Goal: Task Accomplishment & Management: Complete application form

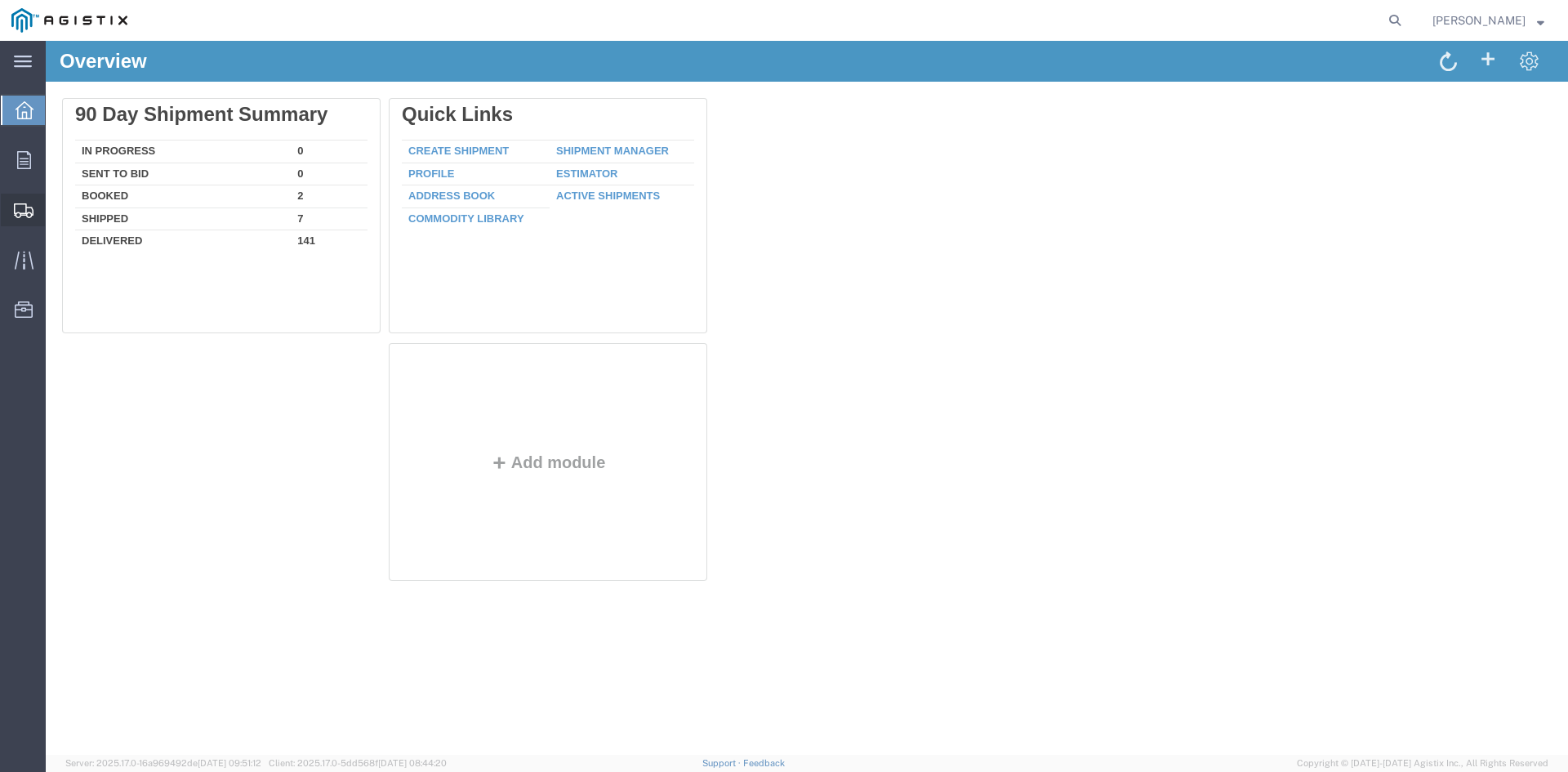
click at [0, 0] on span "Create Shipment" at bounding box center [0, 0] width 0 height 0
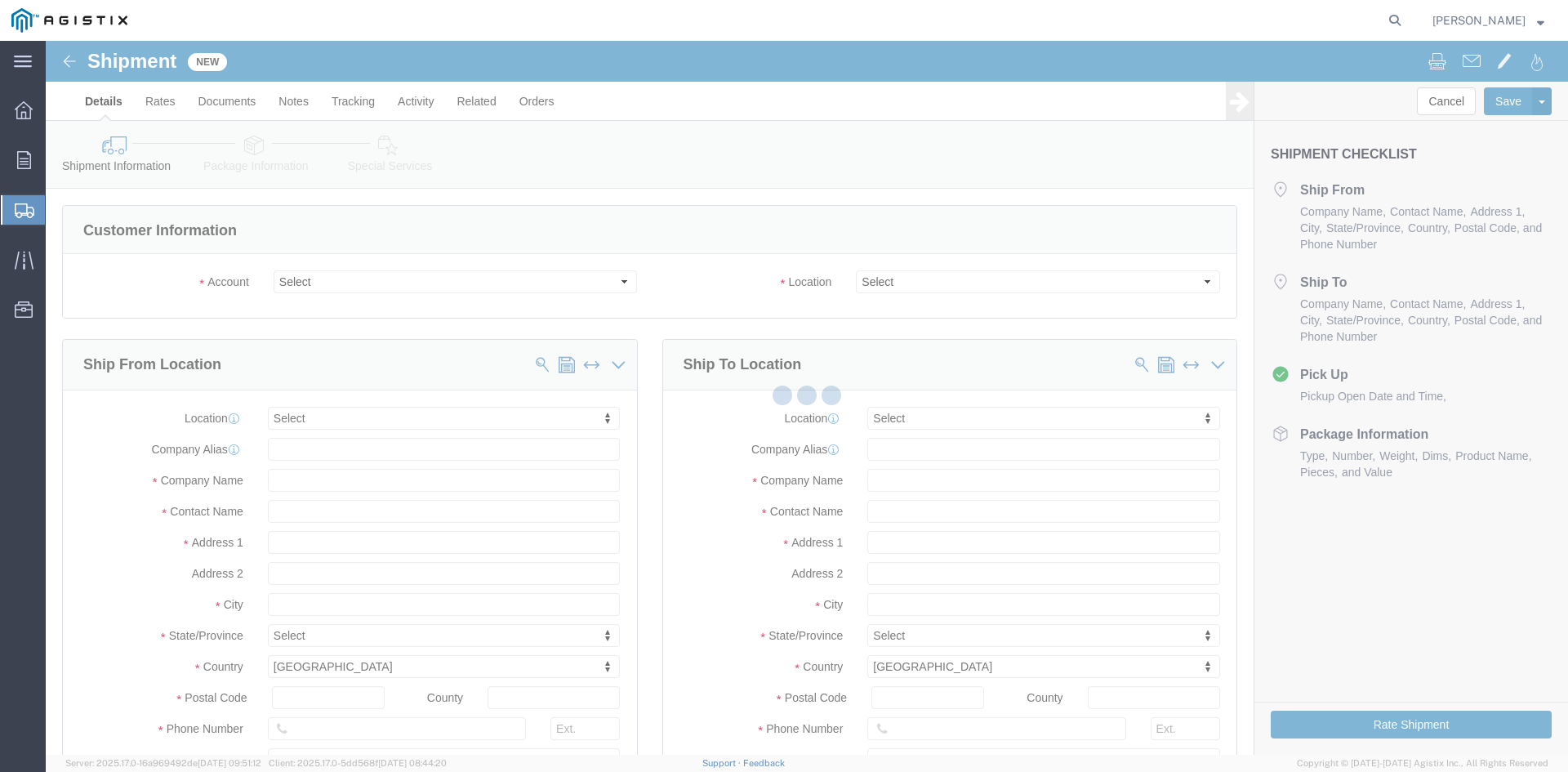
select select
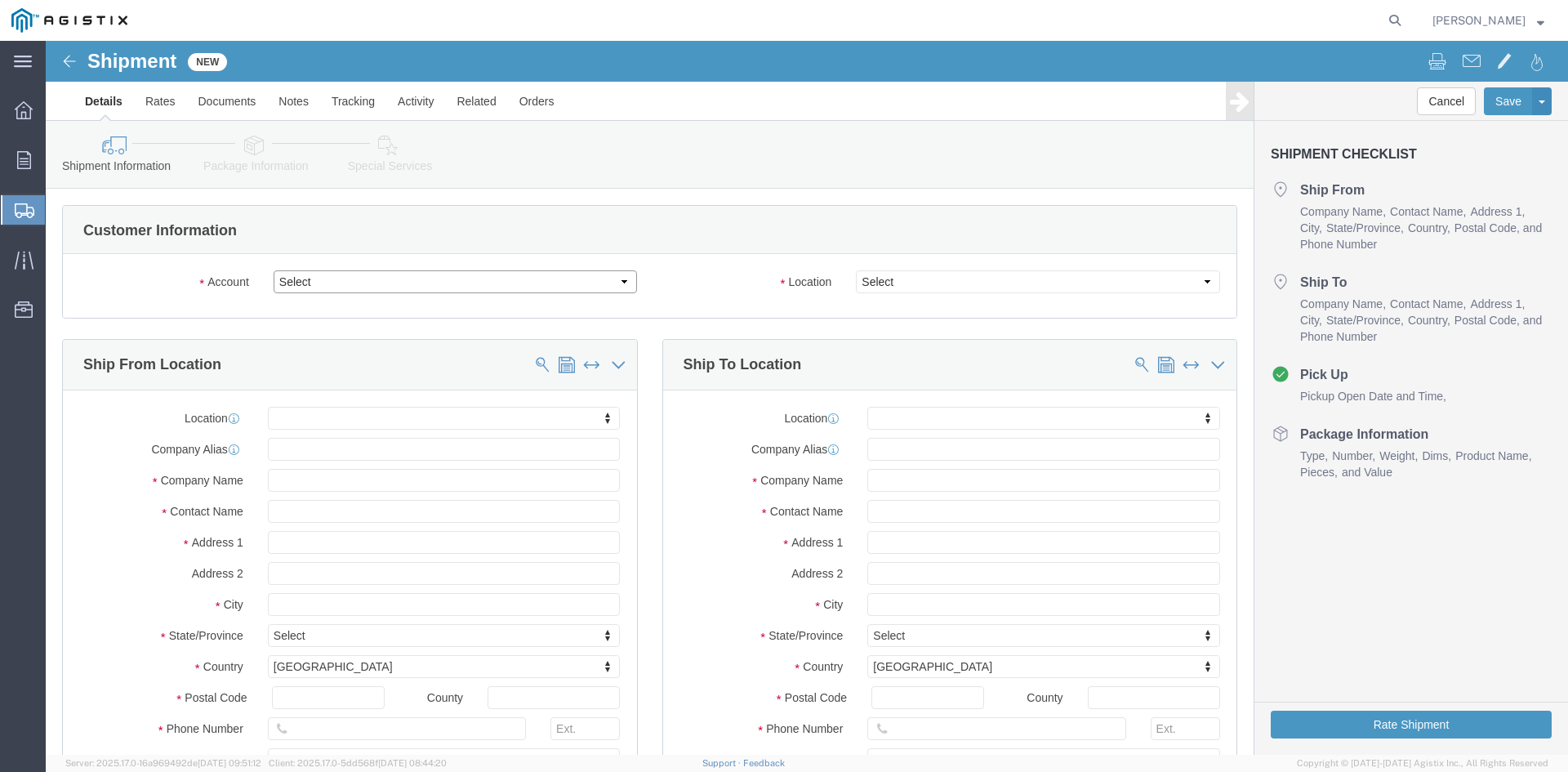
drag, startPoint x: 571, startPoint y: 242, endPoint x: 566, endPoint y: 249, distance: 8.6
click select "Select PG&E Power Partners"
select select "9596"
click select "Select PG&E Power Partners"
select select "PURCHORD"
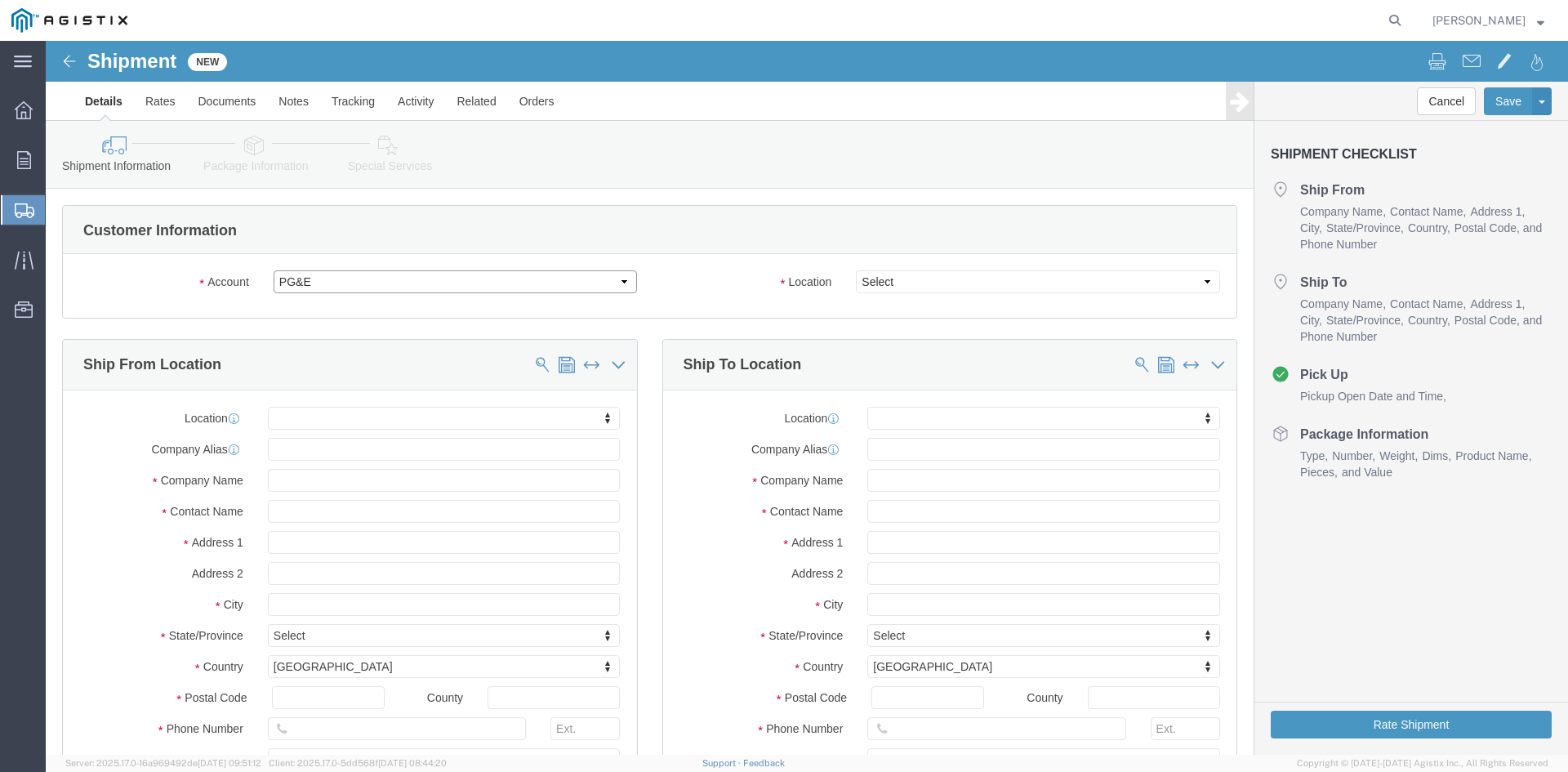
select select
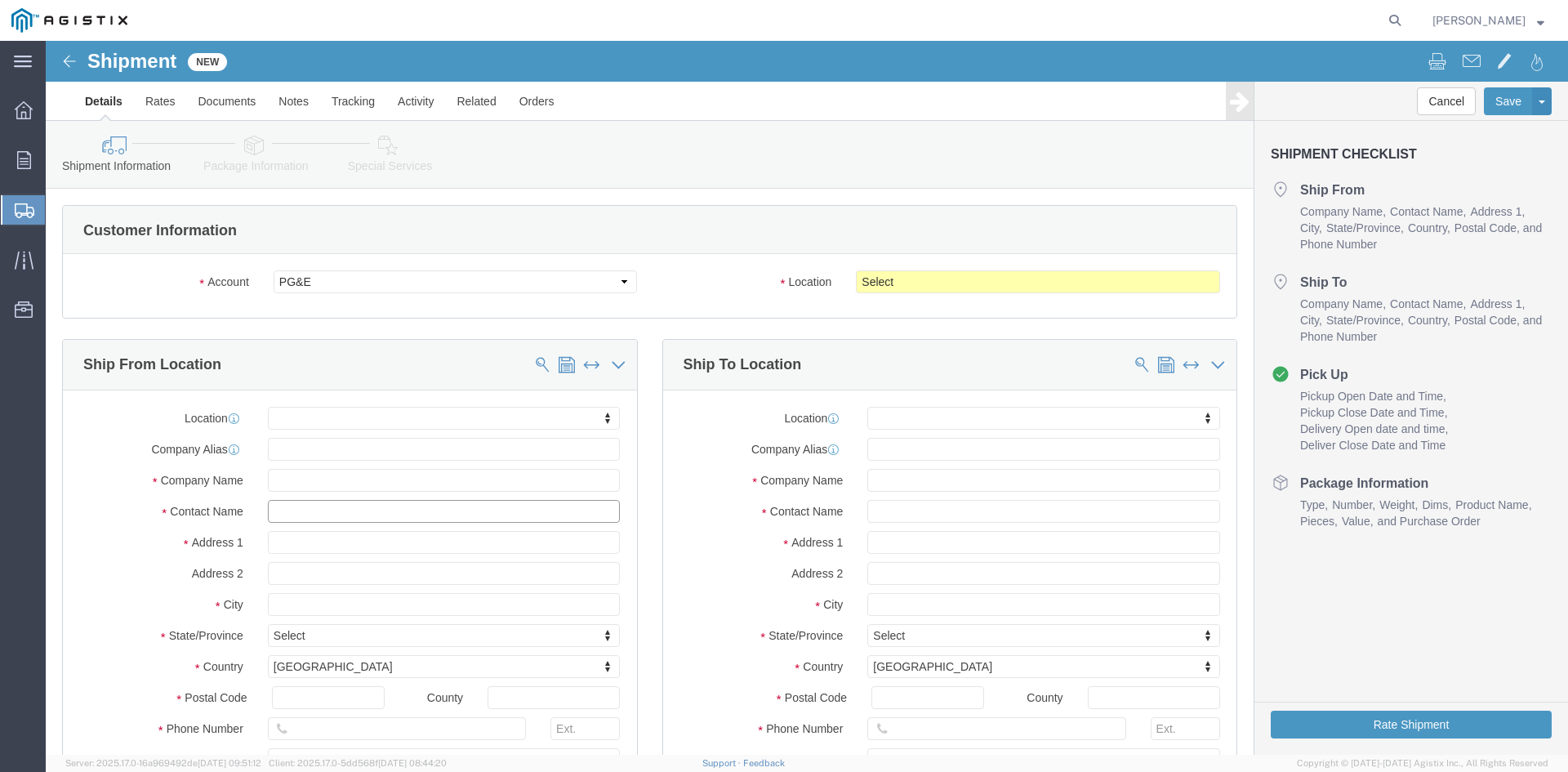
drag, startPoint x: 243, startPoint y: 465, endPoint x: 258, endPoint y: 467, distance: 15.1
click input "text"
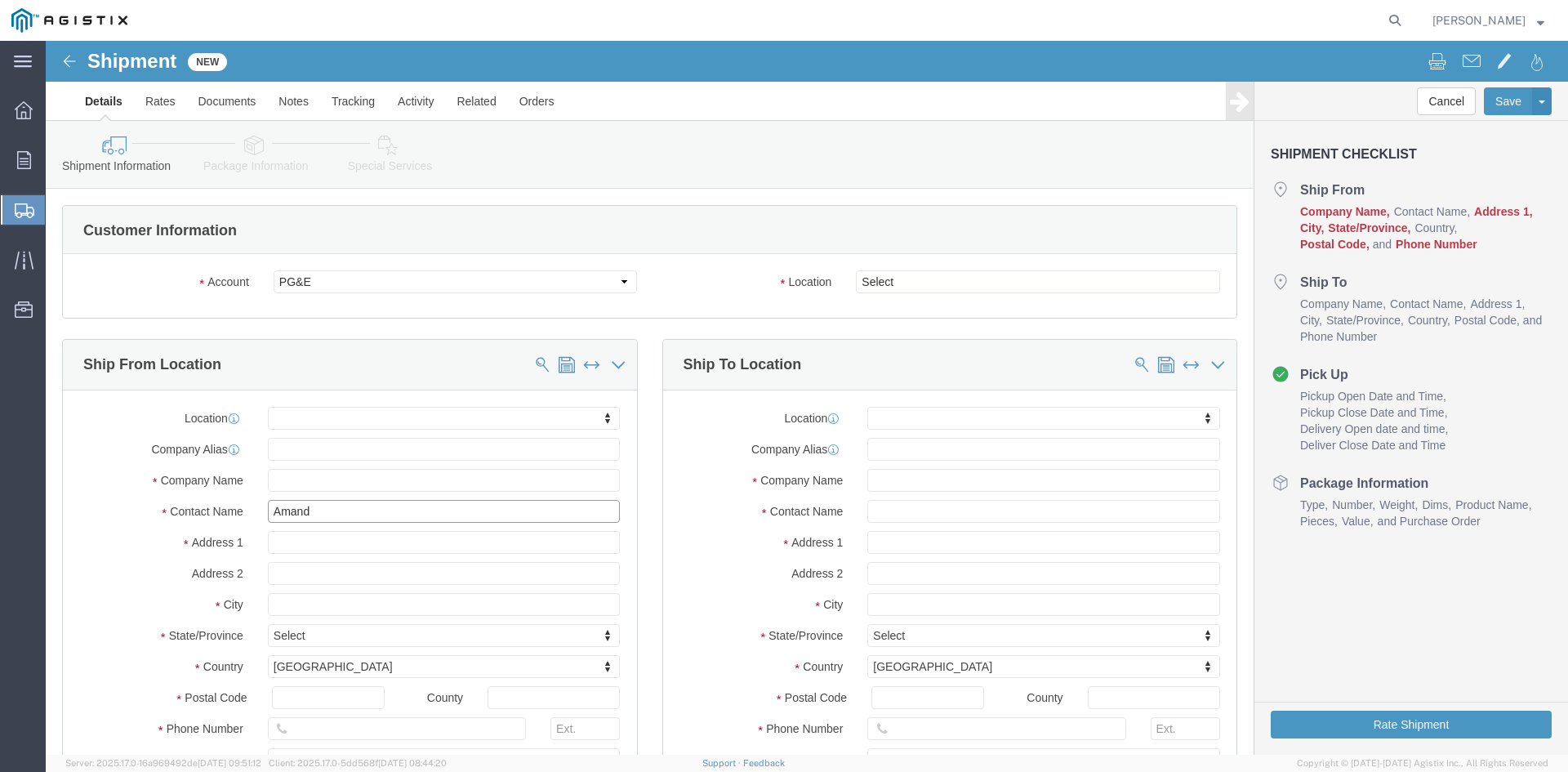
type input "[PERSON_NAME]"
click p "- Power Partners LLC - ([PERSON_NAME]) [STREET_ADDRESS][PERSON_NAME]"
select select
type input "Power Partners LLC"
type input "[PERSON_NAME]"
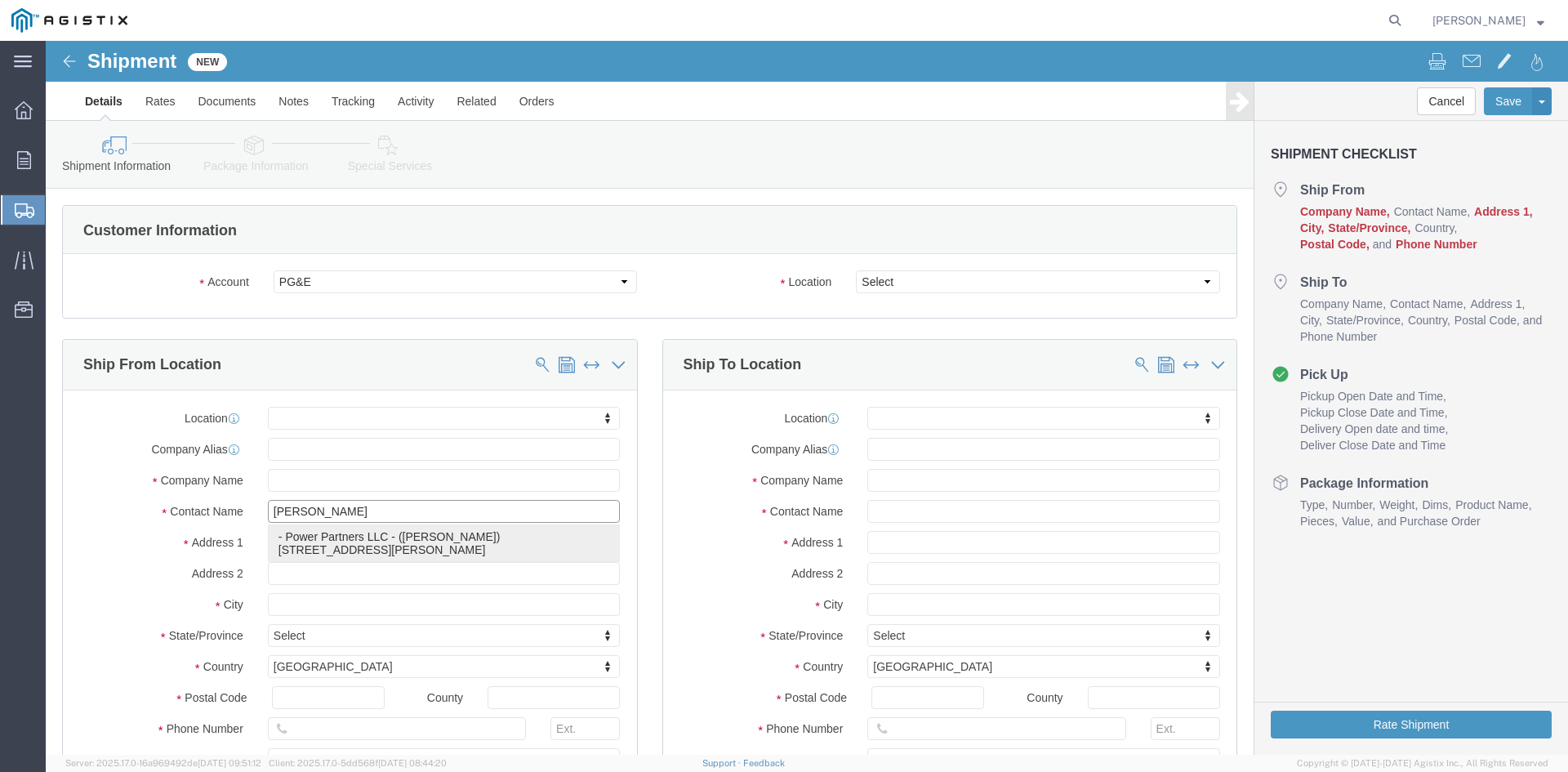
type input "[STREET_ADDRESS][PERSON_NAME]"
type input "[GEOGRAPHIC_DATA]"
type input "30607"
type input "[PHONE_NUMBER]"
type input "485"
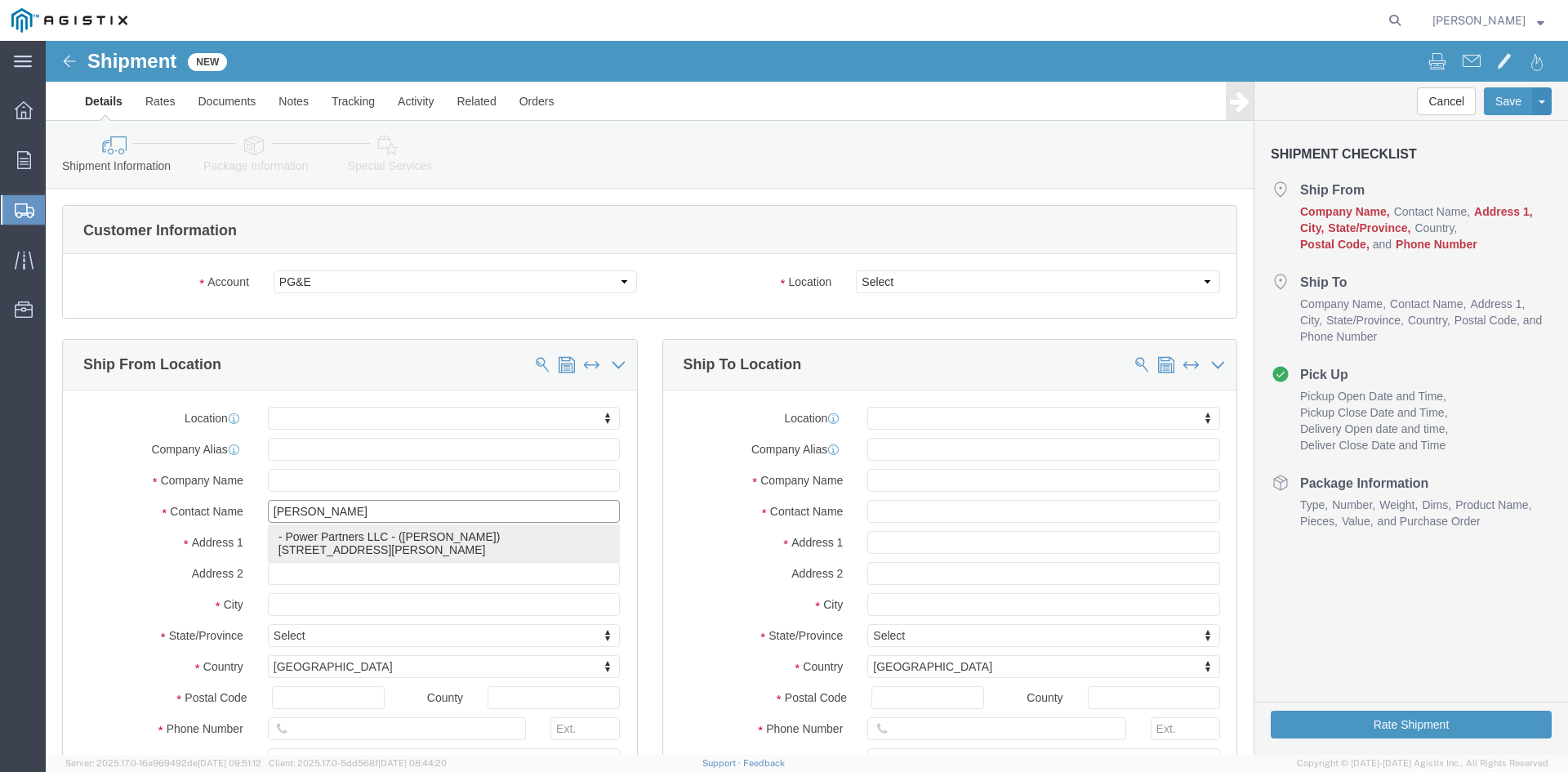
type input "[PERSON_NAME][EMAIL_ADDRESS][PERSON_NAME][DOMAIN_NAME]"
checkbox input "true"
select select "GA"
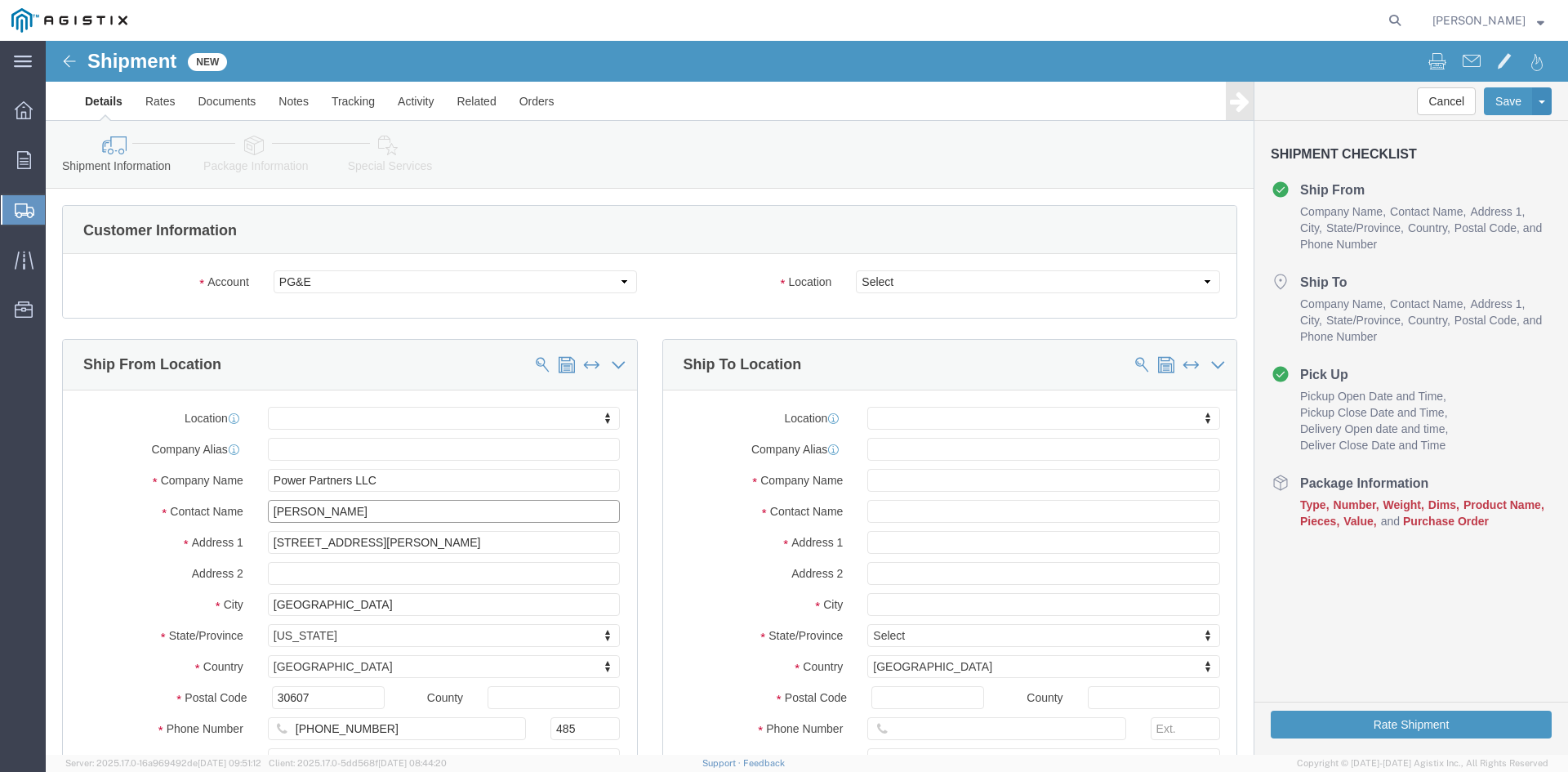
type input "[PERSON_NAME]"
click select "Select All Others [GEOGRAPHIC_DATA] [GEOGRAPHIC_DATA] [GEOGRAPHIC_DATA] [GEOGRA…"
select select "23082"
click select "Select All Others [GEOGRAPHIC_DATA] [GEOGRAPHIC_DATA] [GEOGRAPHIC_DATA] [GEOGRA…"
drag, startPoint x: 824, startPoint y: 465, endPoint x: 881, endPoint y: 471, distance: 57.3
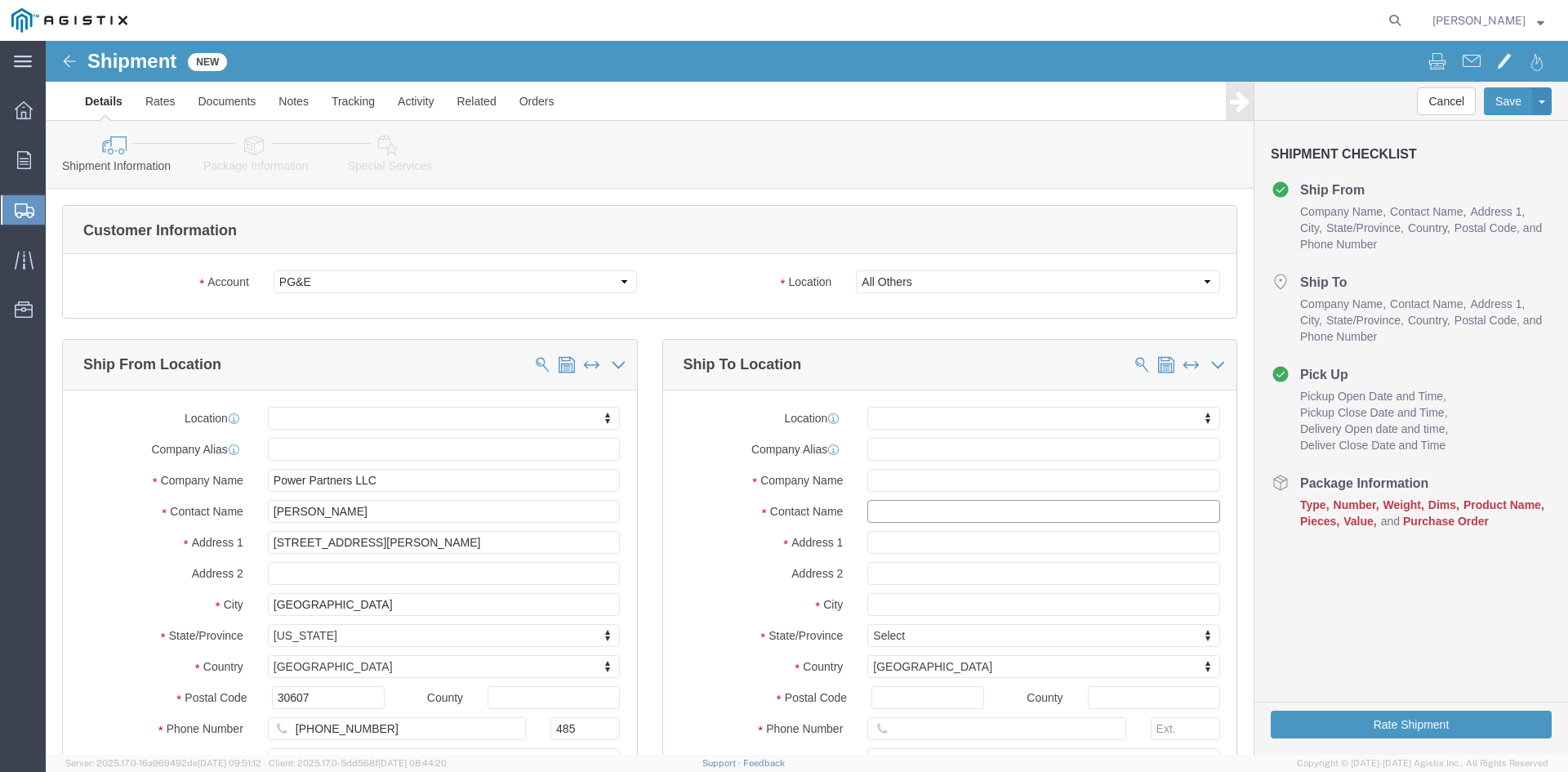
click input "text"
type input "Receiving"
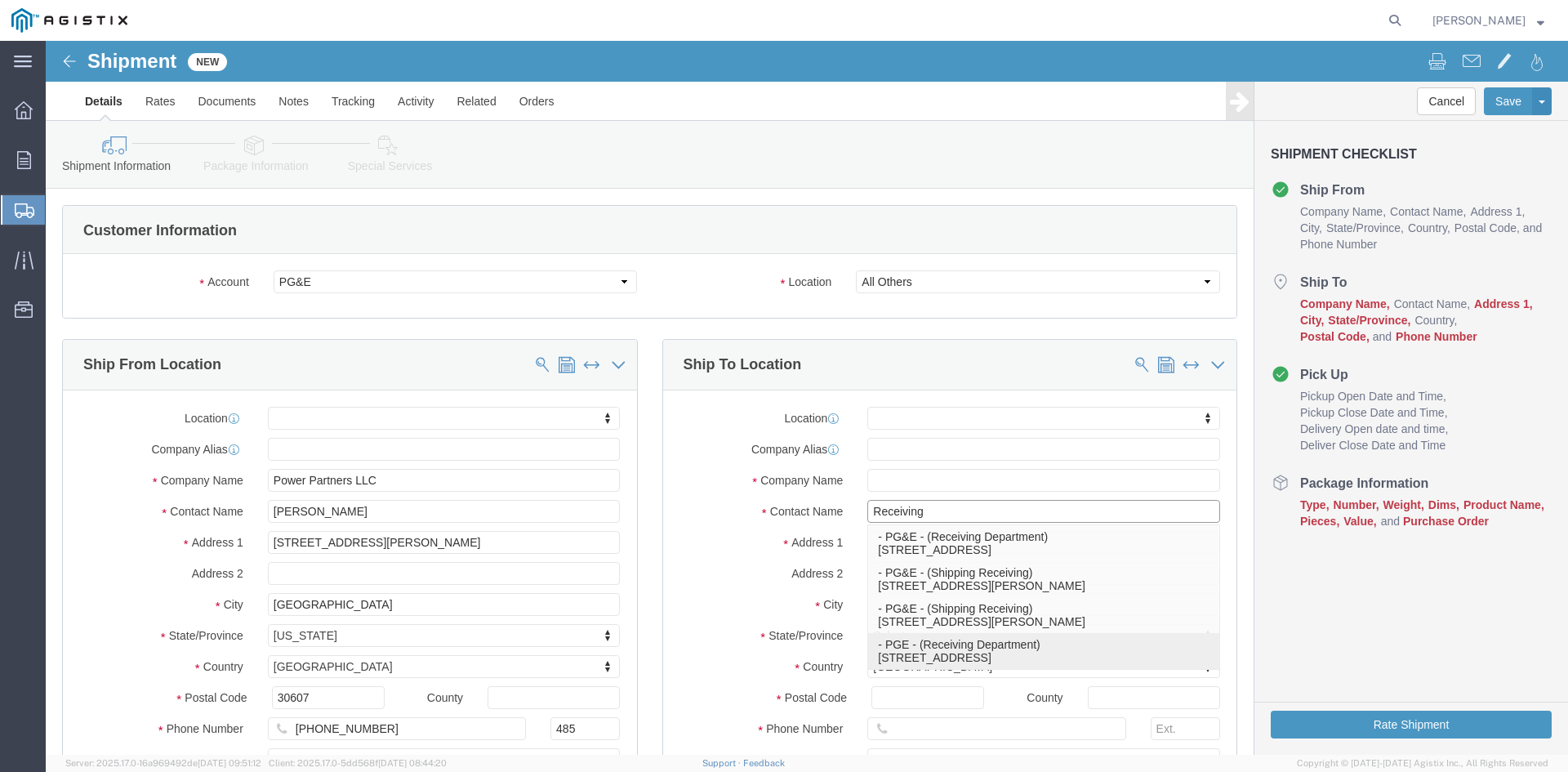
click p "- PGE - (Receiving Department) [STREET_ADDRESS]"
select select
type input "PGE"
type input "Receiving Department"
type input "[STREET_ADDRESS]"
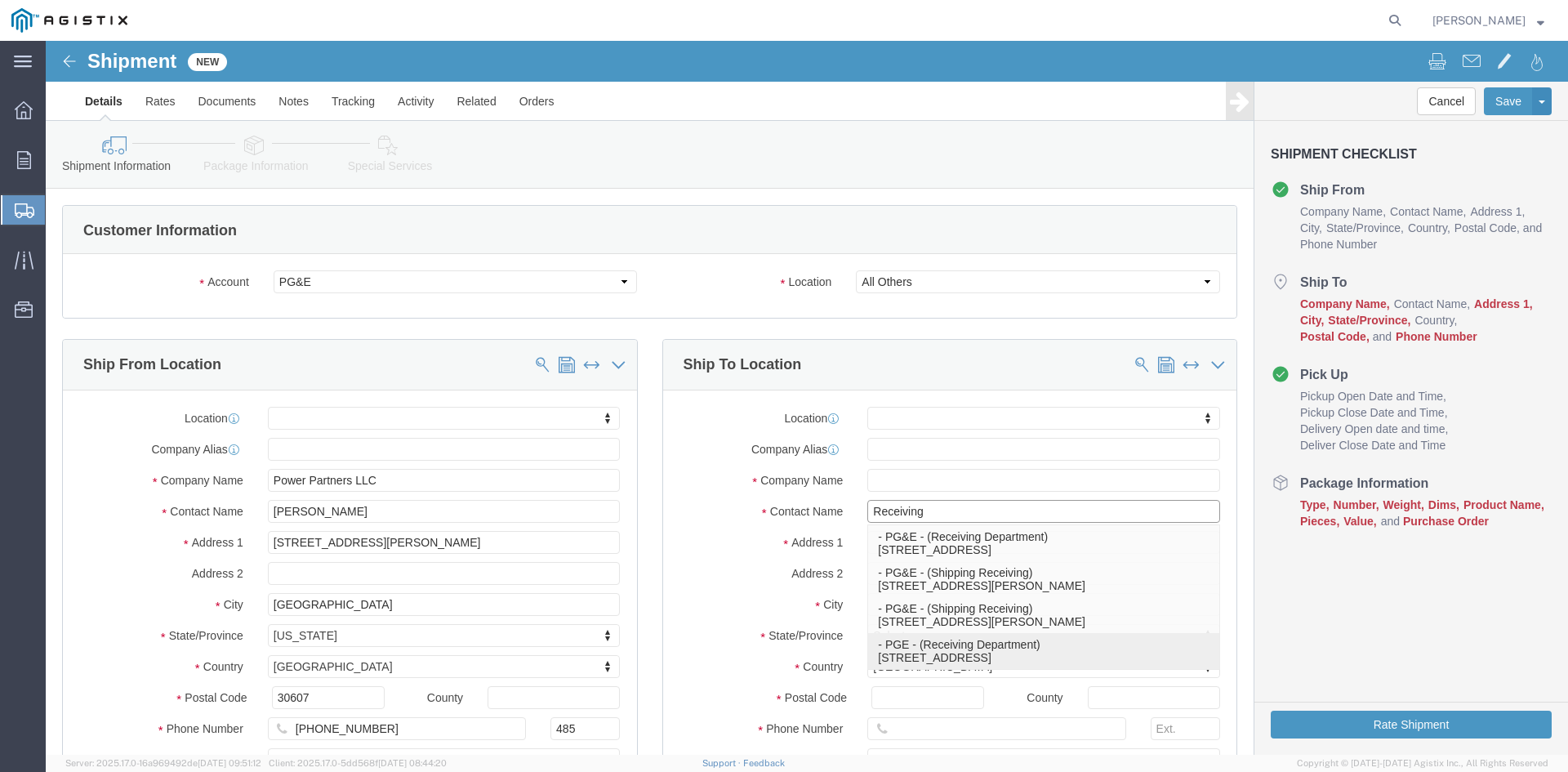
type input "Stockton"
type input "95206"
type input "[PHONE_NUMBER]"
select select "CA"
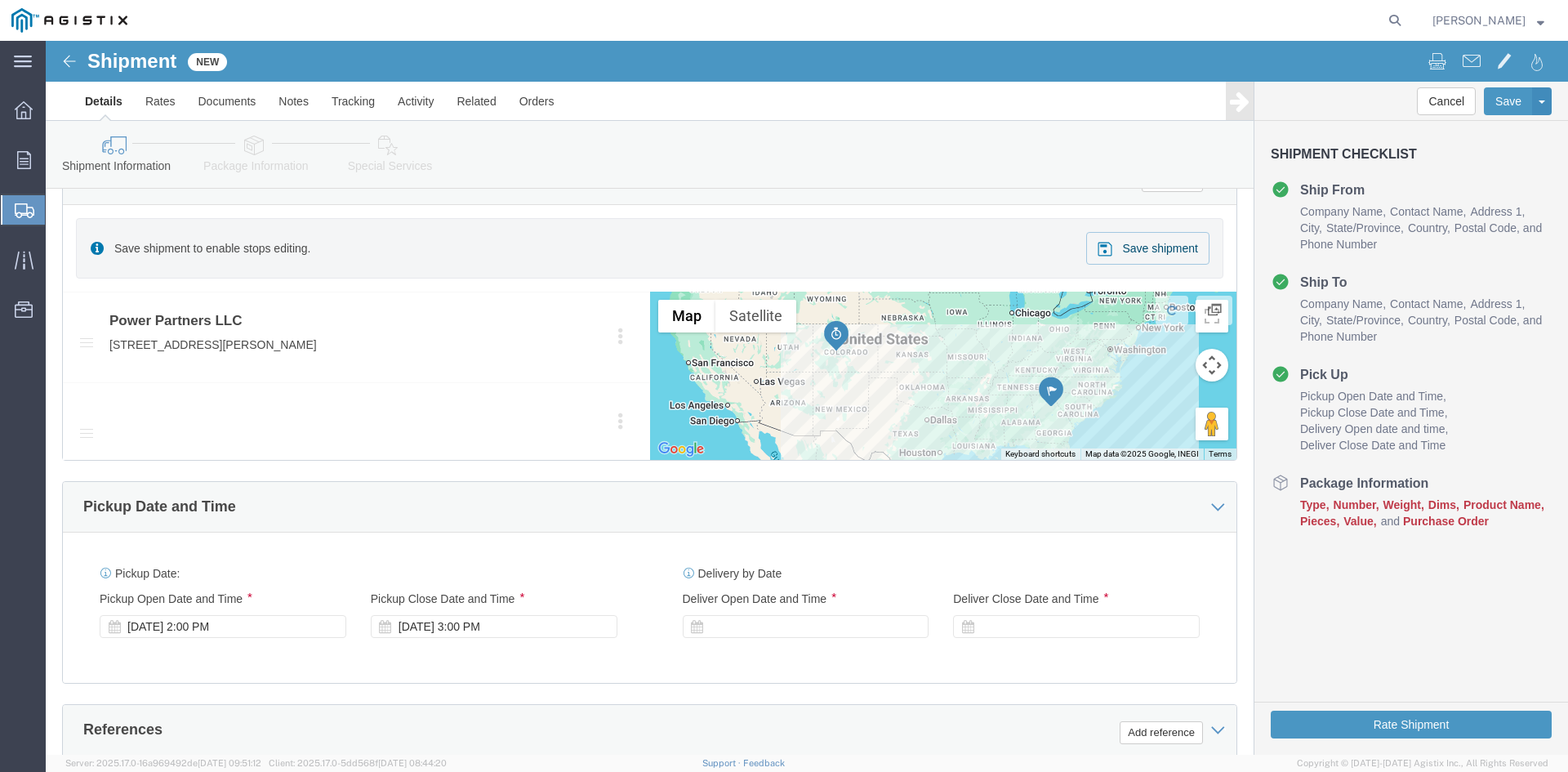
scroll to position [817, 0]
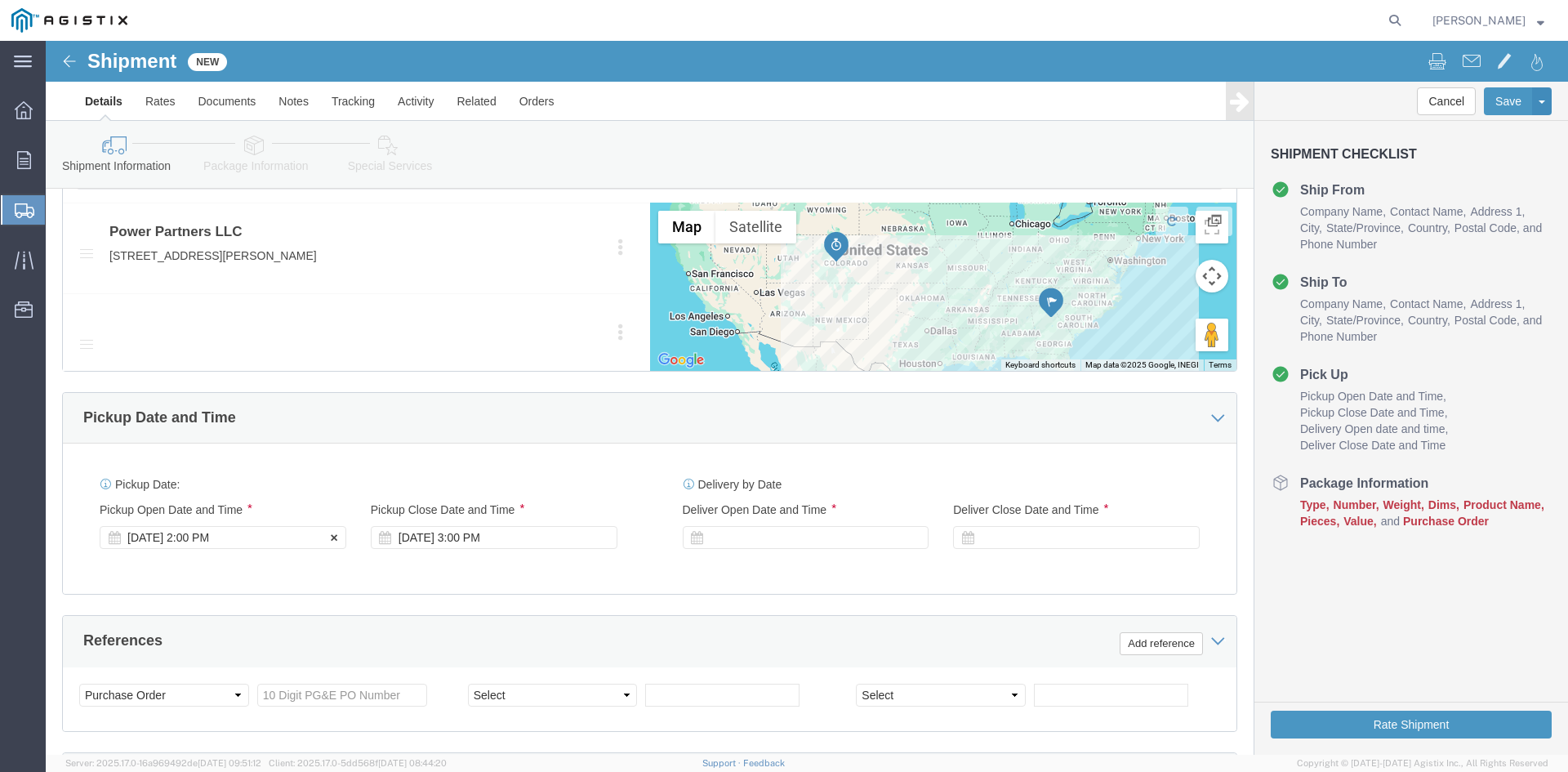
type input "Receiving Department"
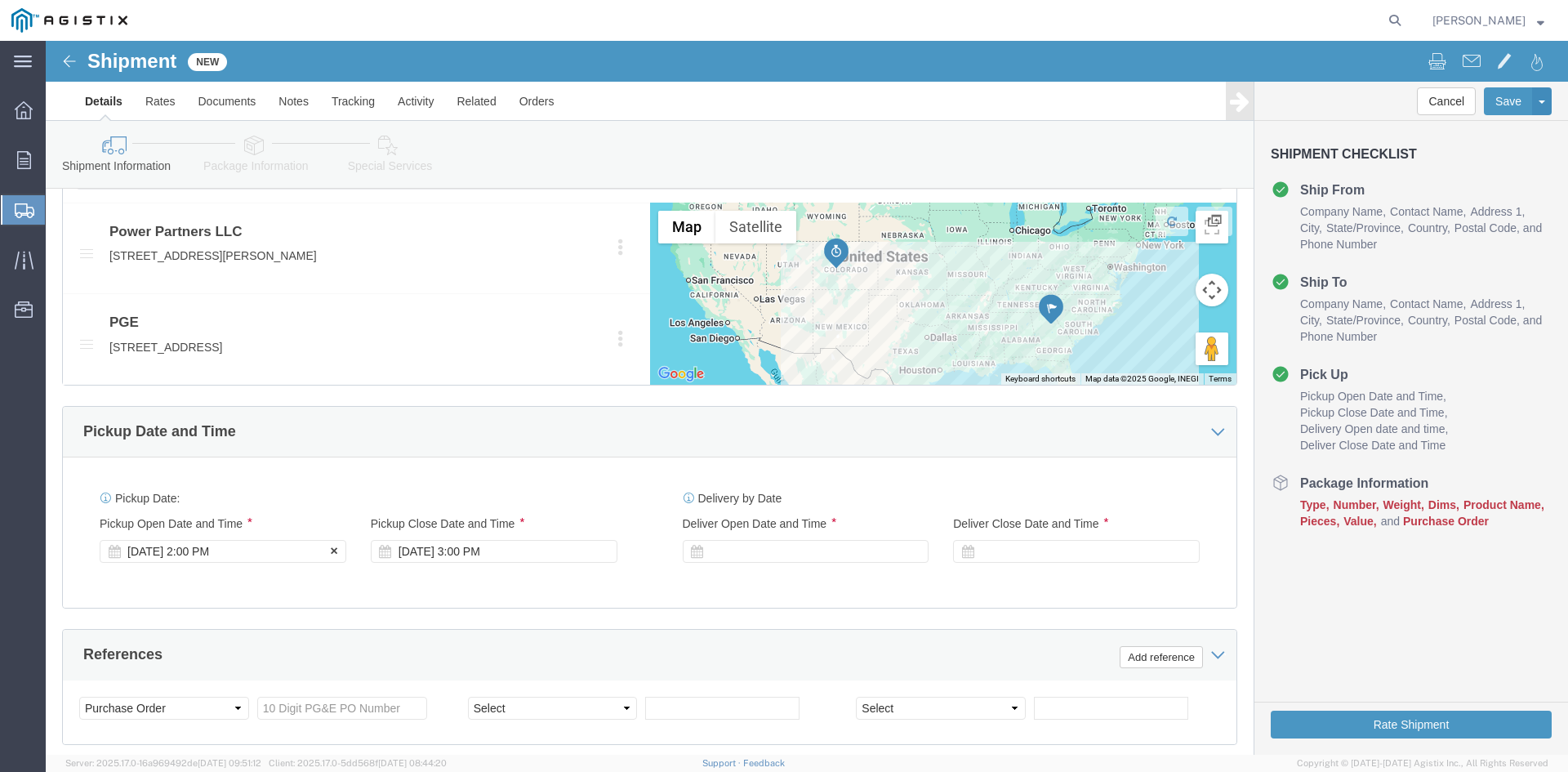
click div "Pickup Start Date Pickup Start Time Pickup Open Date and Time [DATE] 2:00 PM"
click div "[DATE] 2:00 PM"
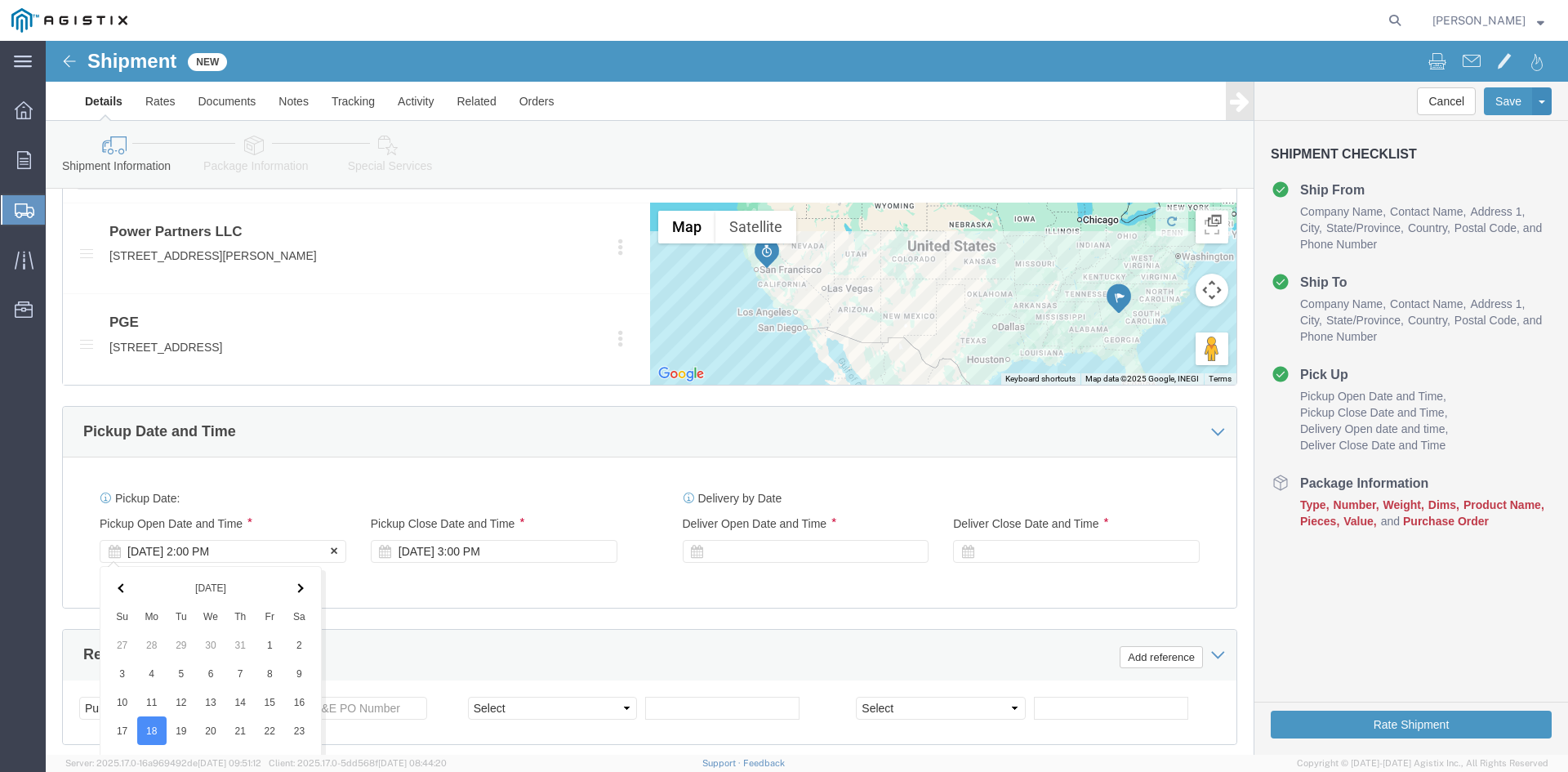
scroll to position [1168, 0]
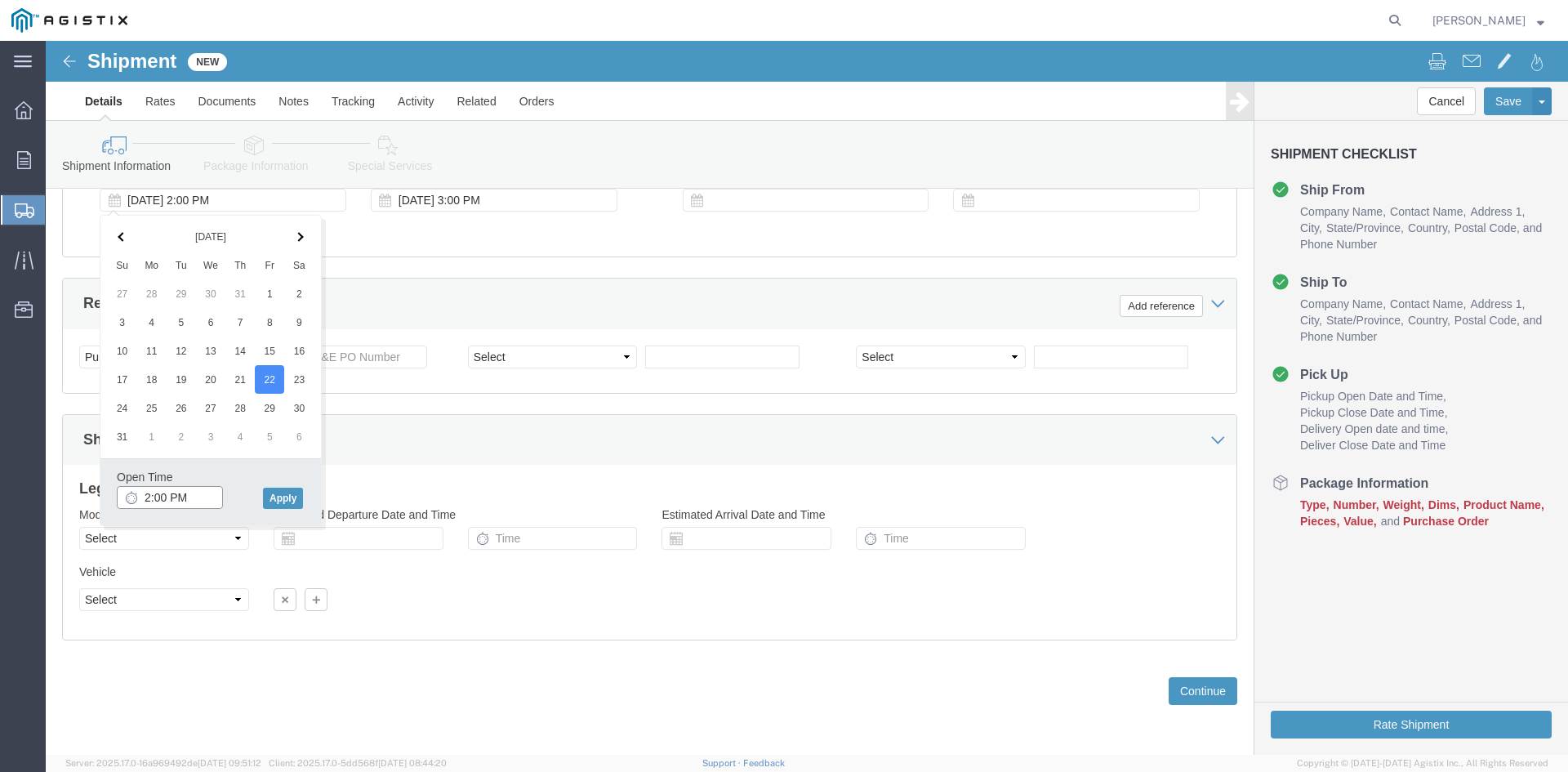
click input "2:00 PM"
click input "11:00 PM"
type input "11:00 AM"
click button "Apply"
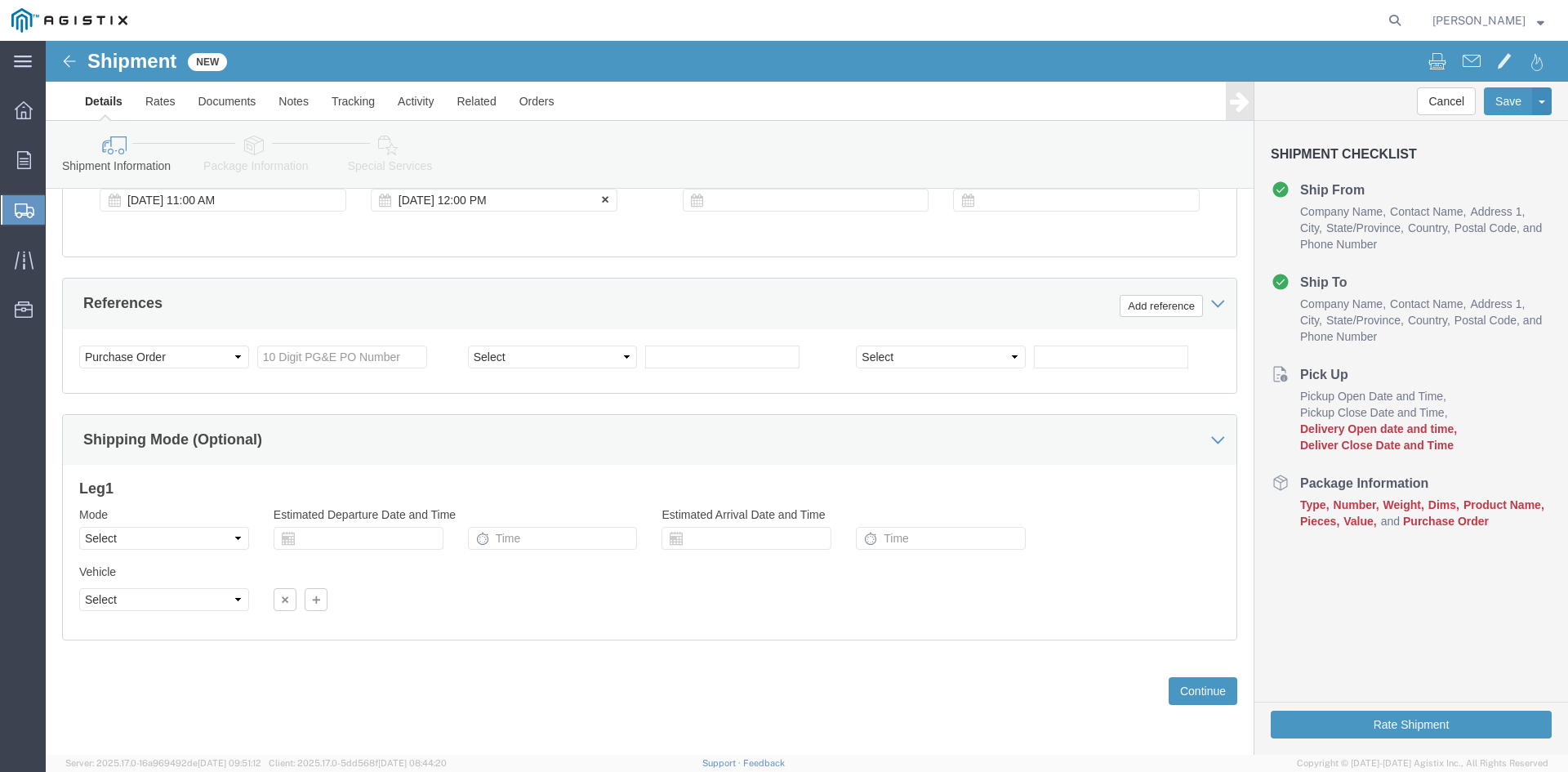
click div "[DATE] 12:00 PM"
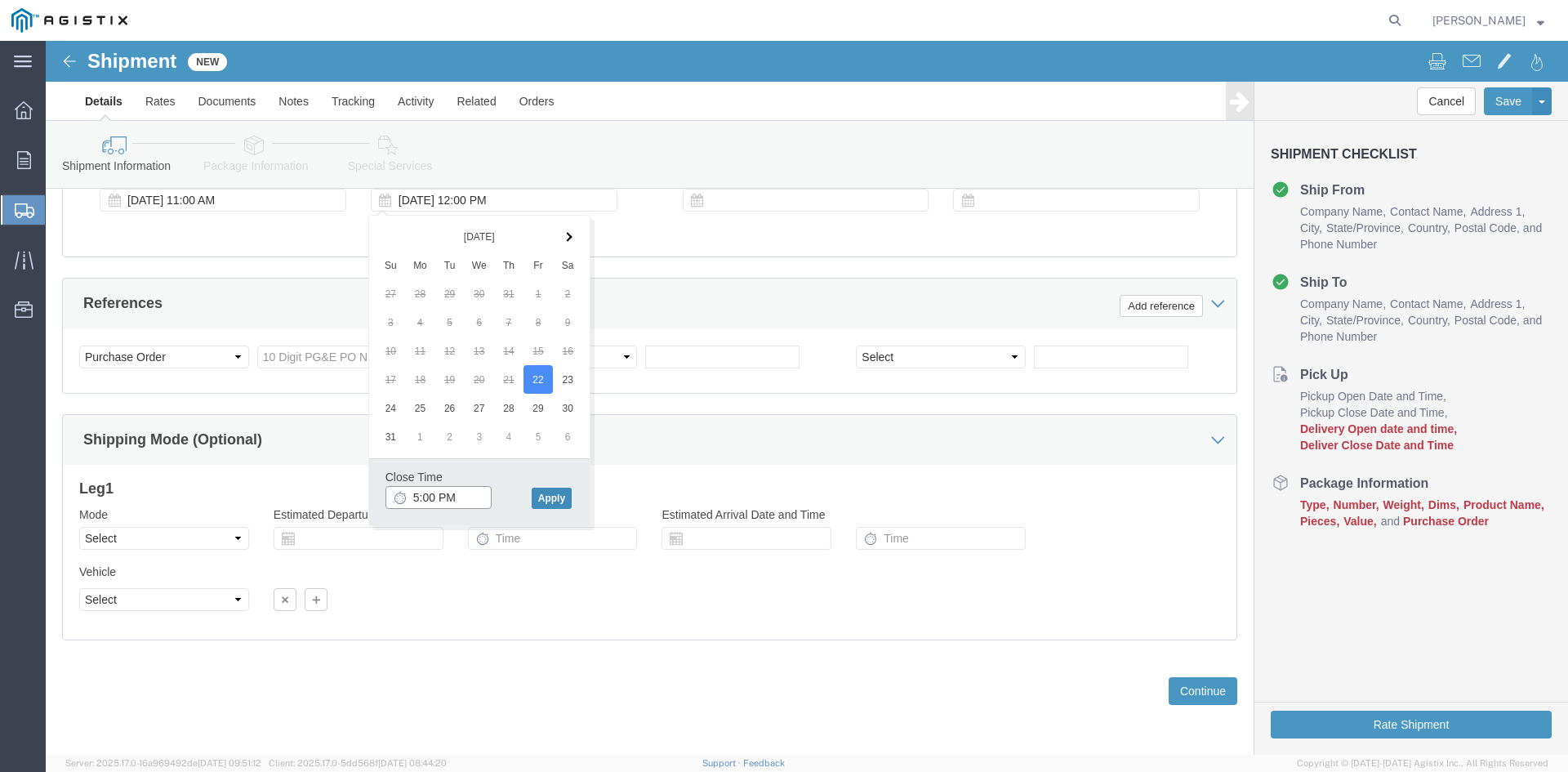
type input "5:00 PM"
click button "Apply"
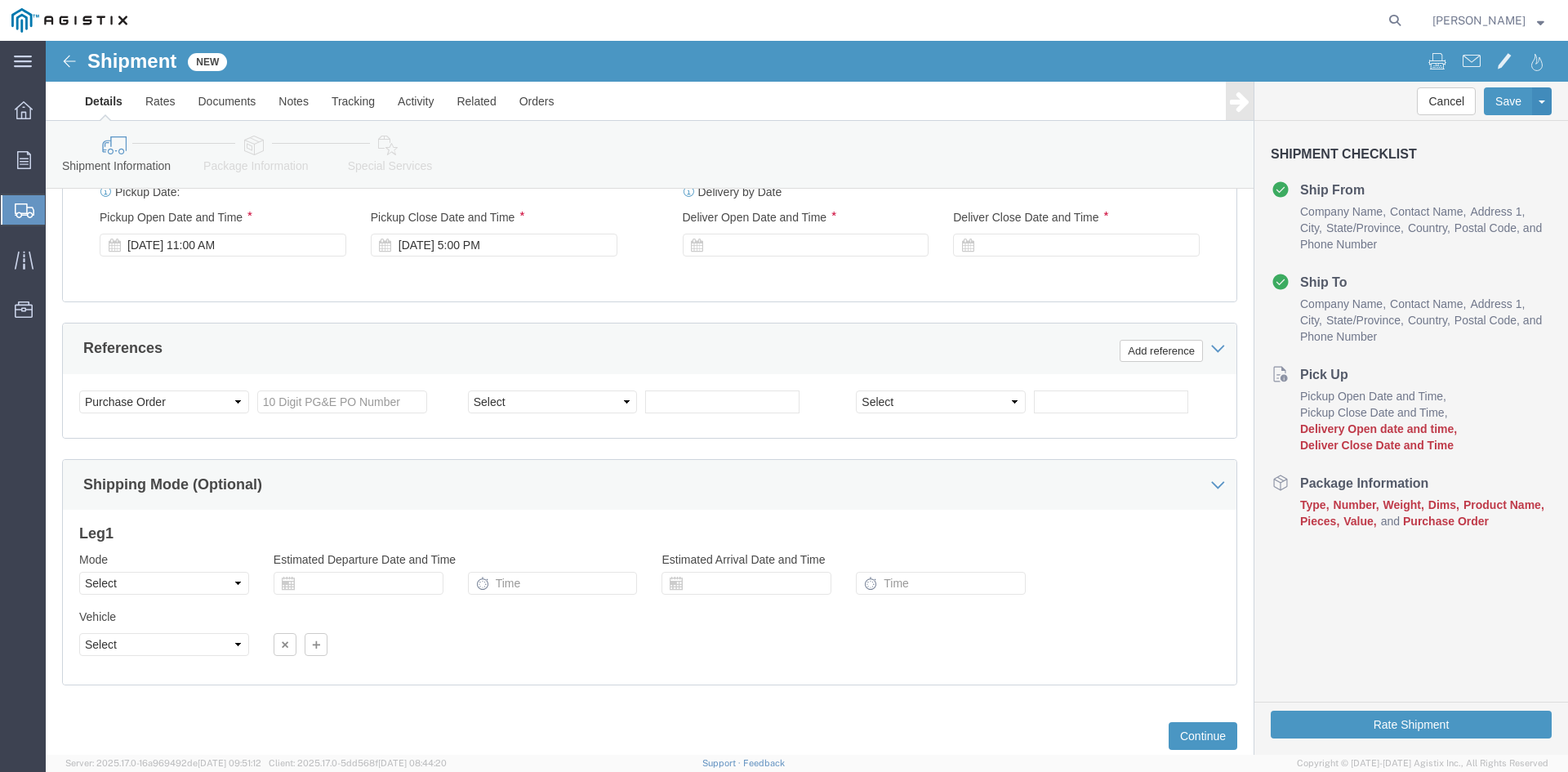
scroll to position [1087, 0]
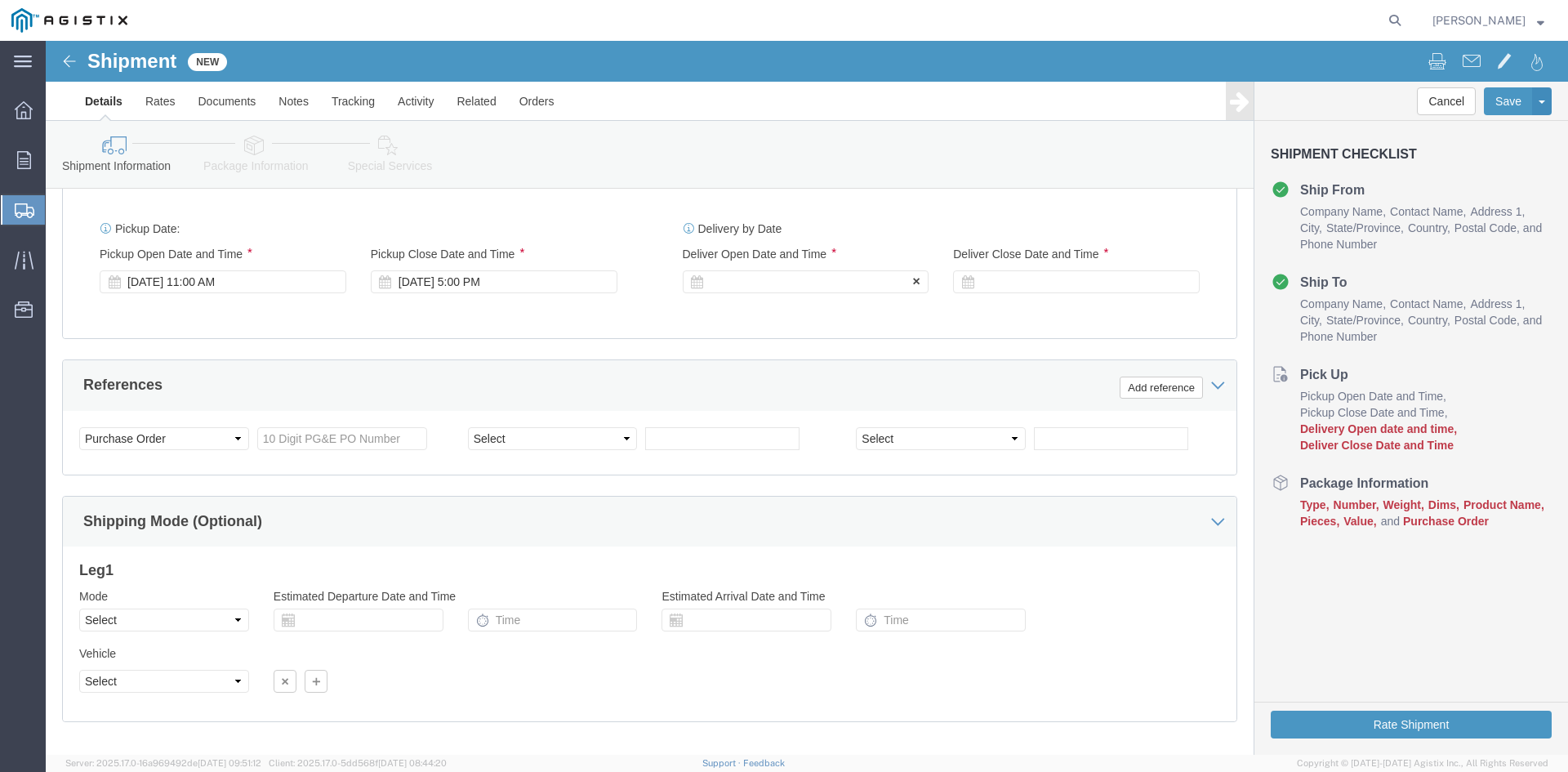
click div
drag, startPoint x: 693, startPoint y: 537, endPoint x: 703, endPoint y: 537, distance: 10.0
click input "7:00 PM"
click input "7:30 PM"
type input "7:30 AM"
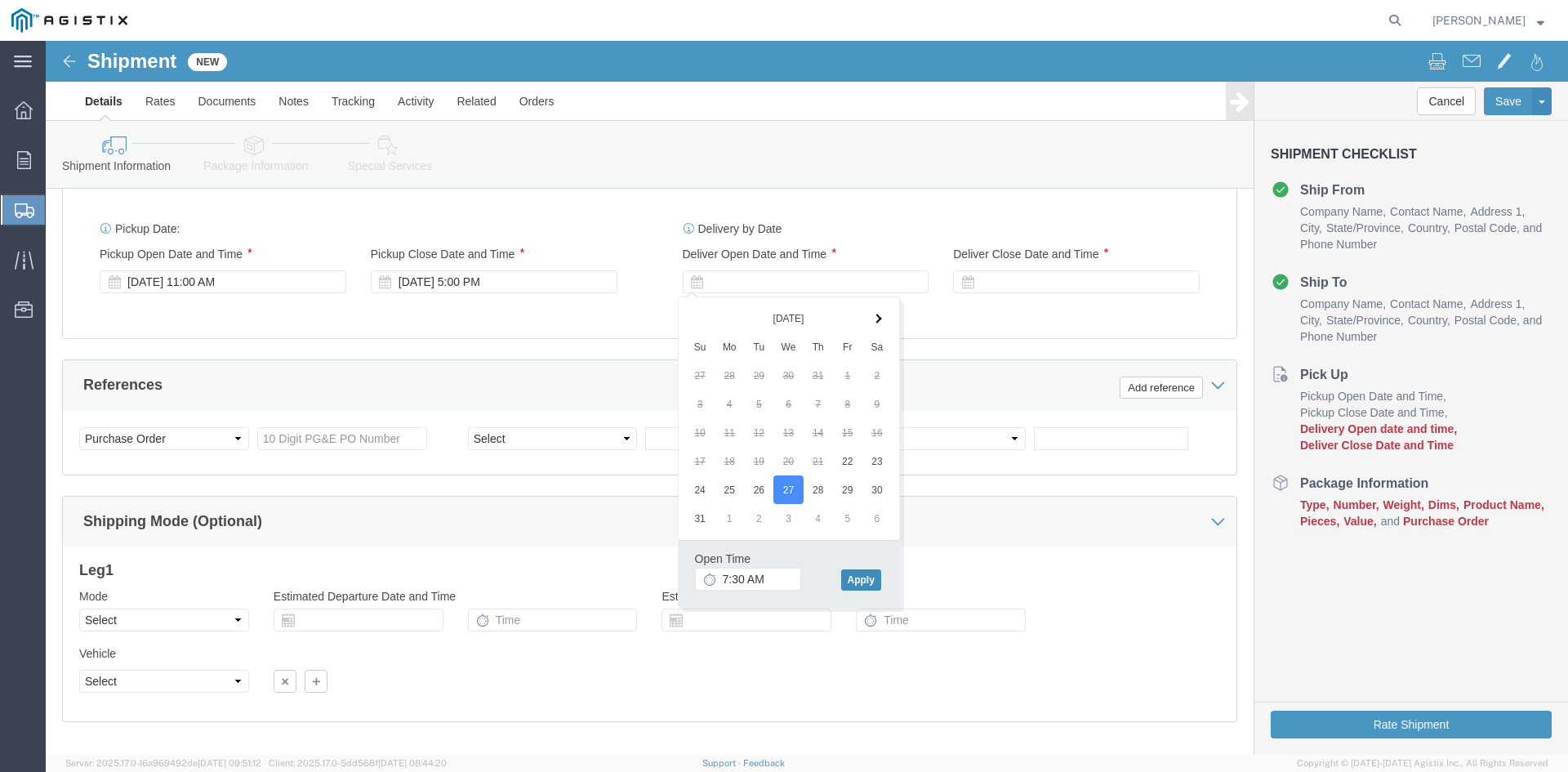
click button "Apply"
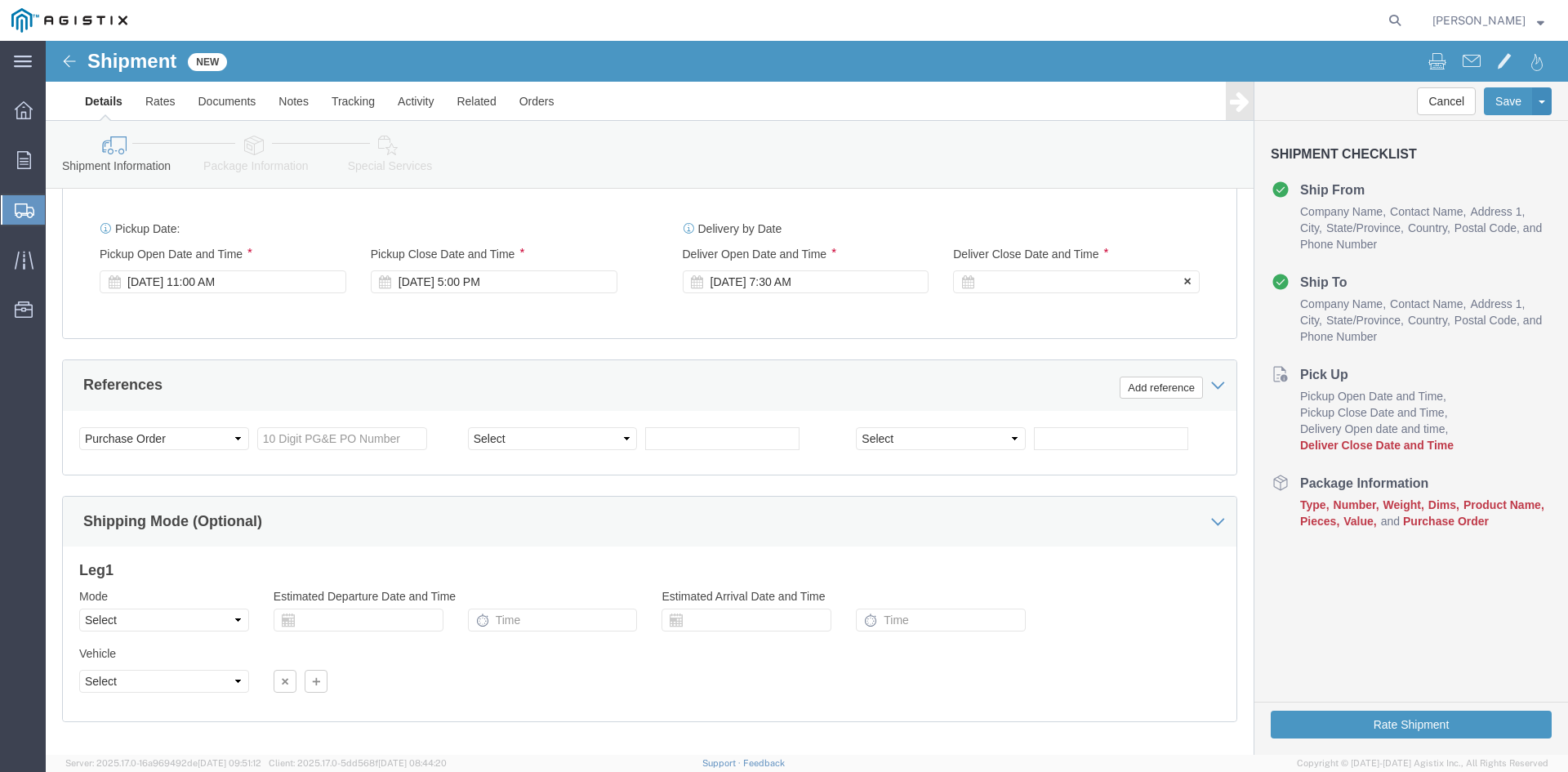
click div
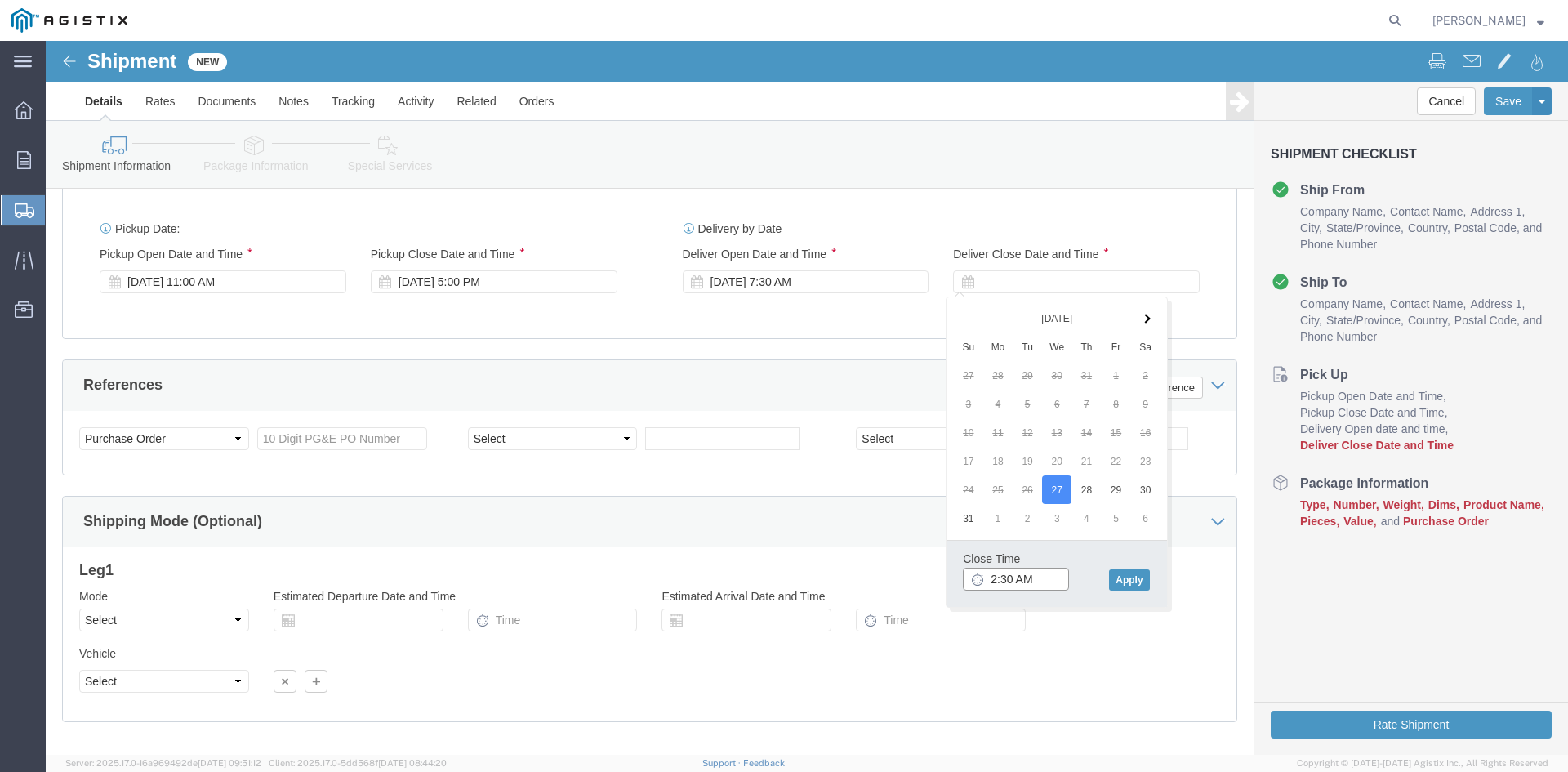
drag, startPoint x: 966, startPoint y: 541, endPoint x: 991, endPoint y: 528, distance: 28.2
click input "2:30 AM"
drag, startPoint x: 982, startPoint y: 536, endPoint x: 1038, endPoint y: 535, distance: 56.0
click input "2:00 AM"
type input "2:00 PM"
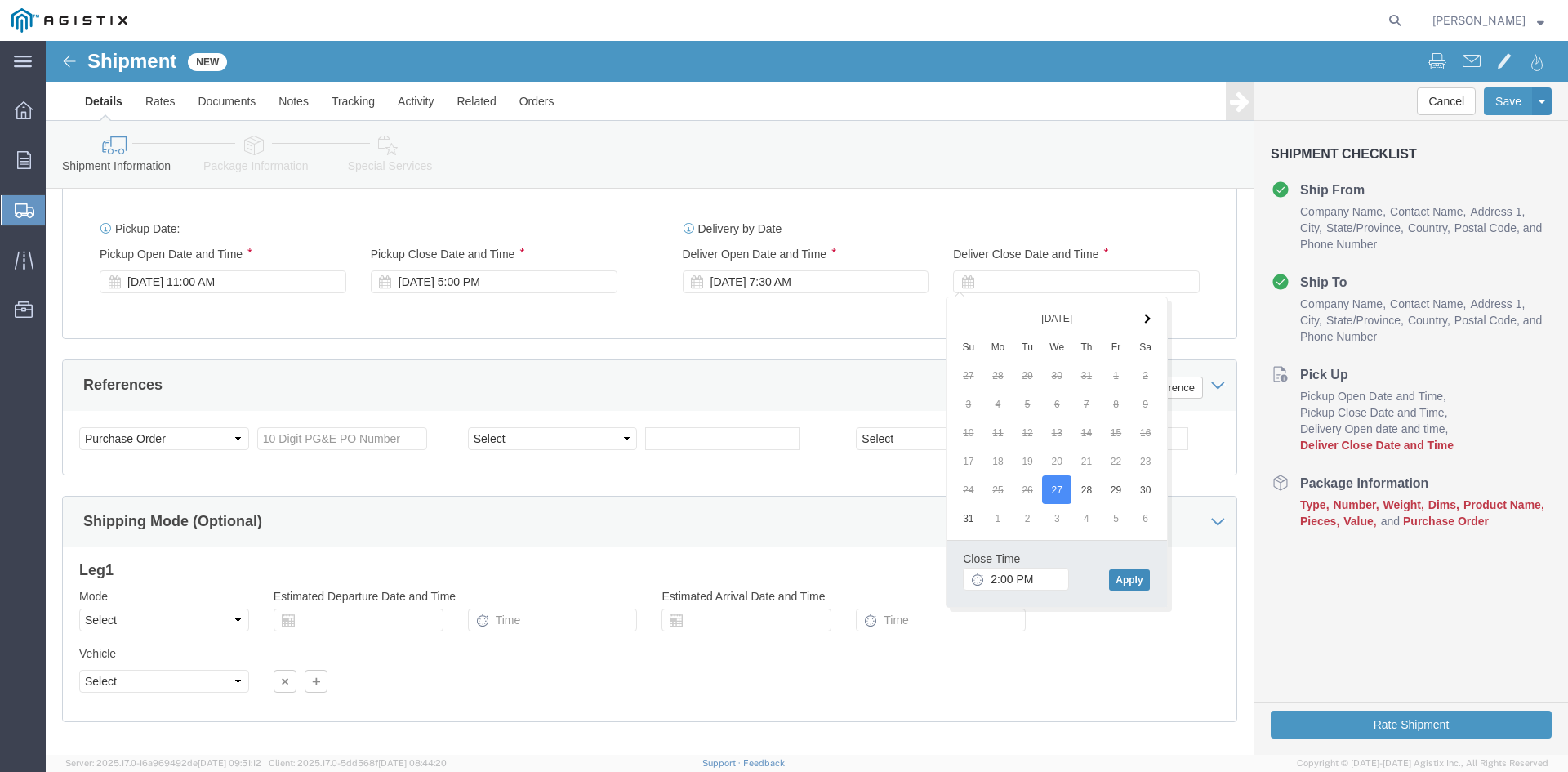
drag, startPoint x: 1085, startPoint y: 534, endPoint x: 768, endPoint y: 494, distance: 319.5
click button "Apply"
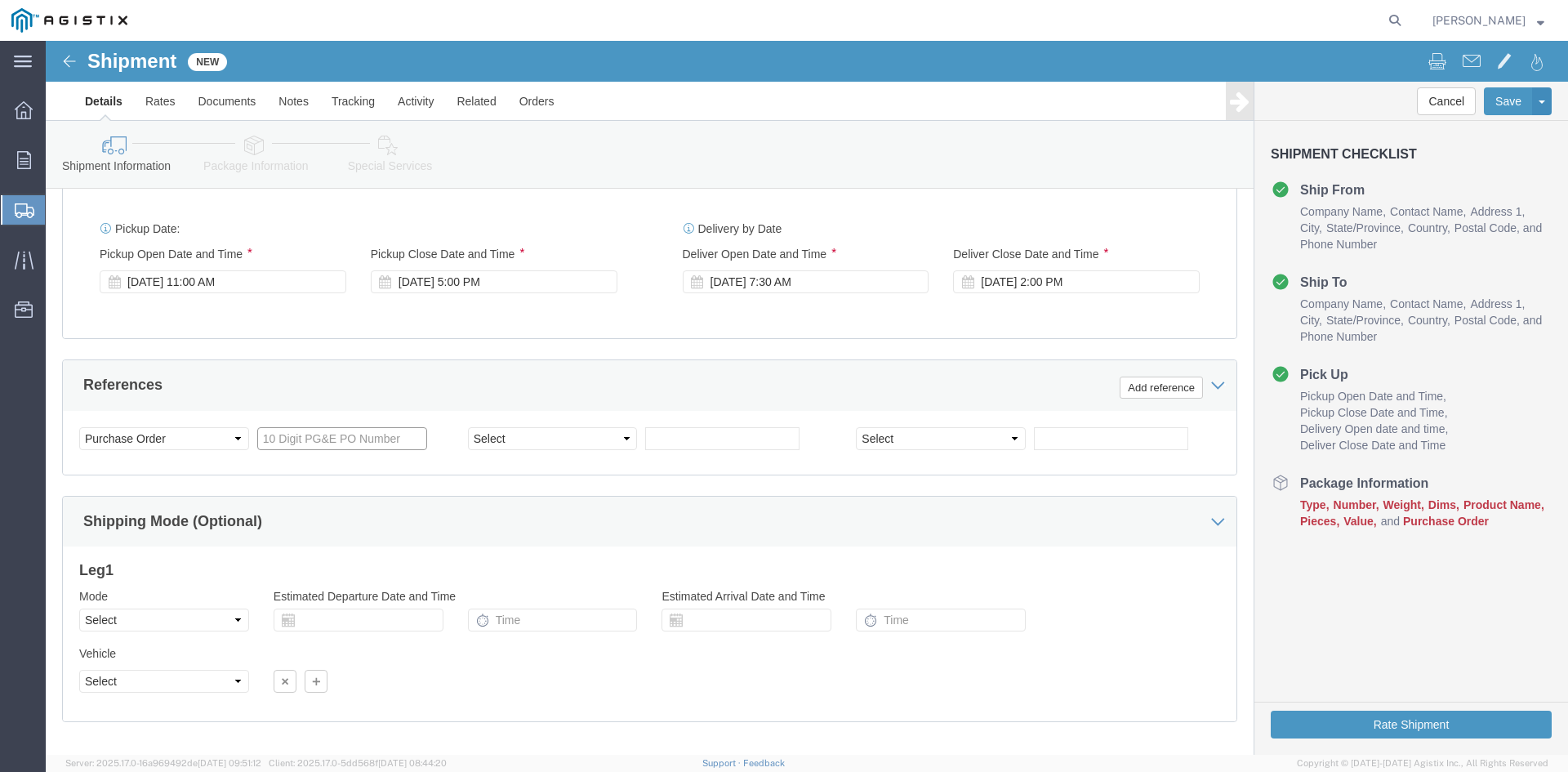
drag, startPoint x: 221, startPoint y: 397, endPoint x: 267, endPoint y: 396, distance: 46.0
click input "text"
type input "3501401900"
click select "Select Account Type Activity ID Airline Appointment Number ASN Batch Request # …"
select select "BOL"
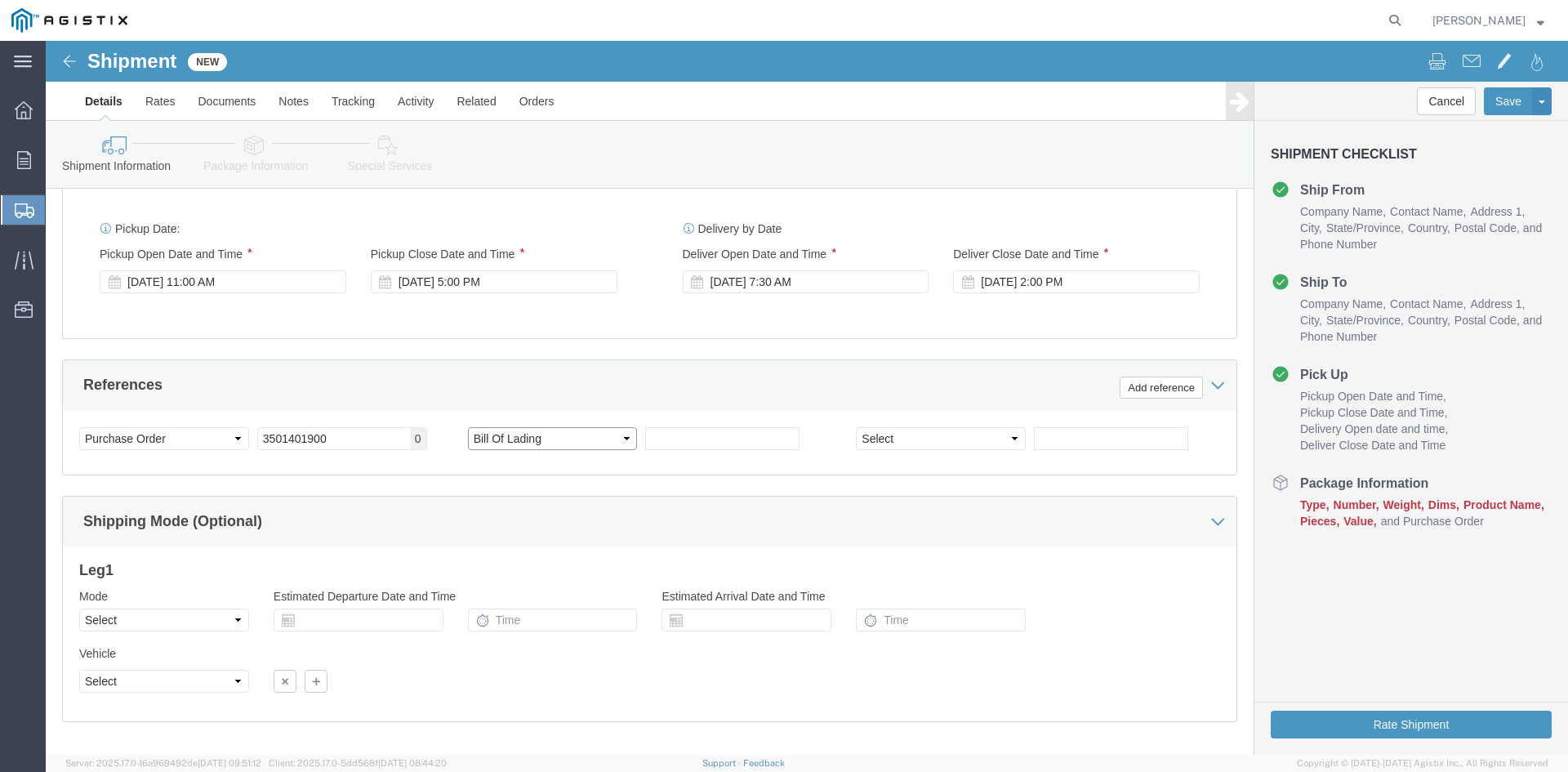
click select "Select Account Type Activity ID Airline Appointment Number ASN Batch Request # …"
click input "text"
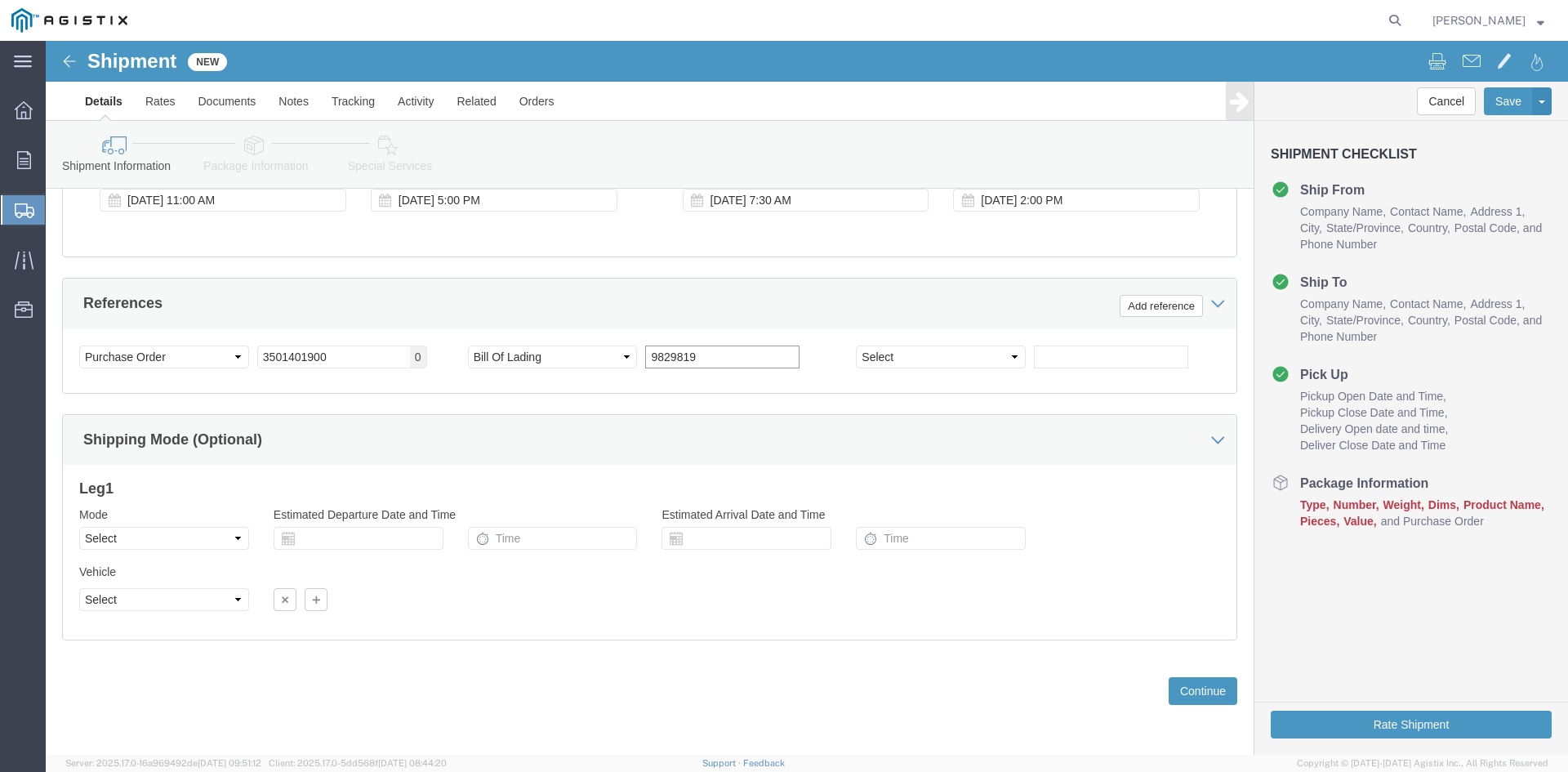
type input "9829819"
click select "Select Air Less than Truckload Multi-Leg Ocean Freight Rail Small Parcel Truckl…"
select select "TL"
click select "Select Air Less than Truckload Multi-Leg Ocean Freight Rail Small Parcel Truckl…"
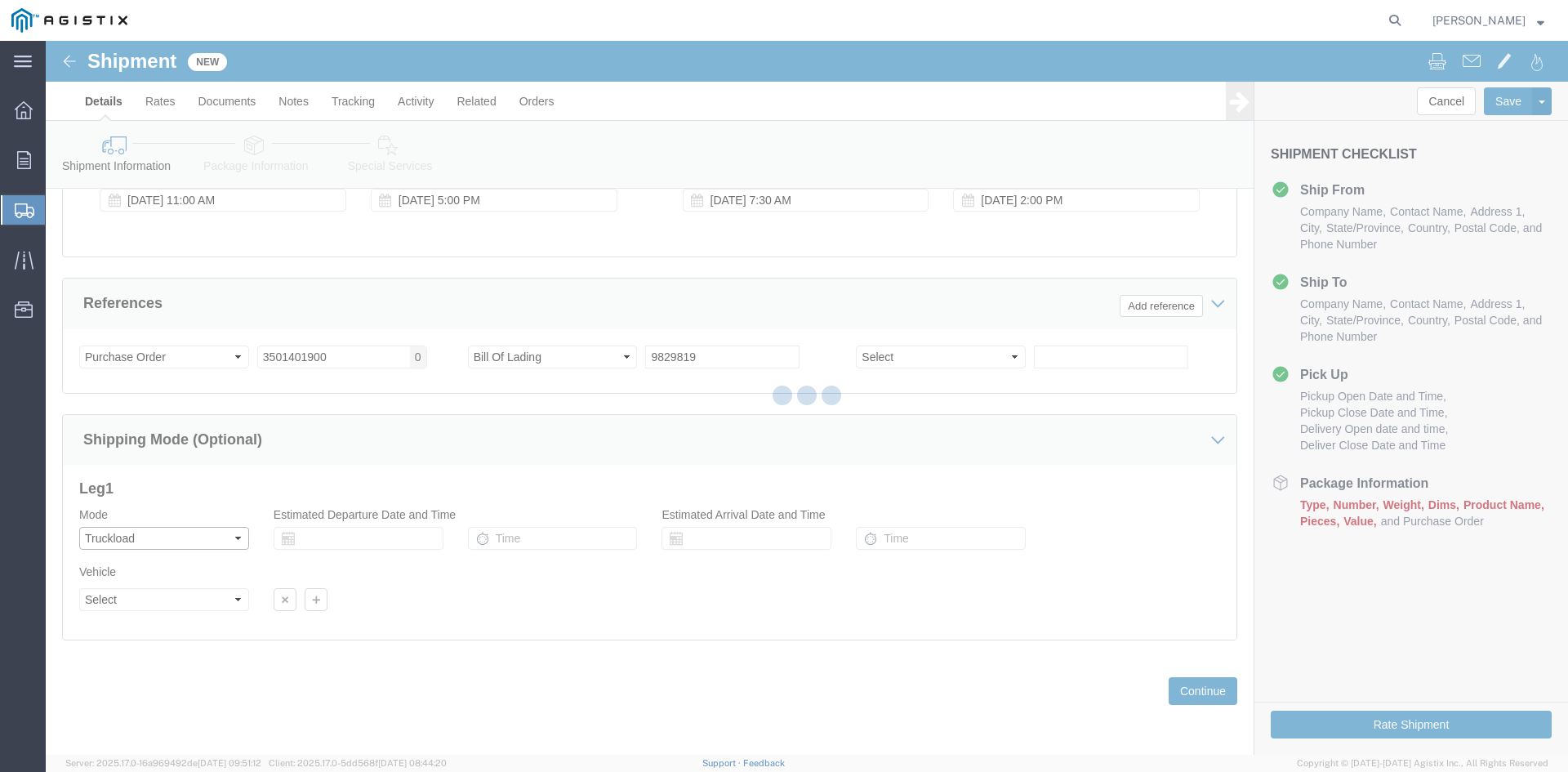
select select
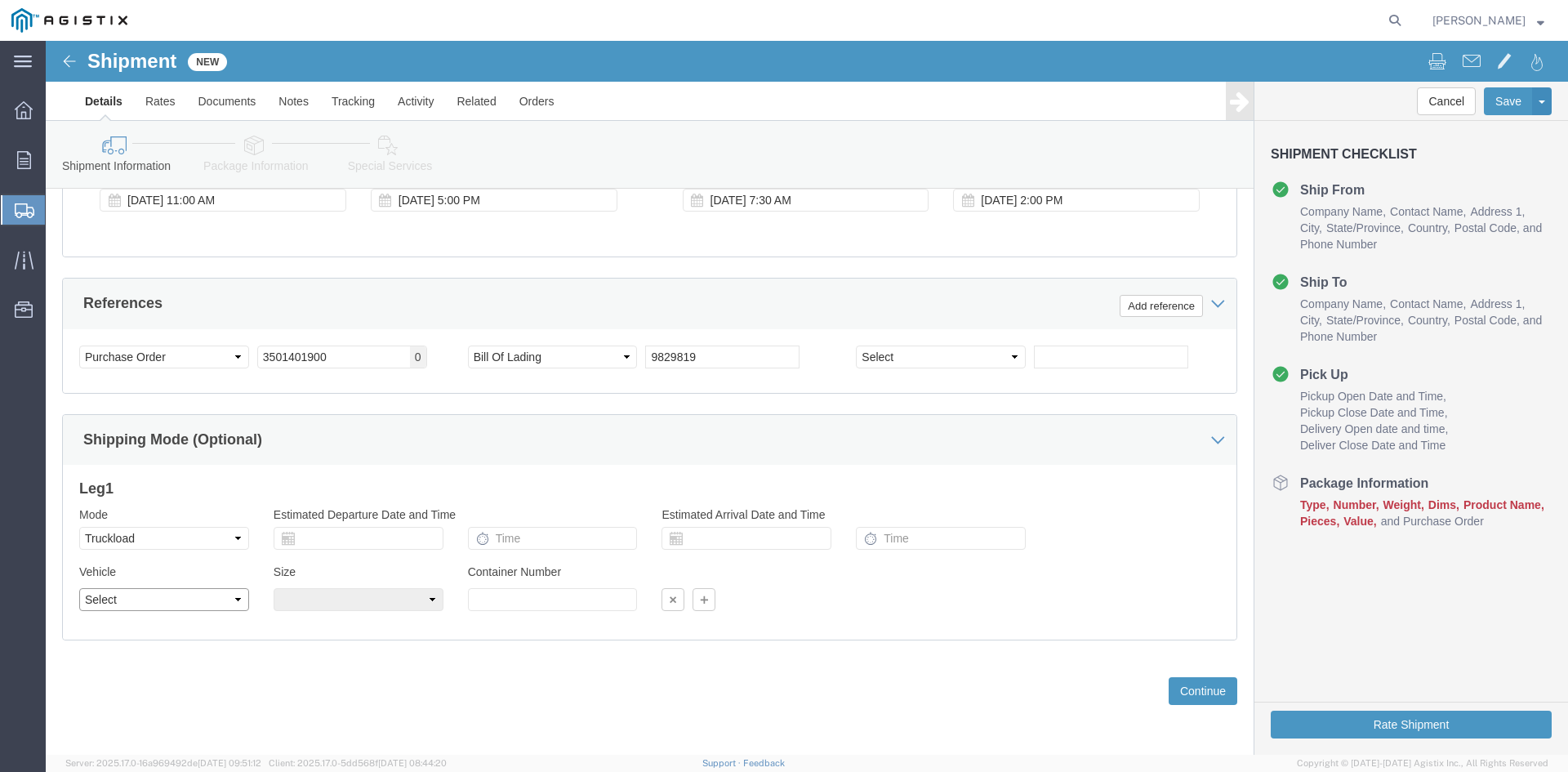
click select "Select 1-Ton (PSS) 10 Wheel 10 Yard Dump Truck 20 Yard Dump Truck Bobtail Botto…"
select select "FLBD"
click select "Select 1-Ton (PSS) 10 Wheel 10 Yard Dump Truck 20 Yard Dump Truck Bobtail Botto…"
click button "Continue"
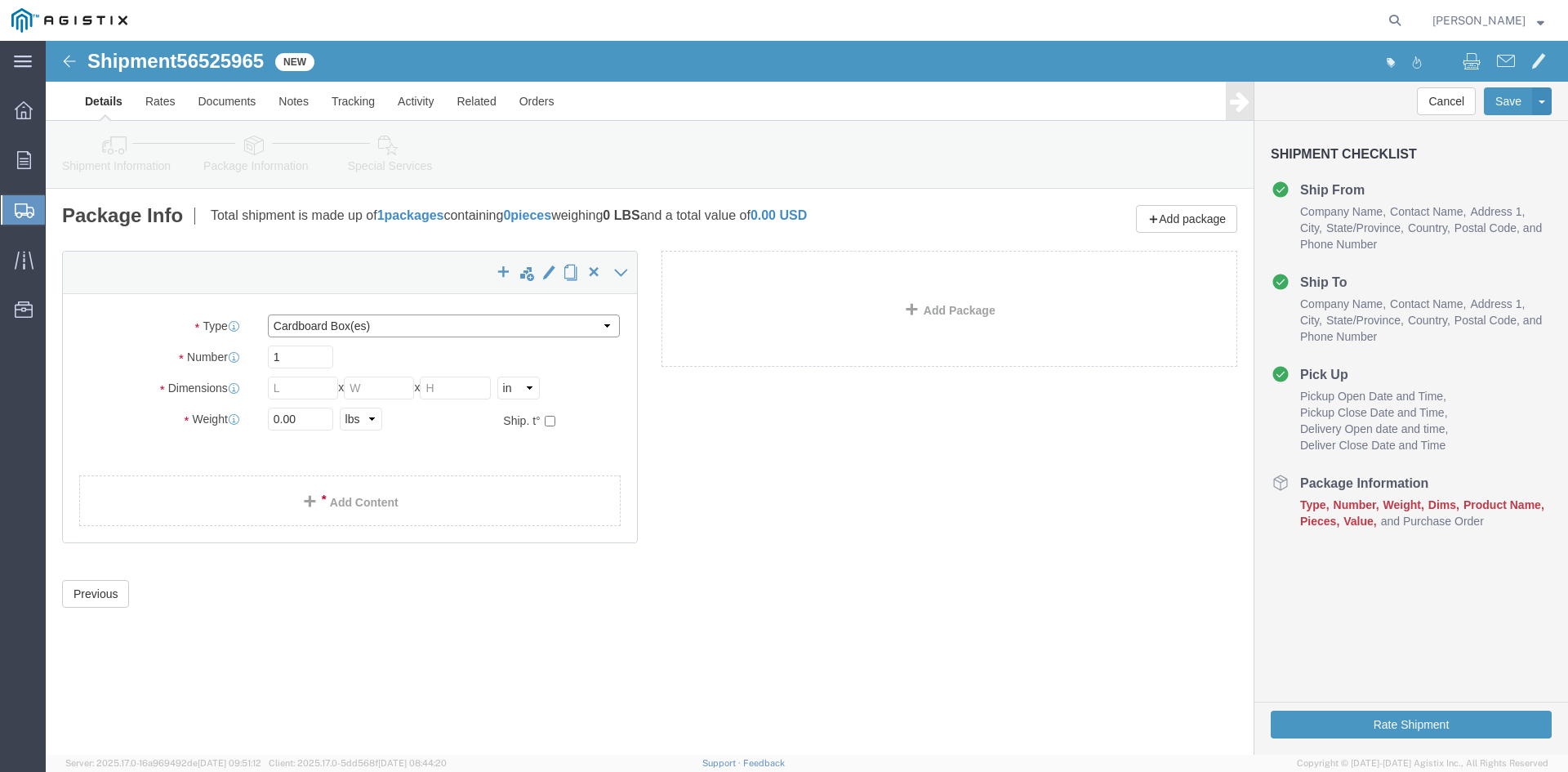
click select "Select Bulk Bundle(s) Cardboard Box(es) Carton(s) Crate(s) Drum(s) (Fiberboard)…"
select select "PSNS"
click select "Select Bulk Bundle(s) Cardboard Box(es) Carton(s) Crate(s) Drum(s) (Fiberboard)…"
drag, startPoint x: 247, startPoint y: 318, endPoint x: 260, endPoint y: 319, distance: 13.0
click input "text"
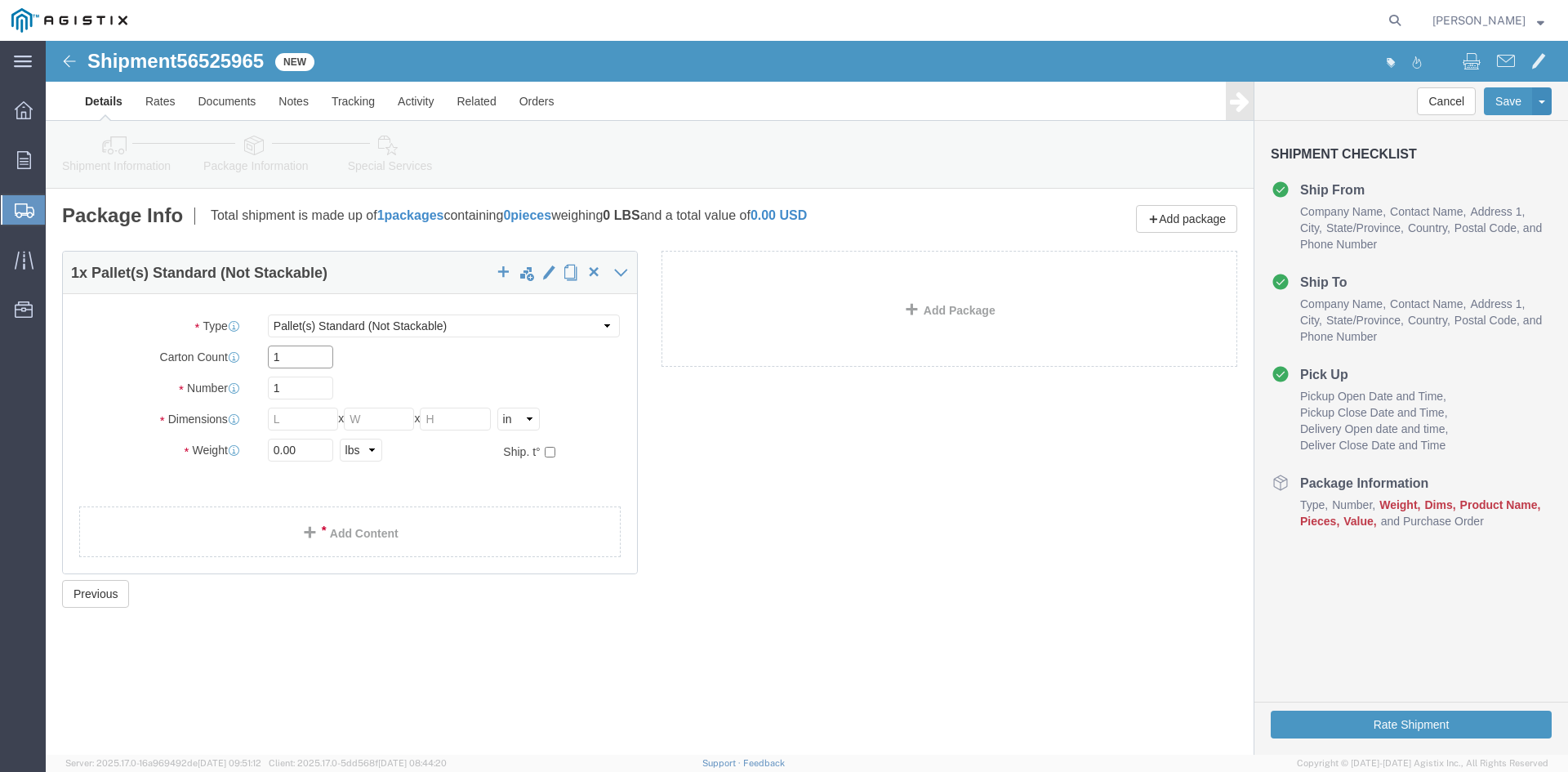
type input "1"
drag, startPoint x: 236, startPoint y: 347, endPoint x: 185, endPoint y: 346, distance: 51.0
click div "Number 1"
type input "49"
click input "text"
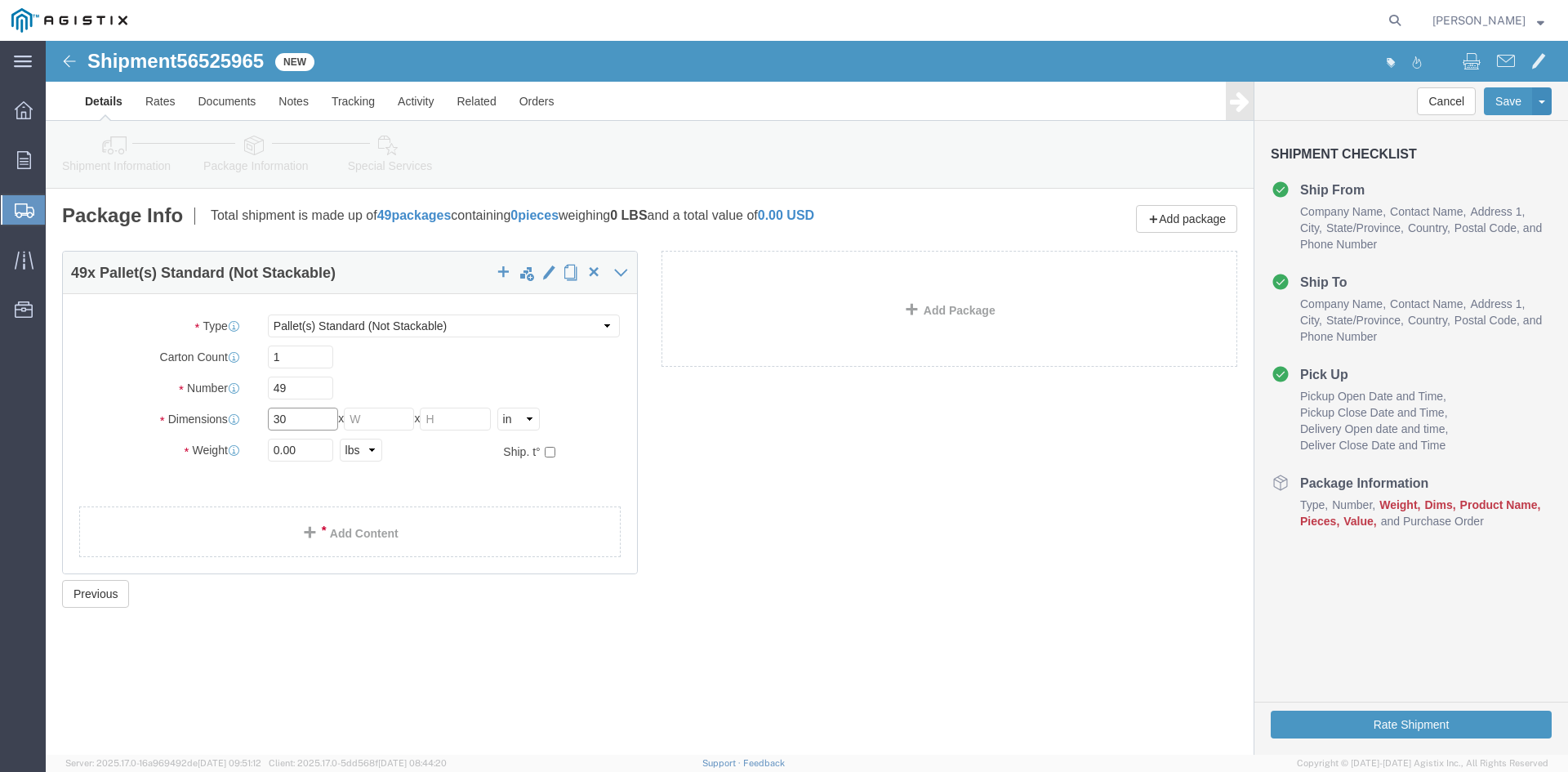
type input "30"
click input "text"
type input "30"
drag, startPoint x: 406, startPoint y: 375, endPoint x: 446, endPoint y: 375, distance: 40.0
click input "text"
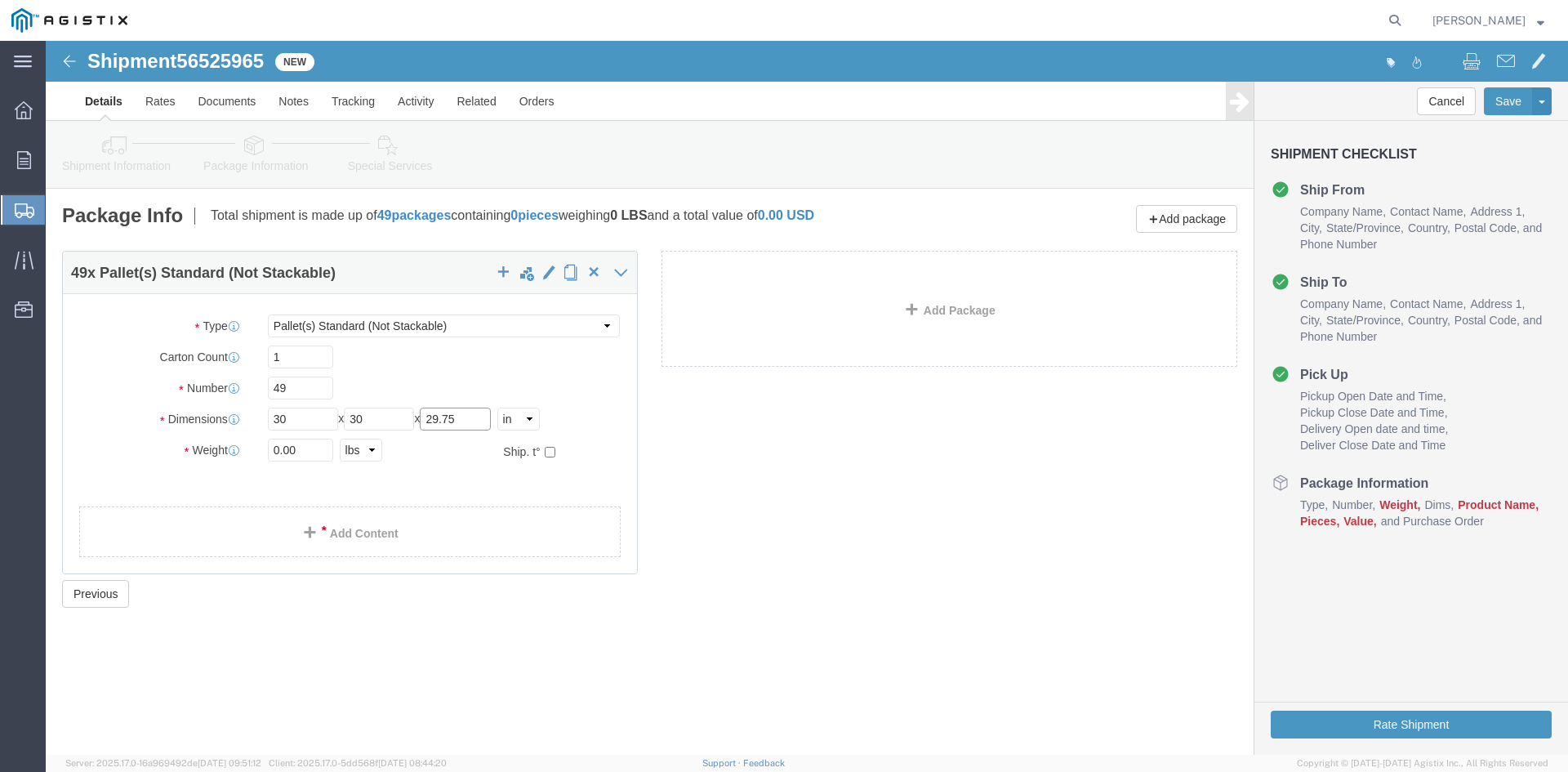
type input "29.75"
drag, startPoint x: 258, startPoint y: 409, endPoint x: 153, endPoint y: 408, distance: 105.0
click div "Weight Total weight of packages in pounds or kilograms 0.00 Select kgs lbs Ship…"
type input "29696.67"
click link "Add Content"
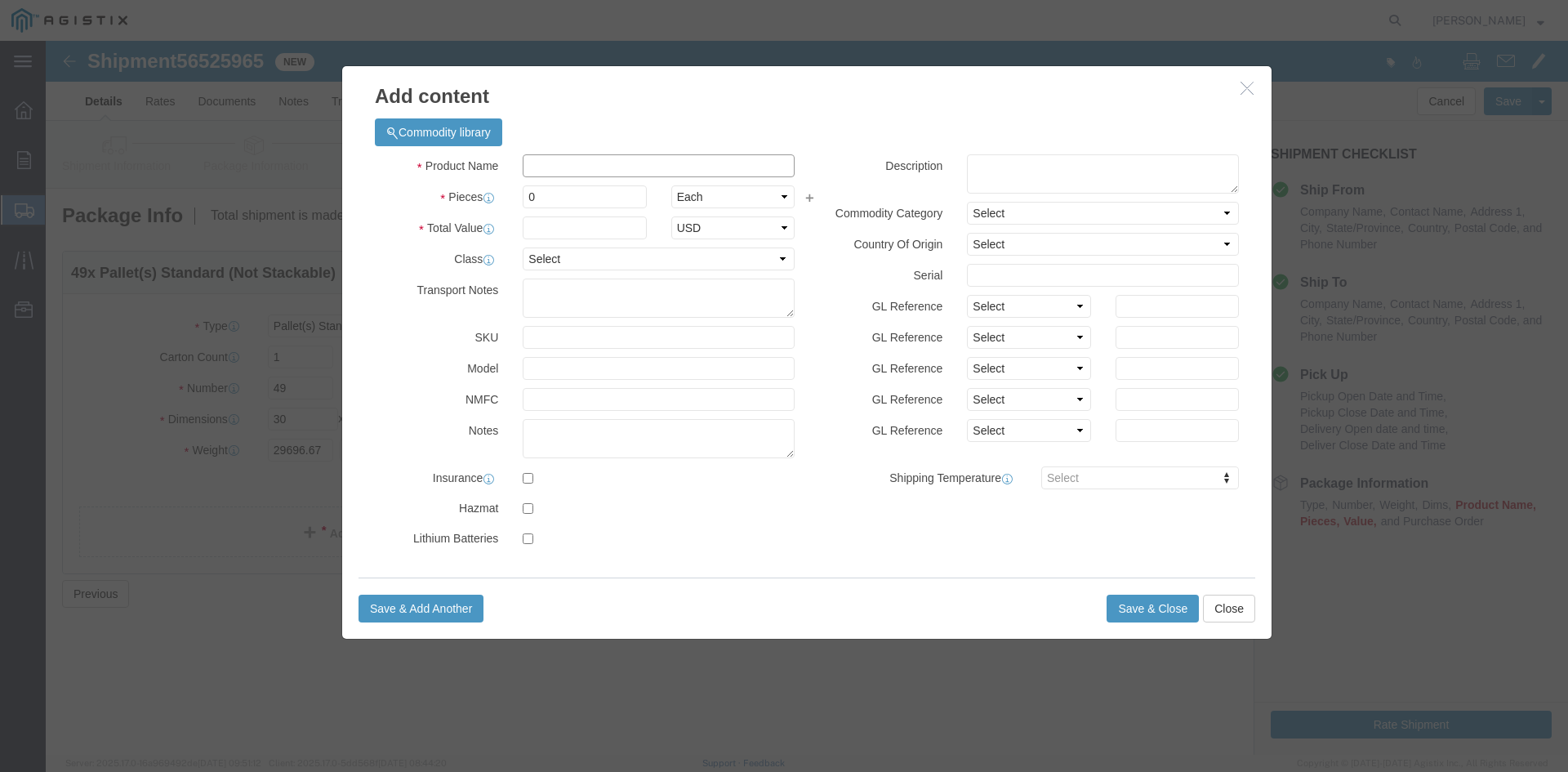
click input "text"
drag, startPoint x: 611, startPoint y: 121, endPoint x: 465, endPoint y: 122, distance: 146.0
click div "Overhead Transformer"
type input "Overhead Transformer"
drag, startPoint x: 500, startPoint y: 157, endPoint x: 458, endPoint y: 155, distance: 42.0
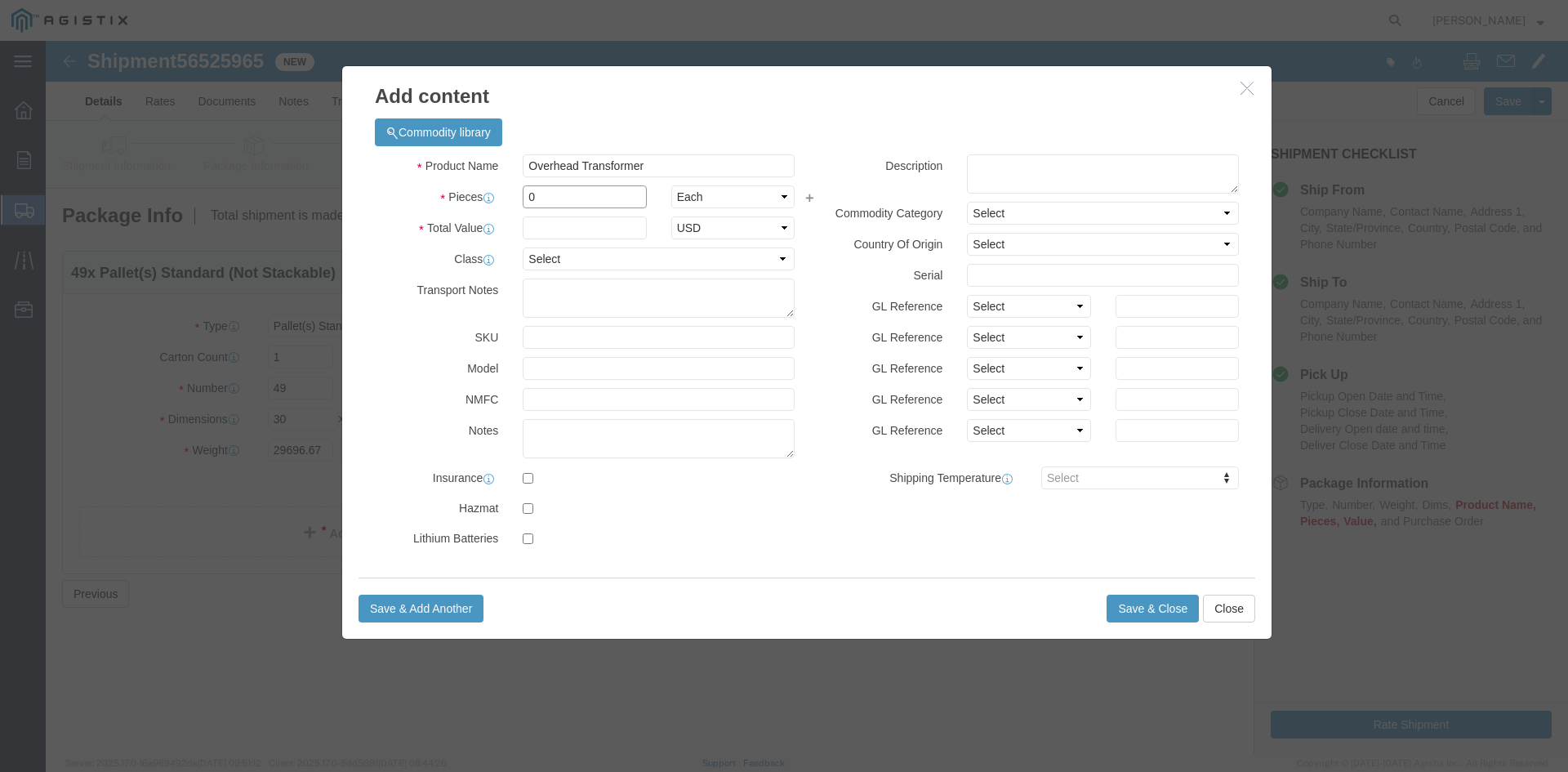
click div "Pieces 0 Select Bag Barrels 100Board Feet Bottle Box Blister Pack Carats Can Ca…"
type input "49"
click input "text"
type input "1"
click select "Select 50 55 60 65 70 85 92.5 100 125 175 250 300 400"
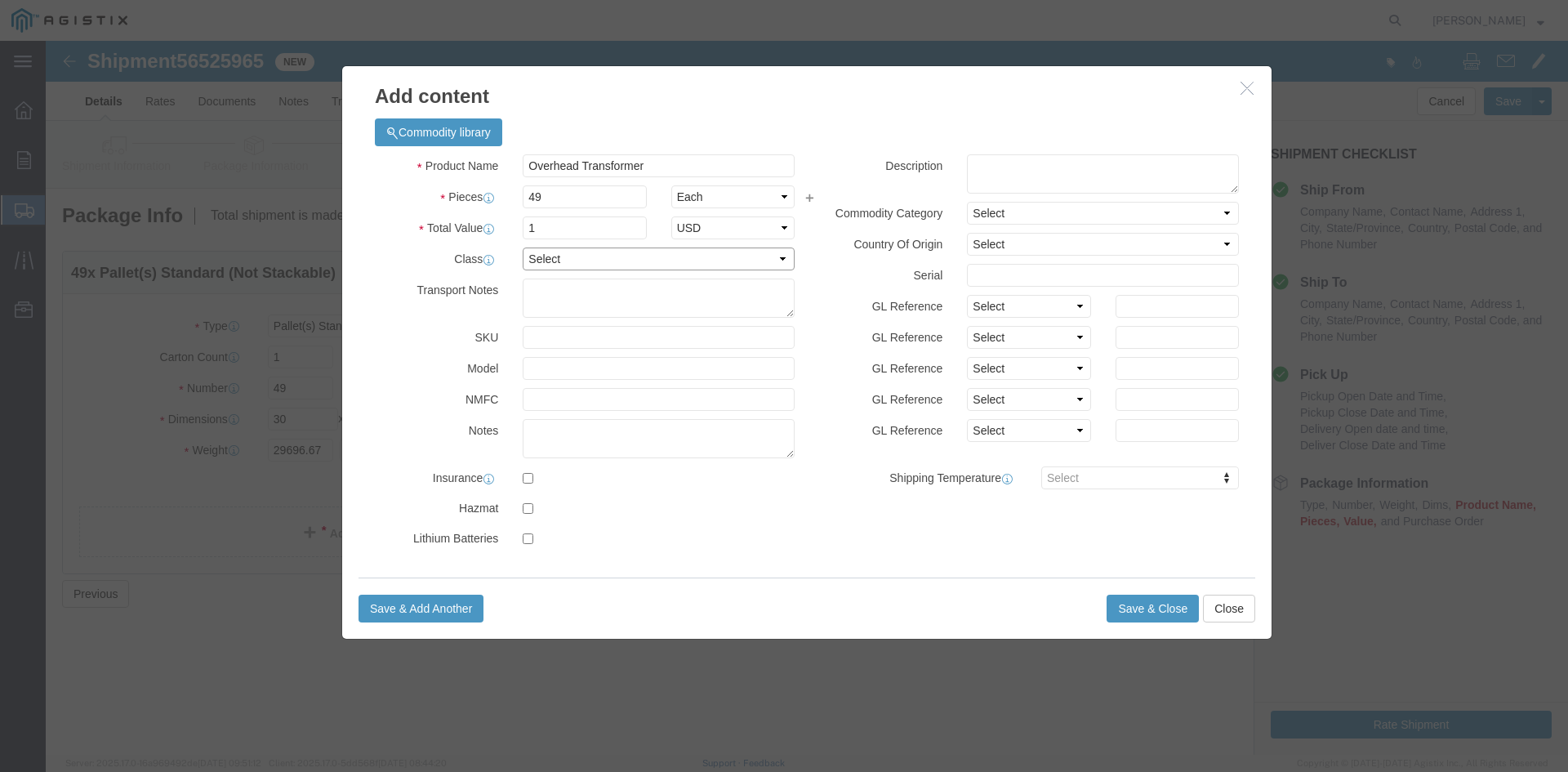
select select "55"
click select "Select 50 55 60 65 70 85 92.5 100 125 175 250 300 400"
click button "Save & Close"
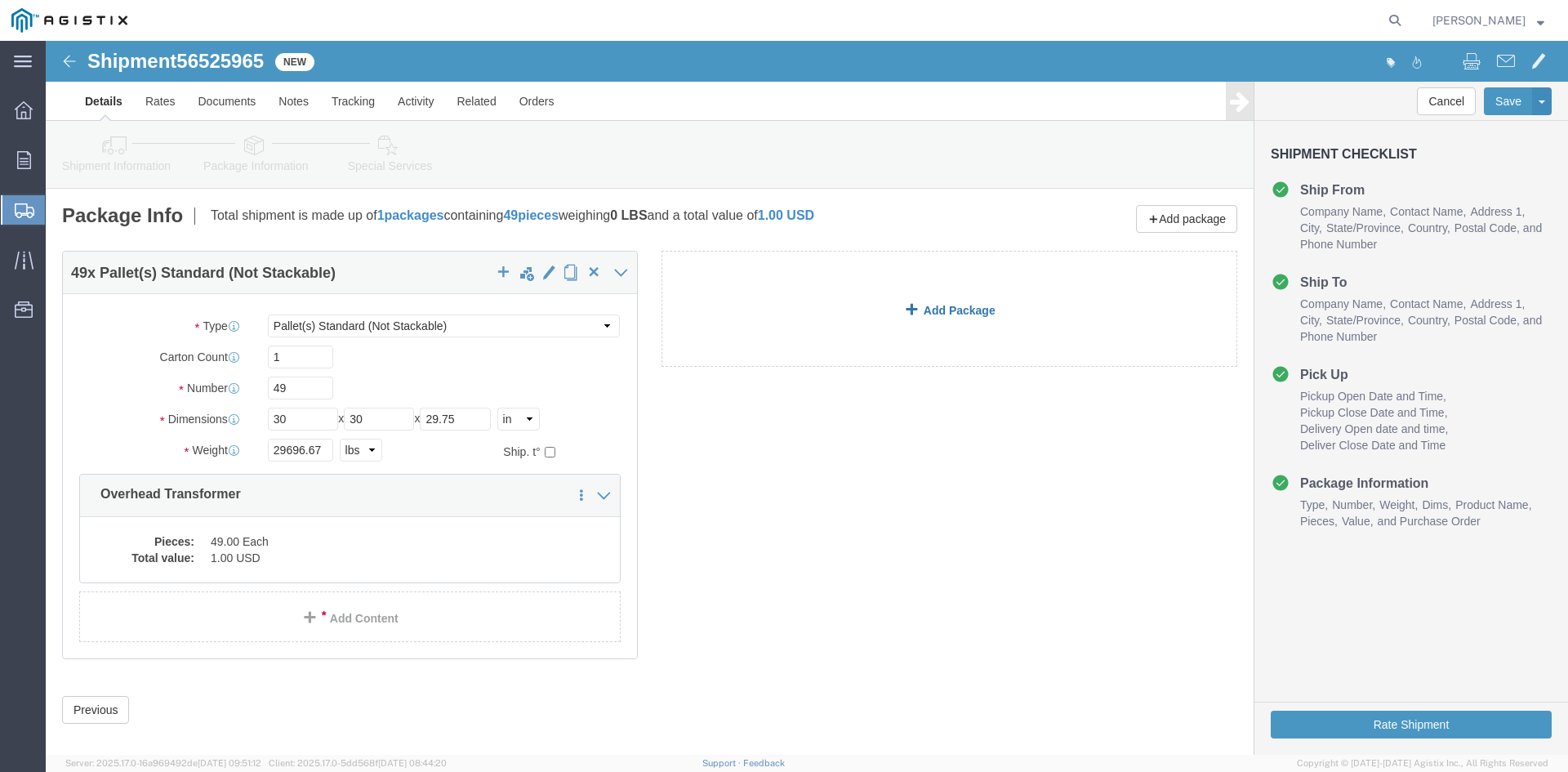
click link "Add Package"
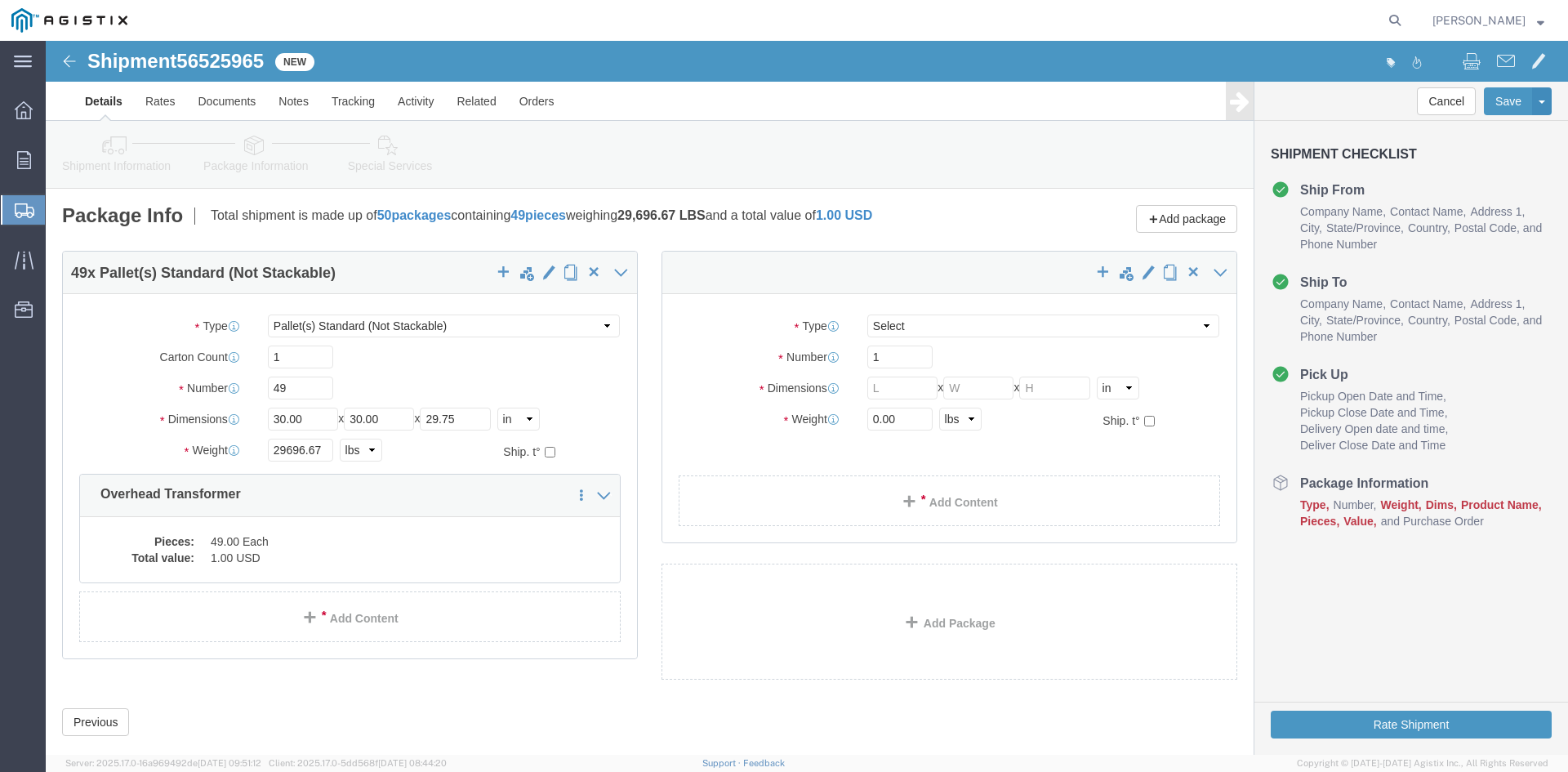
select select "PSNS"
select select "CBOX"
click span "button"
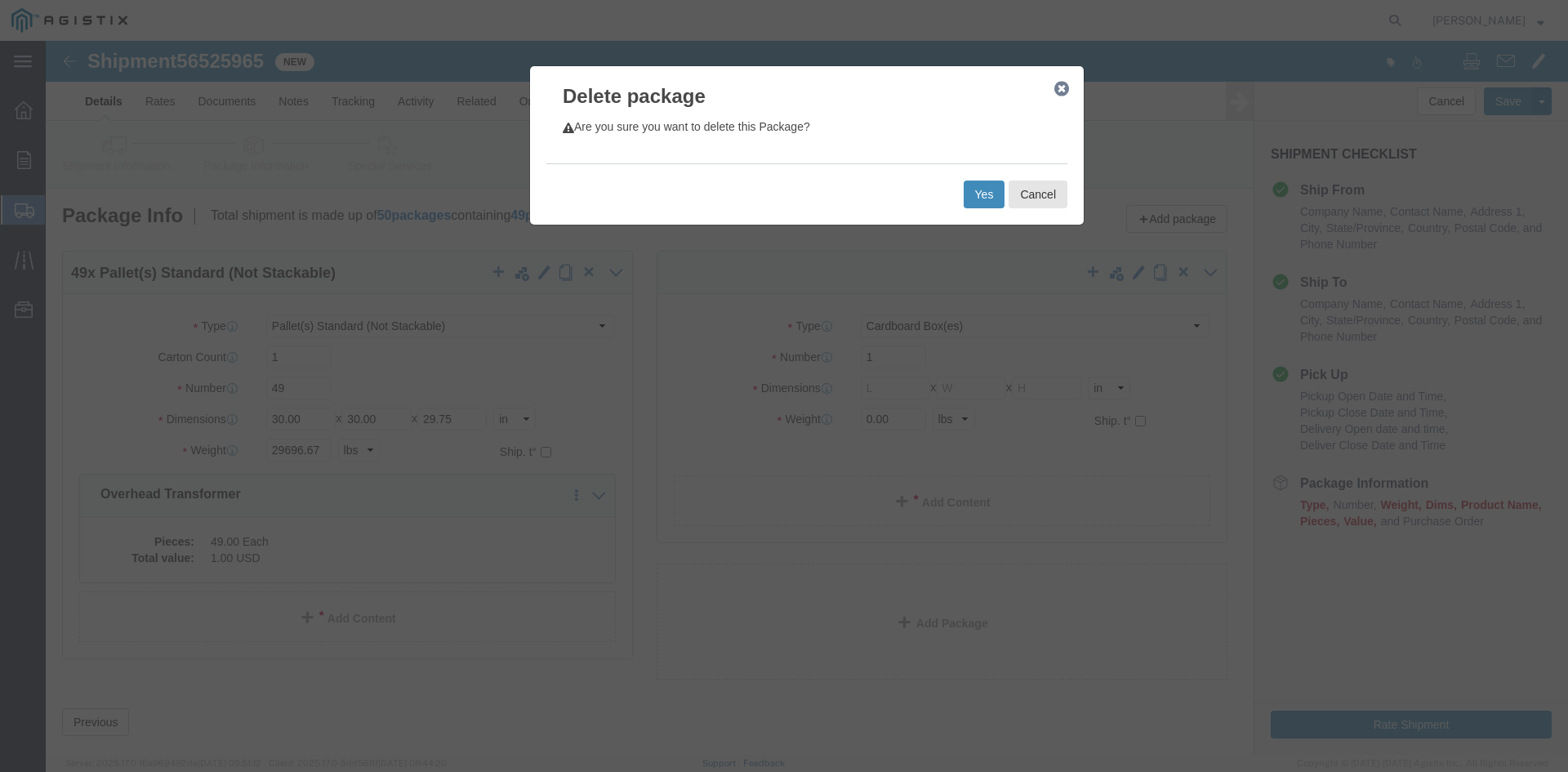
click button "Yes"
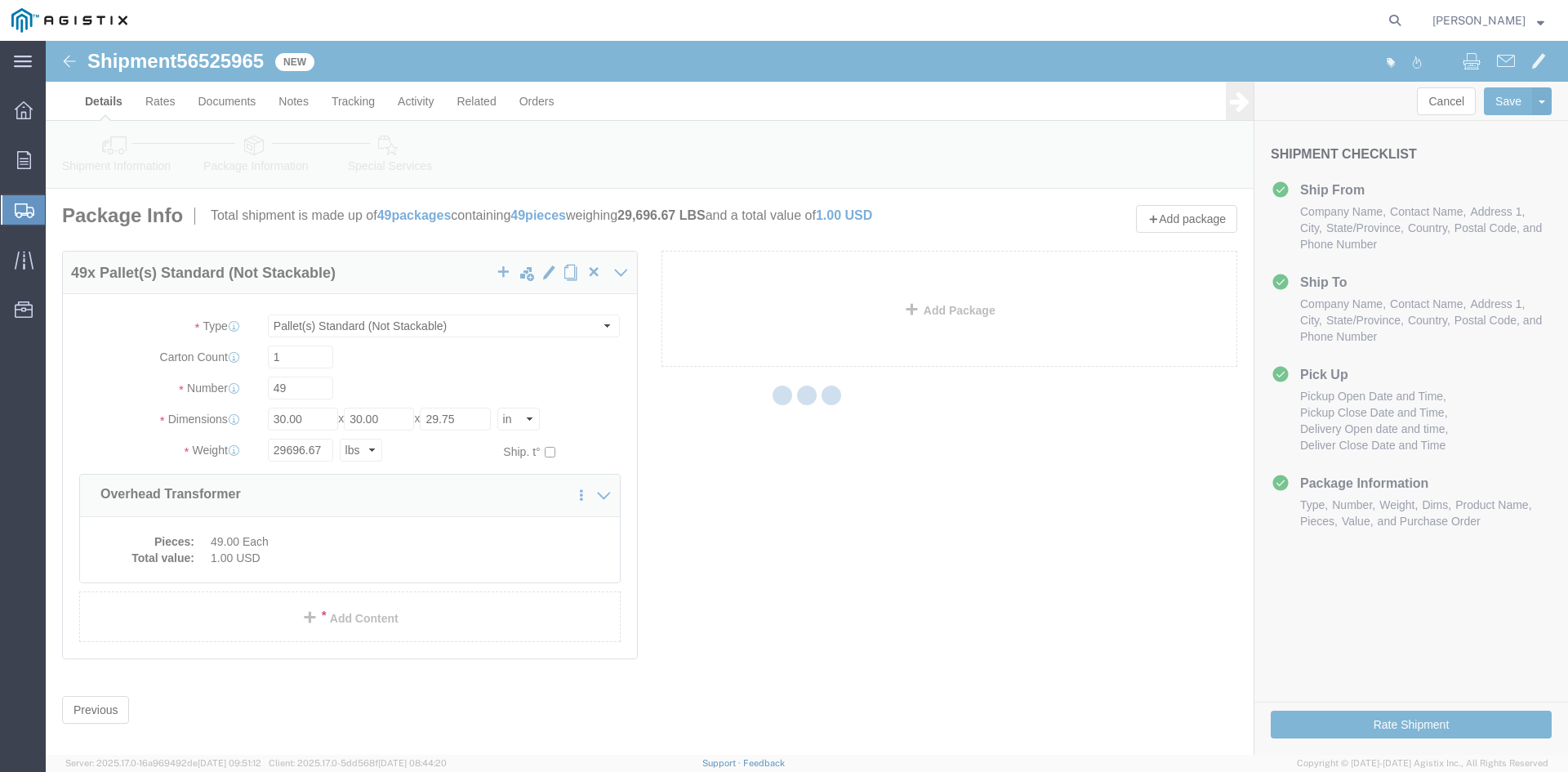
select select "PSNS"
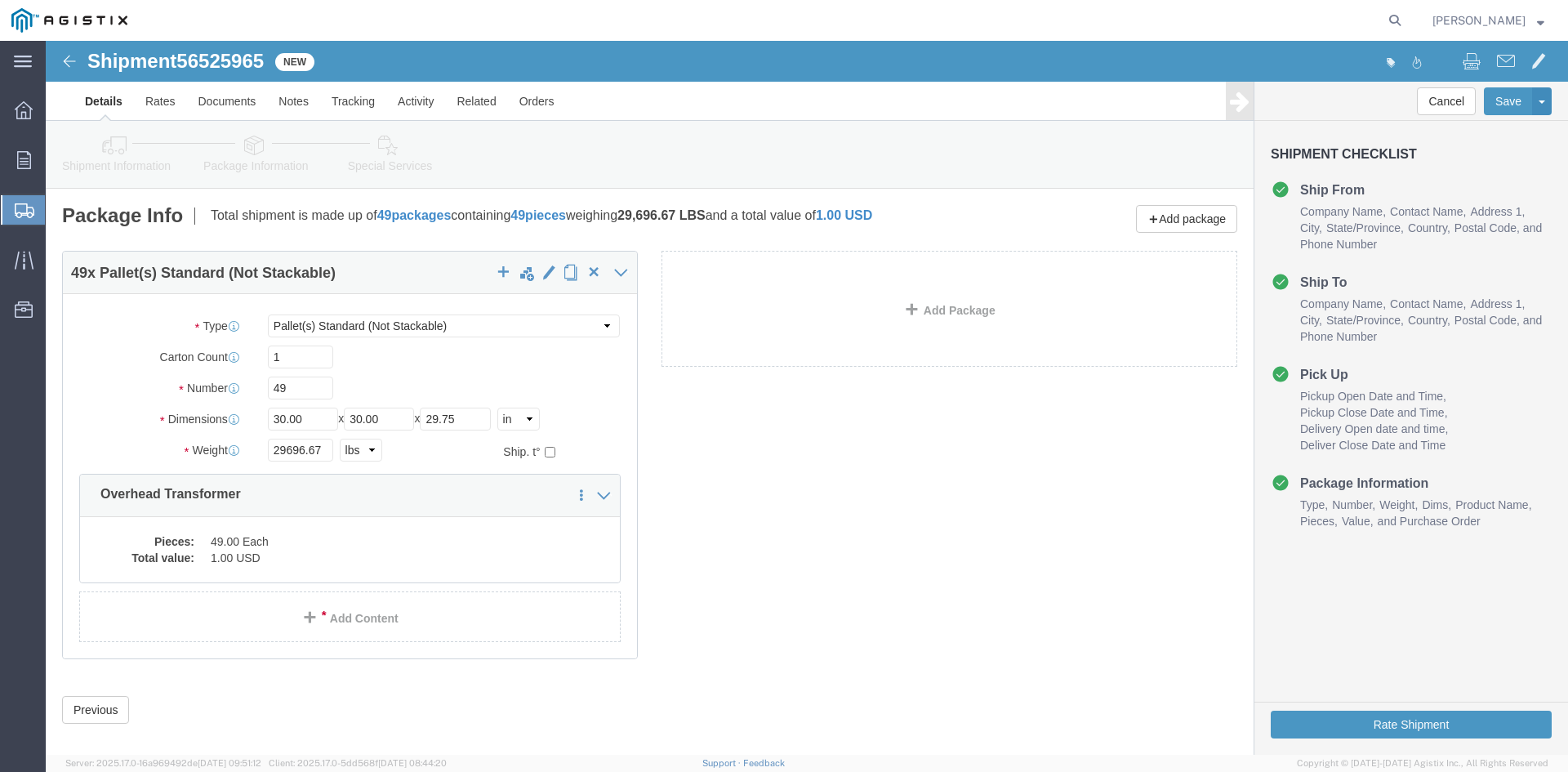
click icon
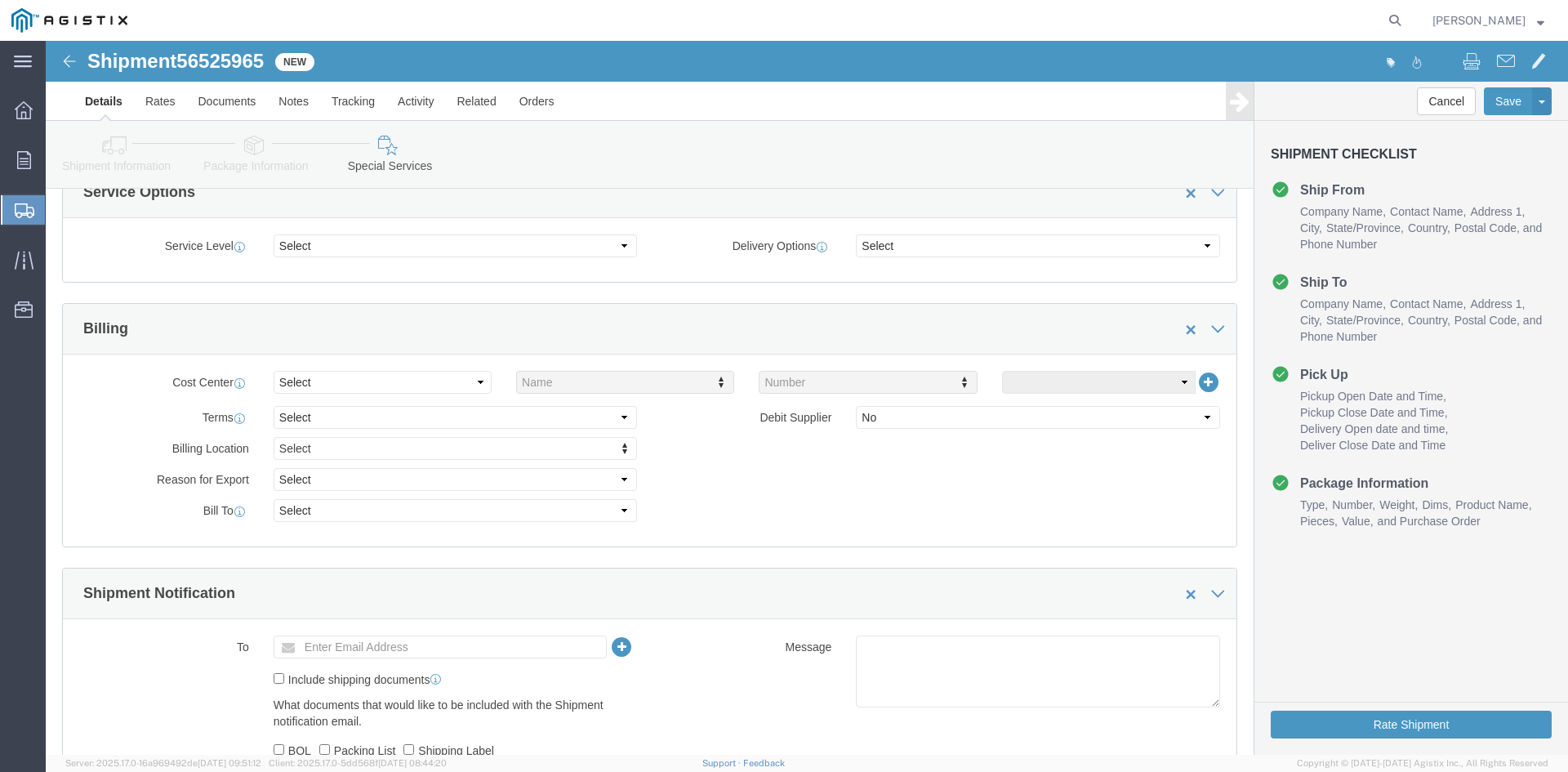
scroll to position [735, 0]
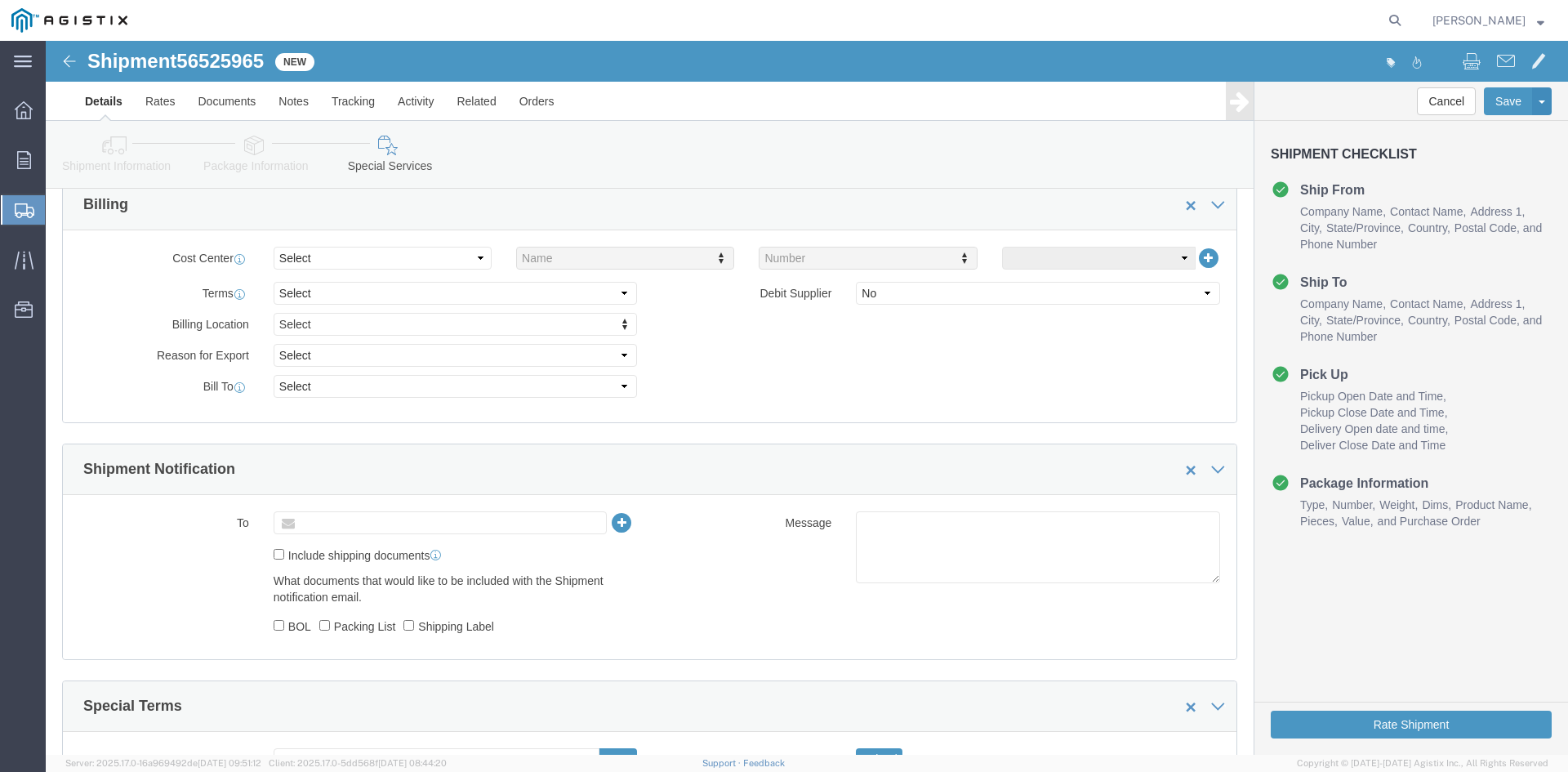
click input "text"
type input "[EMAIL_ADDRESS][DOMAIN_NAME]"
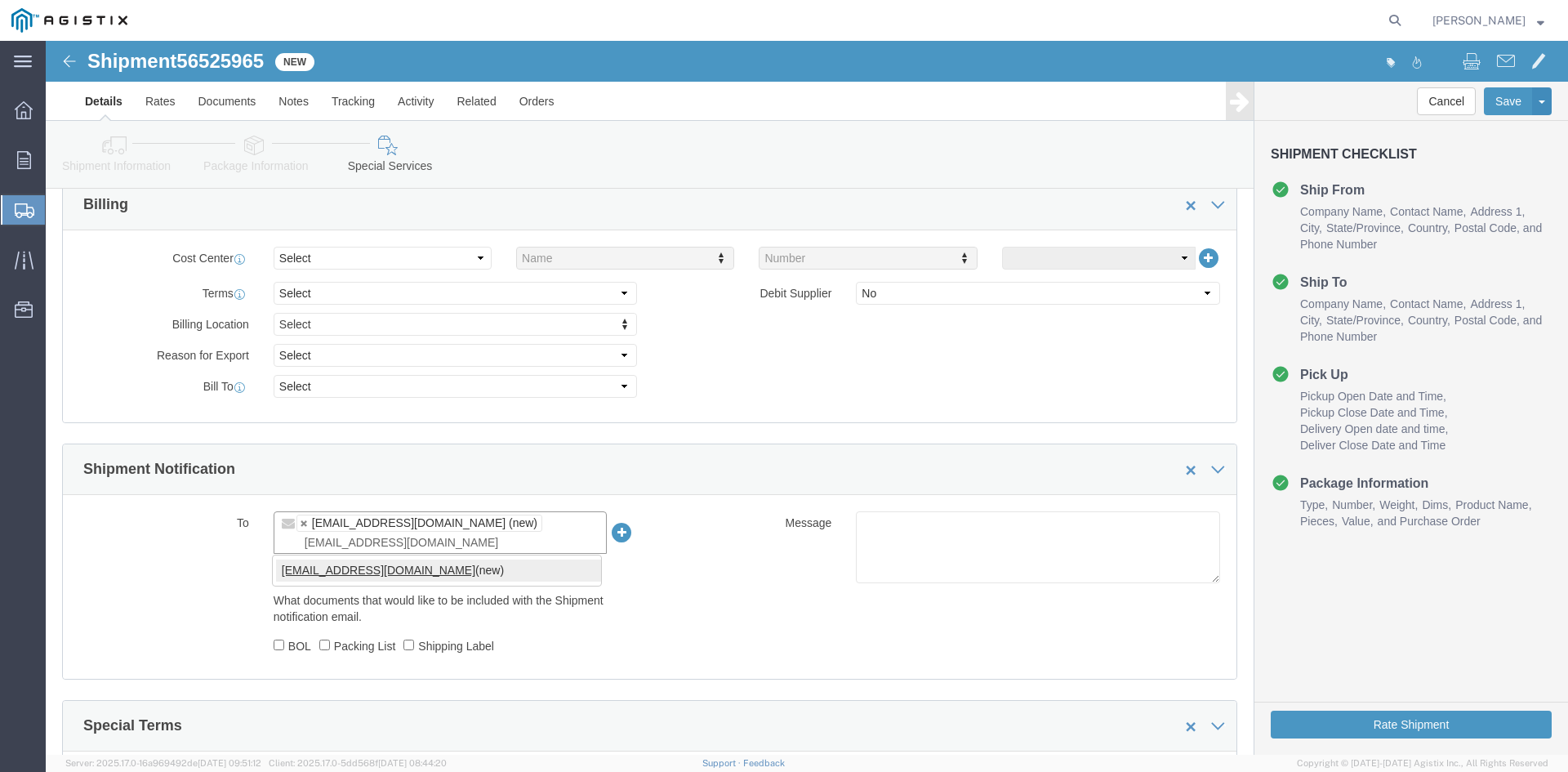
type input "[EMAIL_ADDRESS][DOMAIN_NAME]"
type input "[EMAIL_ADDRESS][DOMAIN_NAME],[DOMAIN_NAME][EMAIL_ADDRESS][DOMAIN_NAME]"
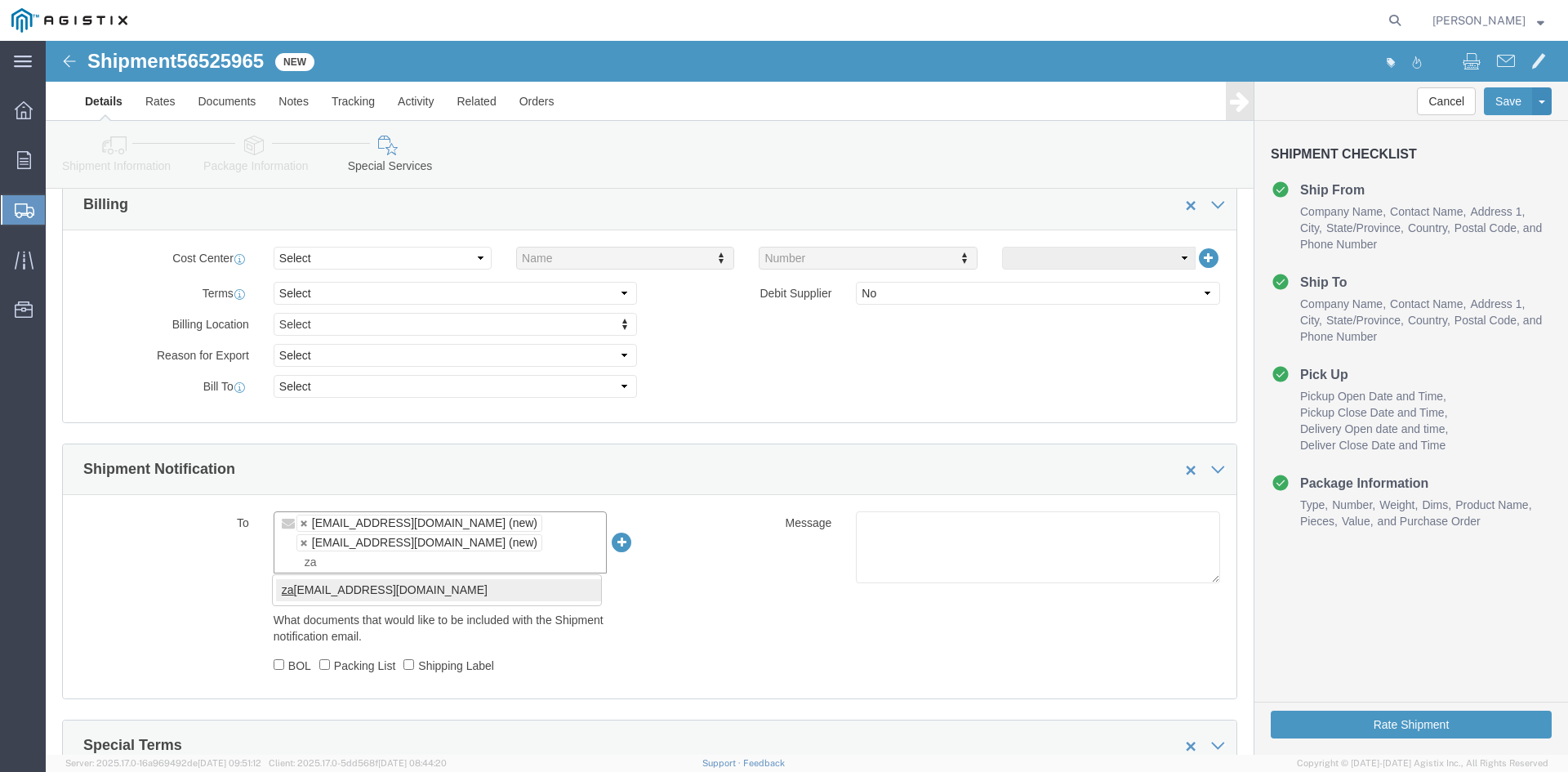
type input "za"
type input "[EMAIL_ADDRESS][DOMAIN_NAME],[DOMAIN_NAME][EMAIL_ADDRESS][DOMAIN_NAME],[PERSON_…"
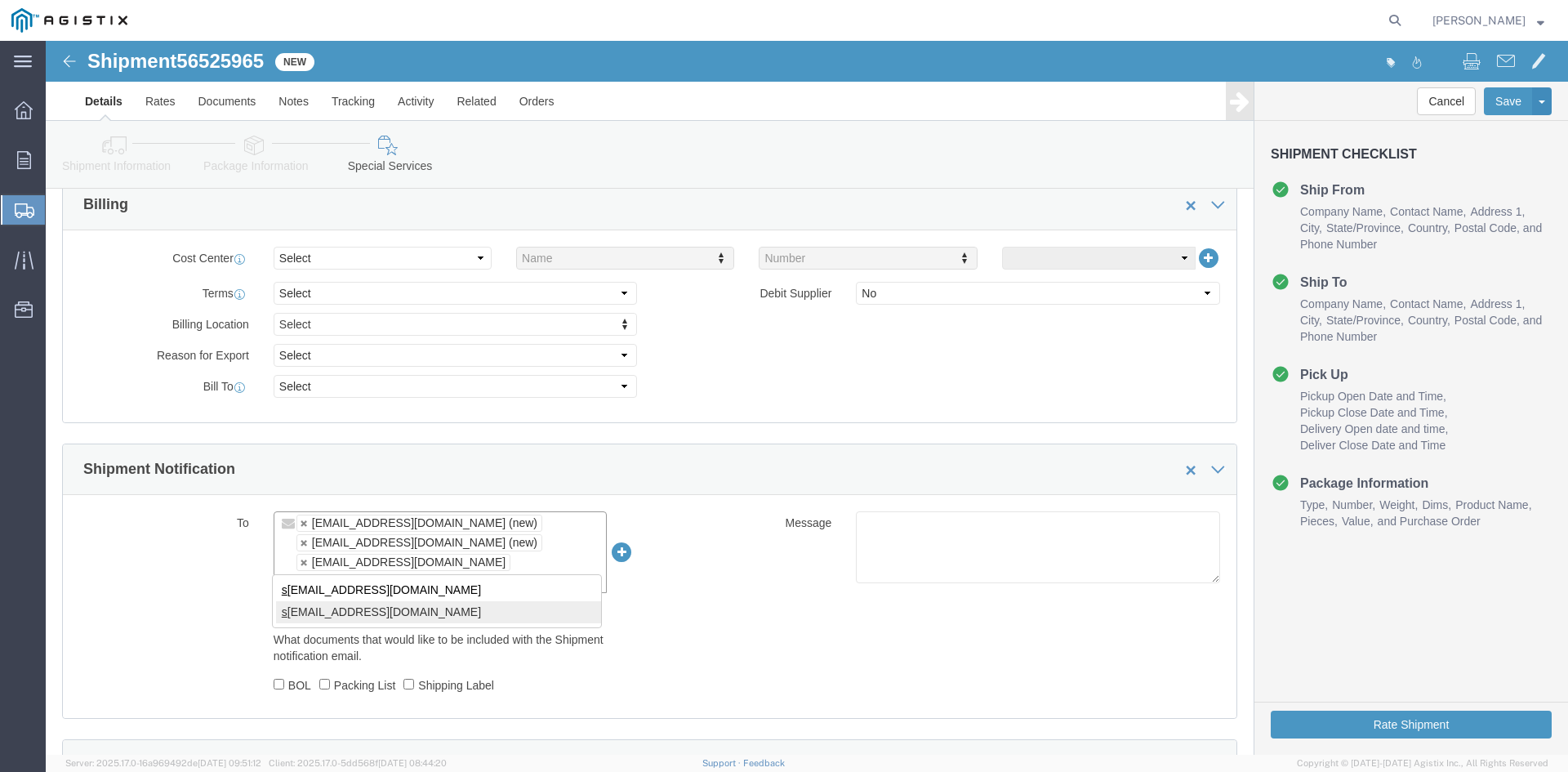
type input "s"
type input "[EMAIL_ADDRESS][DOMAIN_NAME],[DOMAIN_NAME][EMAIL_ADDRESS][DOMAIN_NAME],[EMAIL_A…"
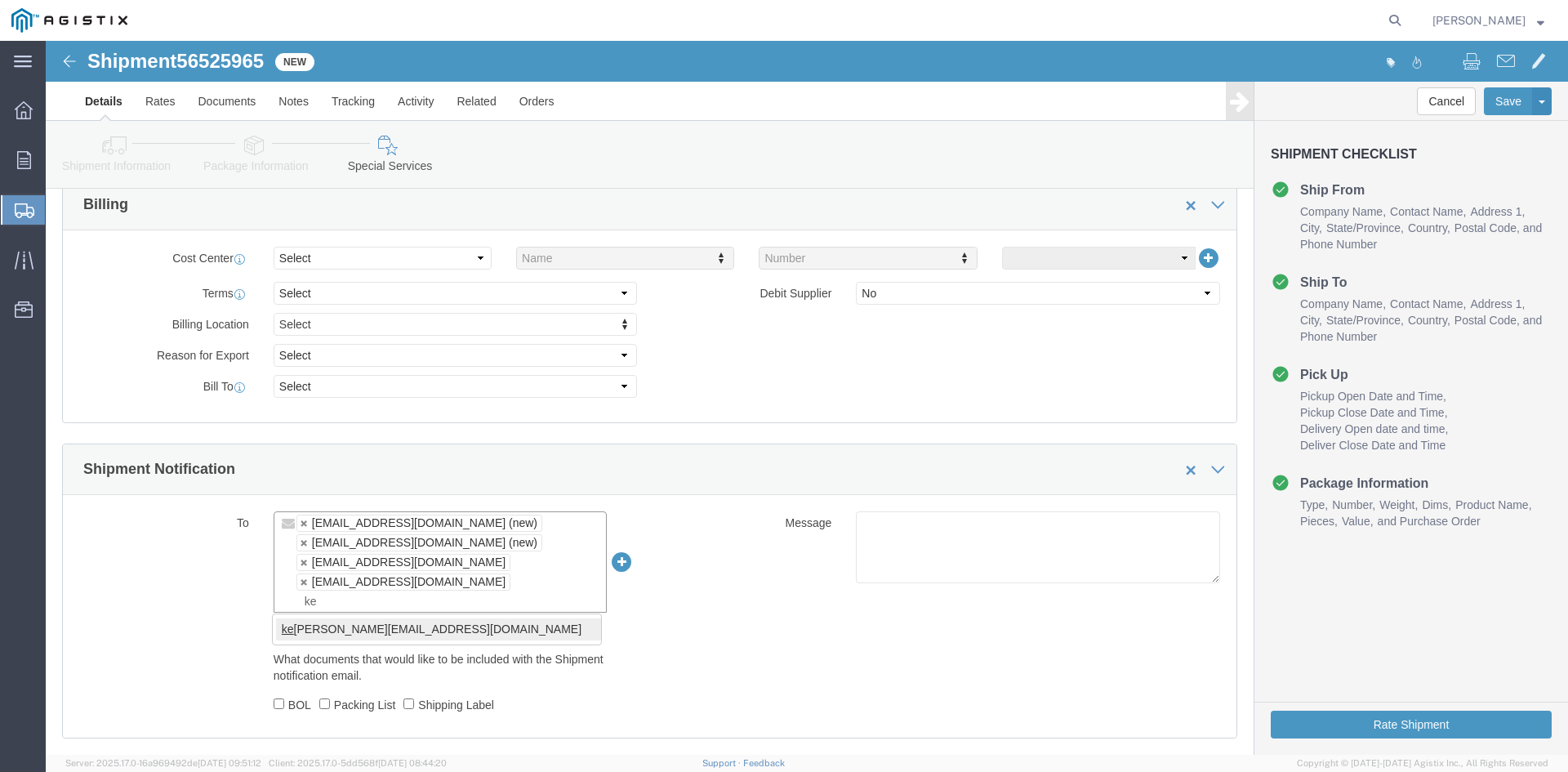
type input "ke"
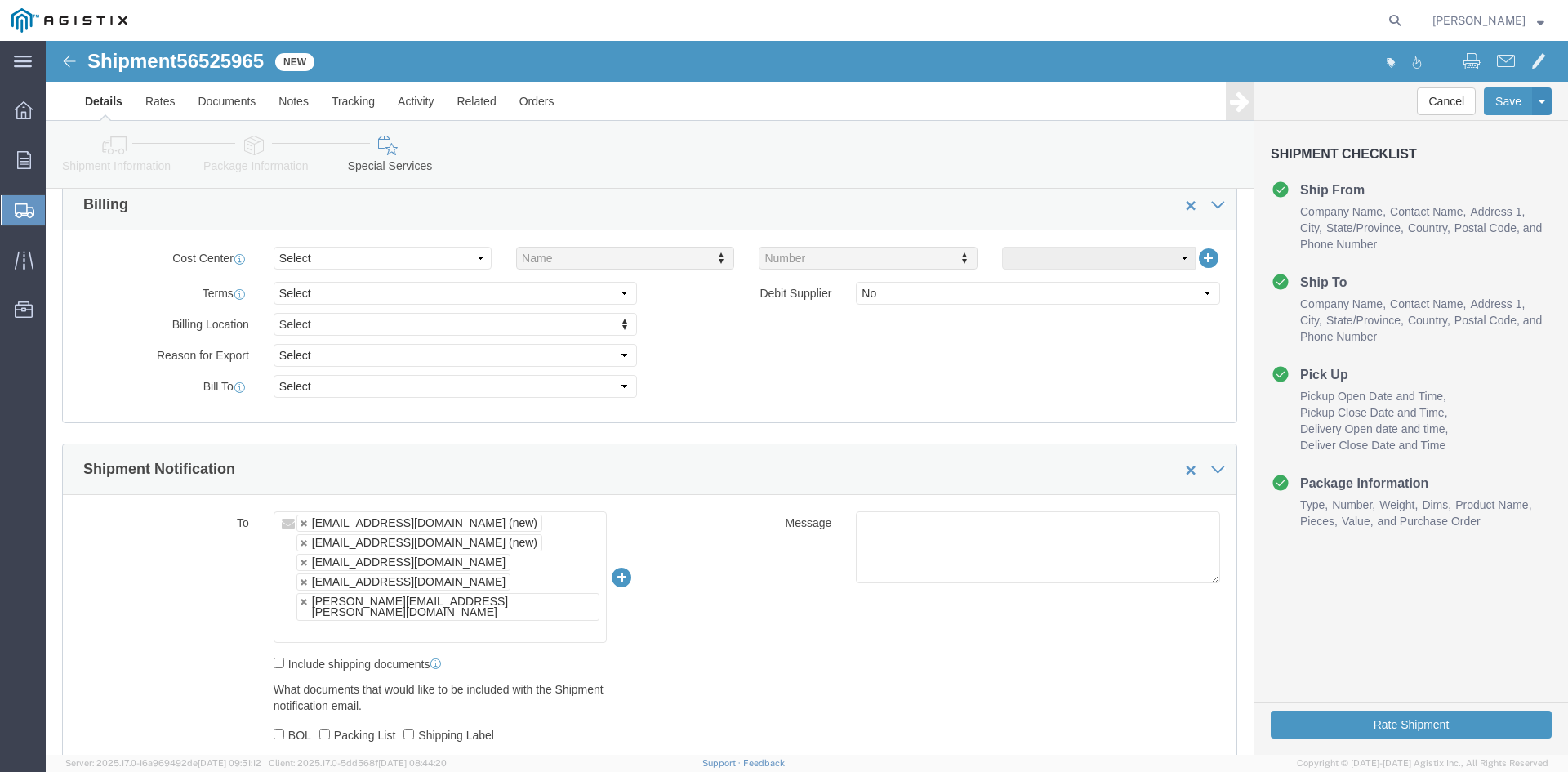
type input "[EMAIL_ADDRESS][DOMAIN_NAME],[DOMAIN_NAME][EMAIL_ADDRESS][DOMAIN_NAME],[EMAIL_A…"
type input "pr"
type input "[EMAIL_ADDRESS][DOMAIN_NAME],[DOMAIN_NAME][EMAIL_ADDRESS][DOMAIN_NAME],[EMAIL_A…"
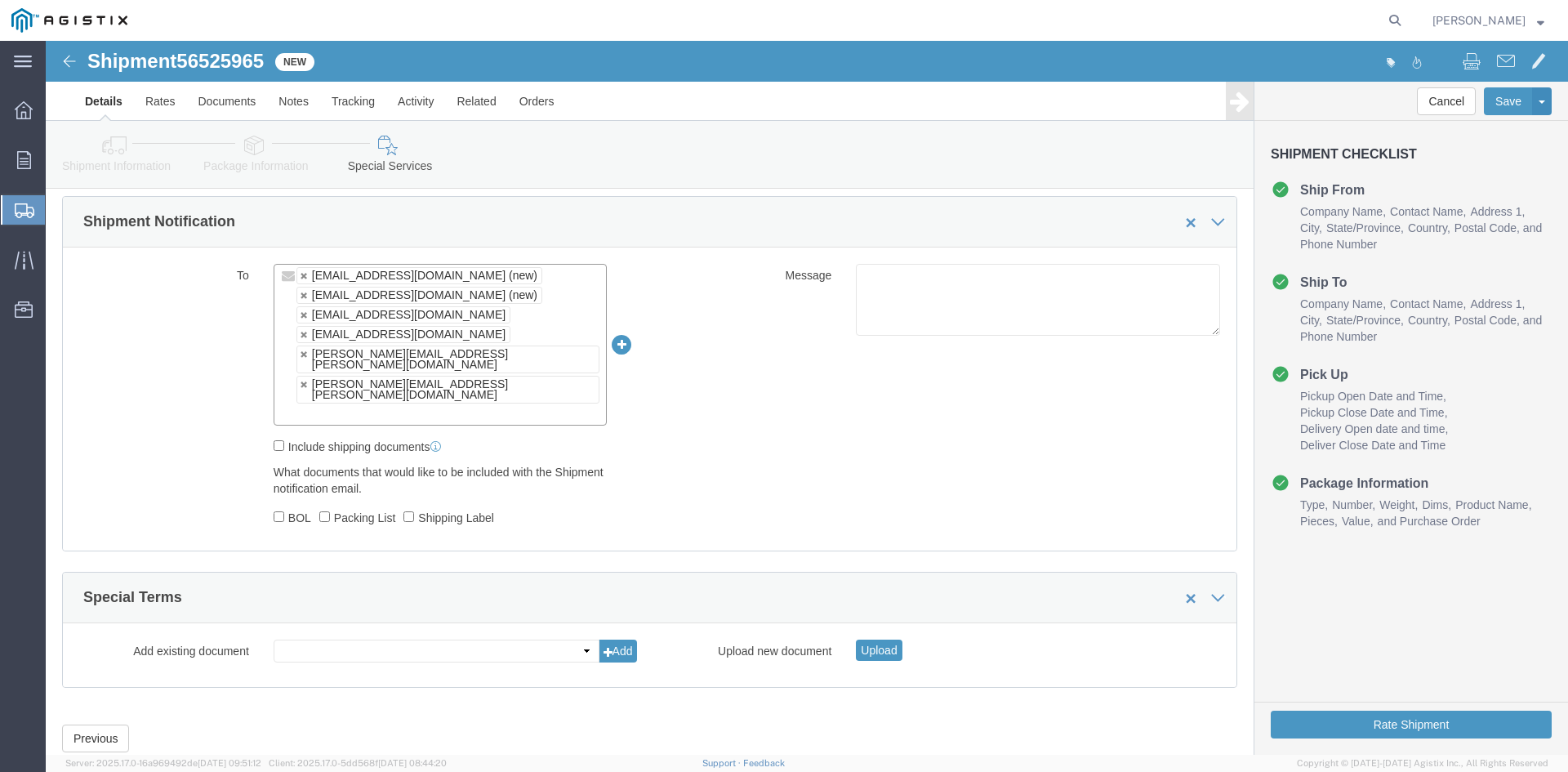
scroll to position [989, 0]
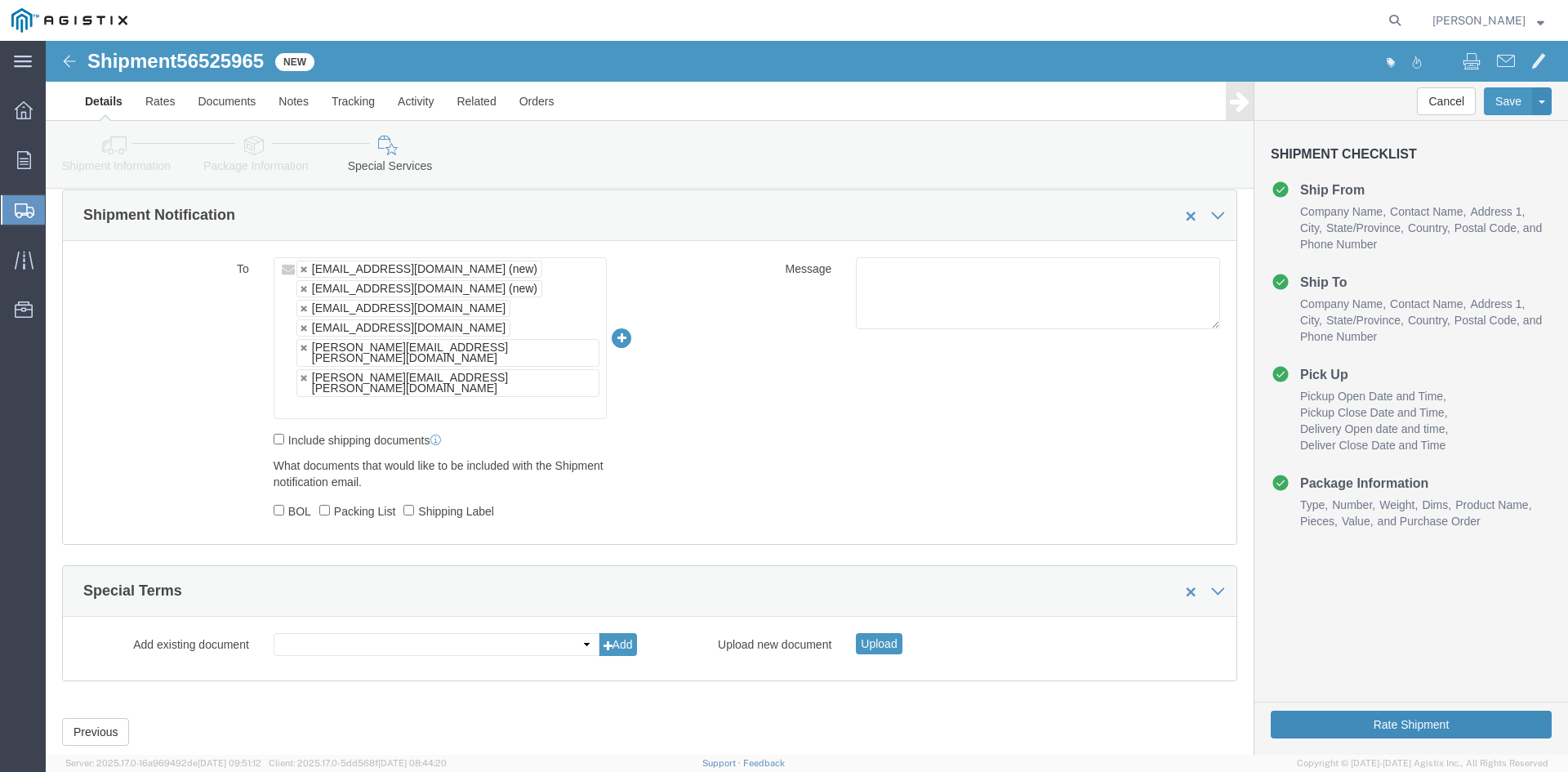
click button "Rate Shipment"
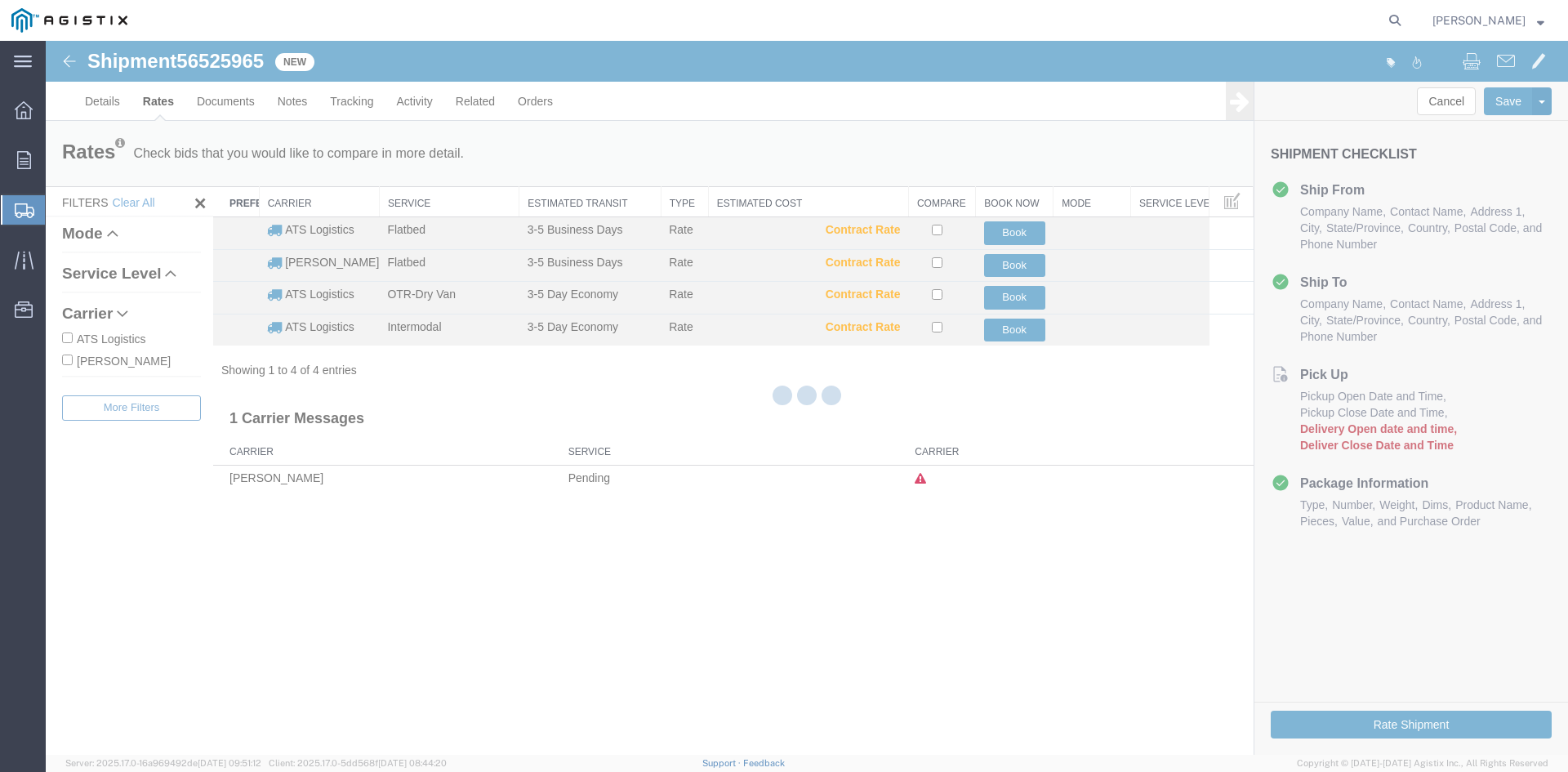
scroll to position [0, 0]
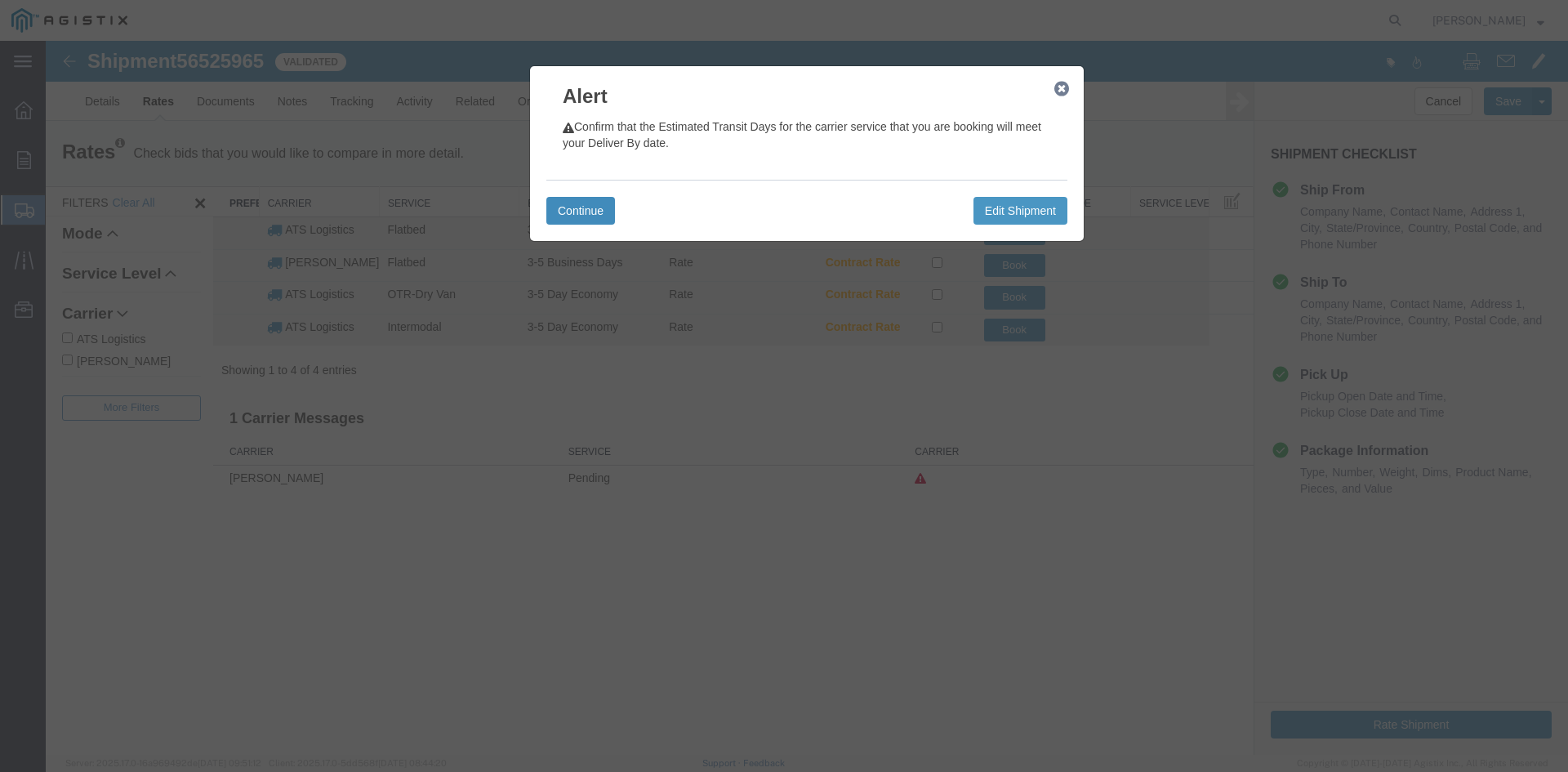
click at [574, 211] on button "Continue" at bounding box center [580, 211] width 69 height 28
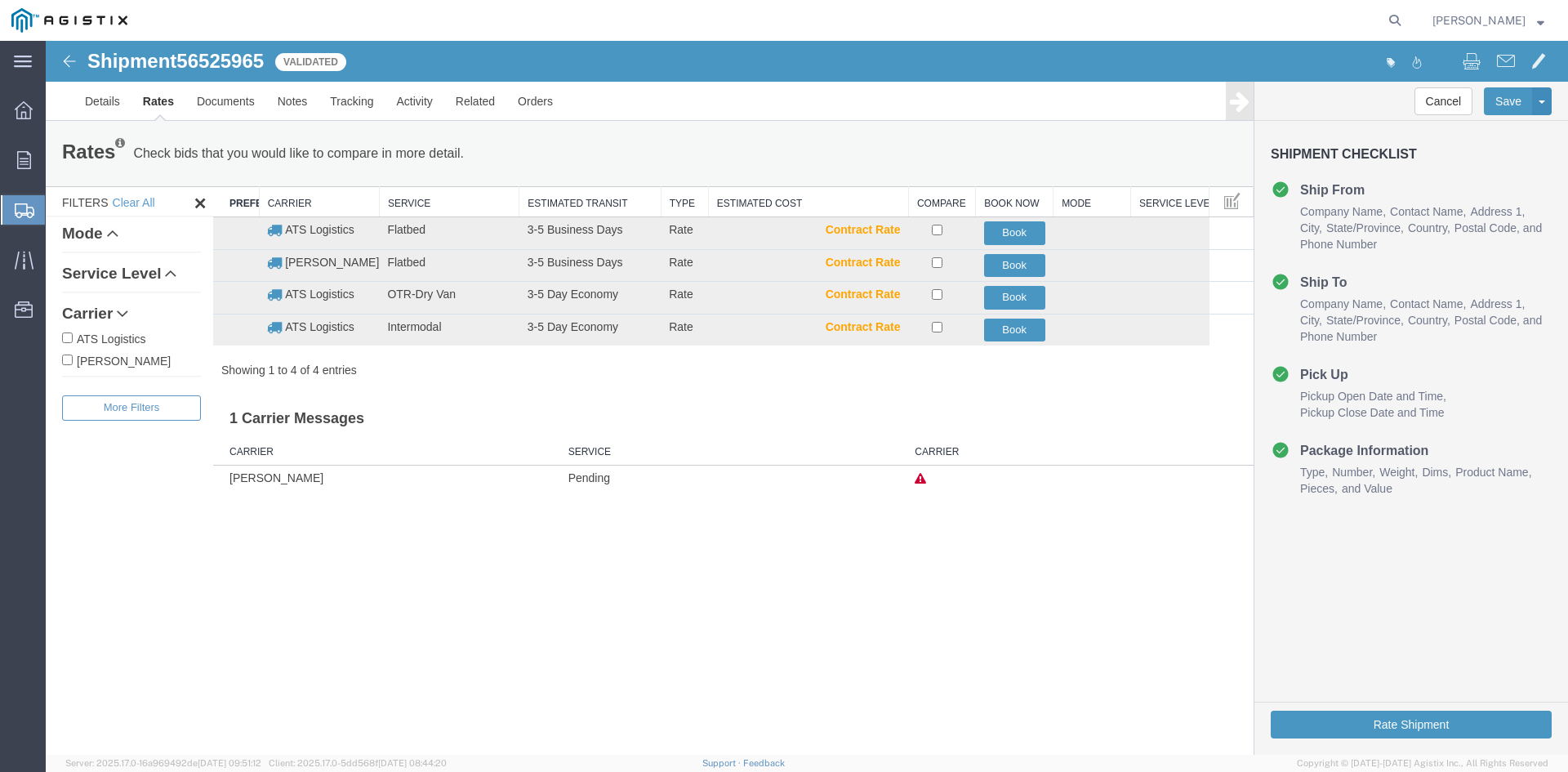
click at [66, 338] on input "ATS Logistics" at bounding box center [68, 338] width 11 height 11
checkbox input "true"
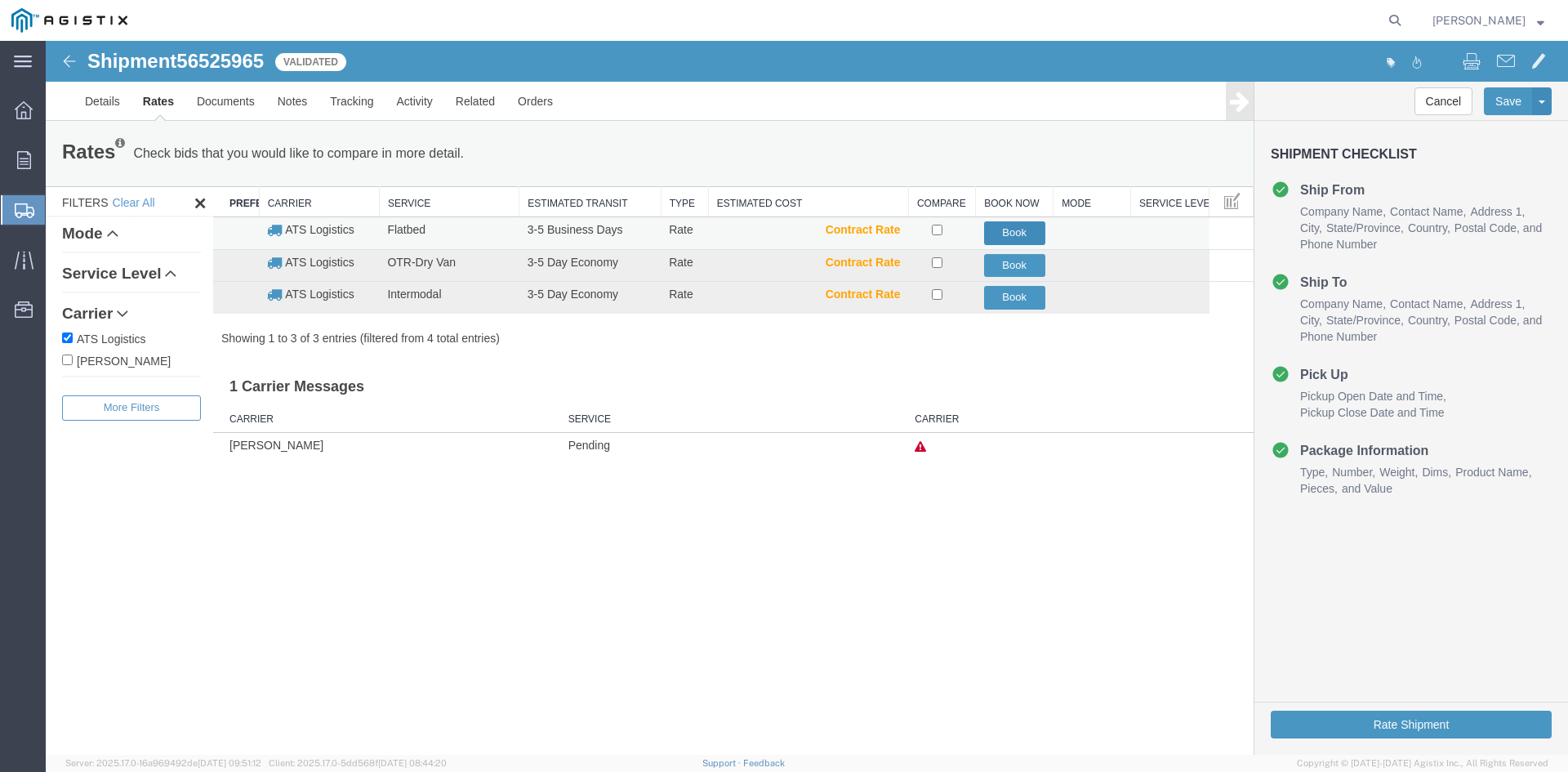
click at [1012, 229] on button "Book" at bounding box center [1014, 233] width 62 height 24
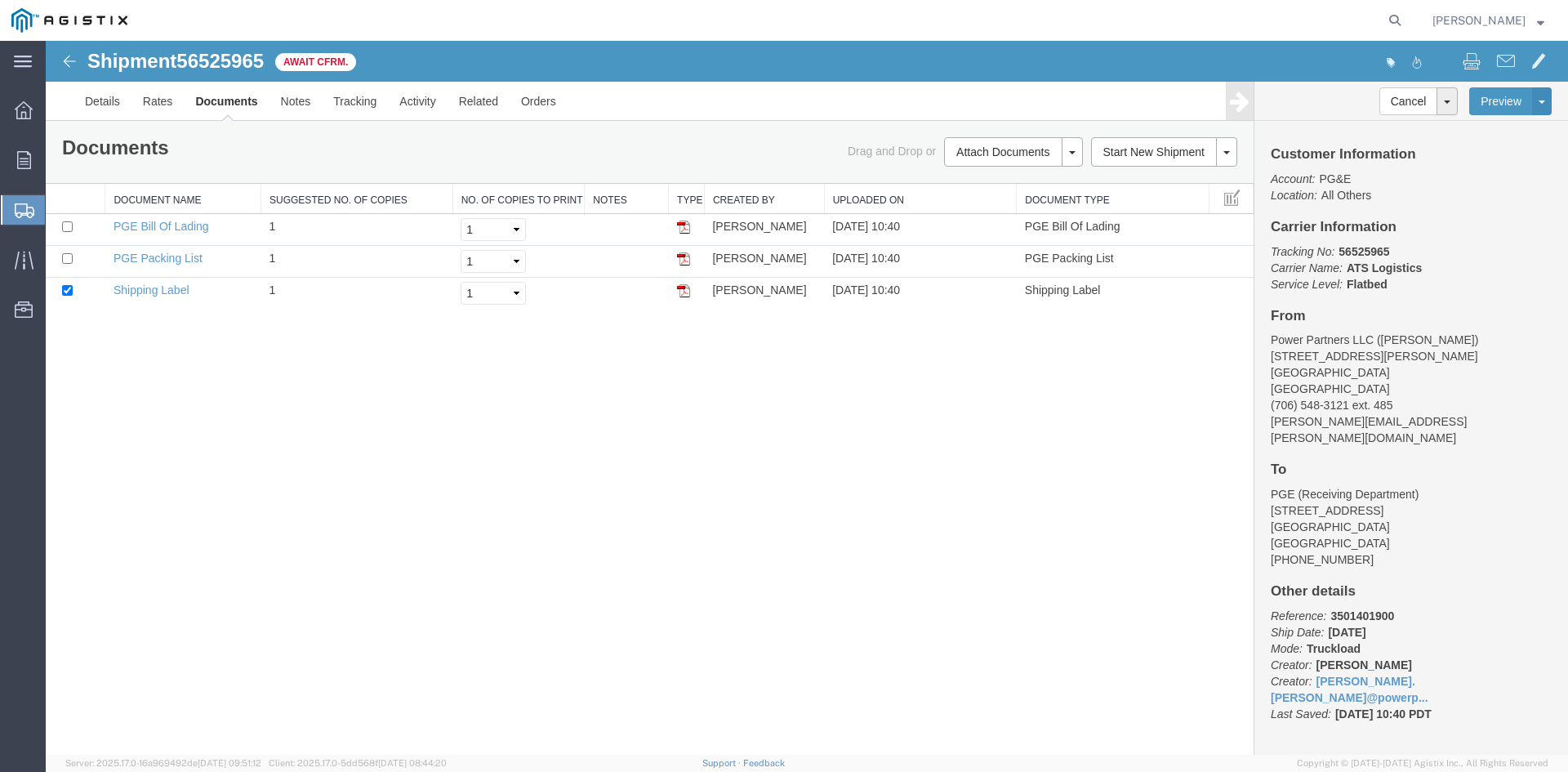
click at [0, 0] on span "Create Shipment" at bounding box center [0, 0] width 0 height 0
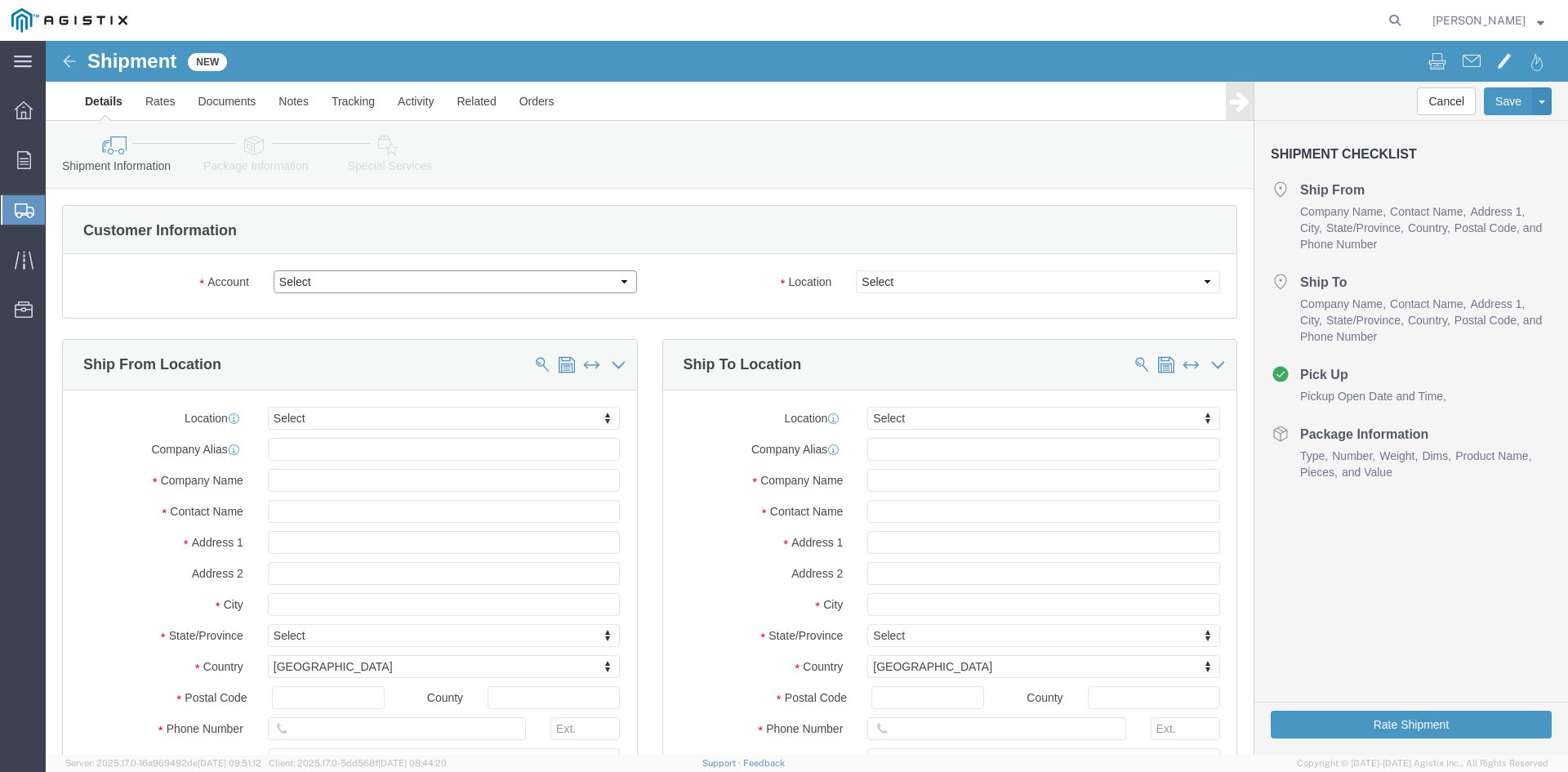
click select "Select PG&E Power Partners"
select select "9596"
click select "Select PG&E Power Partners"
select select "PURCHORD"
select select
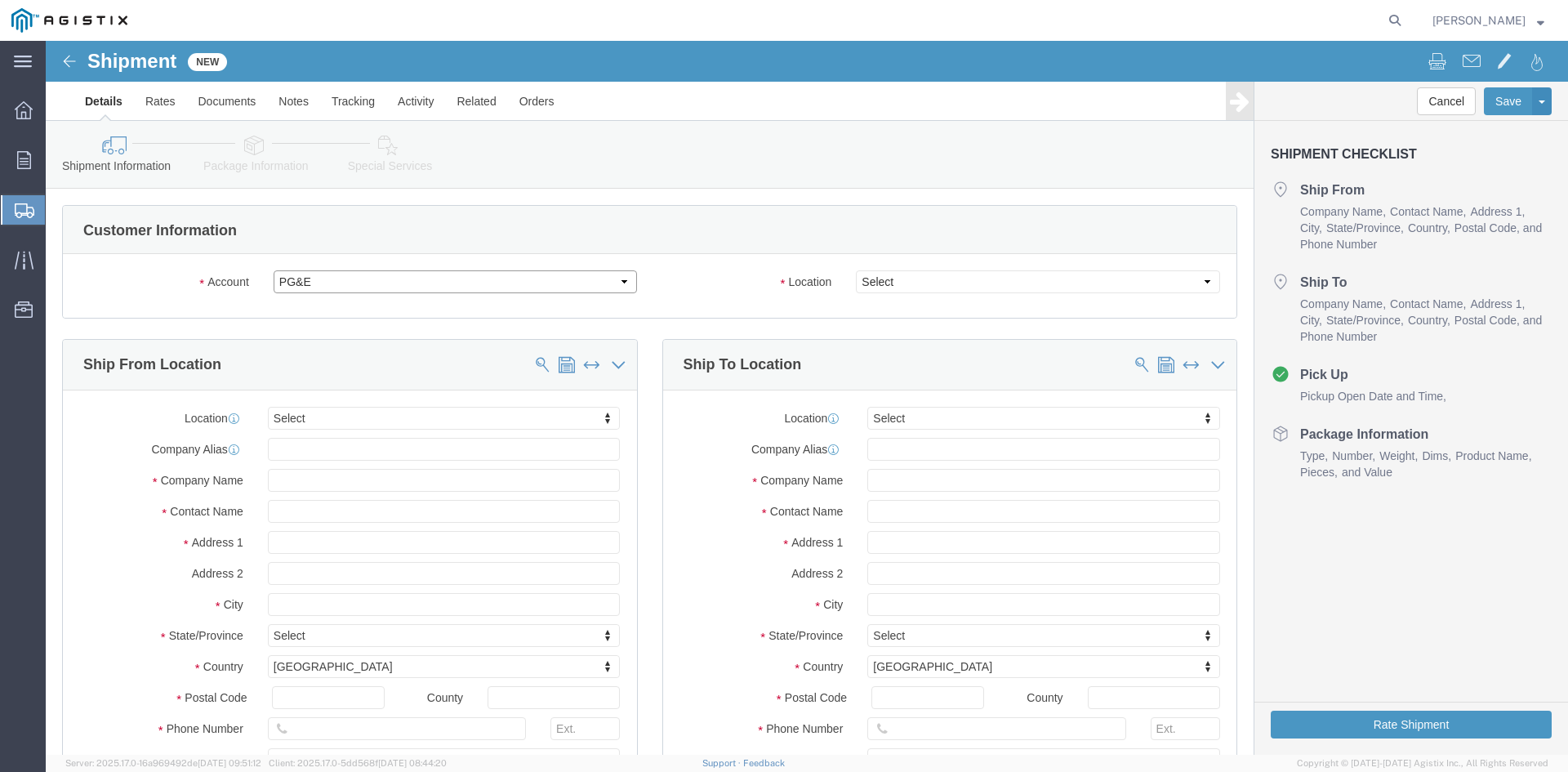
select select
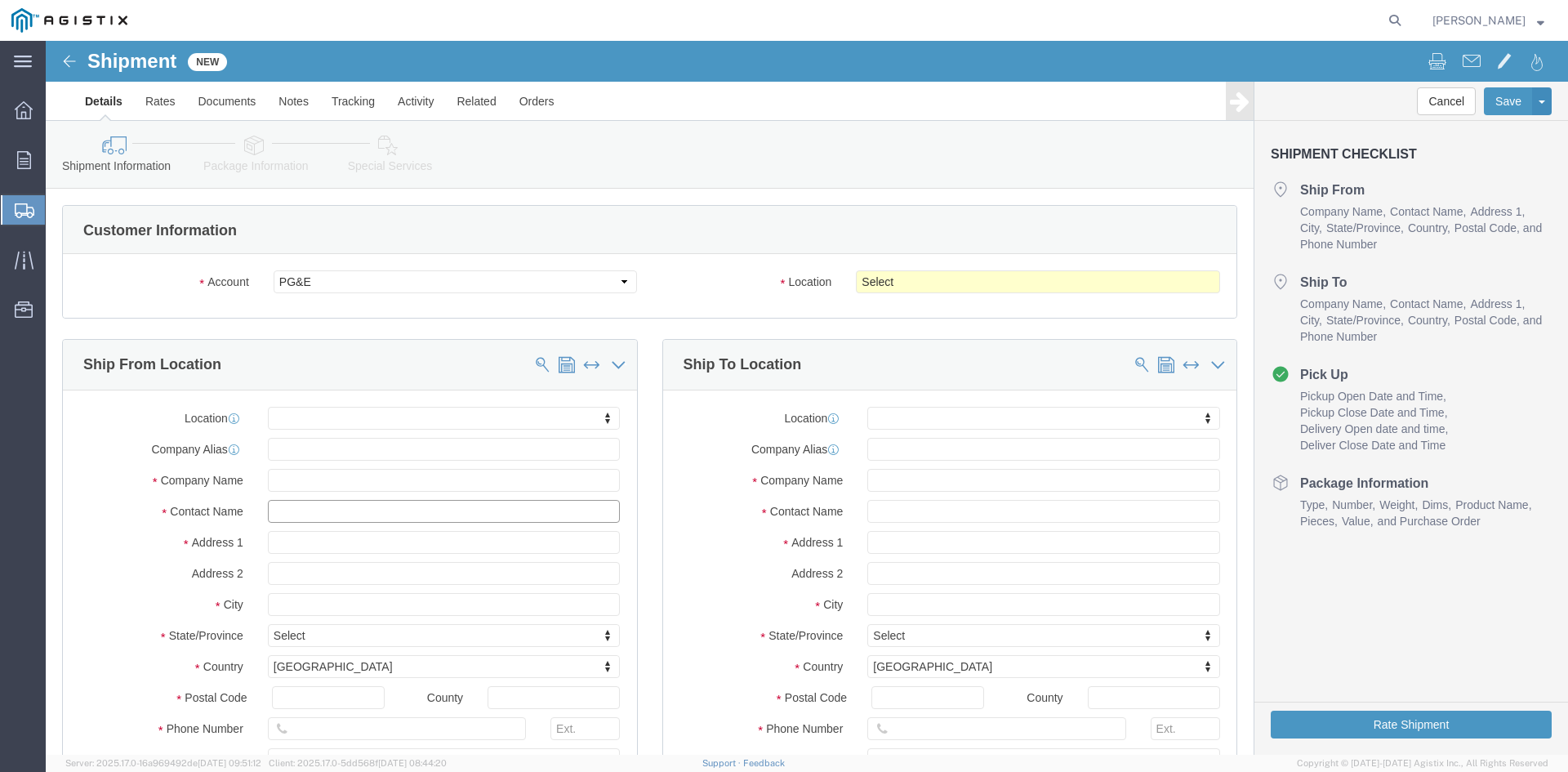
click input "text"
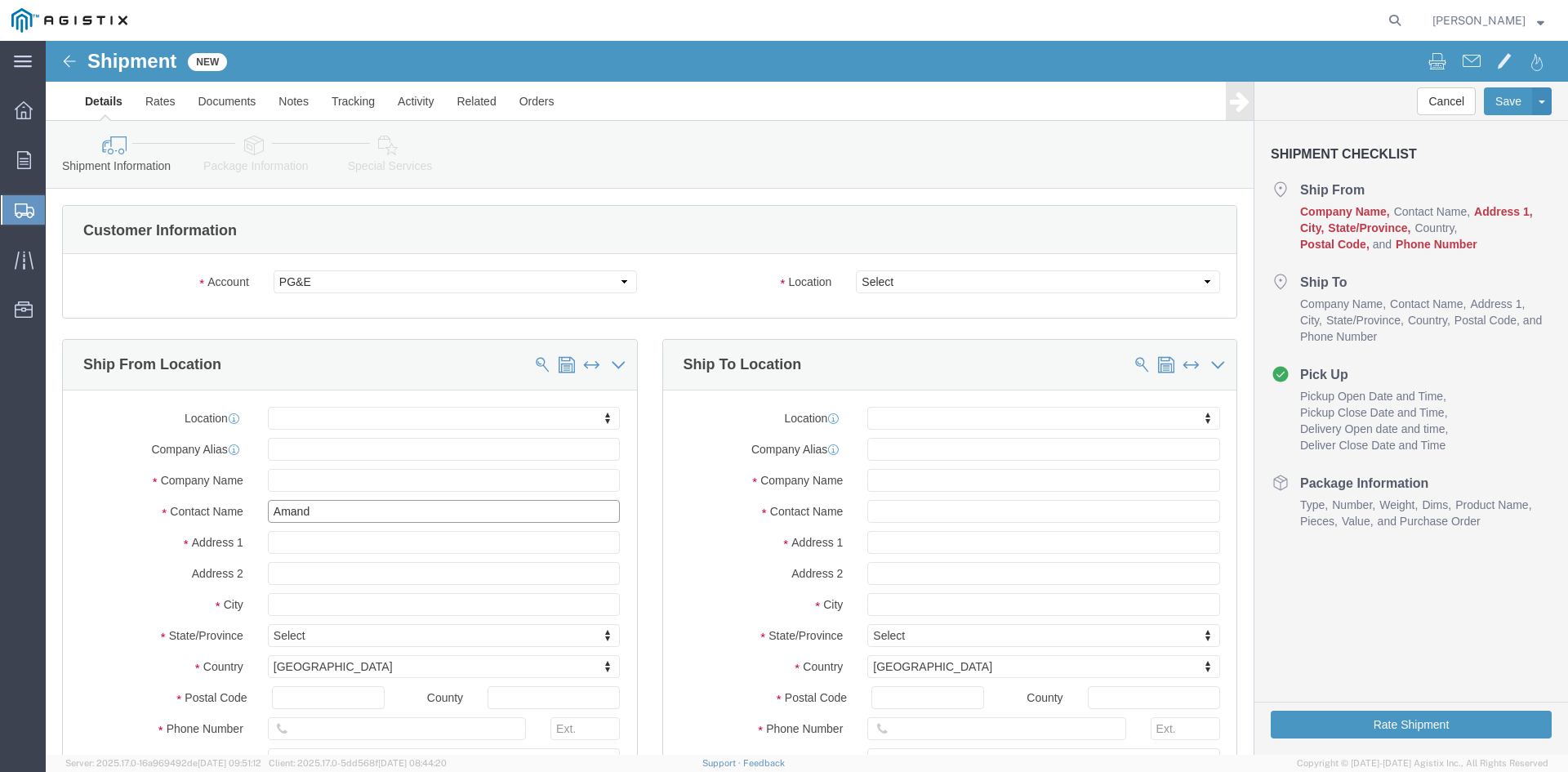
type input "[PERSON_NAME]"
click p "- Power Partners LLC - ([PERSON_NAME]) [STREET_ADDRESS][PERSON_NAME]"
select select
type input "[STREET_ADDRESS][PERSON_NAME]"
type input "30607"
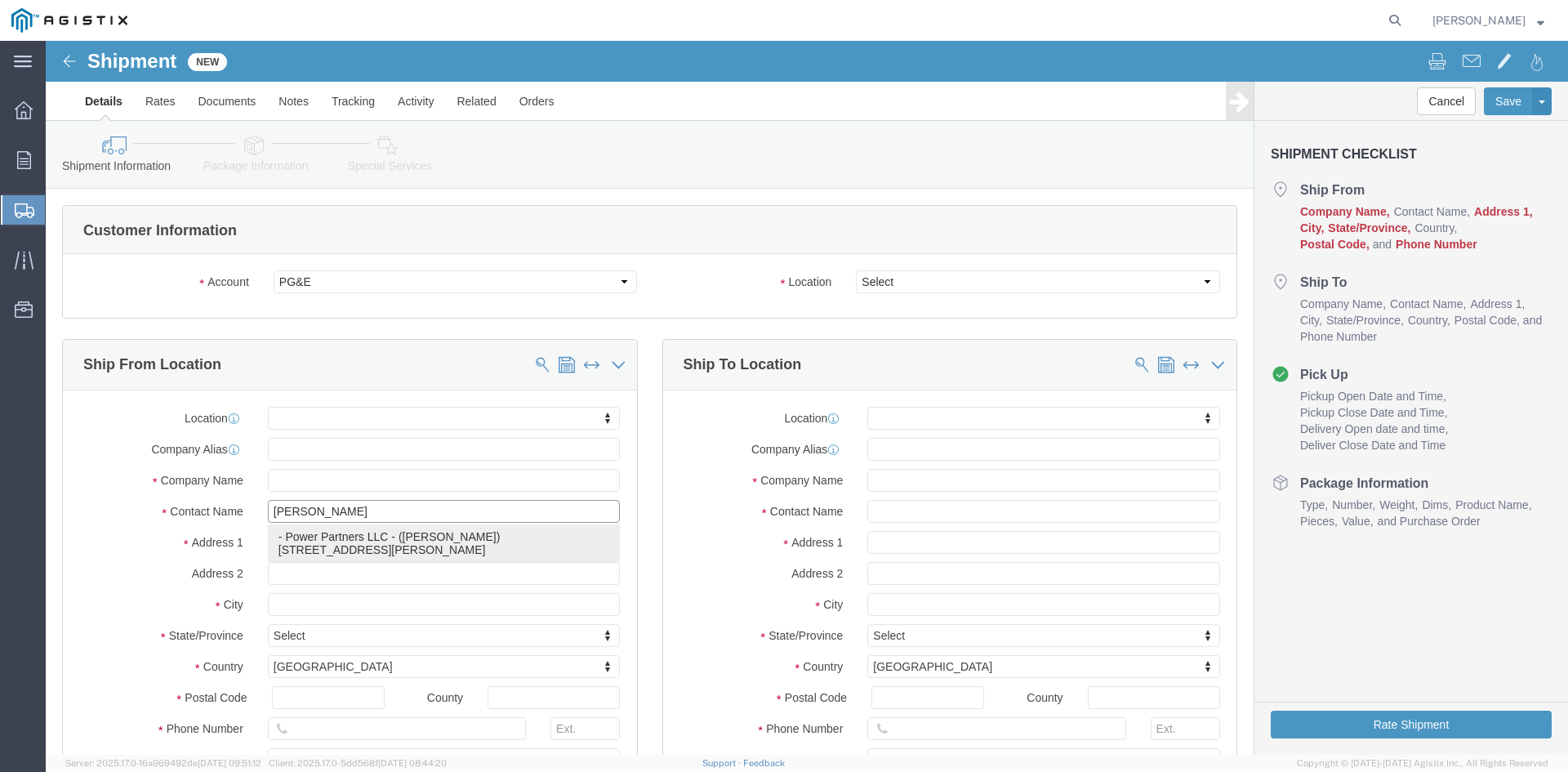
type input "[PHONE_NUMBER]"
type input "485"
type input "[PERSON_NAME][EMAIL_ADDRESS][PERSON_NAME][DOMAIN_NAME]"
checkbox input "true"
type input "Power Partners LLC"
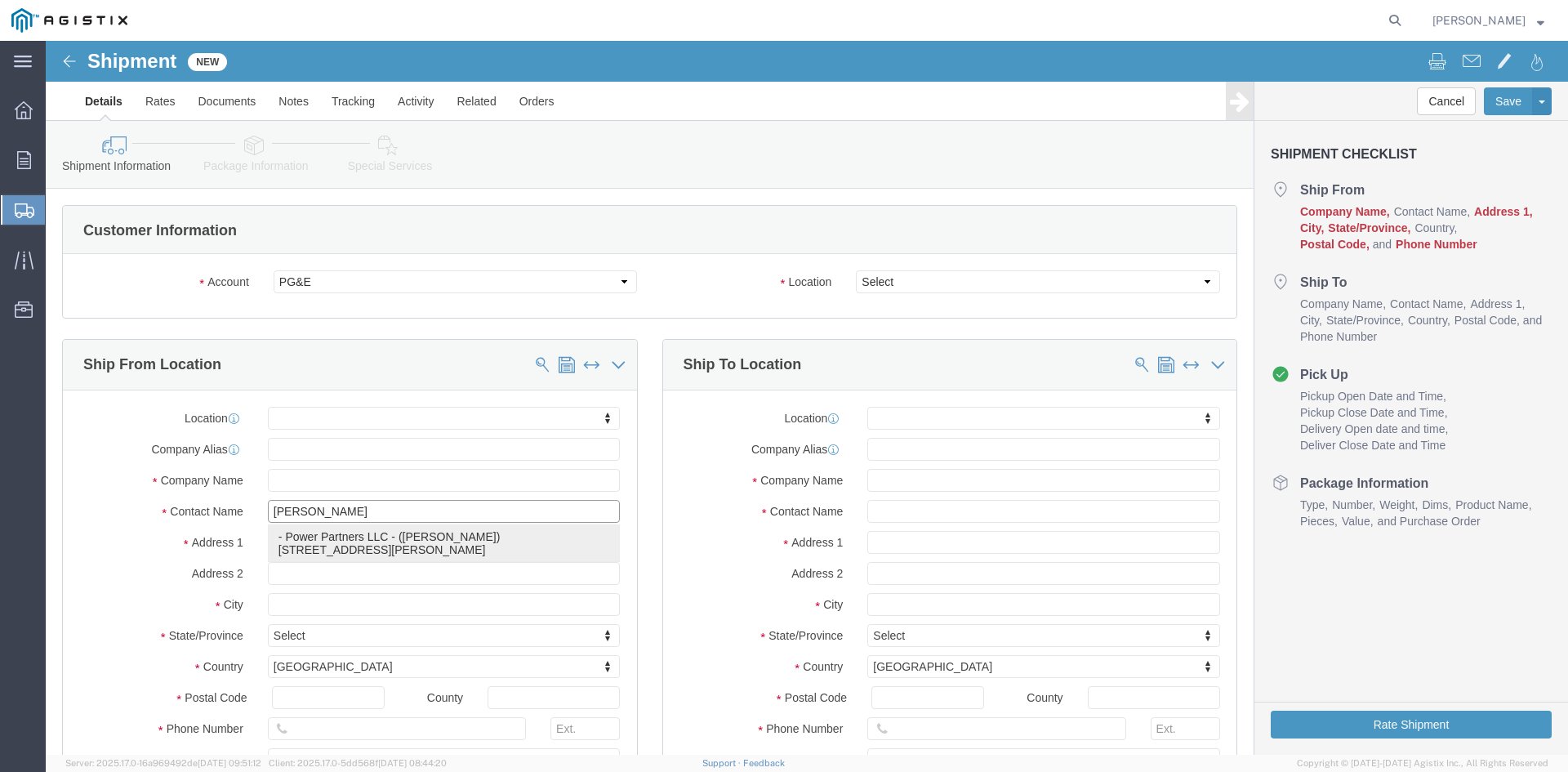
type input "[PERSON_NAME]"
type input "[GEOGRAPHIC_DATA]"
select select "GA"
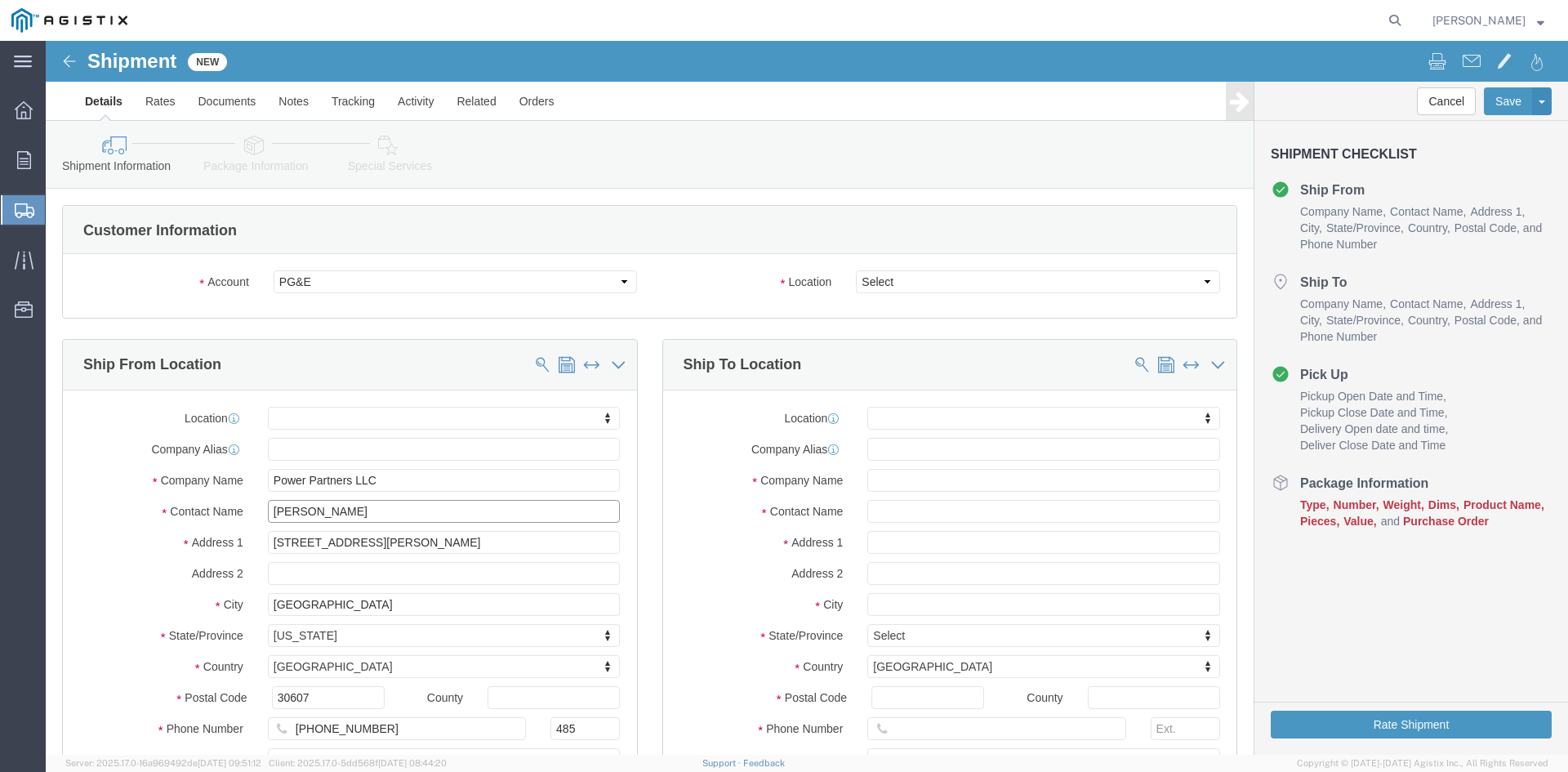
type input "[PERSON_NAME]"
click select "Select All Others [GEOGRAPHIC_DATA] [GEOGRAPHIC_DATA] [GEOGRAPHIC_DATA] [GEOGRA…"
select select "23082"
click select "Select All Others [GEOGRAPHIC_DATA] [GEOGRAPHIC_DATA] [GEOGRAPHIC_DATA] [GEOGRA…"
drag, startPoint x: 829, startPoint y: 473, endPoint x: 865, endPoint y: 473, distance: 36.0
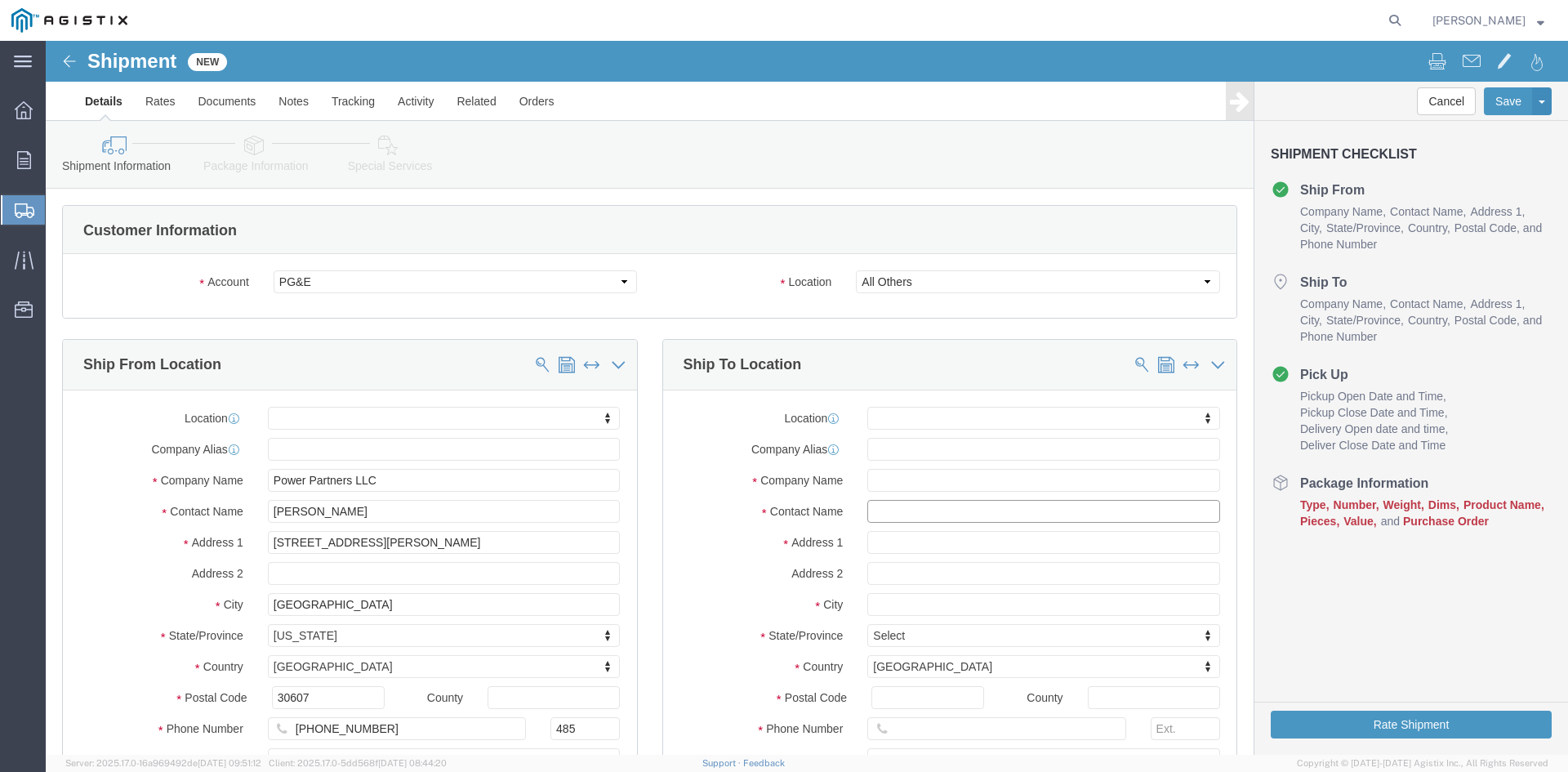
click input "text"
type input "Receiving"
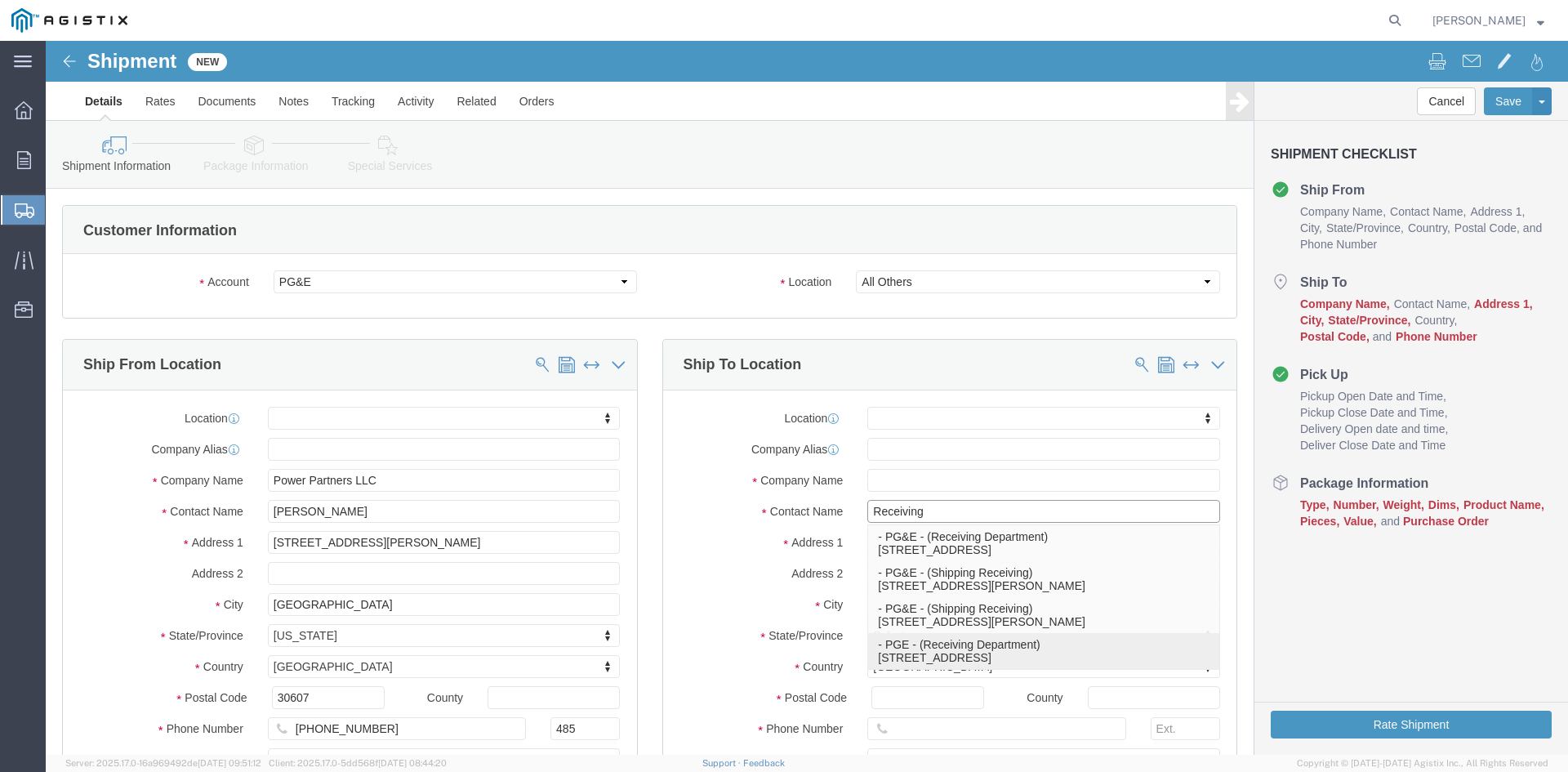
click p "- PGE - (Receiving Department) [STREET_ADDRESS]"
select select
type input "[STREET_ADDRESS]"
type input "95206"
type input "[PHONE_NUMBER]"
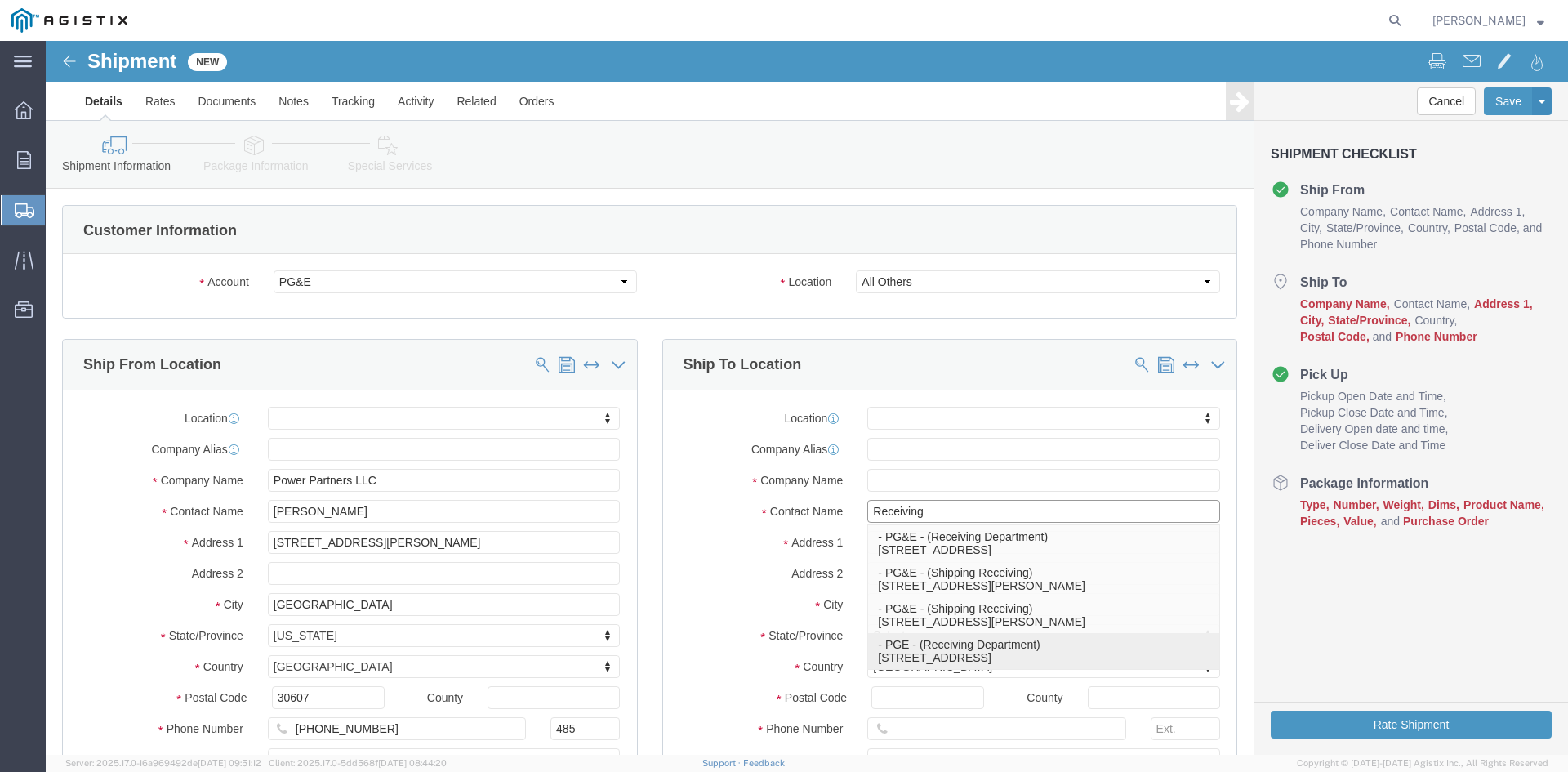
type input "PGE"
type input "Receiving Department"
type input "Stockton"
select select "CA"
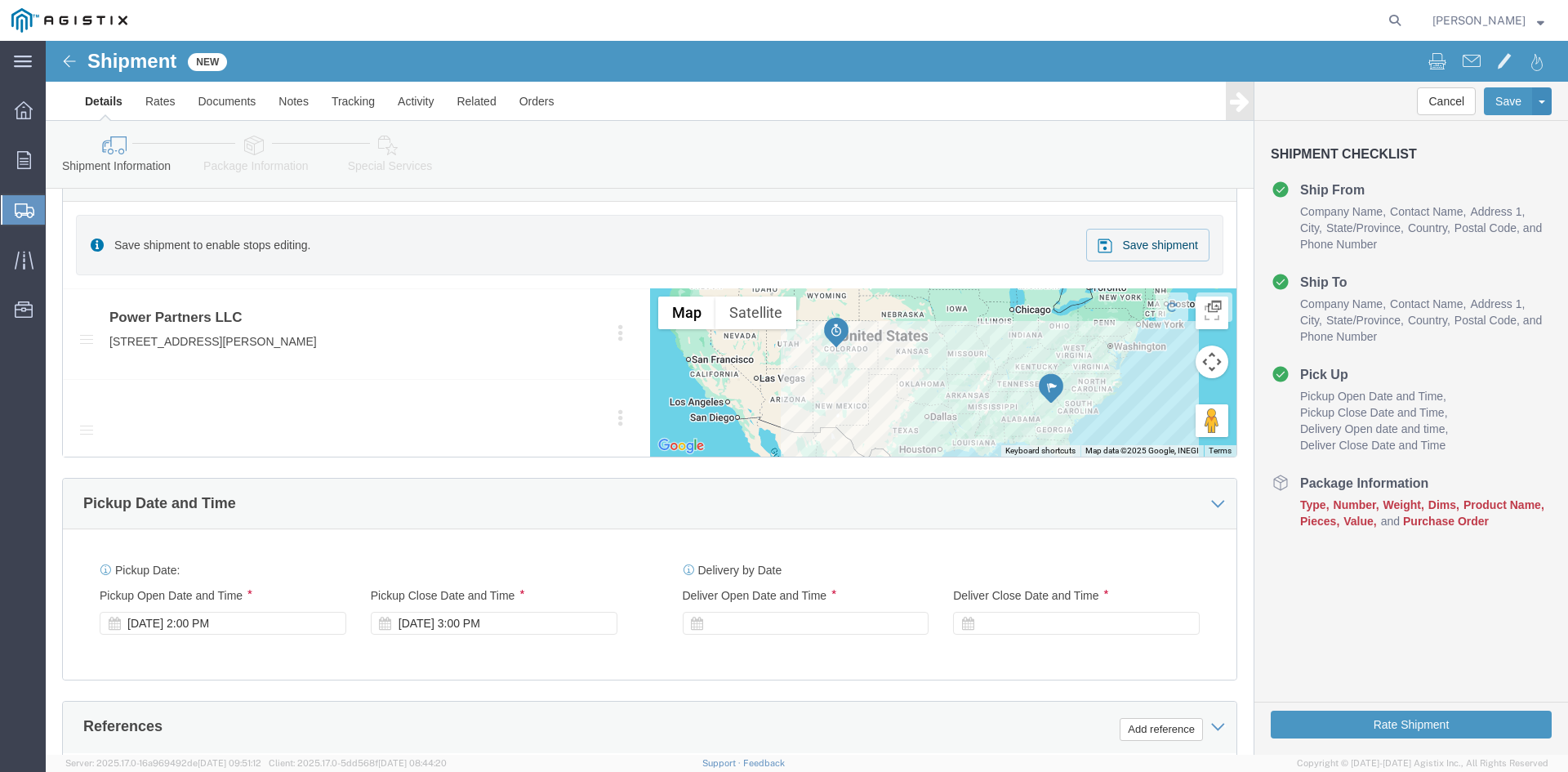
scroll to position [735, 0]
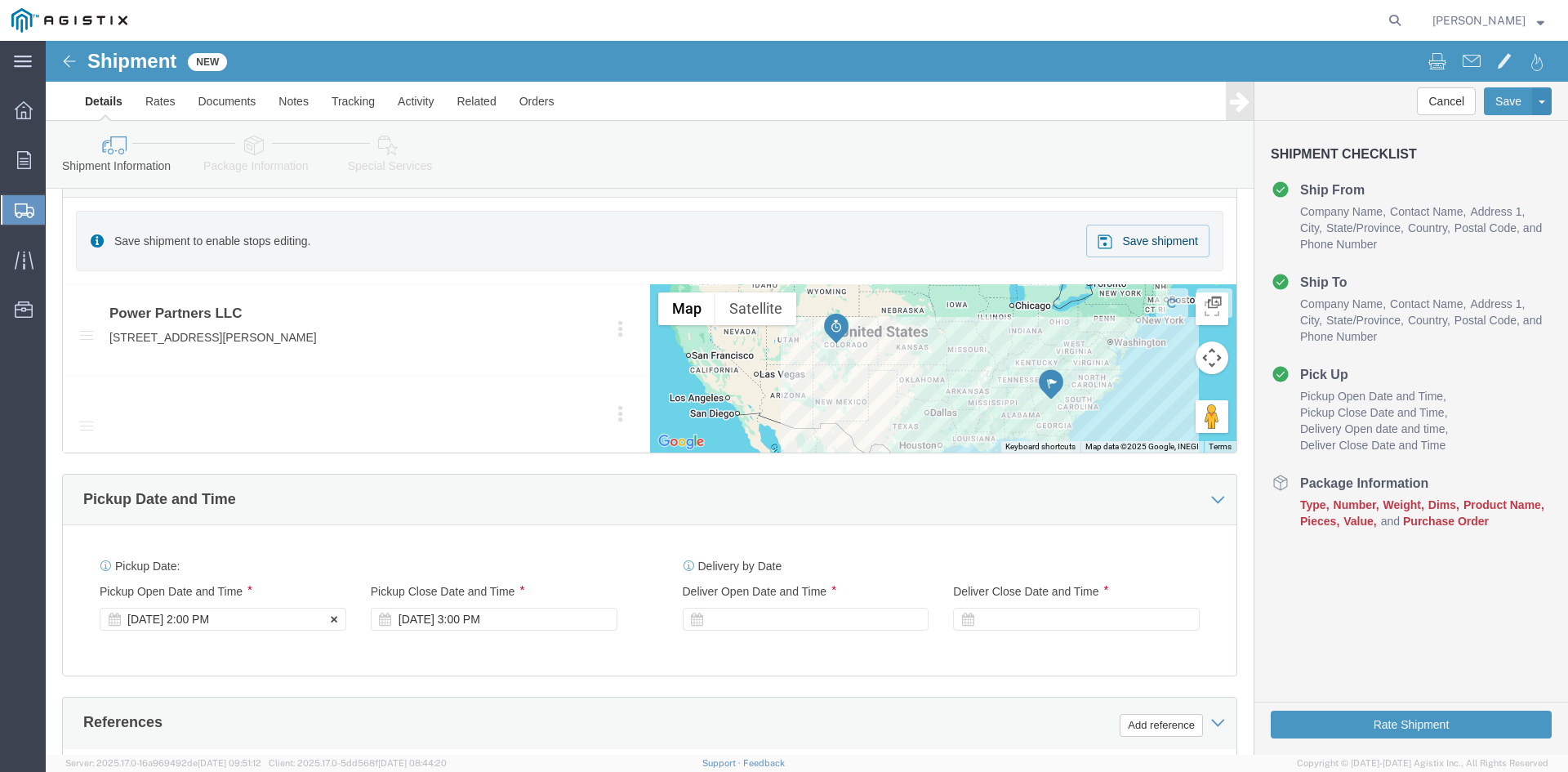
type input "Receiving Department"
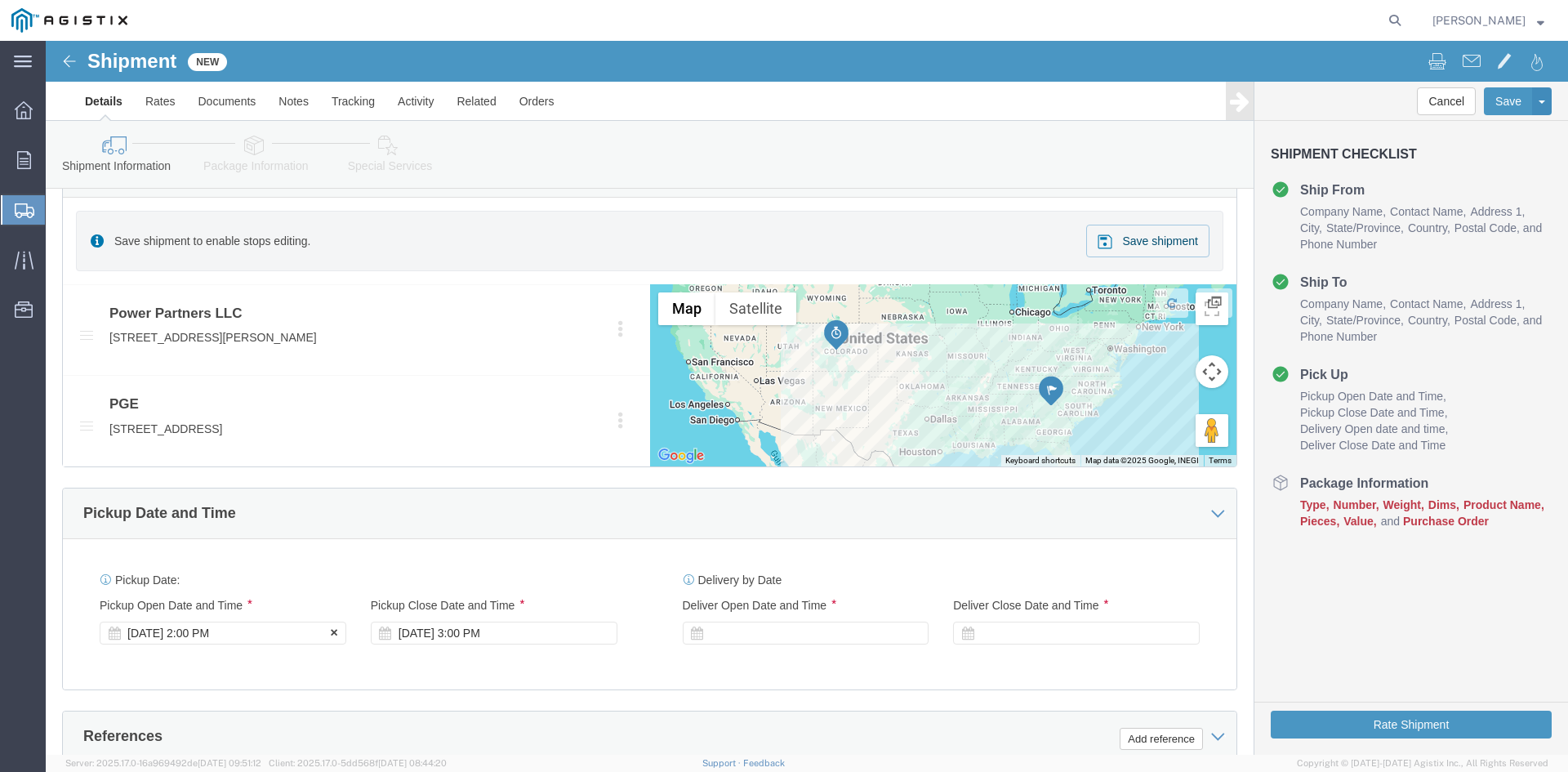
click div "Pickup Start Date Pickup Start Time Pickup Open Date and Time [DATE] 2:00 PM"
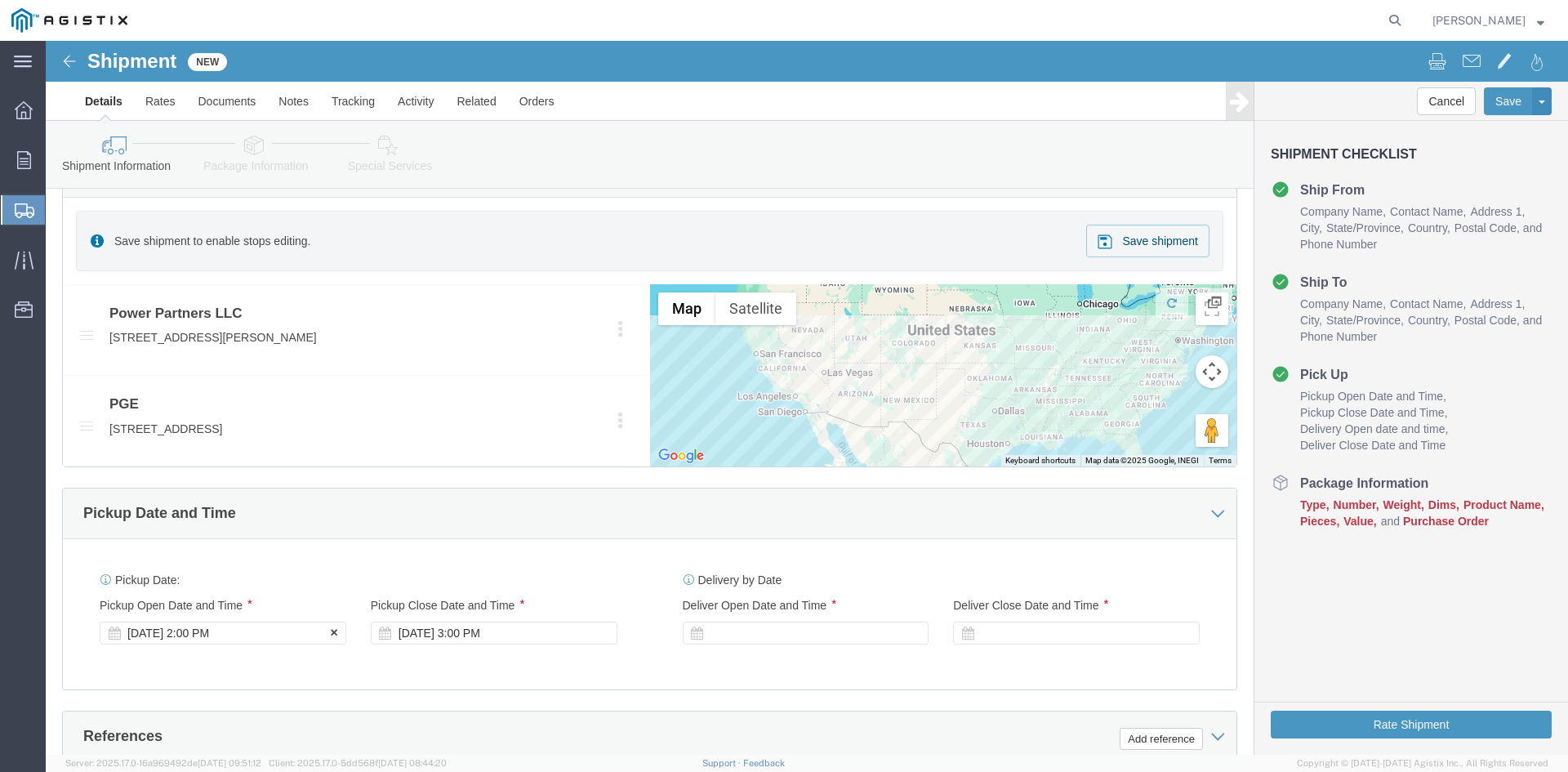
click div "[DATE] 2:00 PM"
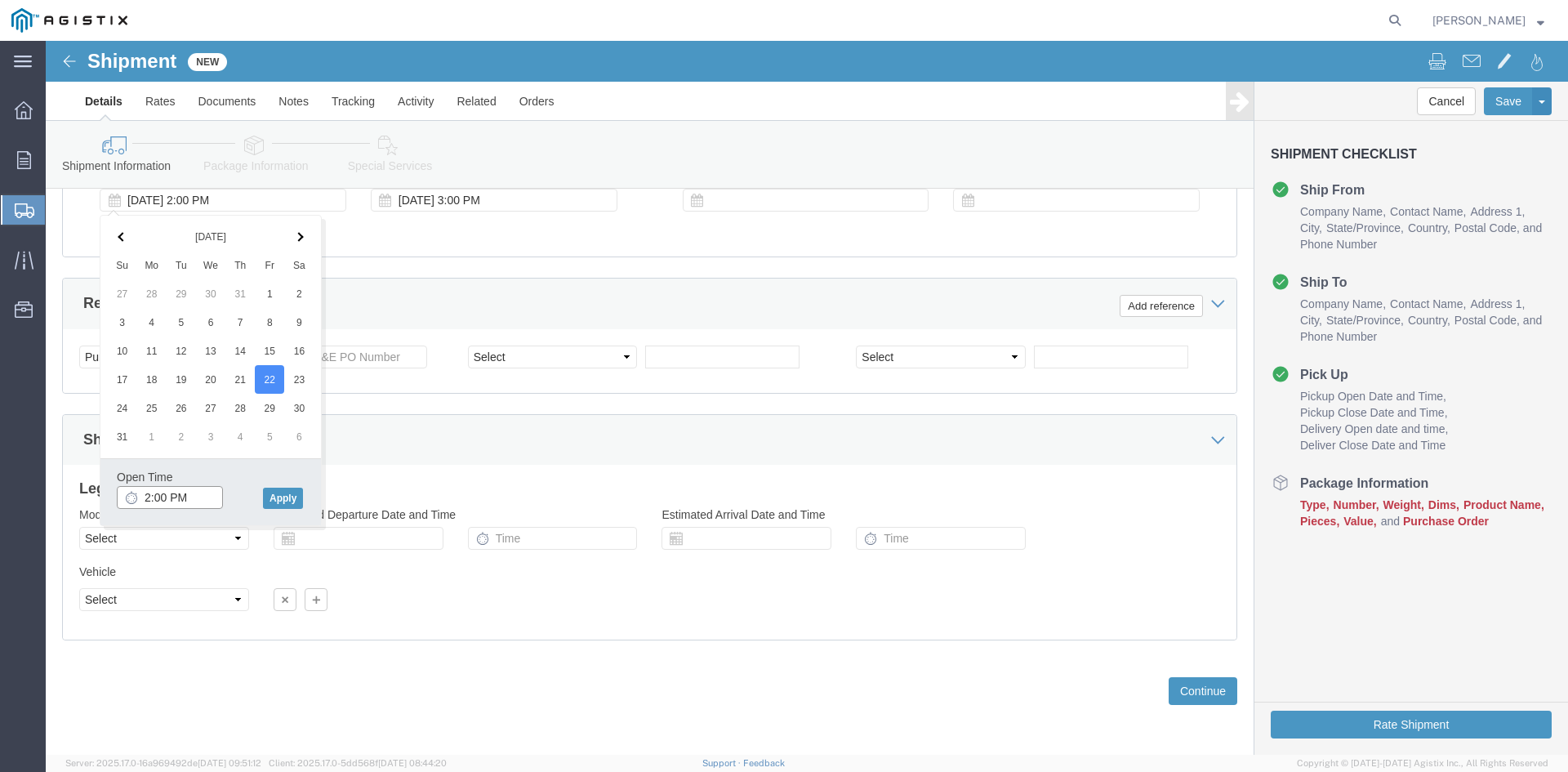
click input "2:00 PM"
click input "11:00 PM"
type input "11:00 AM"
click button "Apply"
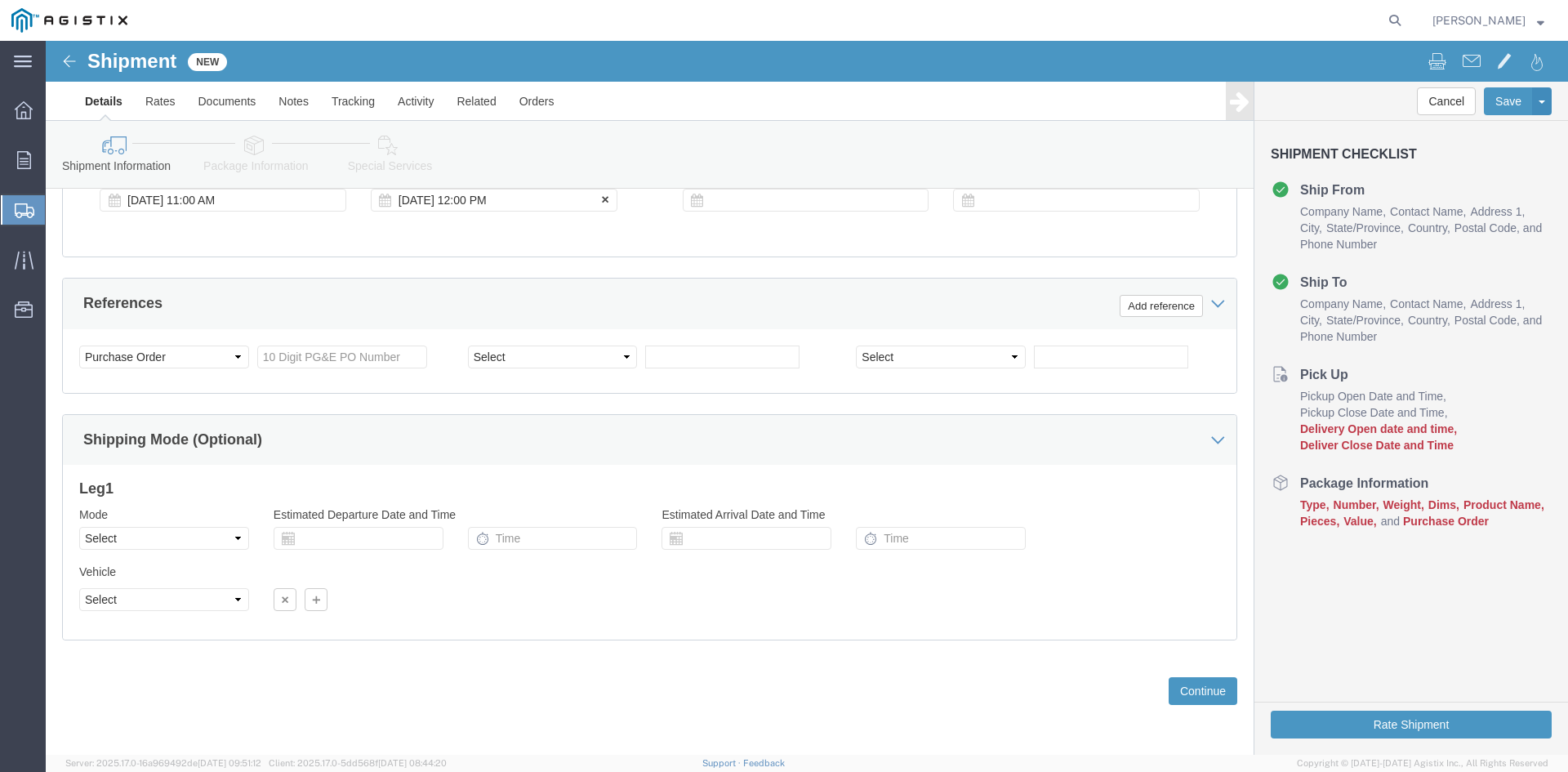
click div "[DATE] 12:00 PM"
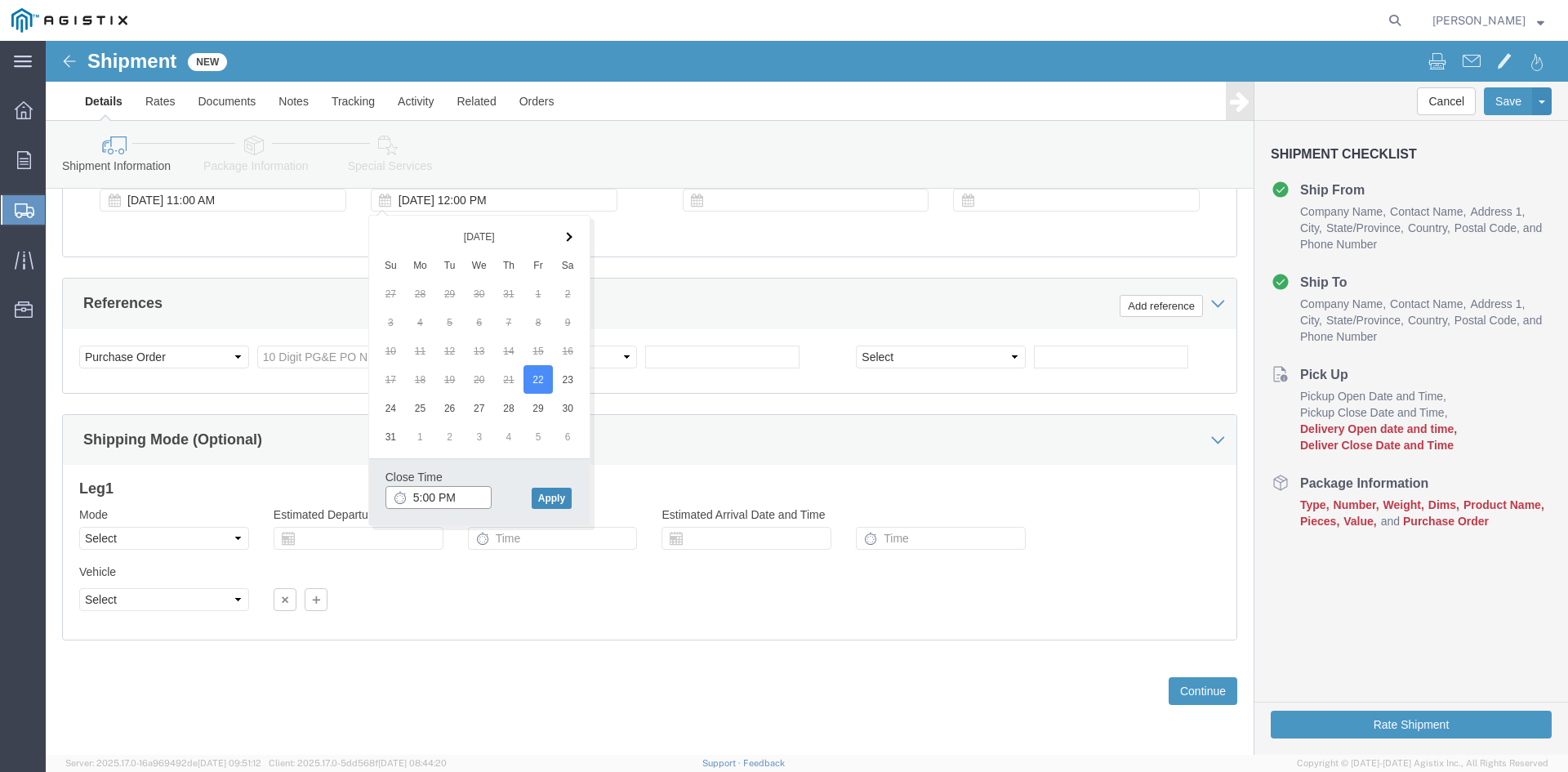
type input "5:00 PM"
click button "Apply"
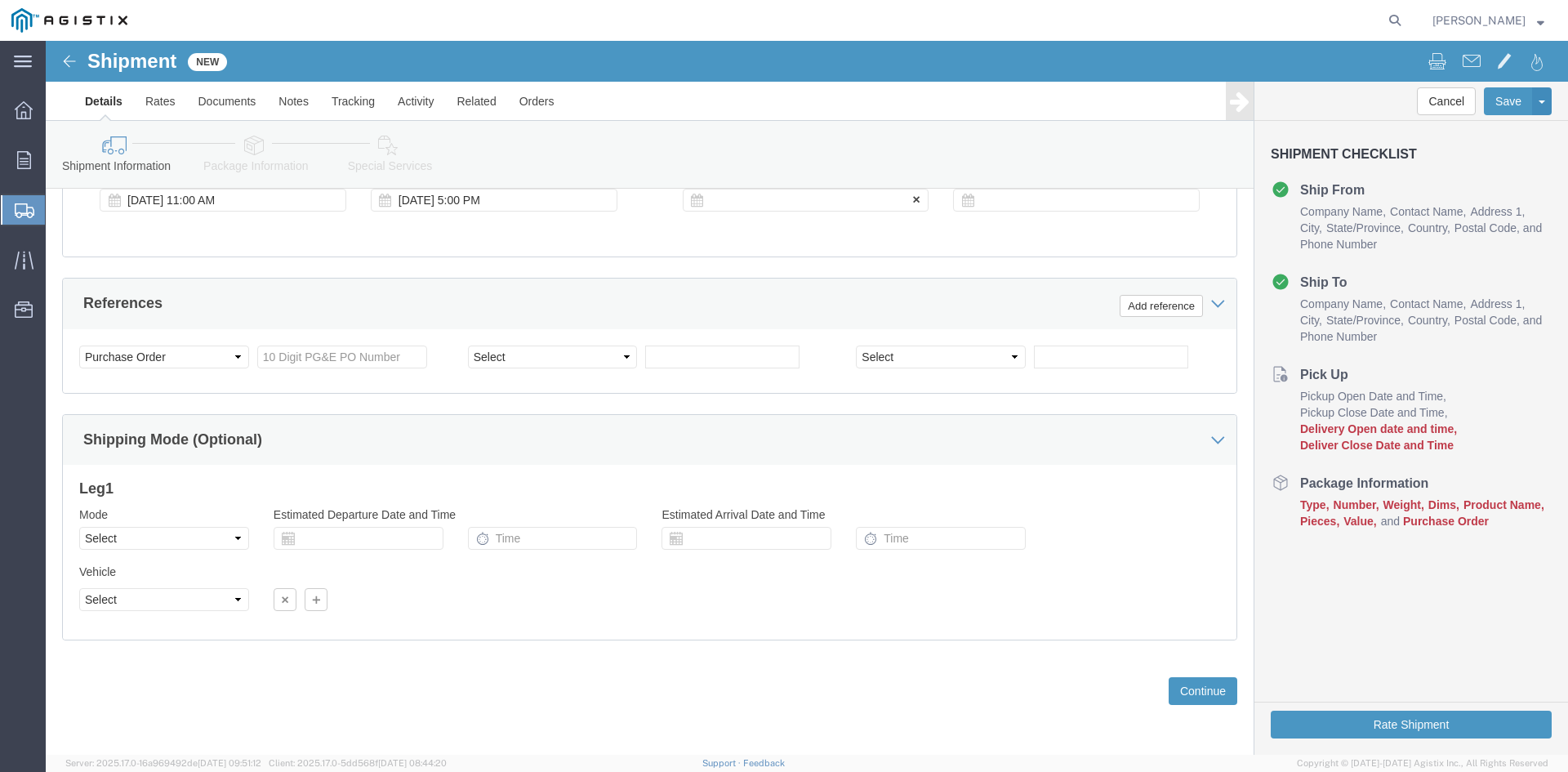
click div
click input "6:00 PM"
click input "7:00 PM"
click input "7:30 PM"
type input "7:30 AM"
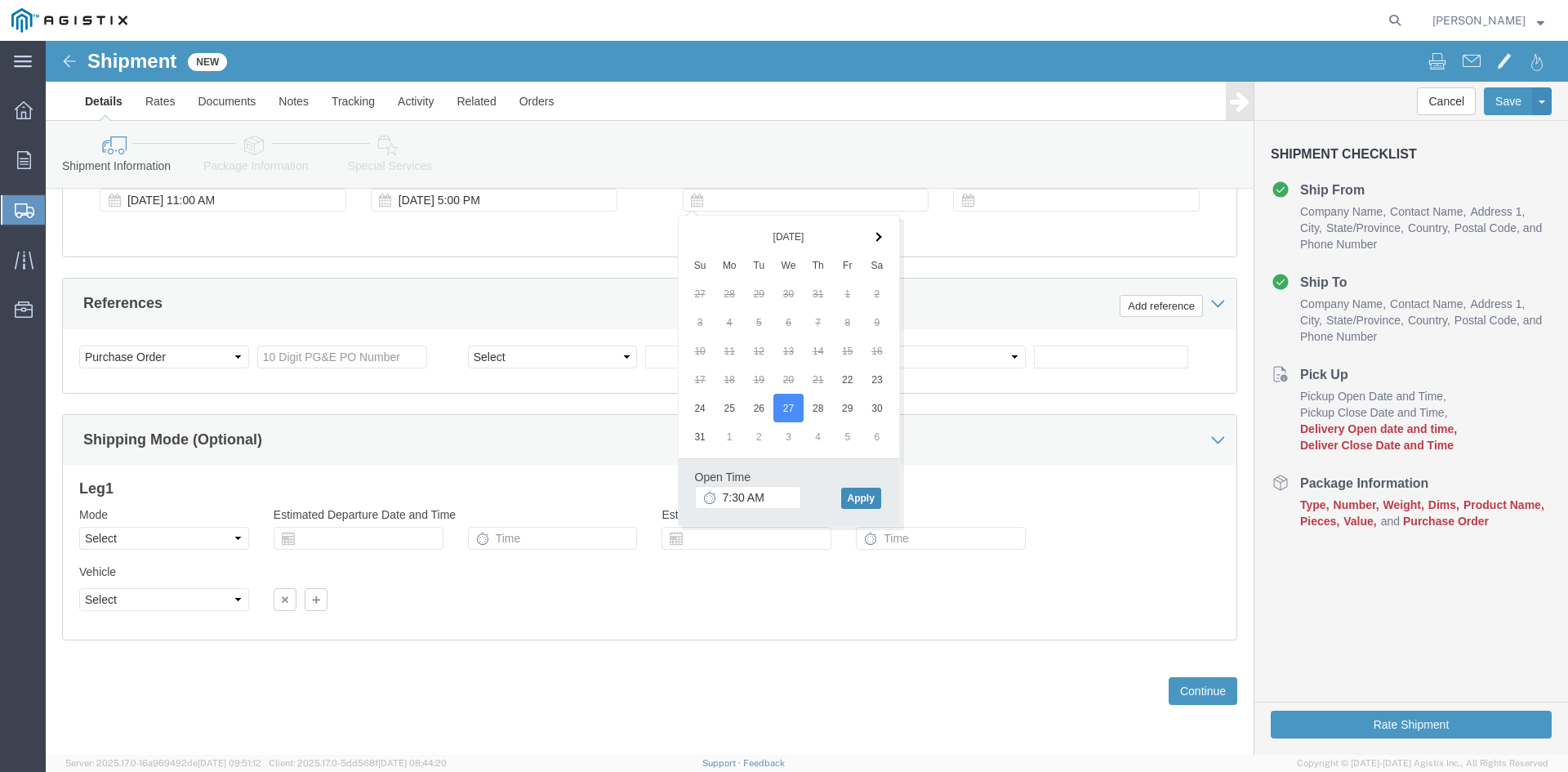
click button "Apply"
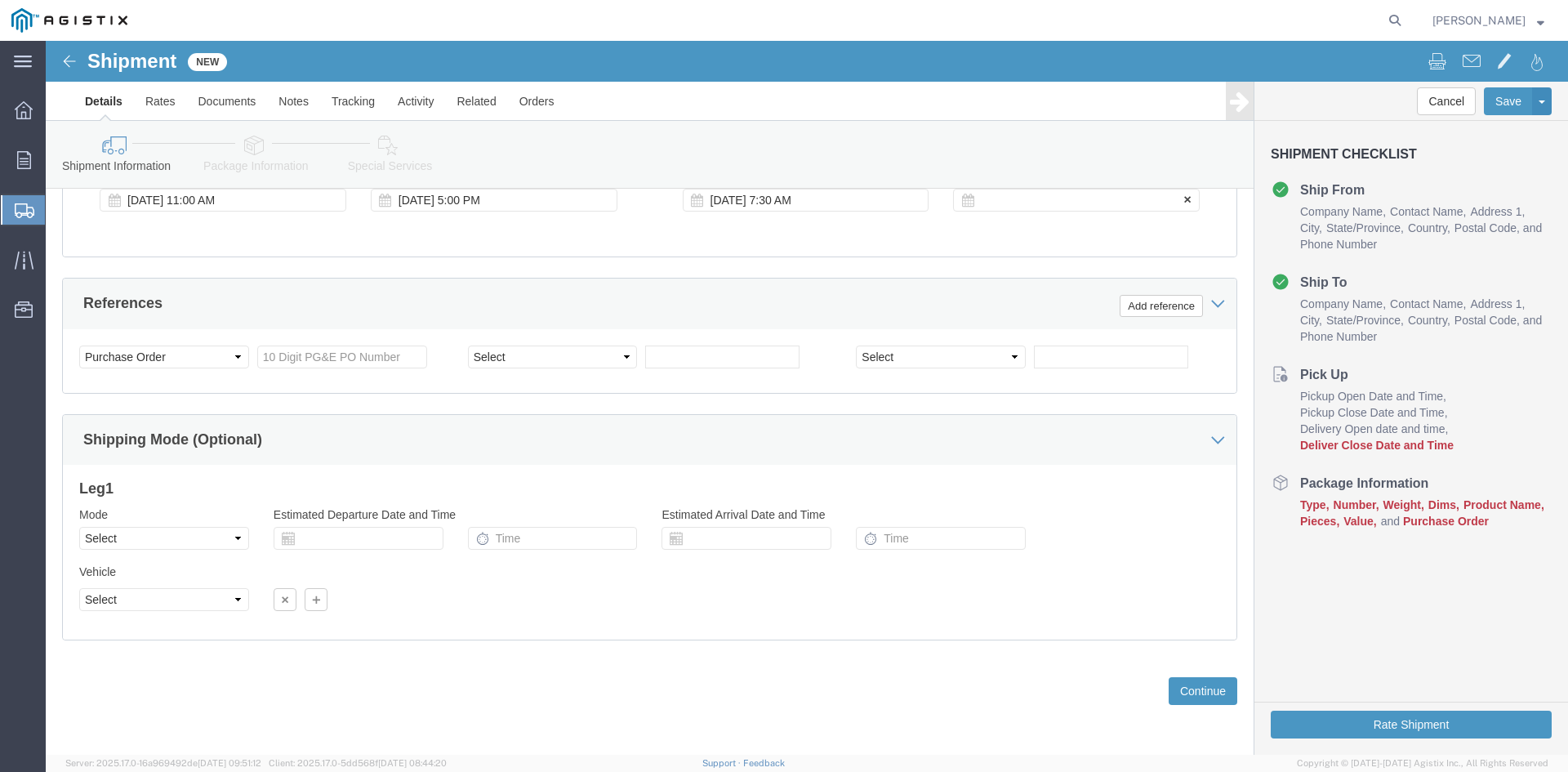
click div
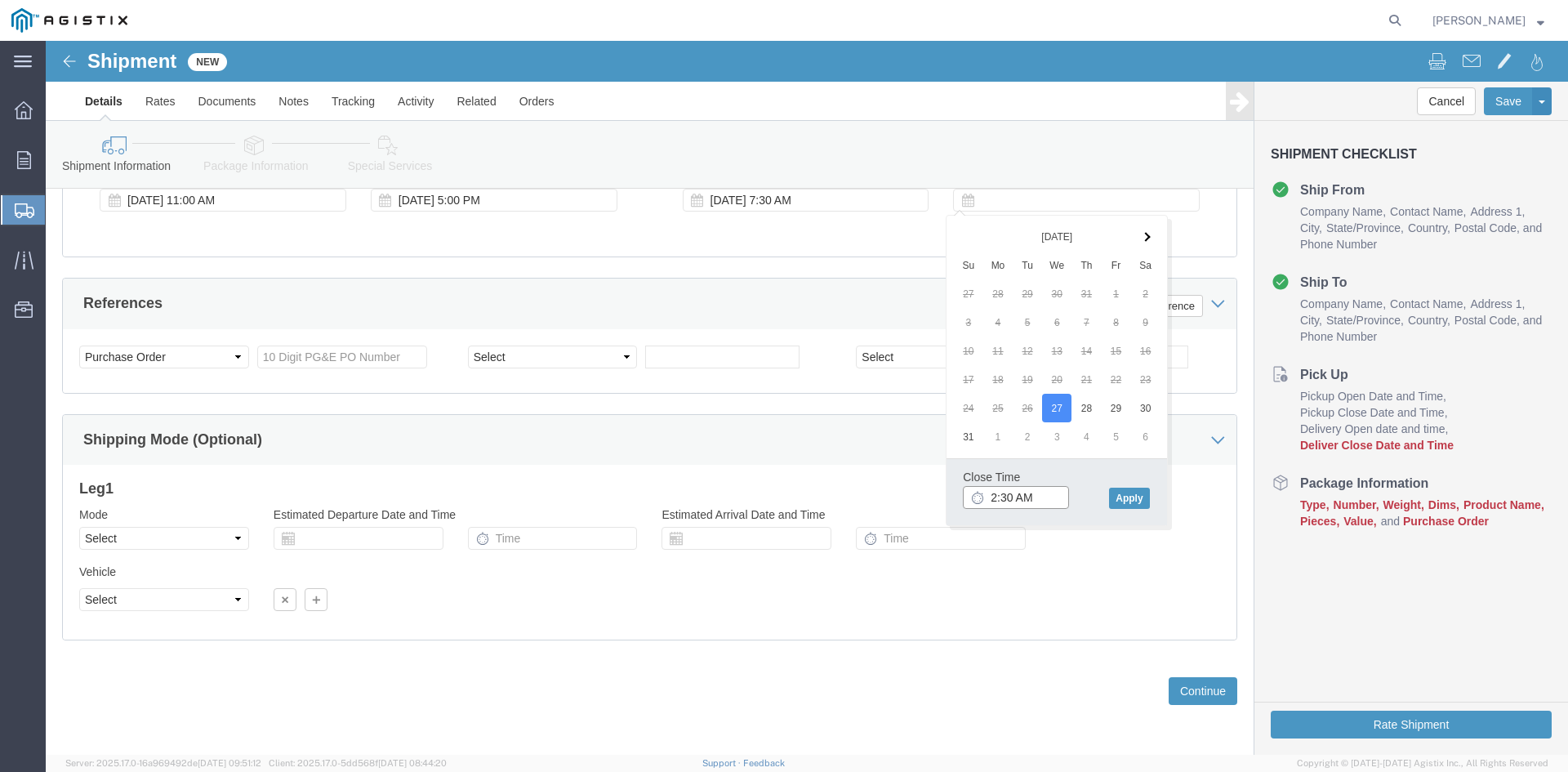
click input "2:30 AM"
click input "2:00 AM"
type input "2:00 PM"
click button "Apply"
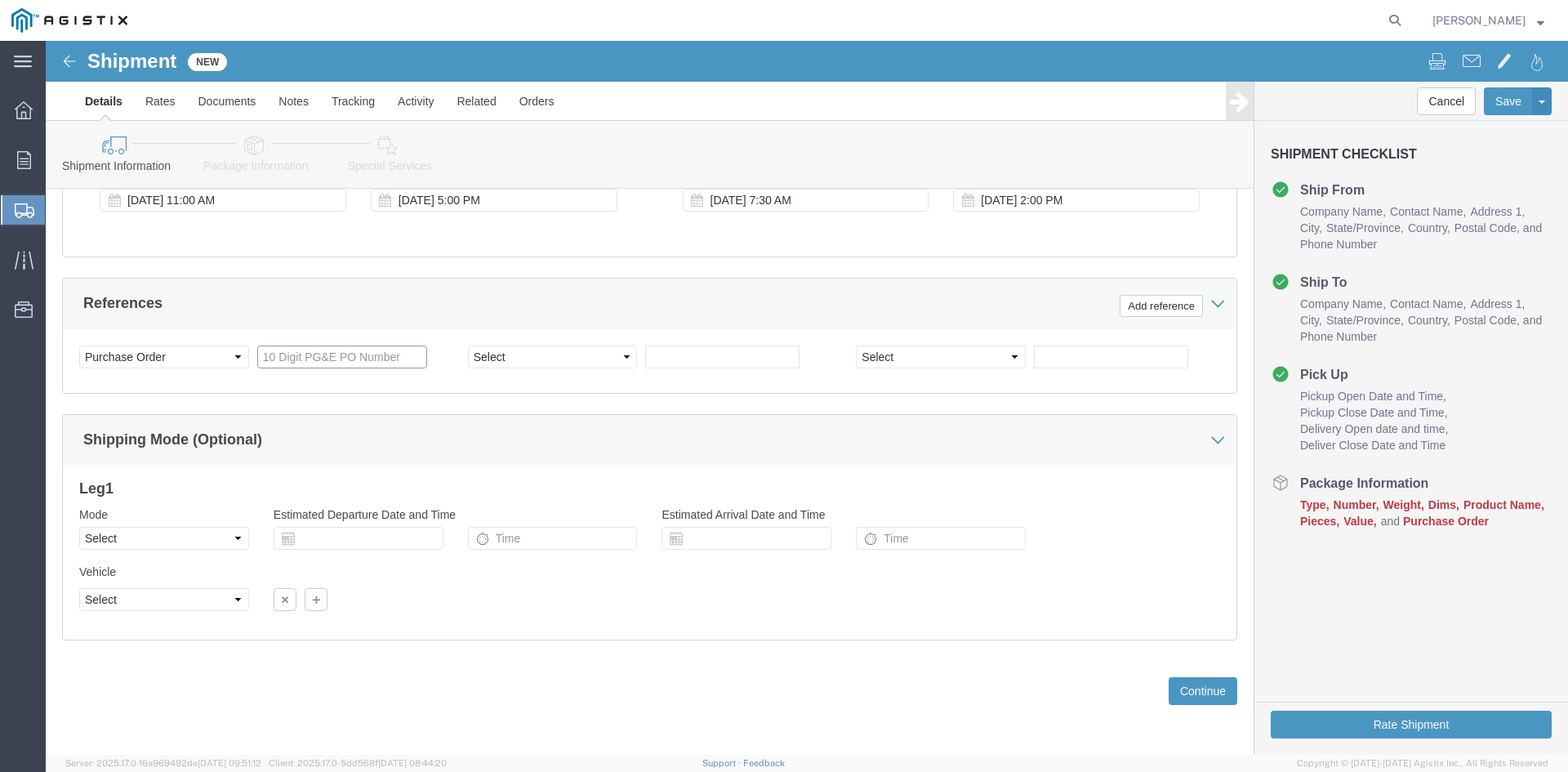
drag, startPoint x: 221, startPoint y: 312, endPoint x: 241, endPoint y: 312, distance: 20.0
click input "text"
type input "3501398145"
click select "Select Account Type Activity ID Airline Appointment Number ASN Batch Request # …"
select select "BOL"
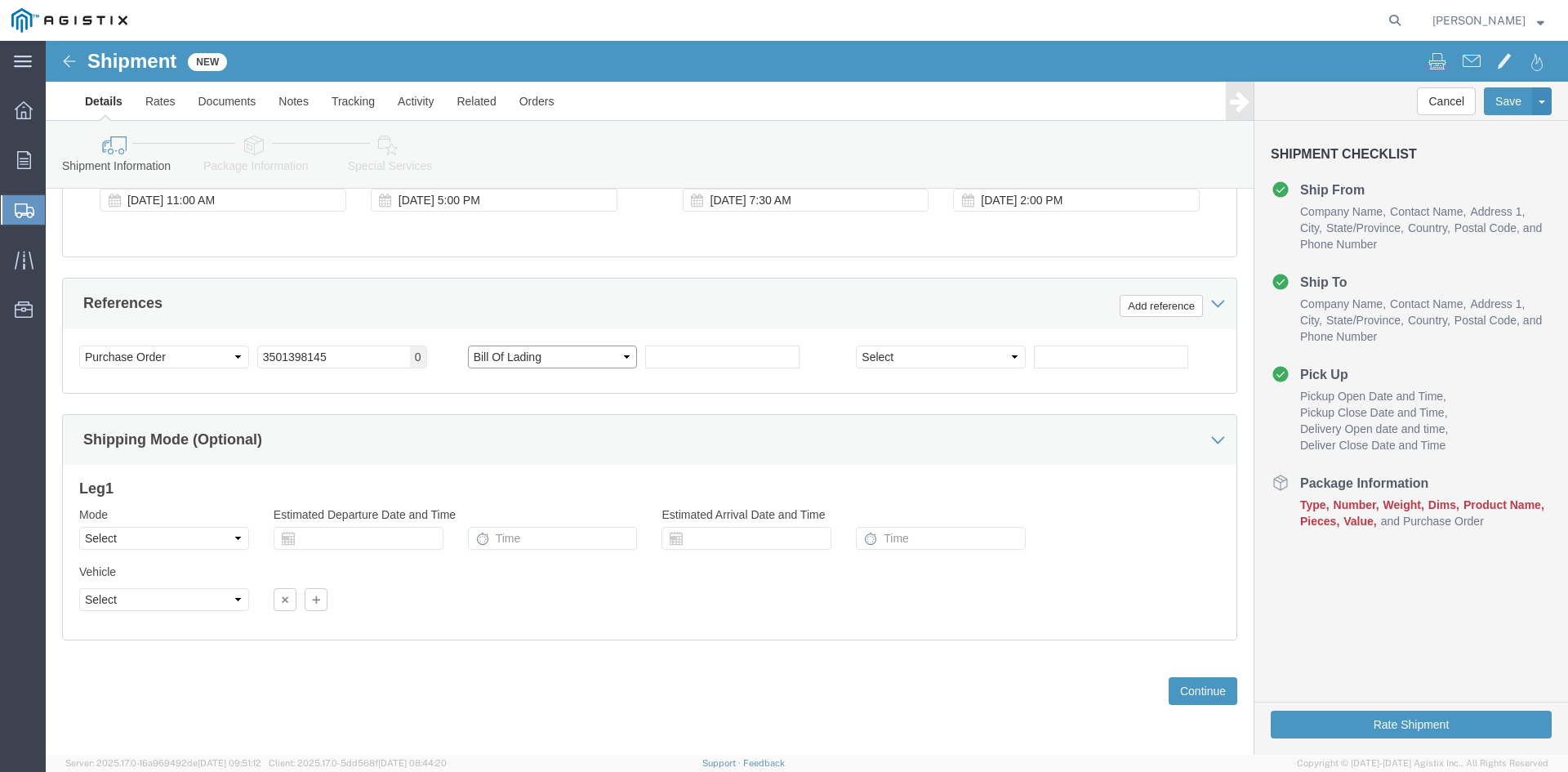
click select "Select Account Type Activity ID Airline Appointment Number ASN Batch Request # …"
click input "text"
type input "9829818"
click select "Select Air Less than Truckload Multi-Leg Ocean Freight Rail Small Parcel Truckl…"
select select "TL"
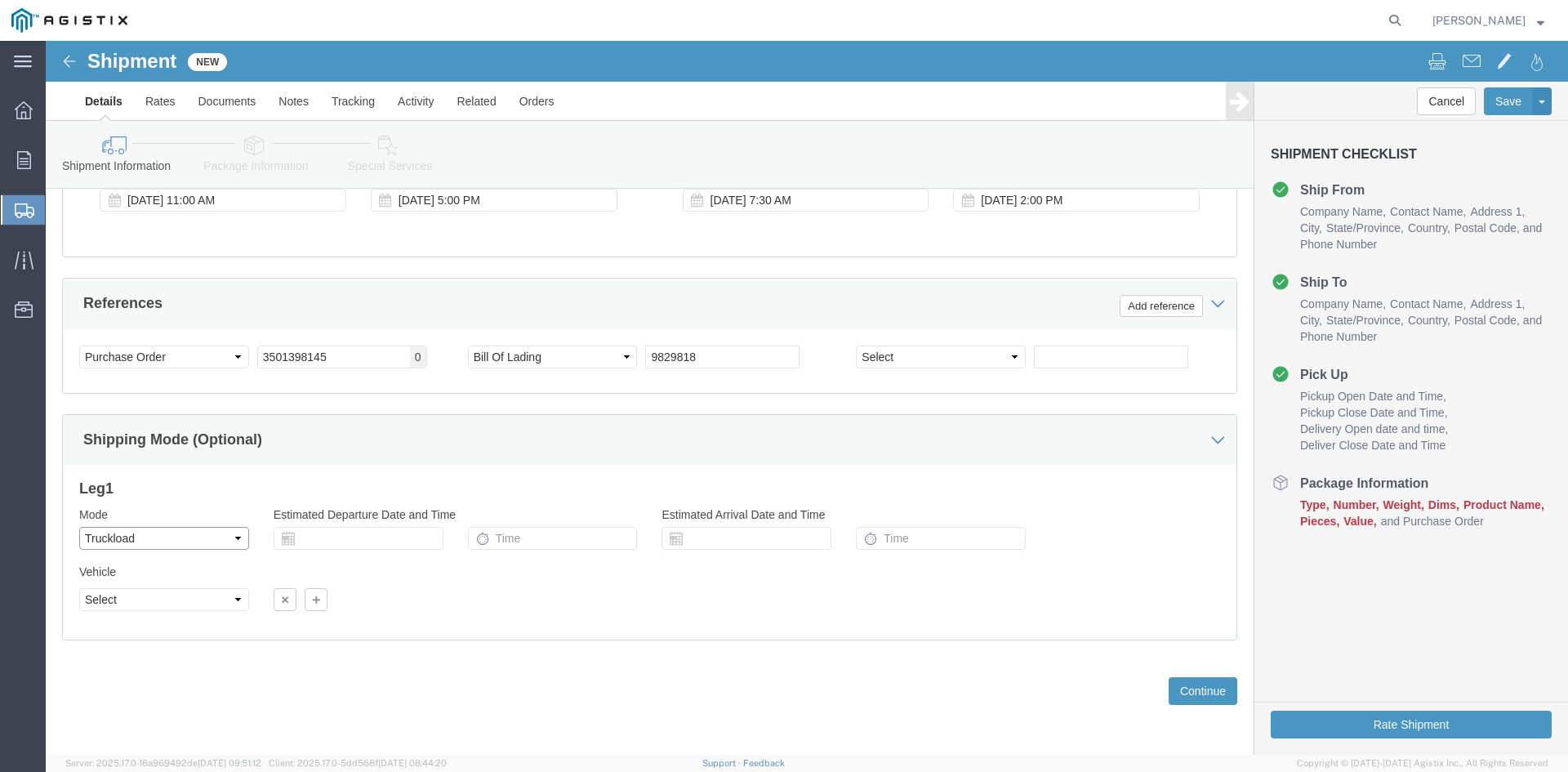
click select "Select Air Less than Truckload Multi-Leg Ocean Freight Rail Small Parcel Truckl…"
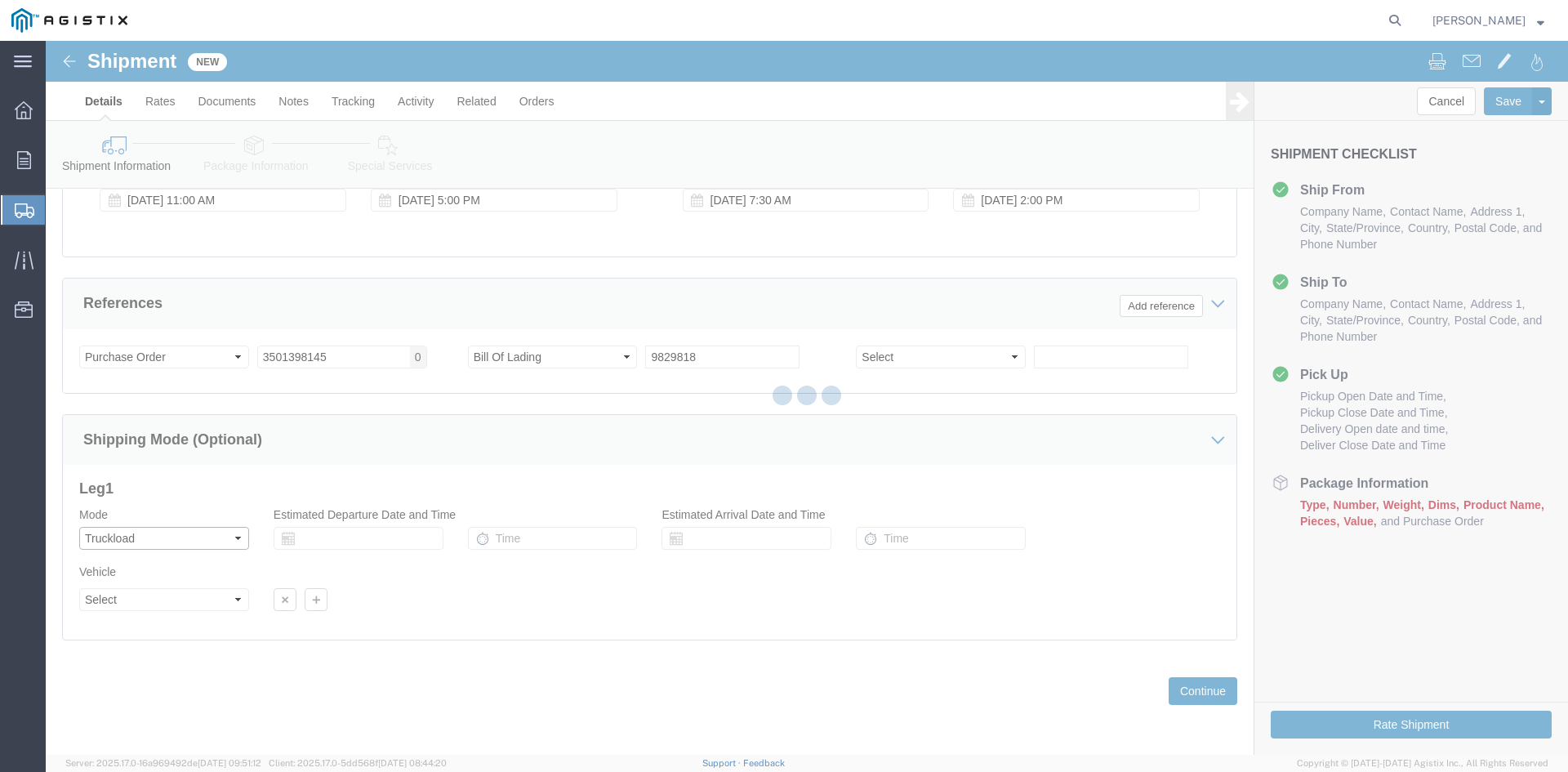
select select
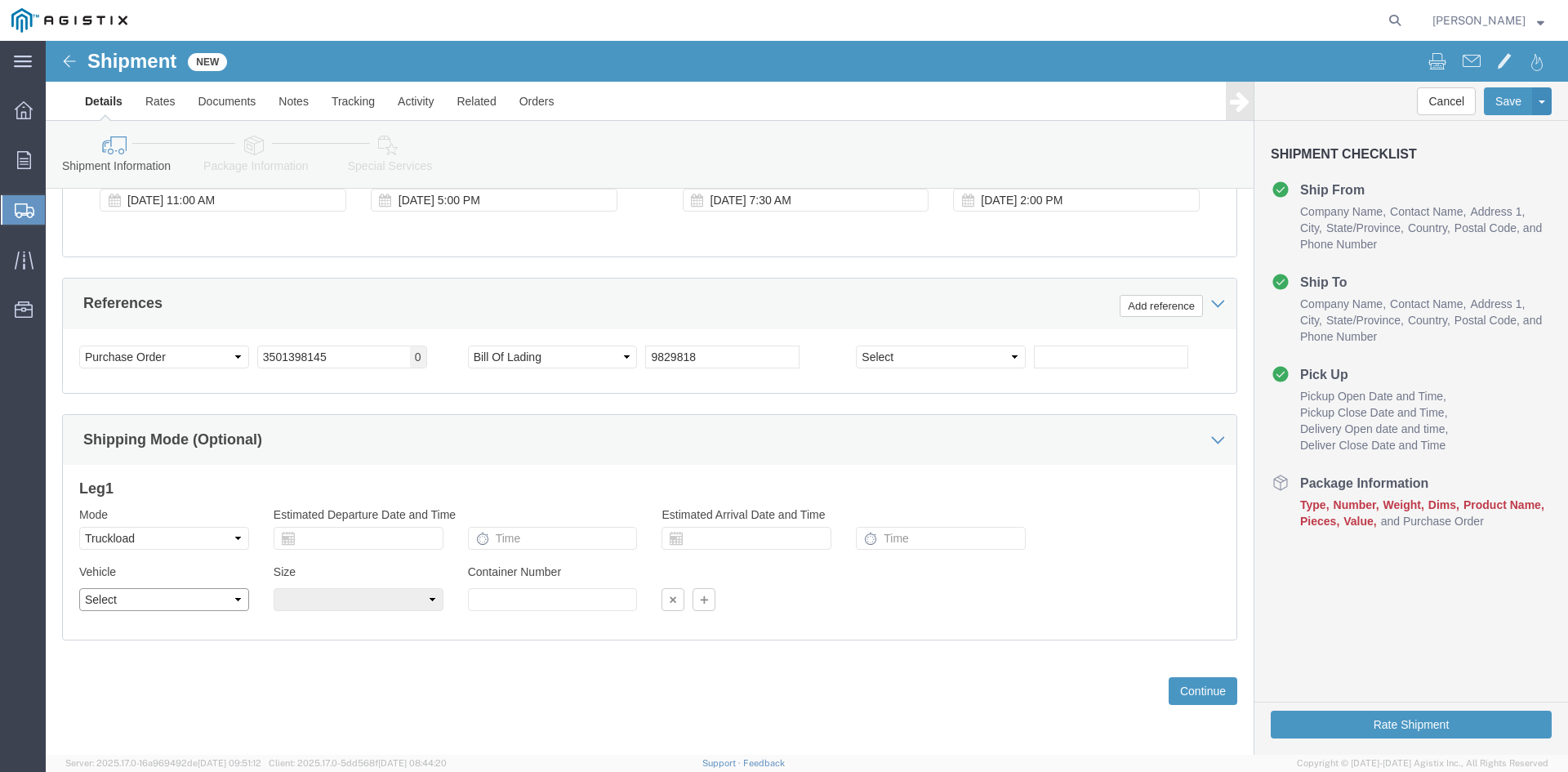
click select "Select 1-Ton (PSS) 10 Wheel 10 Yard Dump Truck 20 Yard Dump Truck Bobtail Botto…"
select select "FLBD"
click select "Select 1-Ton (PSS) 10 Wheel 10 Yard Dump Truck 20 Yard Dump Truck Bobtail Botto…"
click button "Continue"
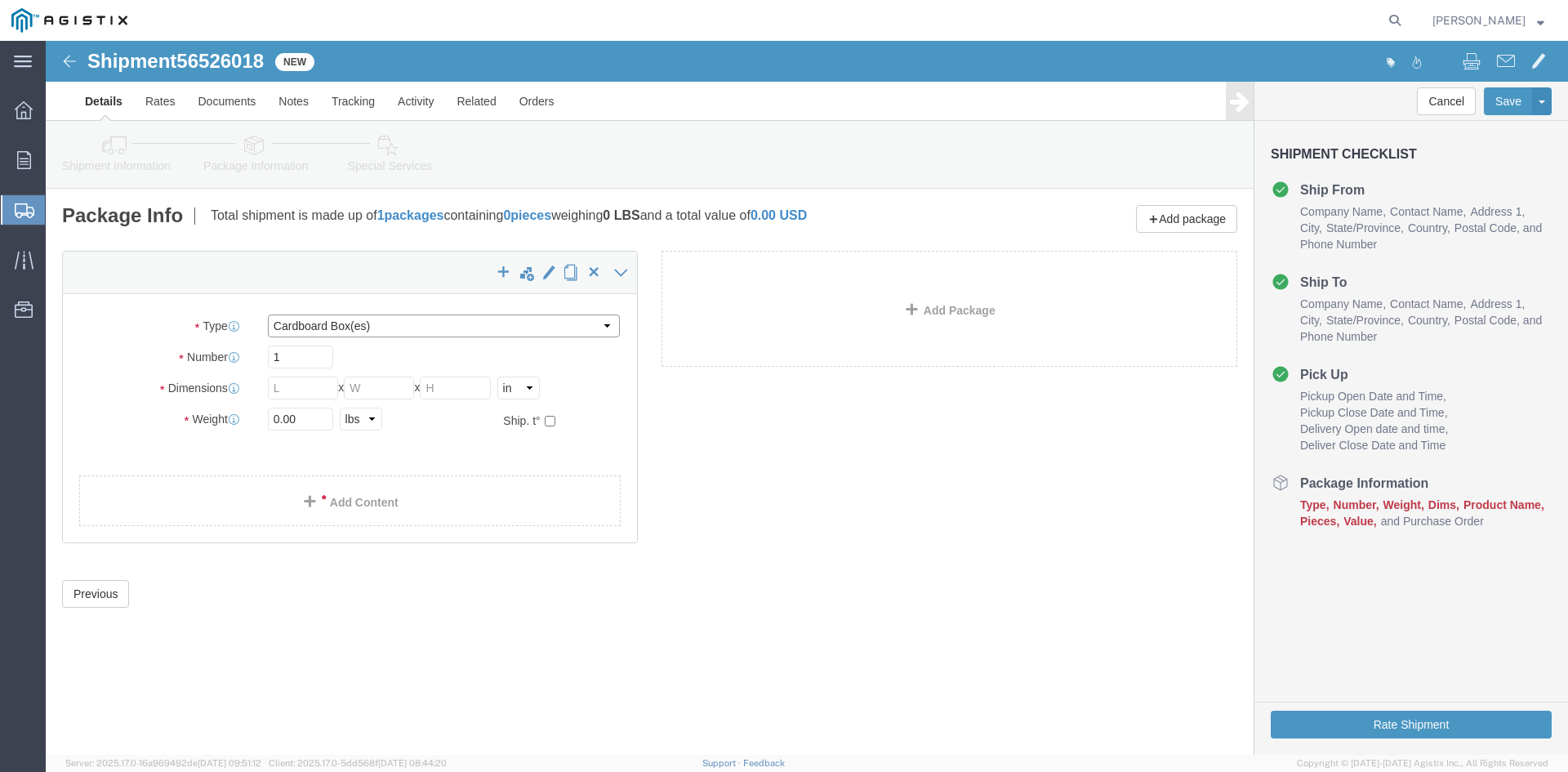
click select "Select Bulk Bundle(s) Cardboard Box(es) Carton(s) Crate(s) Drum(s) (Fiberboard)…"
select select "PSNS"
click select "Select Bulk Bundle(s) Cardboard Box(es) Carton(s) Crate(s) Drum(s) (Fiberboard)…"
drag, startPoint x: 229, startPoint y: 311, endPoint x: 328, endPoint y: 311, distance: 99.0
click input "text"
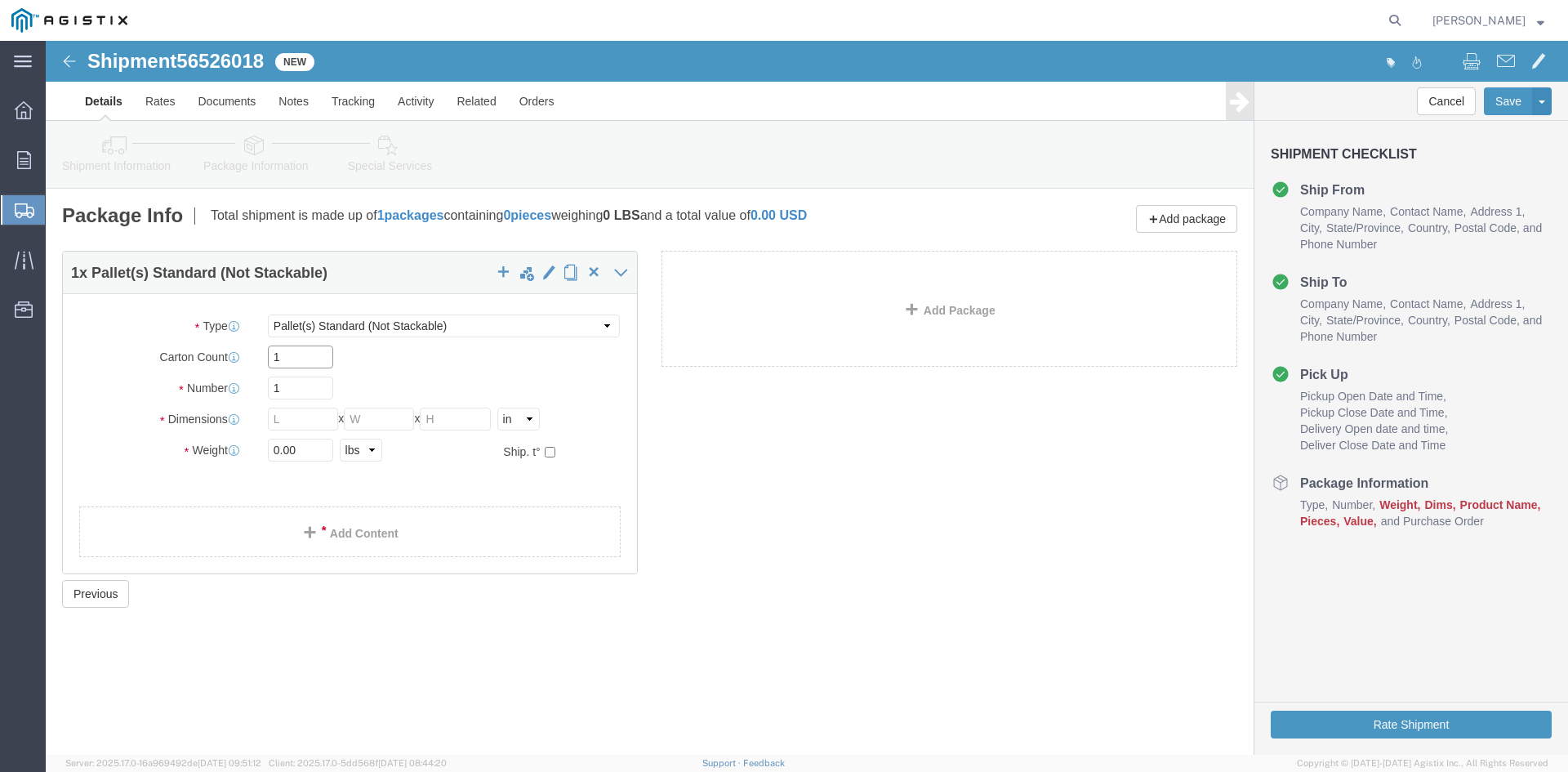
type input "1"
drag, startPoint x: 236, startPoint y: 342, endPoint x: 239, endPoint y: 319, distance: 23.2
click div "Number 1"
type input "57"
click input "text"
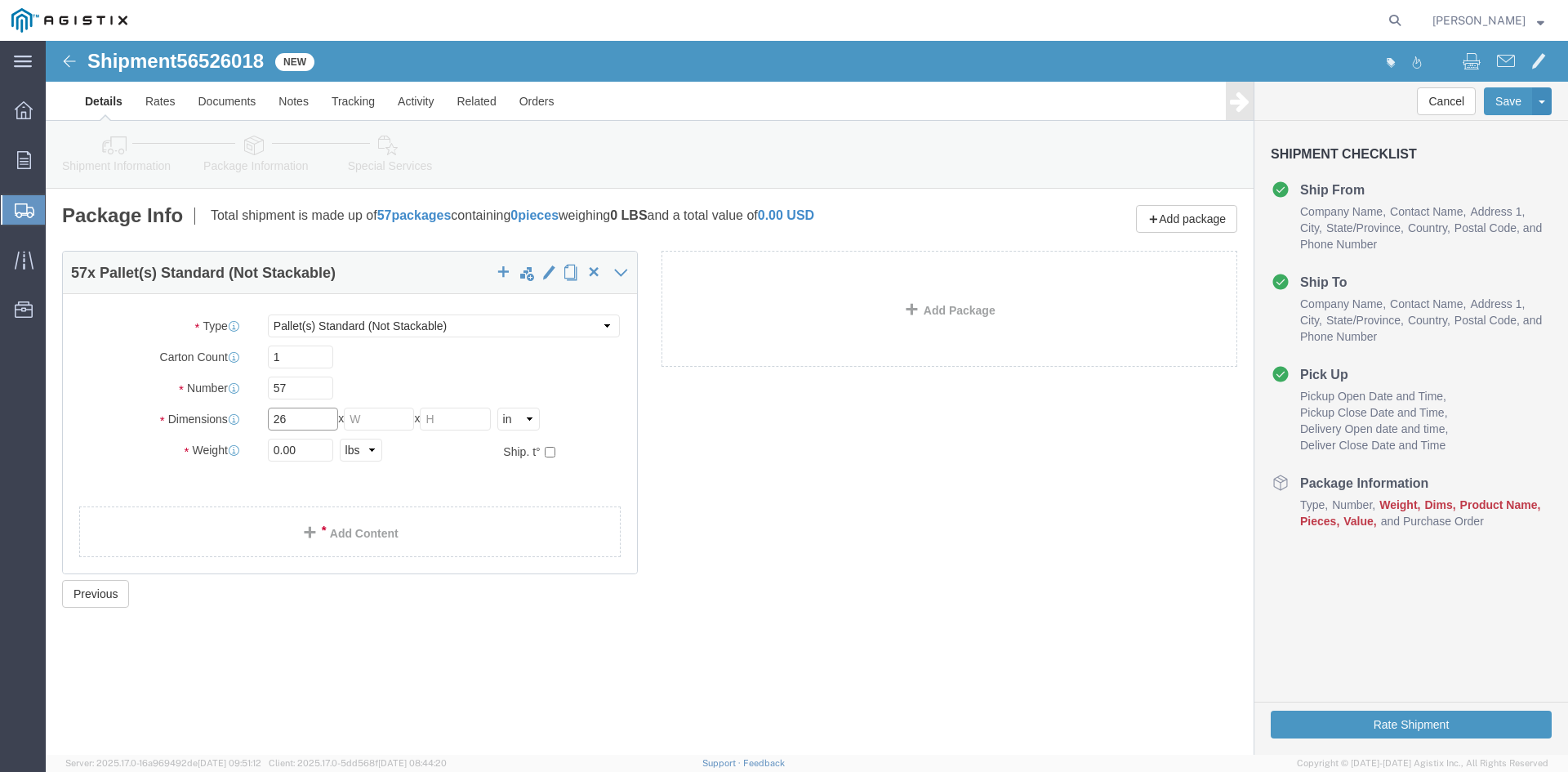
type input "26"
drag, startPoint x: 317, startPoint y: 375, endPoint x: 341, endPoint y: 375, distance: 24.0
click input "text"
type input "26"
drag, startPoint x: 403, startPoint y: 368, endPoint x: 425, endPoint y: 368, distance: 22.0
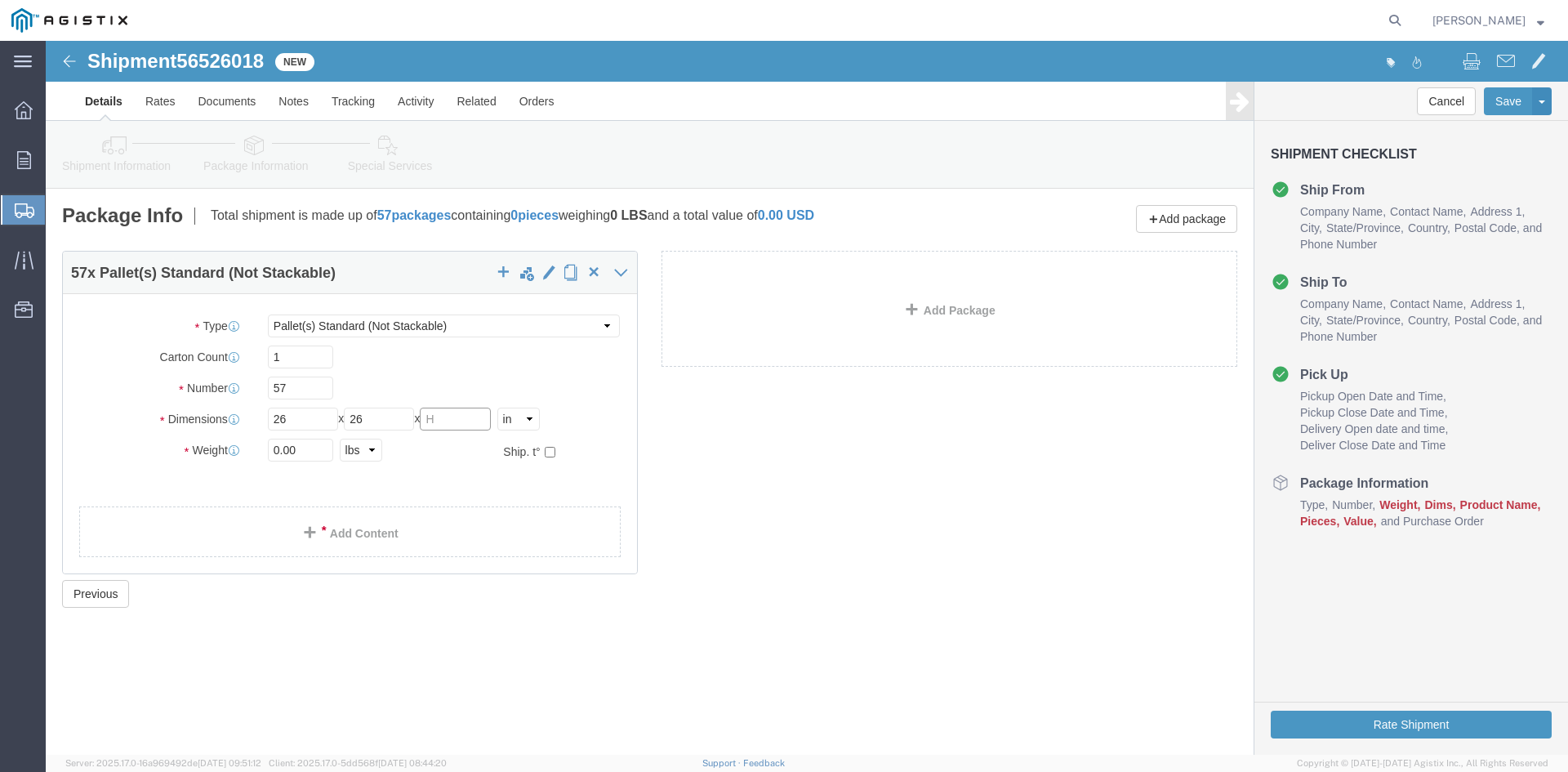
click input "text"
type input "29.75"
drag, startPoint x: 257, startPoint y: 408, endPoint x: 178, endPoint y: 404, distance: 79.1
click div "Weight 0.00 Select kgs lbs Ship. t°"
type input "31840.22"
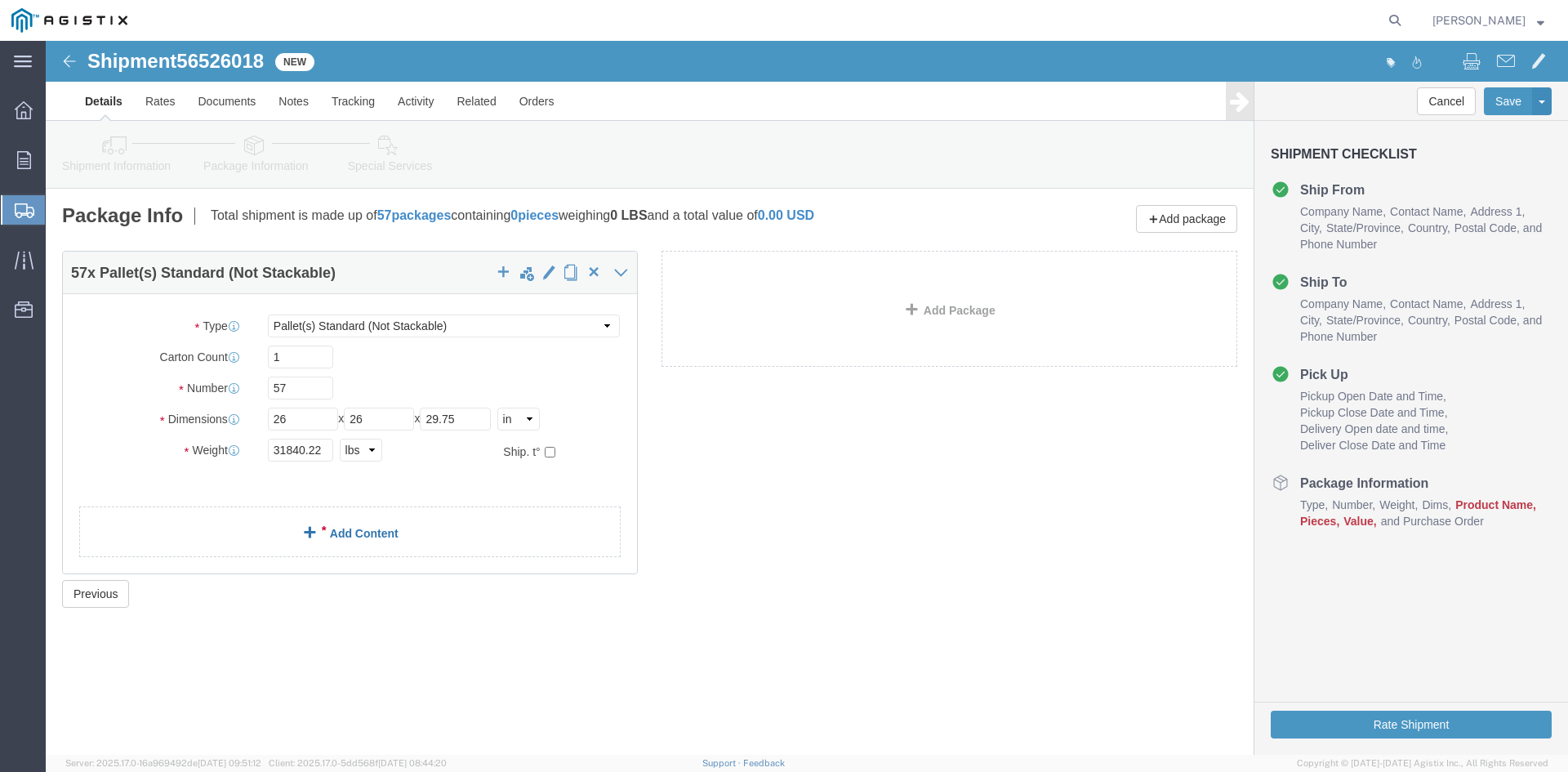
click link "Add Content"
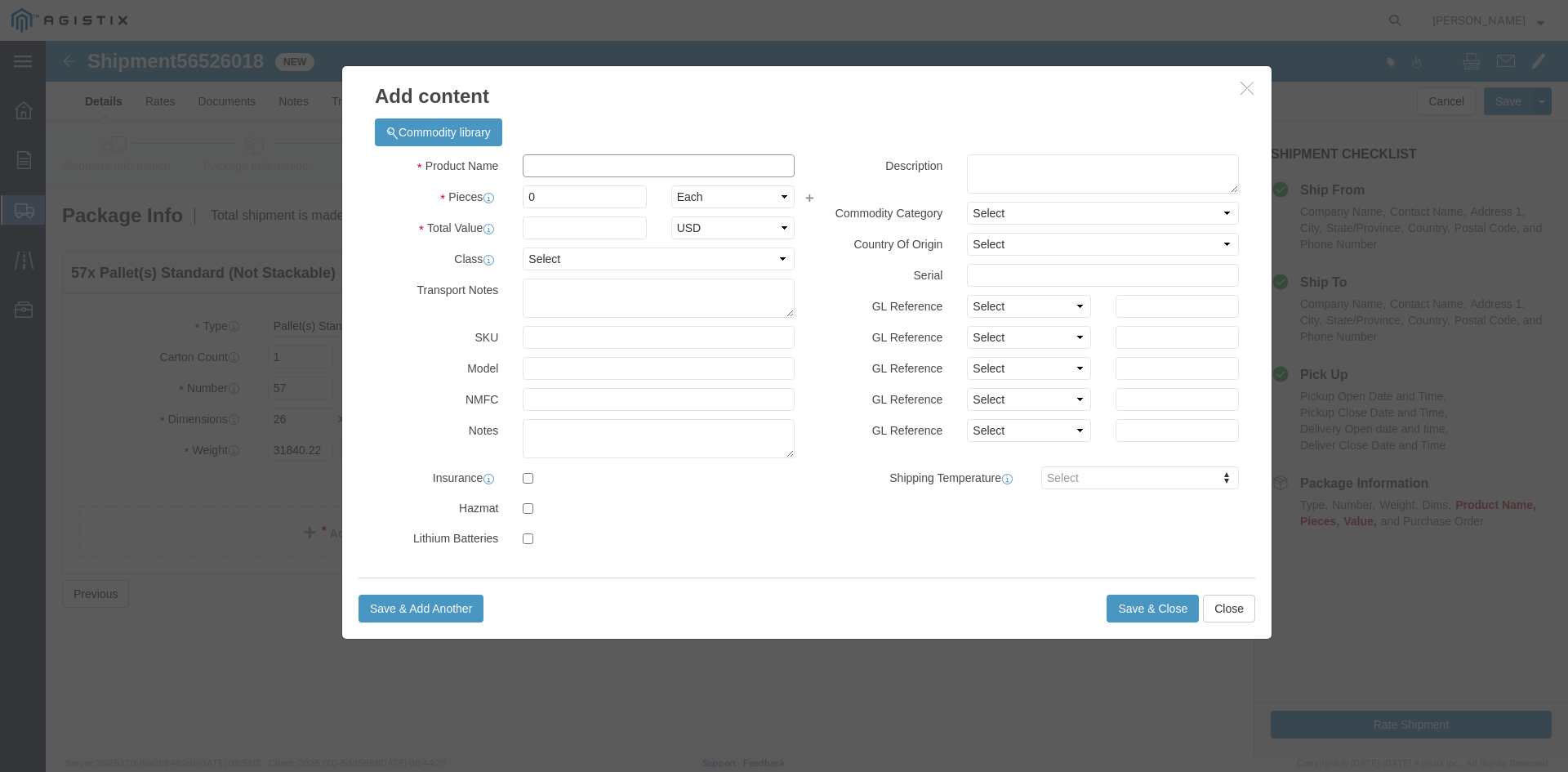
click input "text"
paste input "Overhead Transformer"
type input "Overhead Transformer"
drag, startPoint x: 491, startPoint y: 153, endPoint x: 441, endPoint y: 153, distance: 50.0
click div "Pieces Number of pieces inside all the packages 0 Select Bag Barrels 100Board F…"
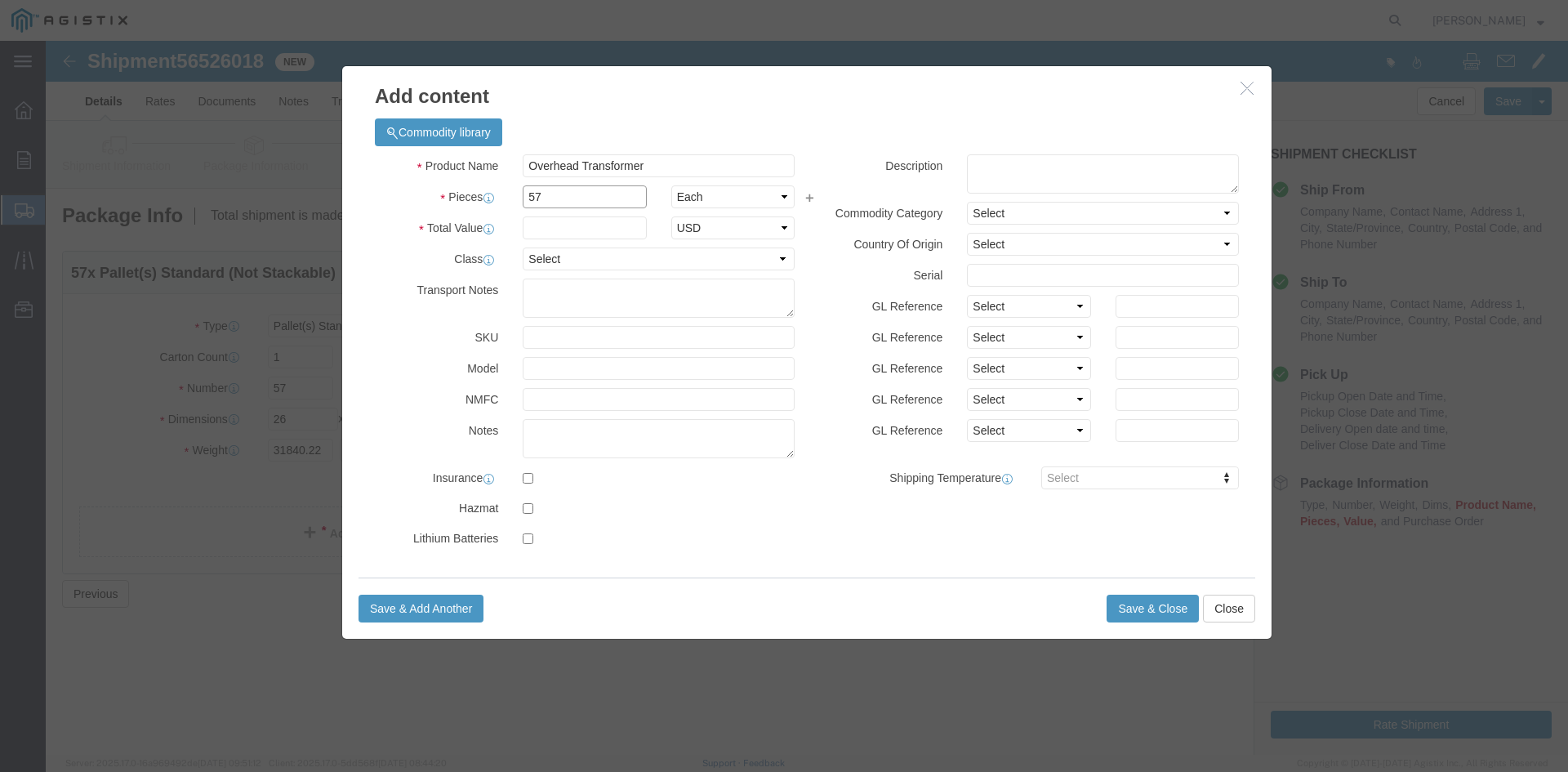
type input "57"
click input "text"
type input "1"
click select "Select 50 55 60 65 70 85 92.5 100 125 175 250 300 400"
select select "55"
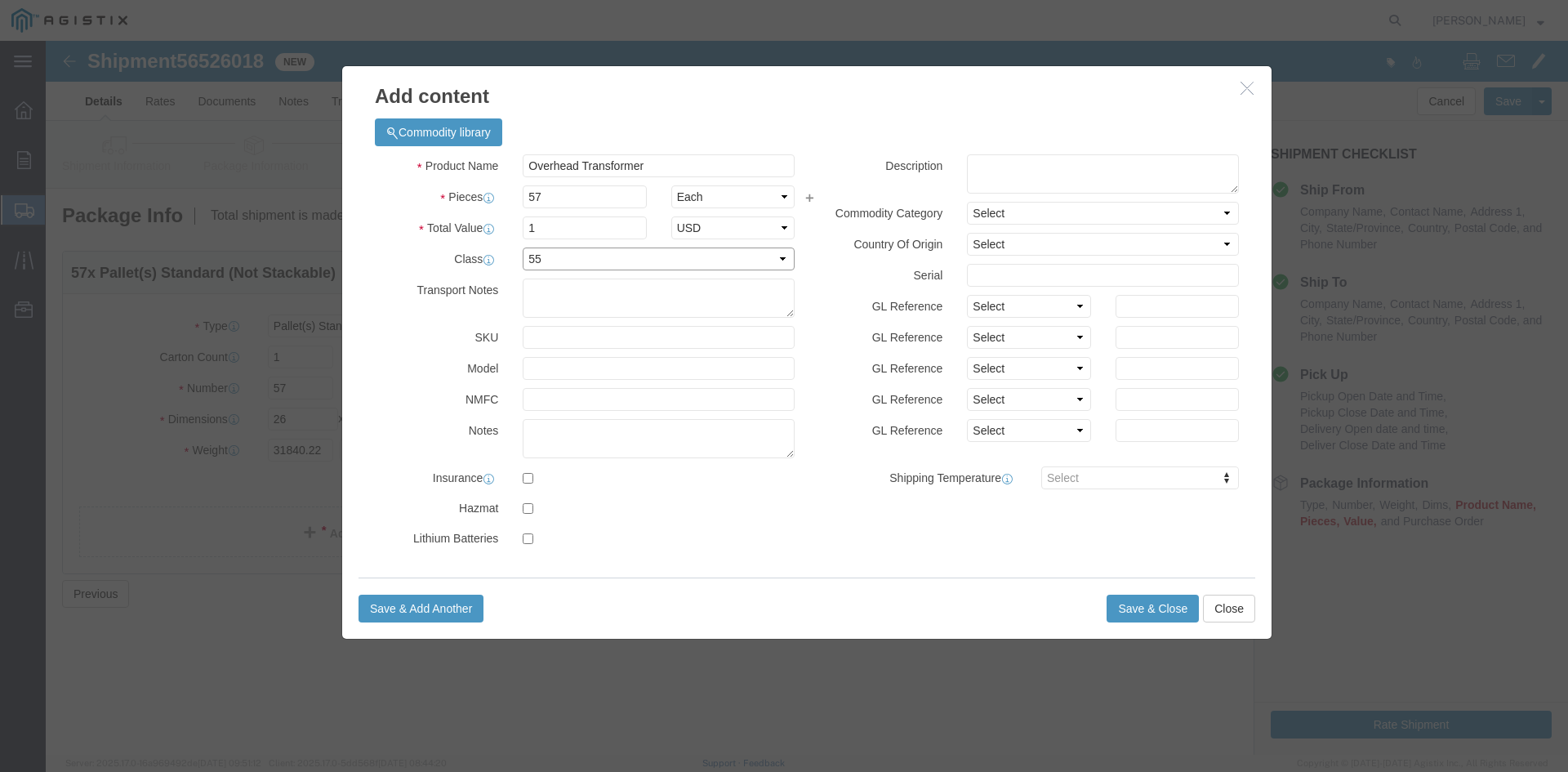
click select "Select 50 55 60 65 70 85 92.5 100 125 175 250 300 400"
click button "Save & Close"
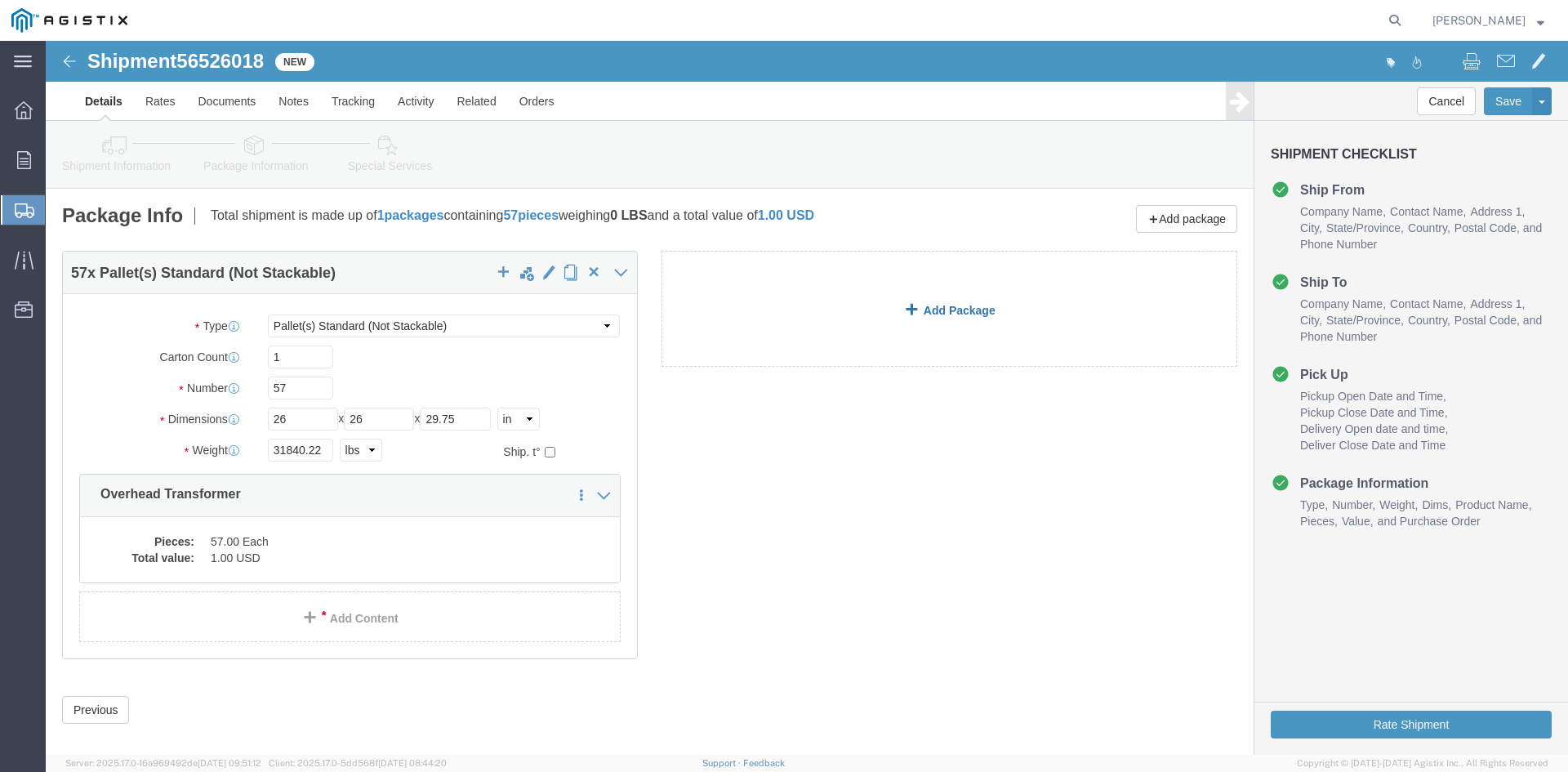
click link "Add Package"
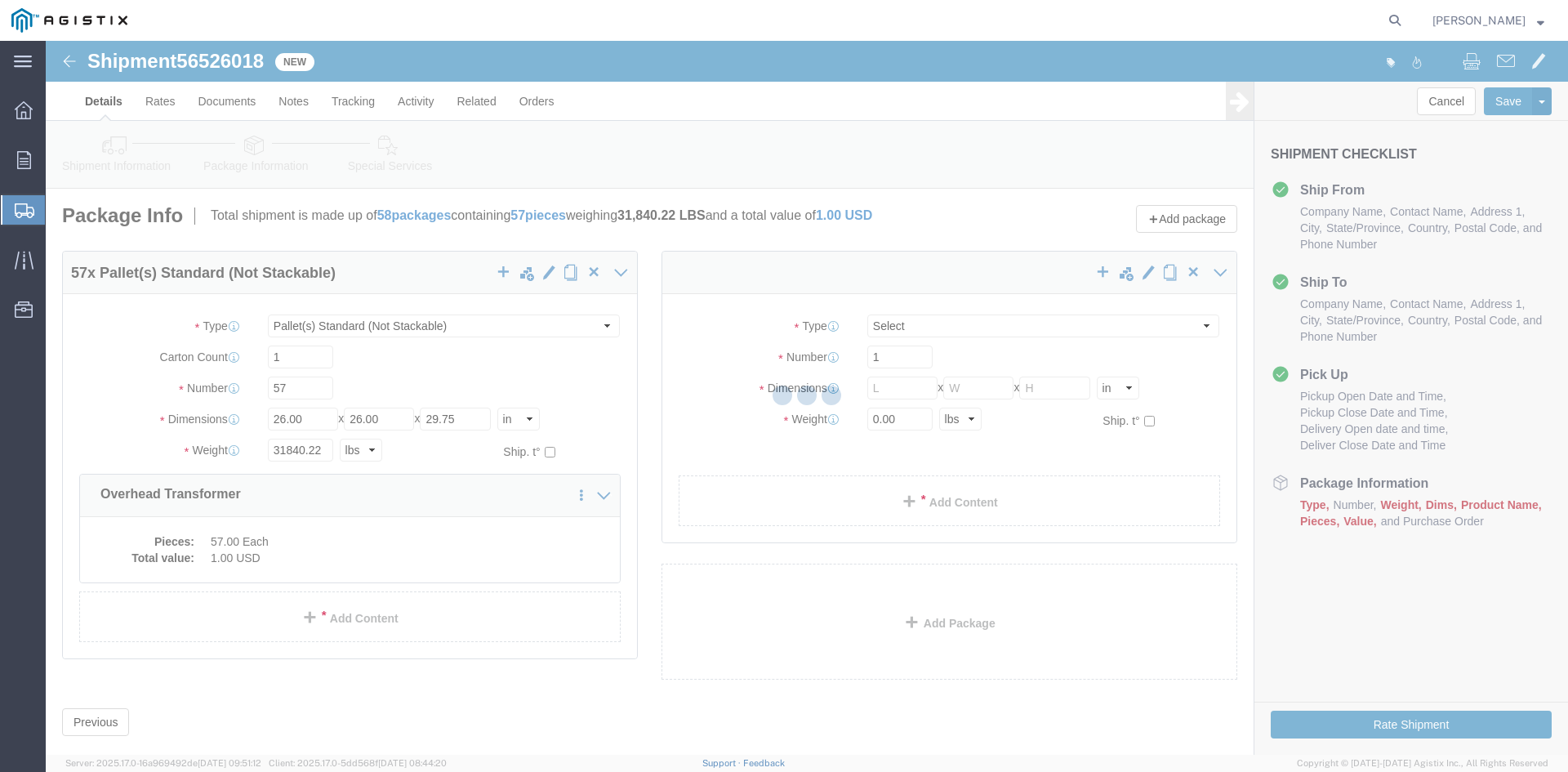
select select "PSNS"
select select "CBOX"
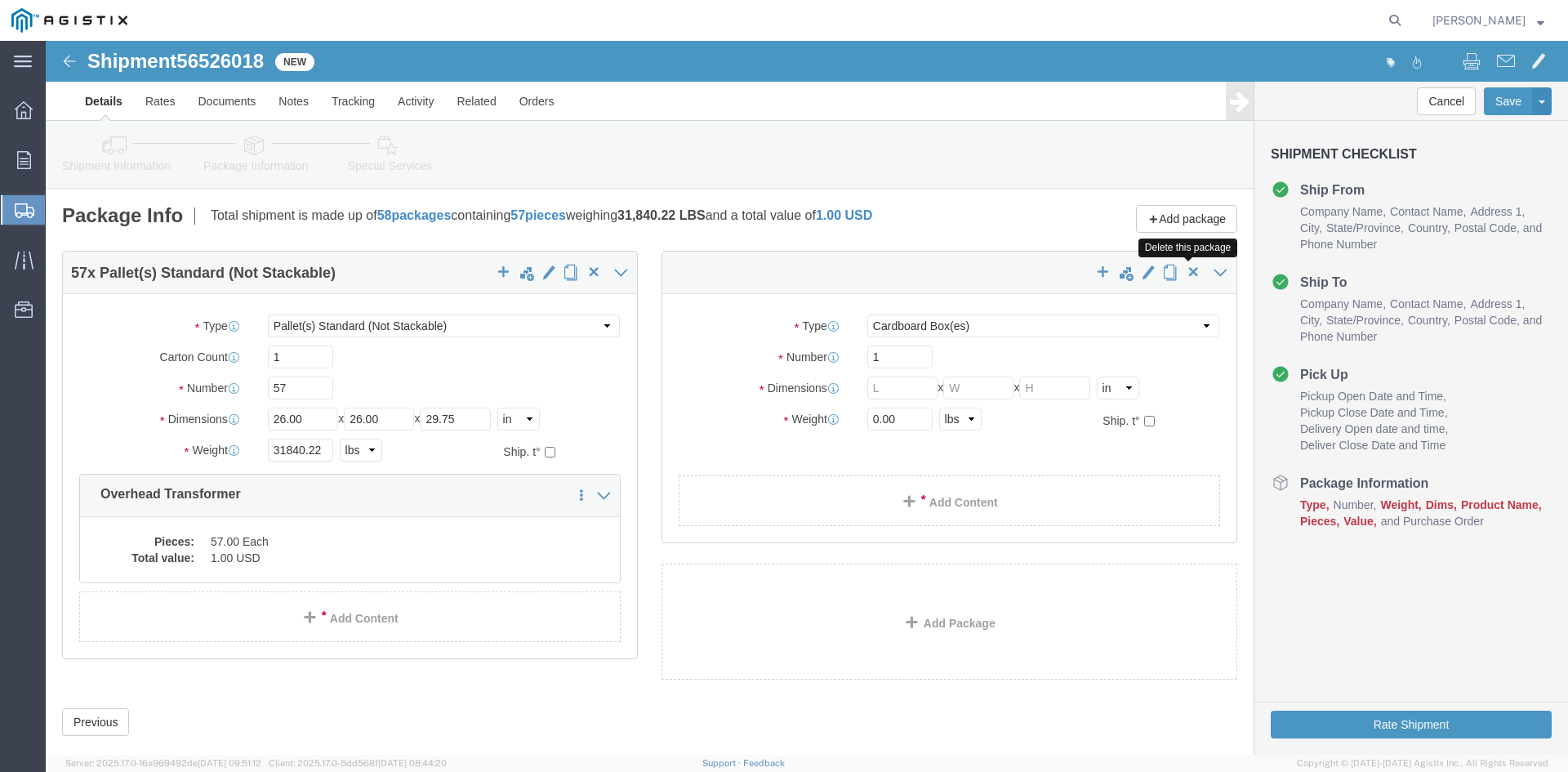
click span "button"
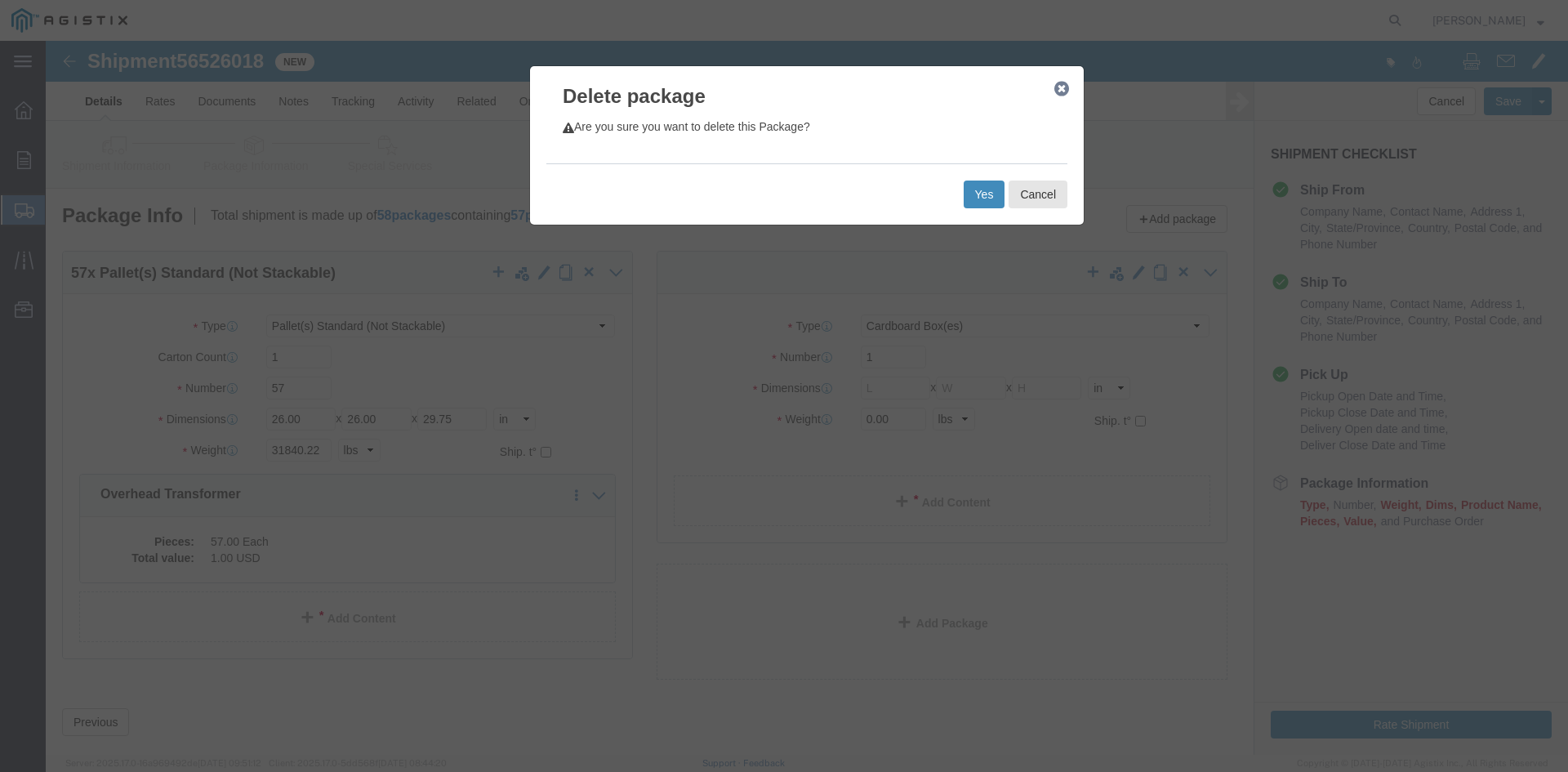
click button "Yes"
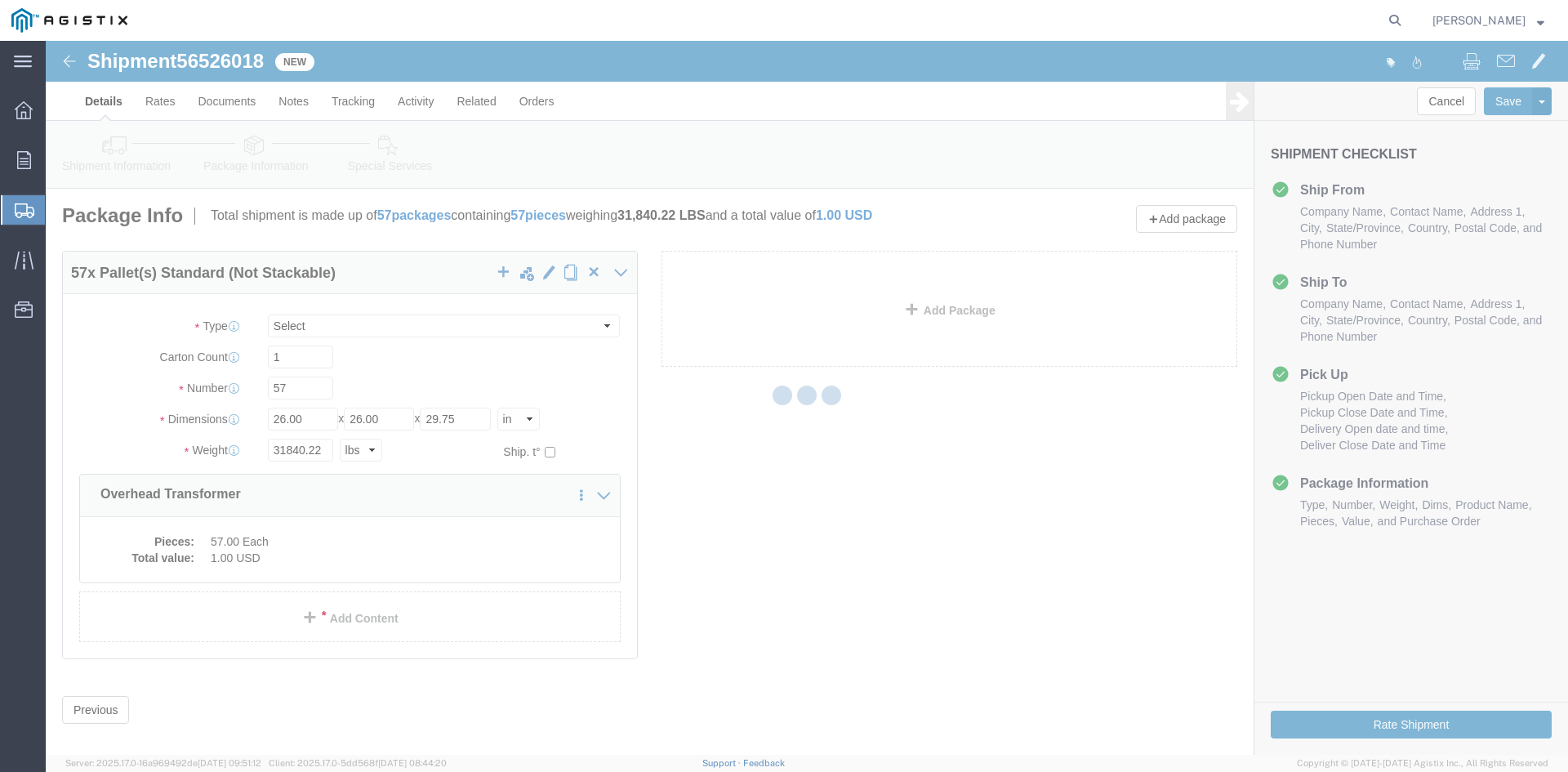
select select "PSNS"
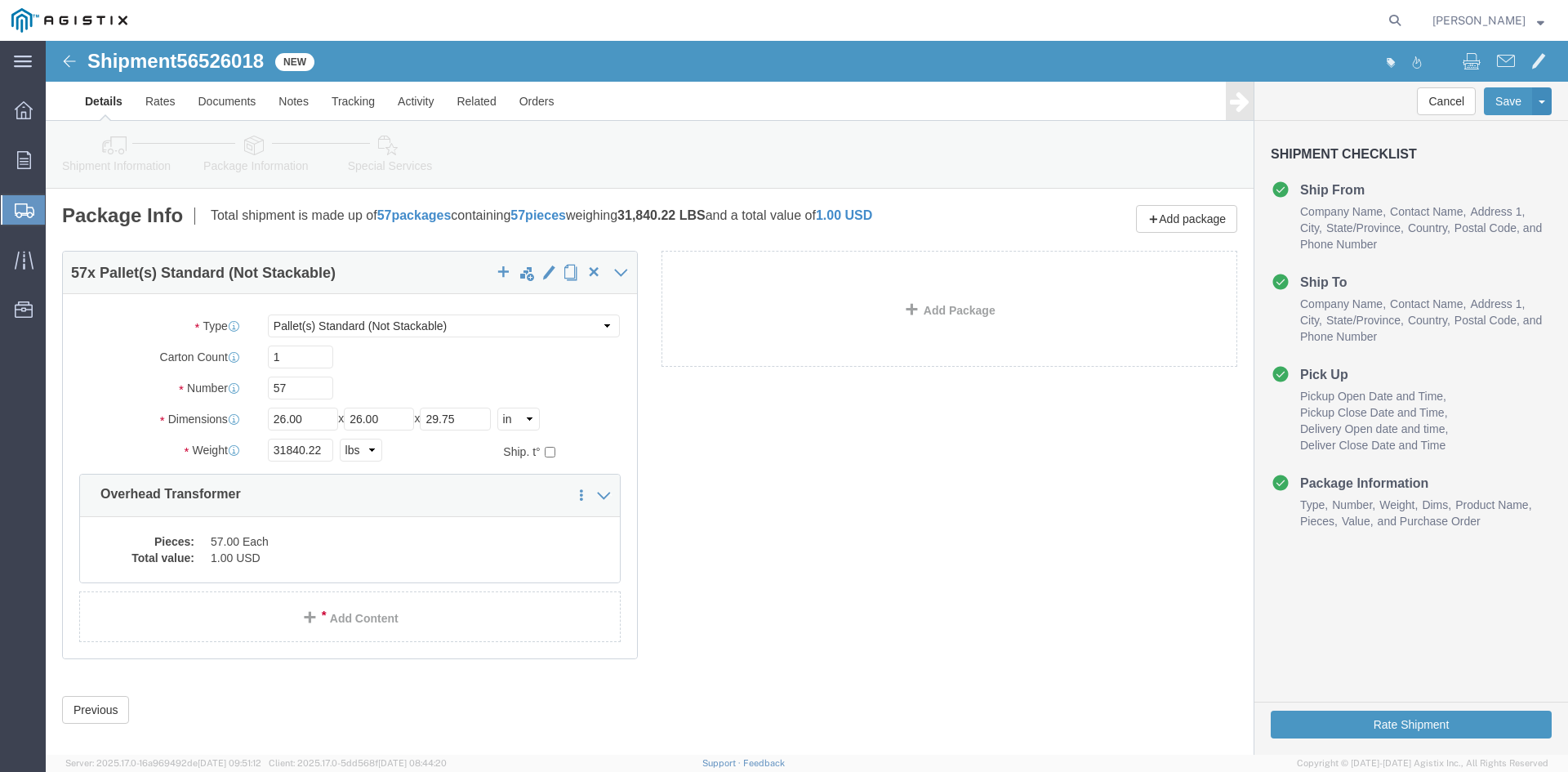
click icon
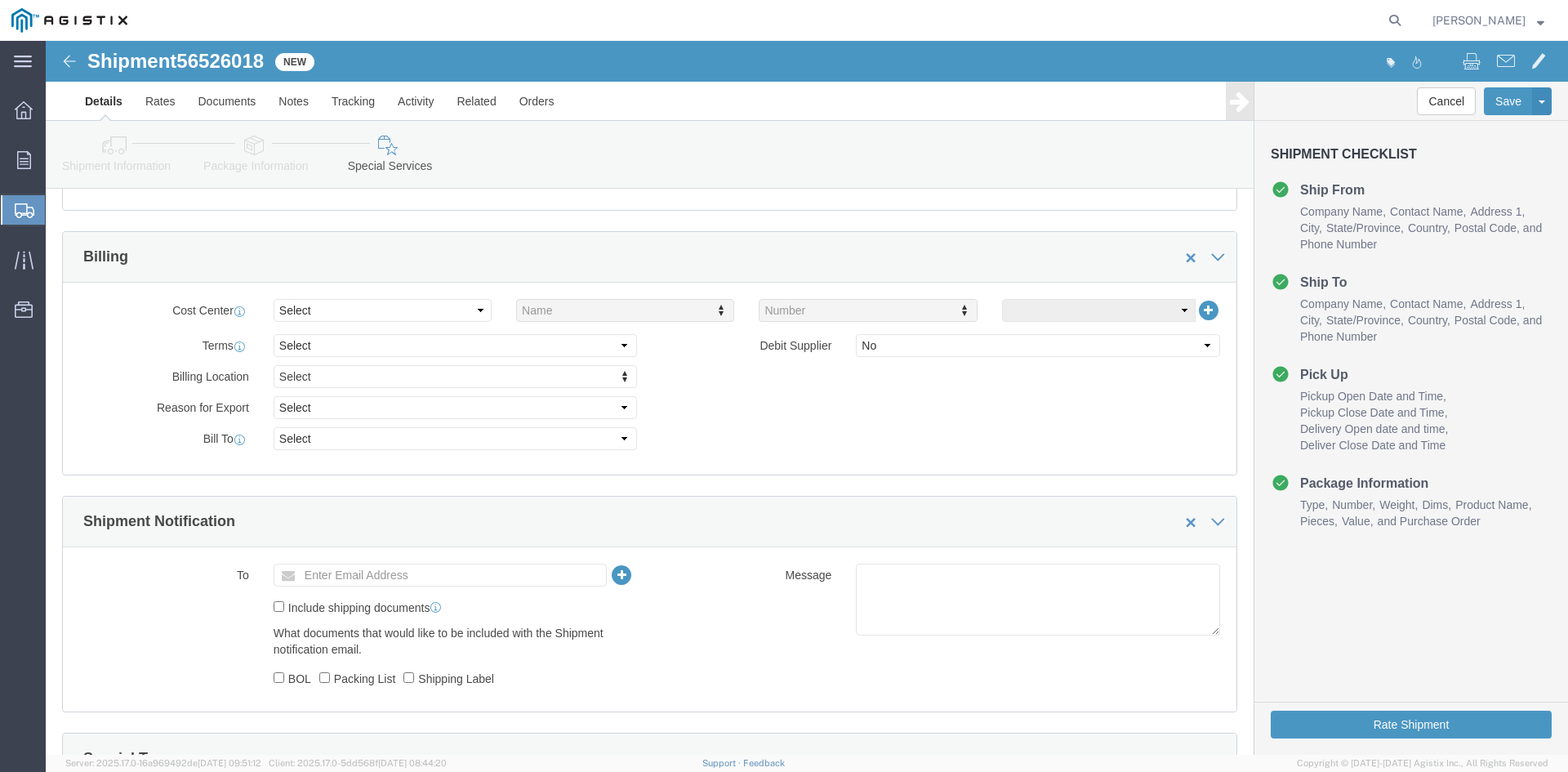
scroll to position [817, 0]
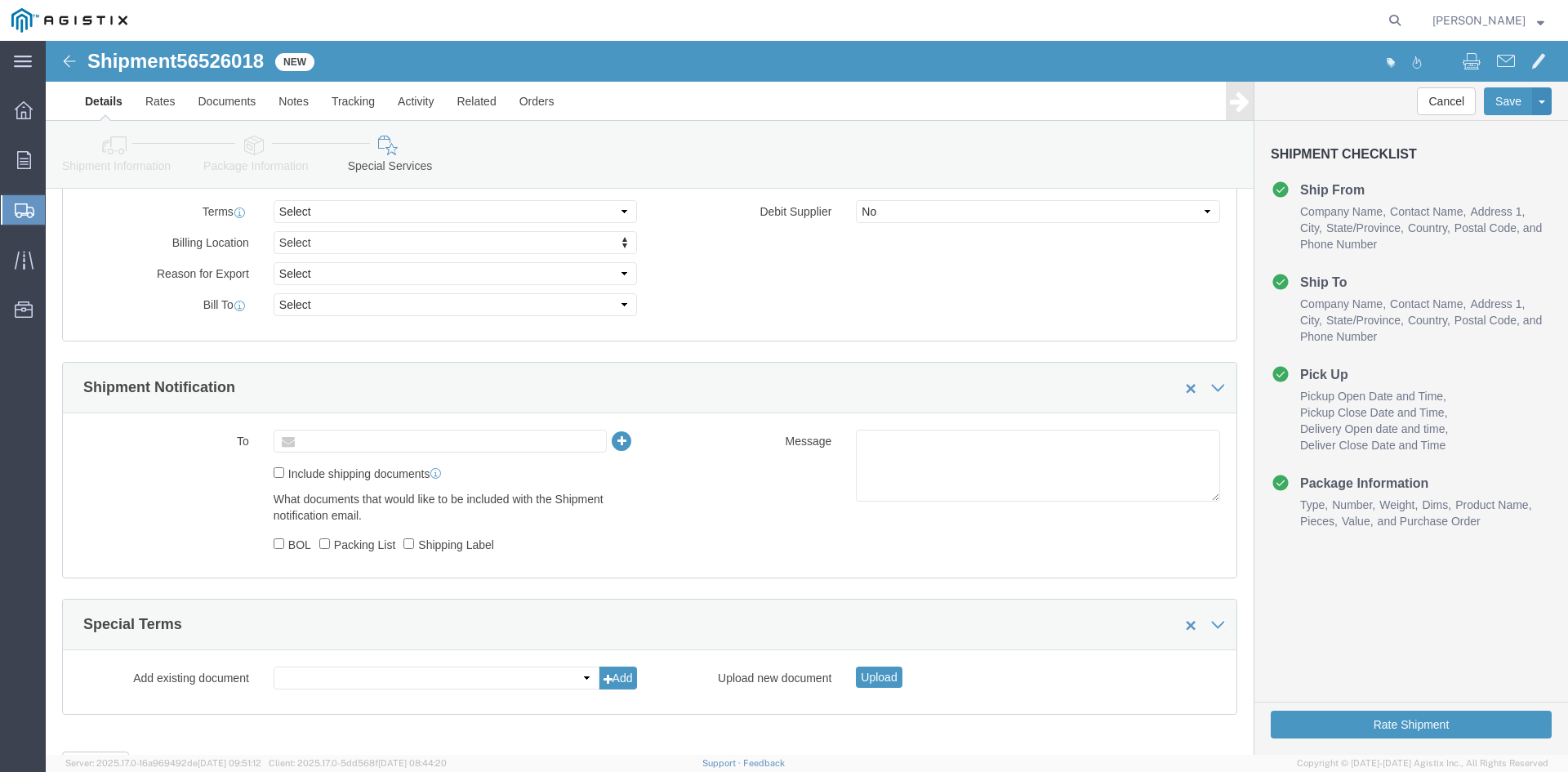
click input "text"
type input "[EMAIL_ADDRESS][DOMAIN_NAME]"
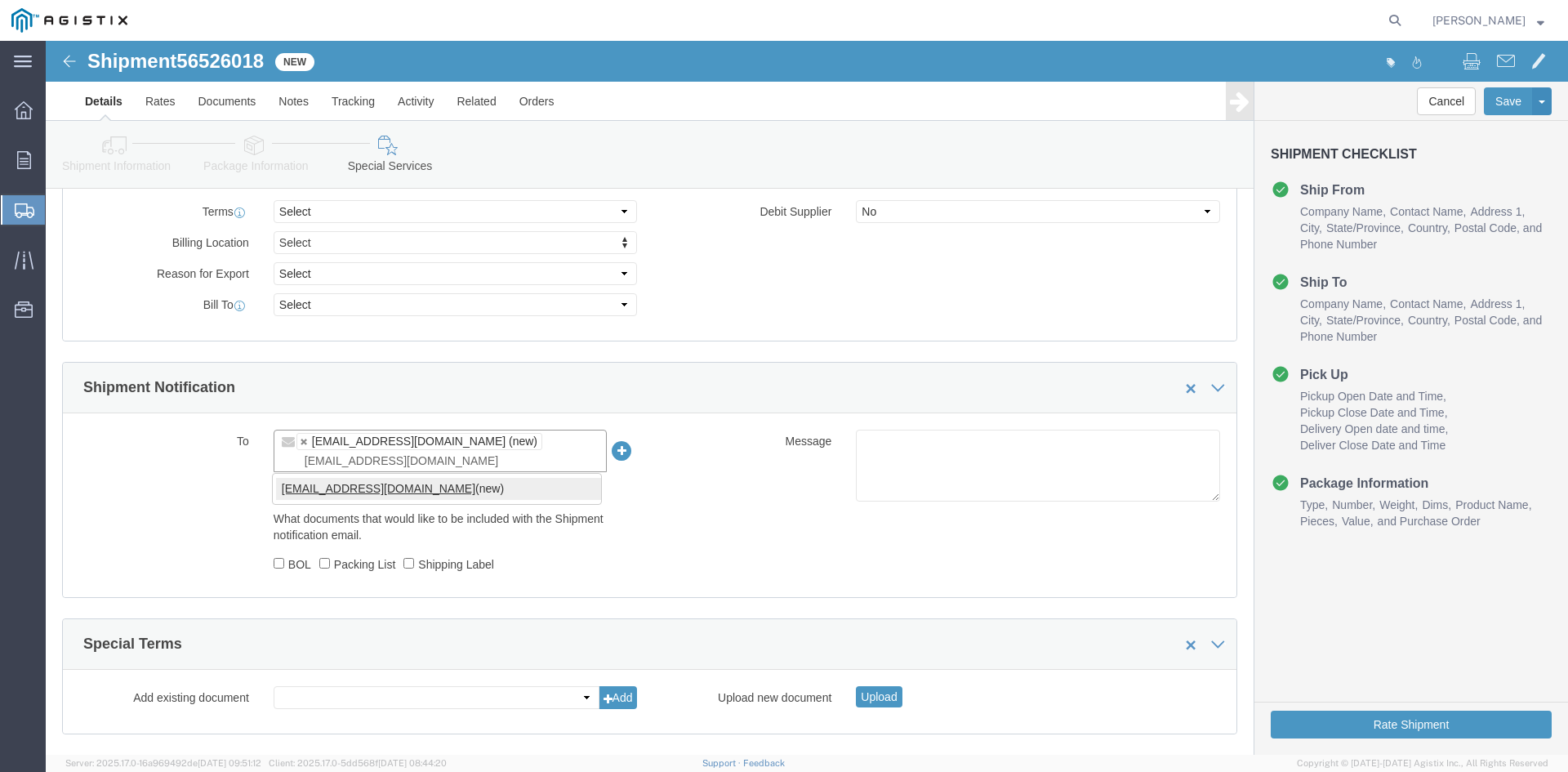
type input "[EMAIL_ADDRESS][DOMAIN_NAME]"
type input "[EMAIL_ADDRESS][DOMAIN_NAME],[DOMAIN_NAME][EMAIL_ADDRESS][DOMAIN_NAME]"
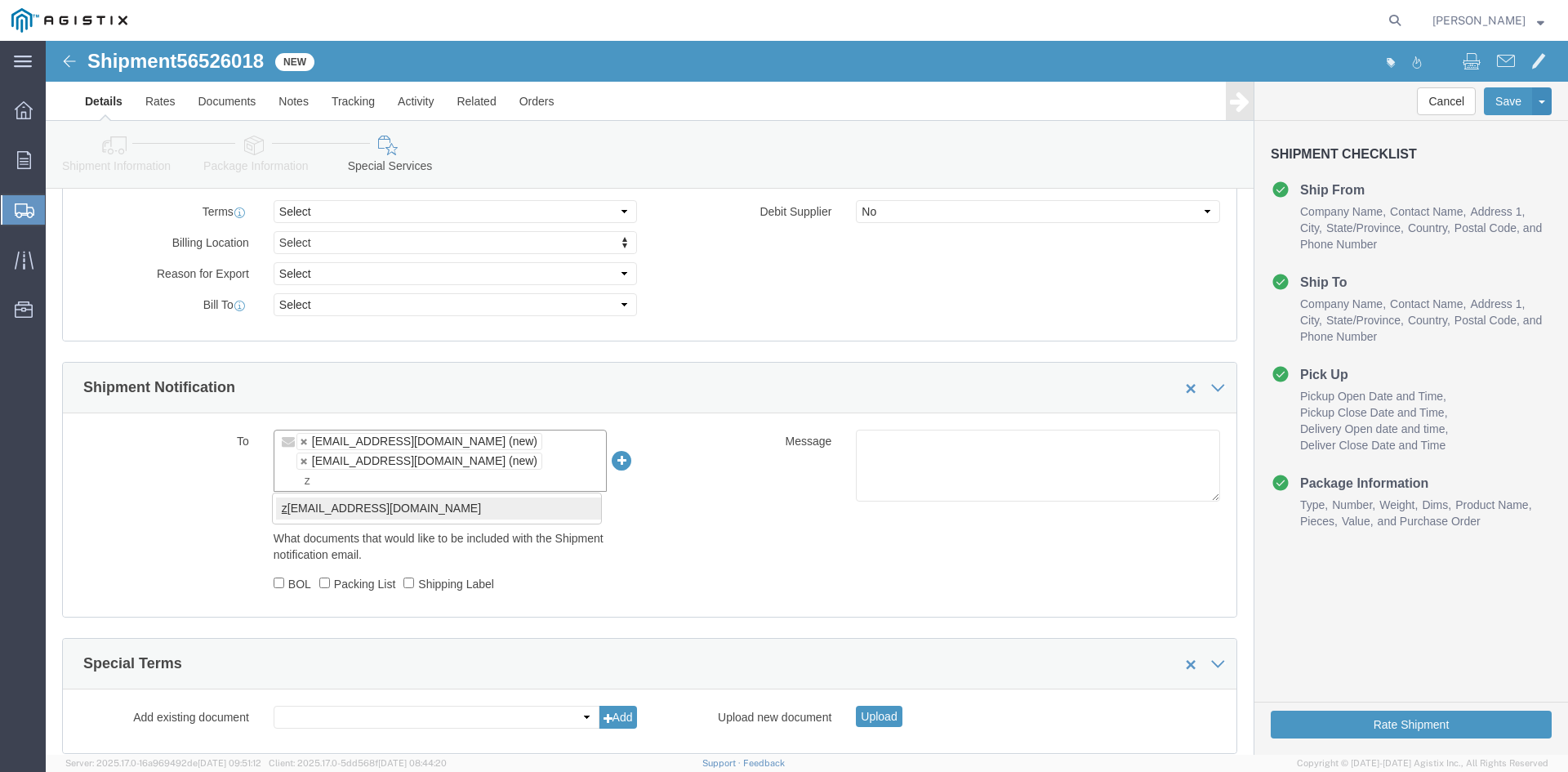
type input "z"
type input "[EMAIL_ADDRESS][DOMAIN_NAME],[DOMAIN_NAME][EMAIL_ADDRESS][DOMAIN_NAME],[PERSON_…"
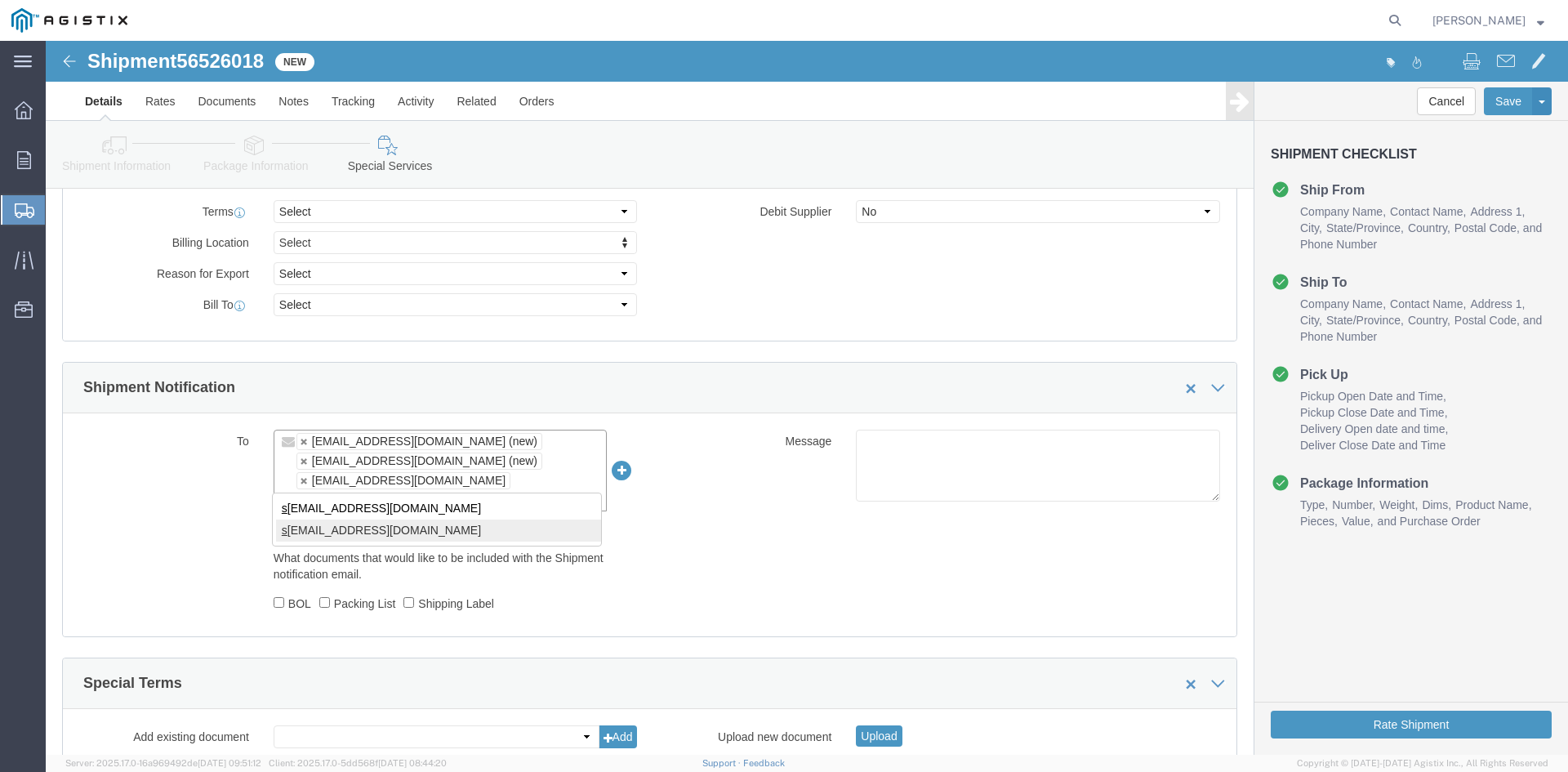
type input "s"
type input "[EMAIL_ADDRESS][DOMAIN_NAME],[DOMAIN_NAME][EMAIL_ADDRESS][DOMAIN_NAME],[EMAIL_A…"
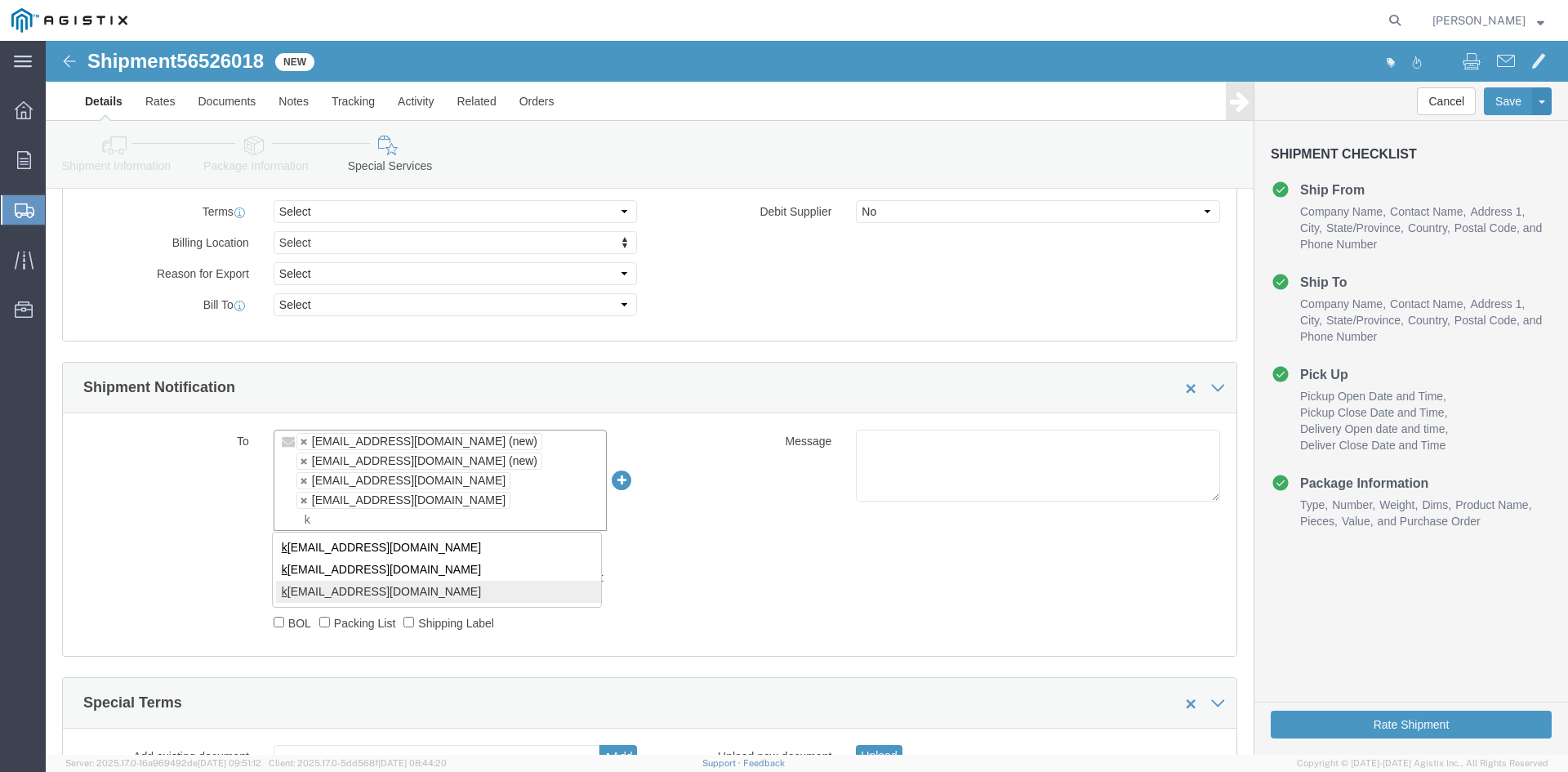
type input "k"
type input "[EMAIL_ADDRESS][DOMAIN_NAME],[DOMAIN_NAME][EMAIL_ADDRESS][DOMAIN_NAME],[EMAIL_A…"
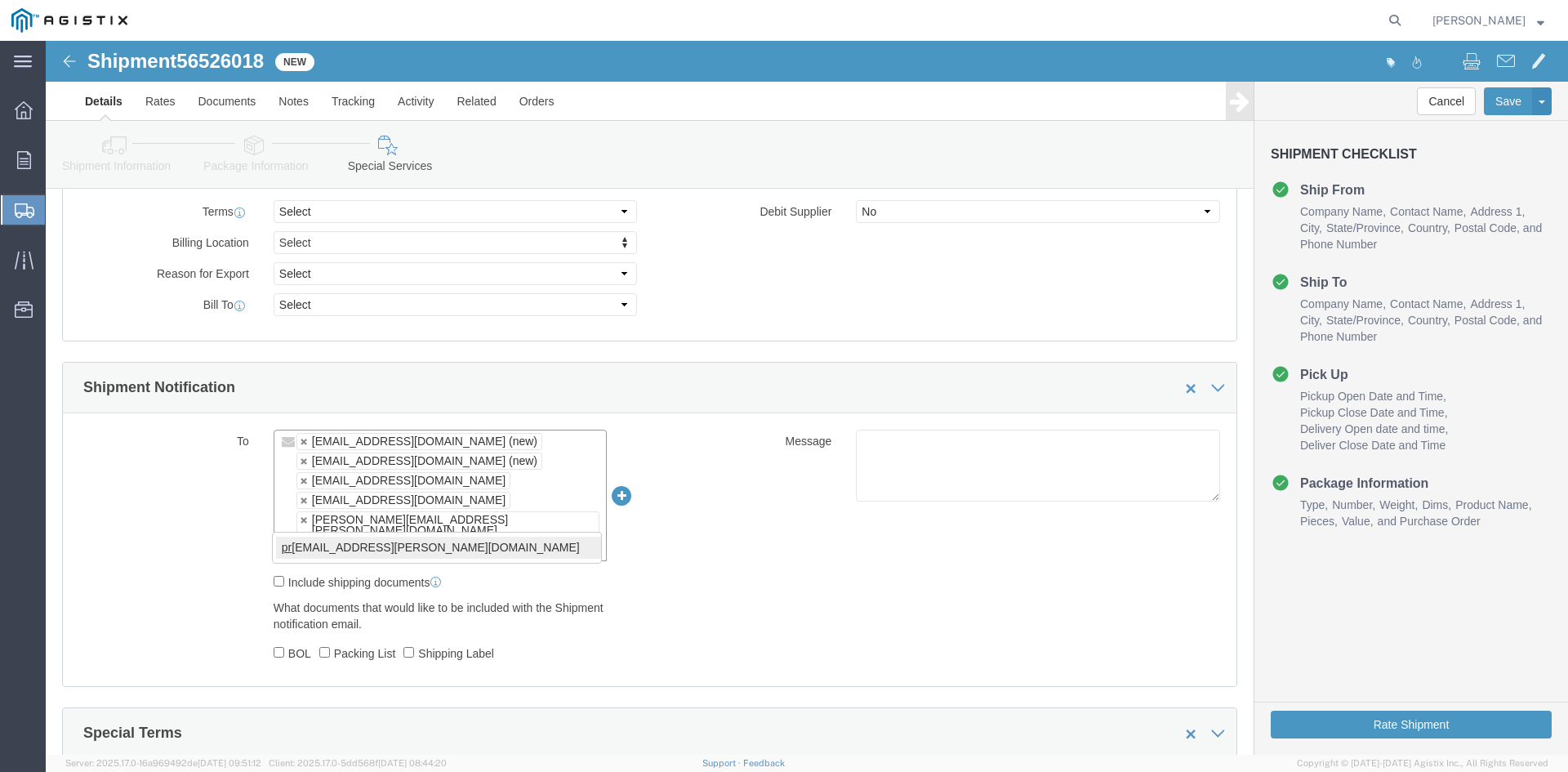
type input "pr"
type input "[EMAIL_ADDRESS][DOMAIN_NAME],[DOMAIN_NAME][EMAIL_ADDRESS][DOMAIN_NAME],[EMAIL_A…"
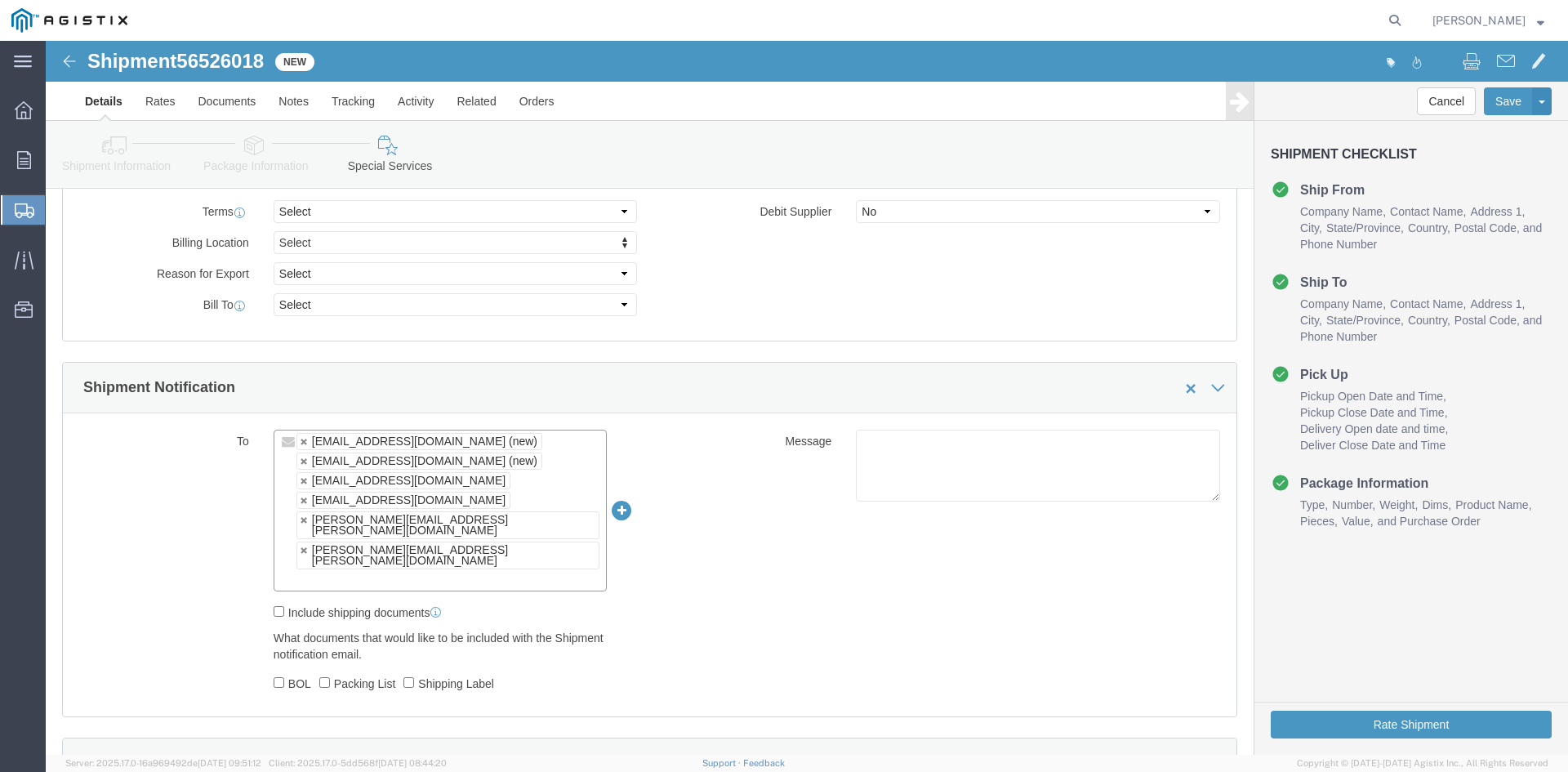
scroll to position [989, 0]
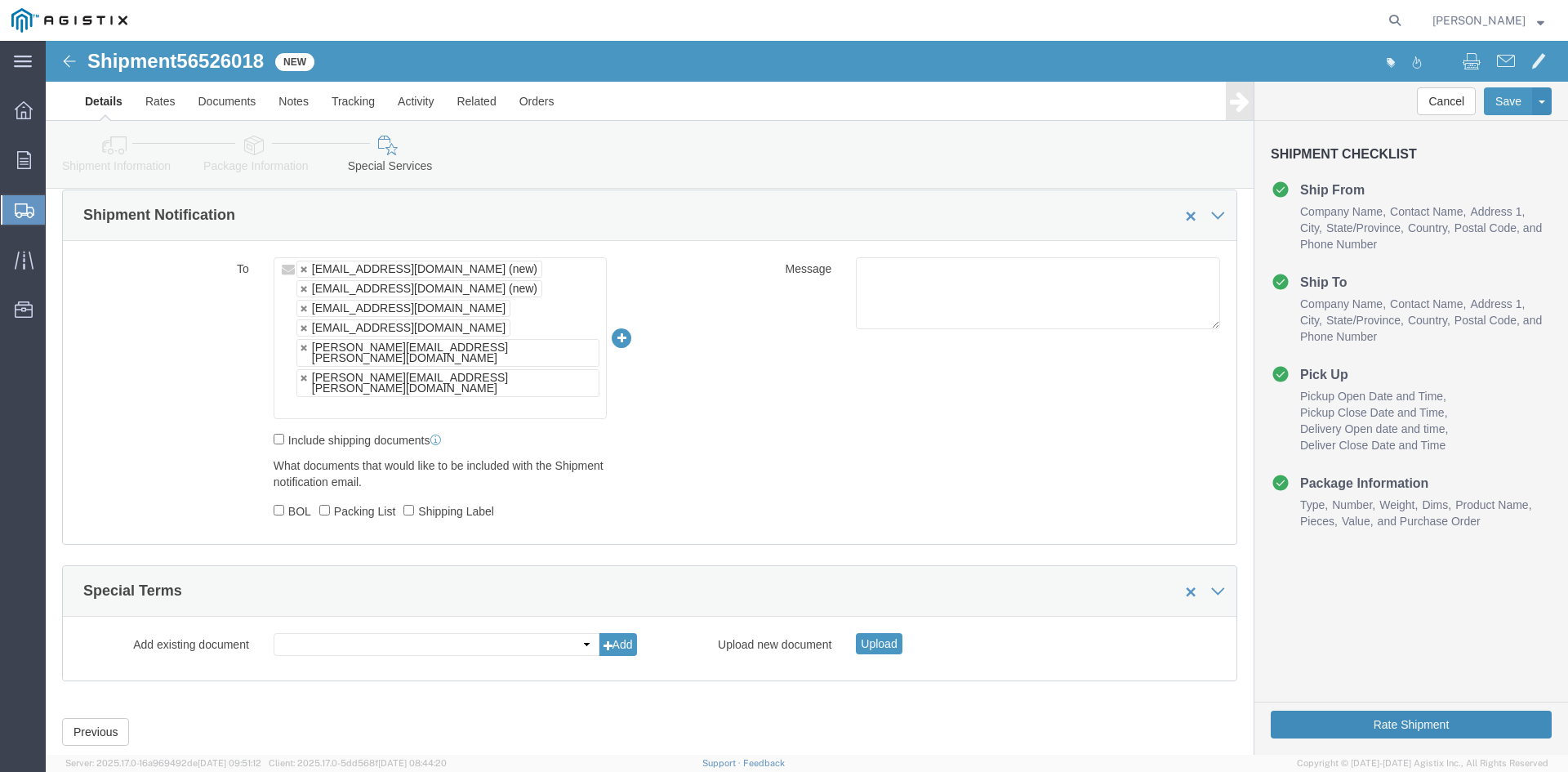
click button "Rate Shipment"
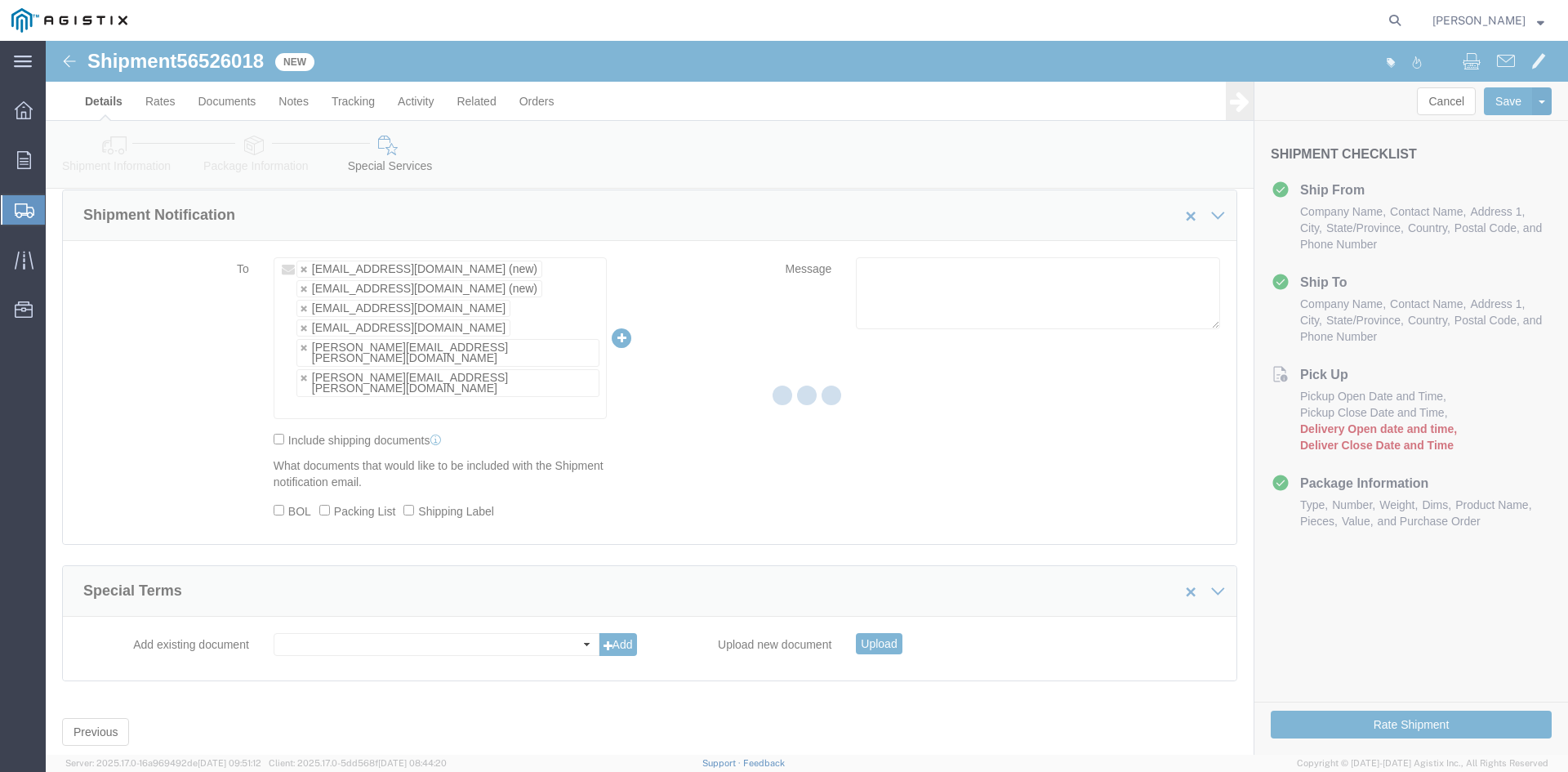
scroll to position [0, 0]
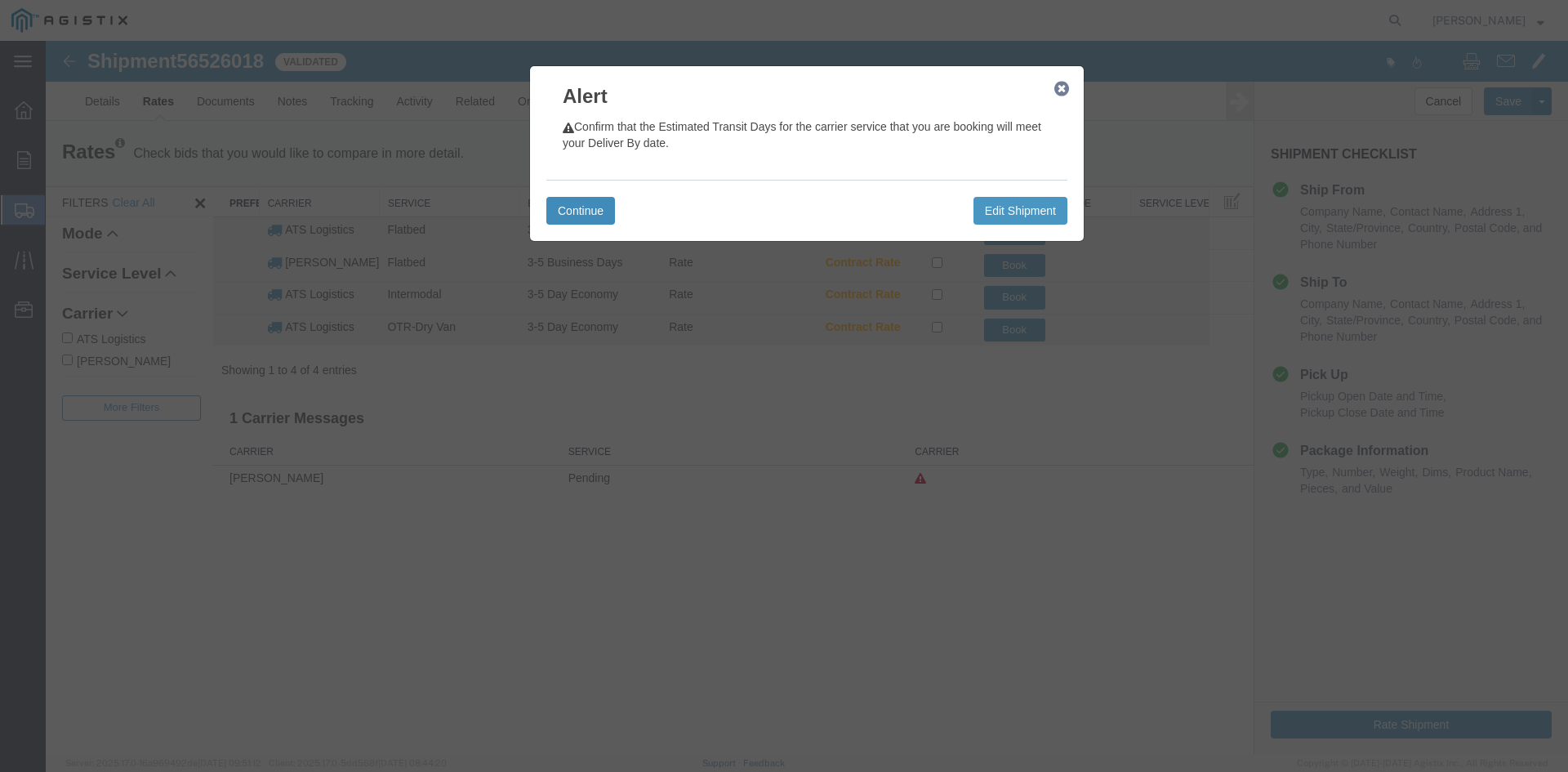
click at [570, 208] on button "Continue" at bounding box center [580, 211] width 69 height 28
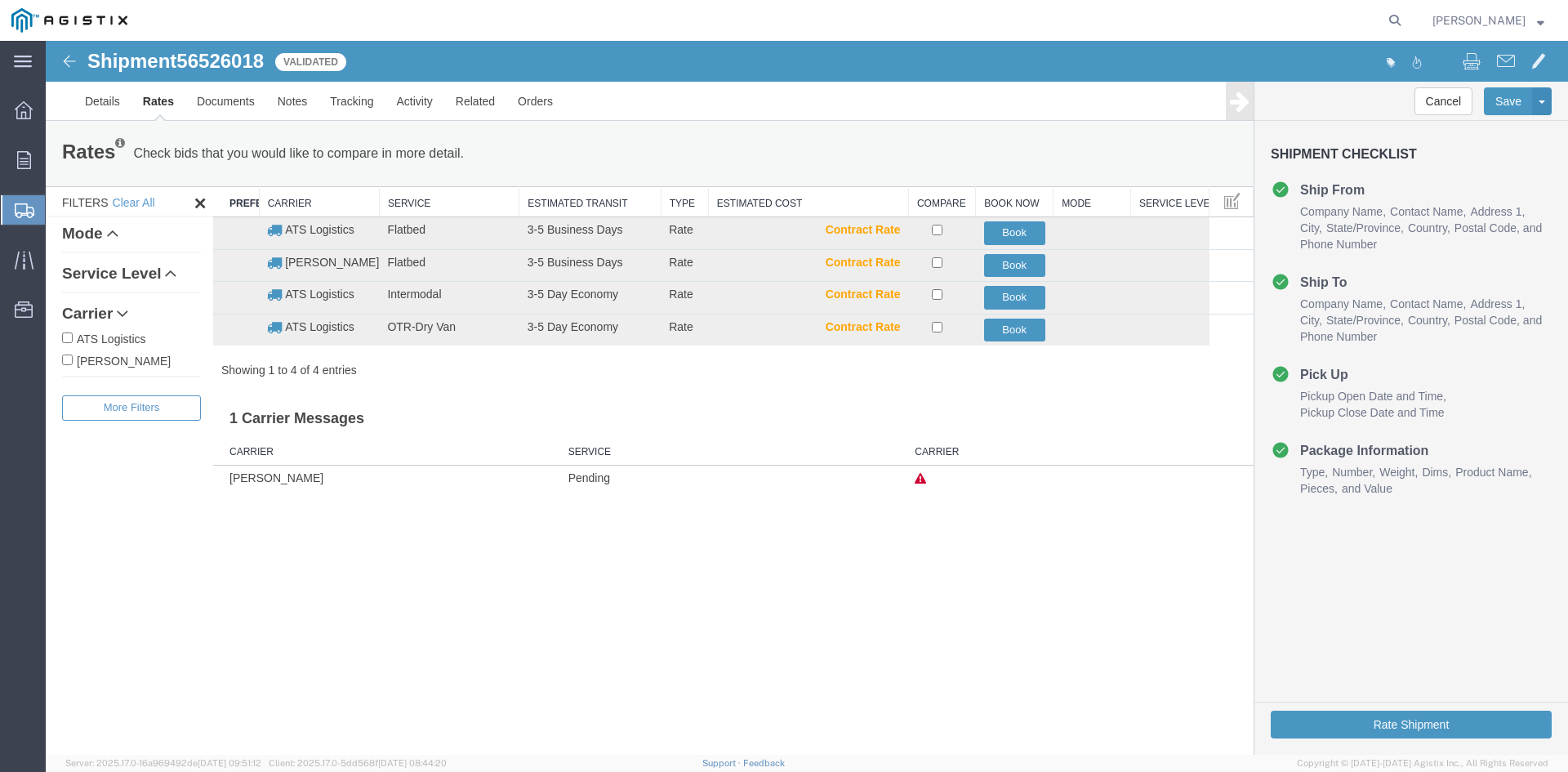
click at [63, 339] on input "ATS Logistics" at bounding box center [68, 338] width 11 height 11
checkbox input "true"
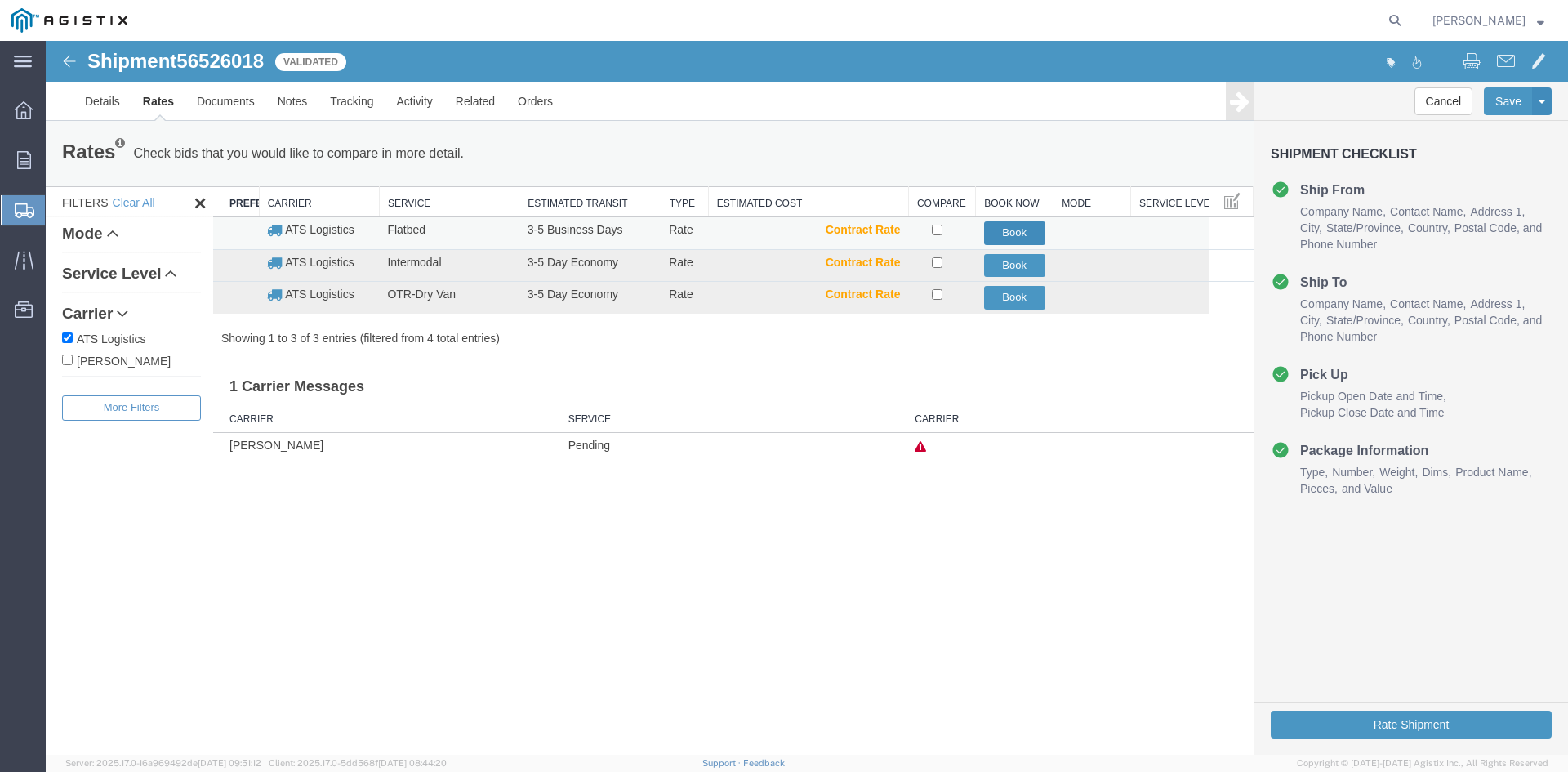
click at [1019, 236] on button "Book" at bounding box center [1014, 233] width 62 height 24
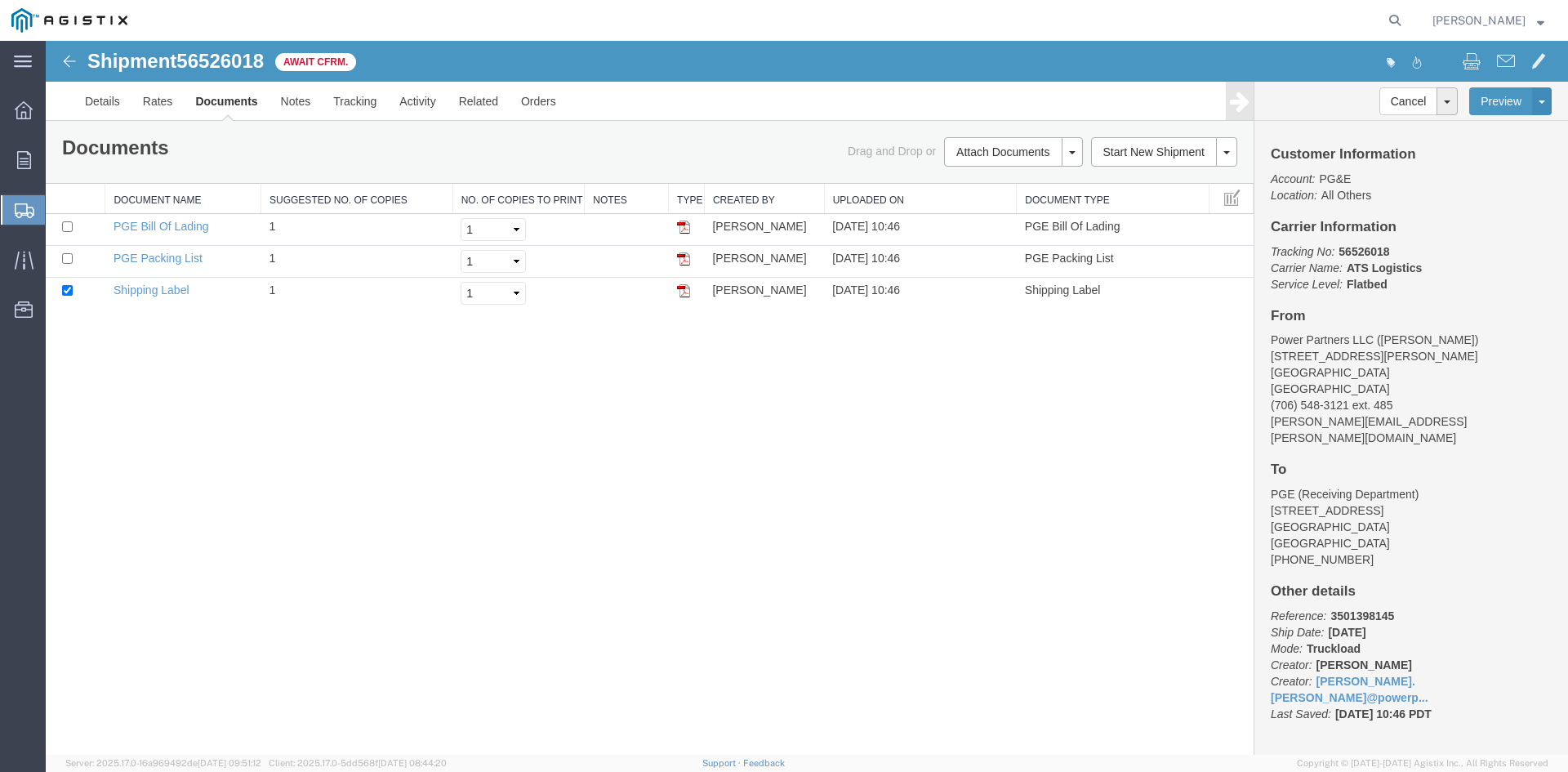
click at [0, 0] on span "Create Shipment" at bounding box center [0, 0] width 0 height 0
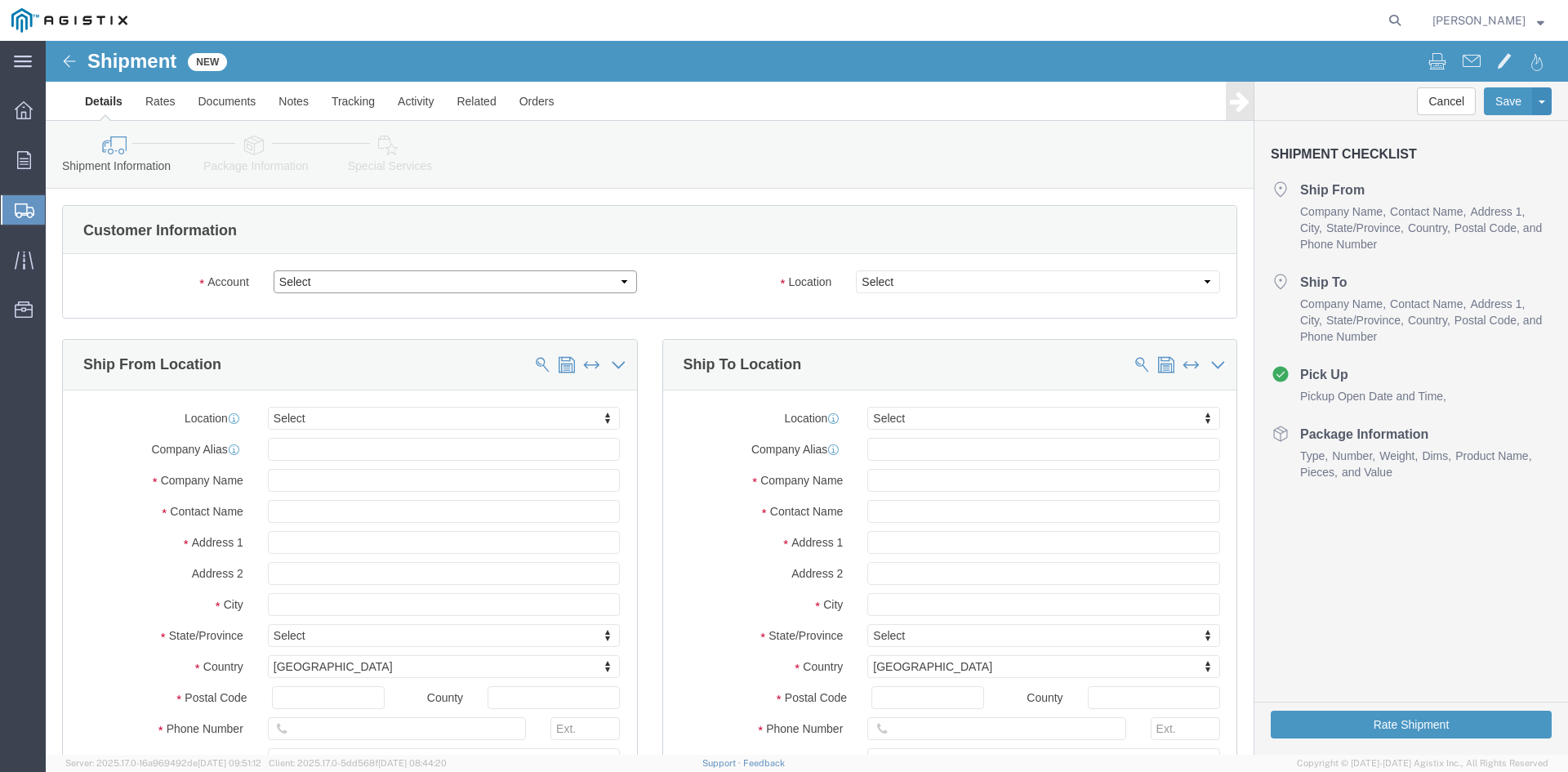
click select "Select PG&E Power Partners"
select select "9596"
click select "Select PG&E Power Partners"
select select "PURCHORD"
select select
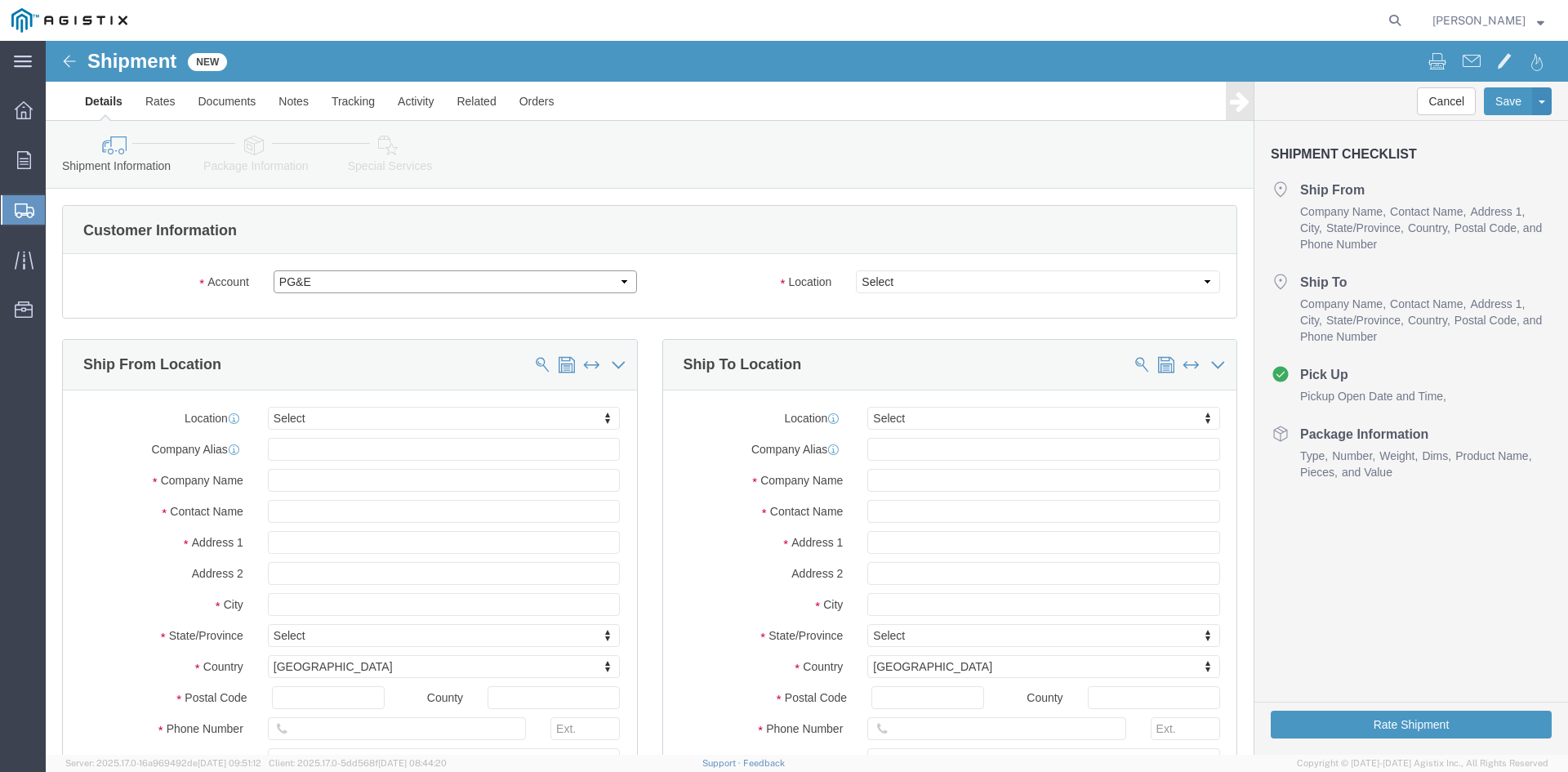
select select
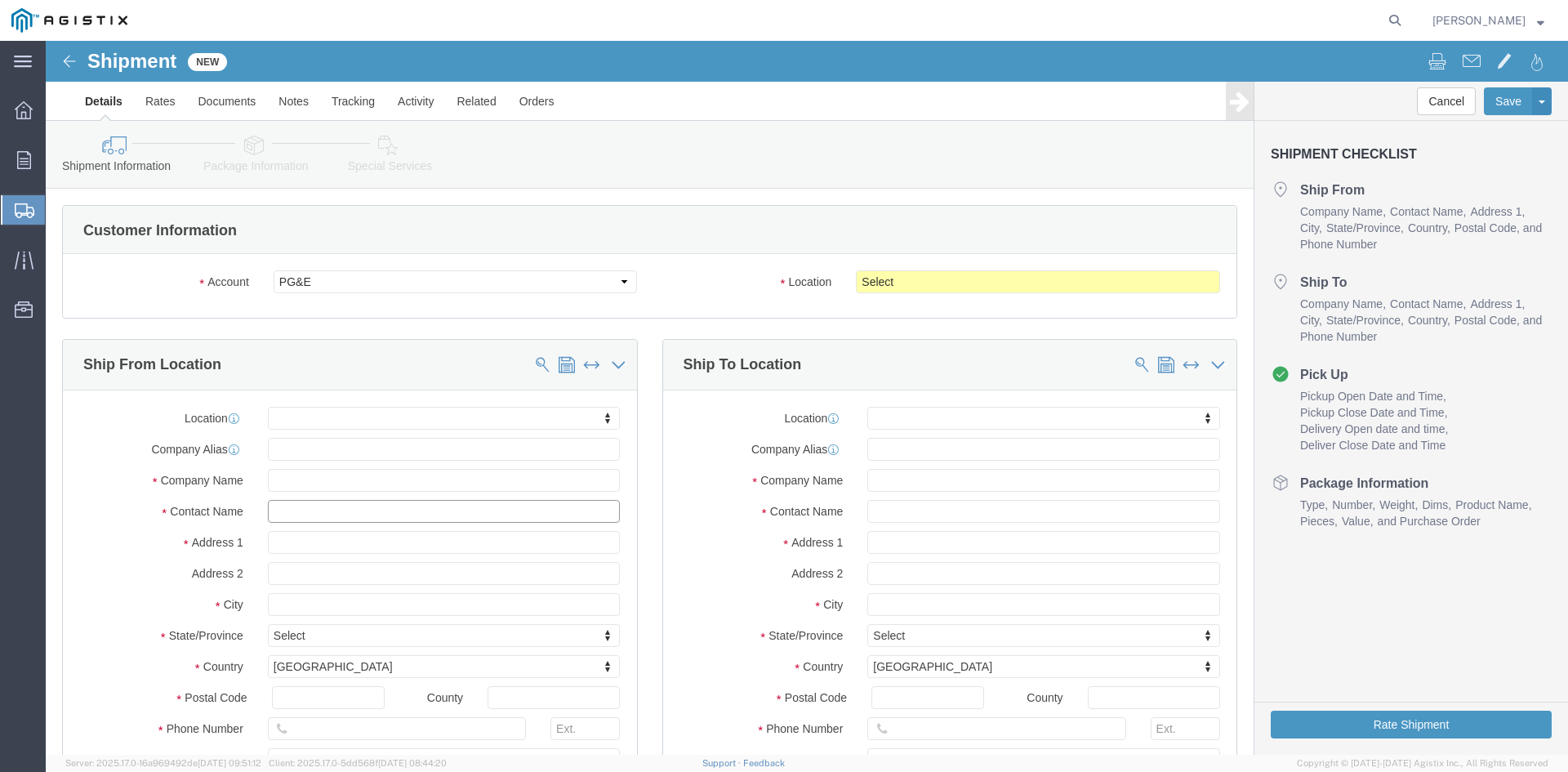
click input "text"
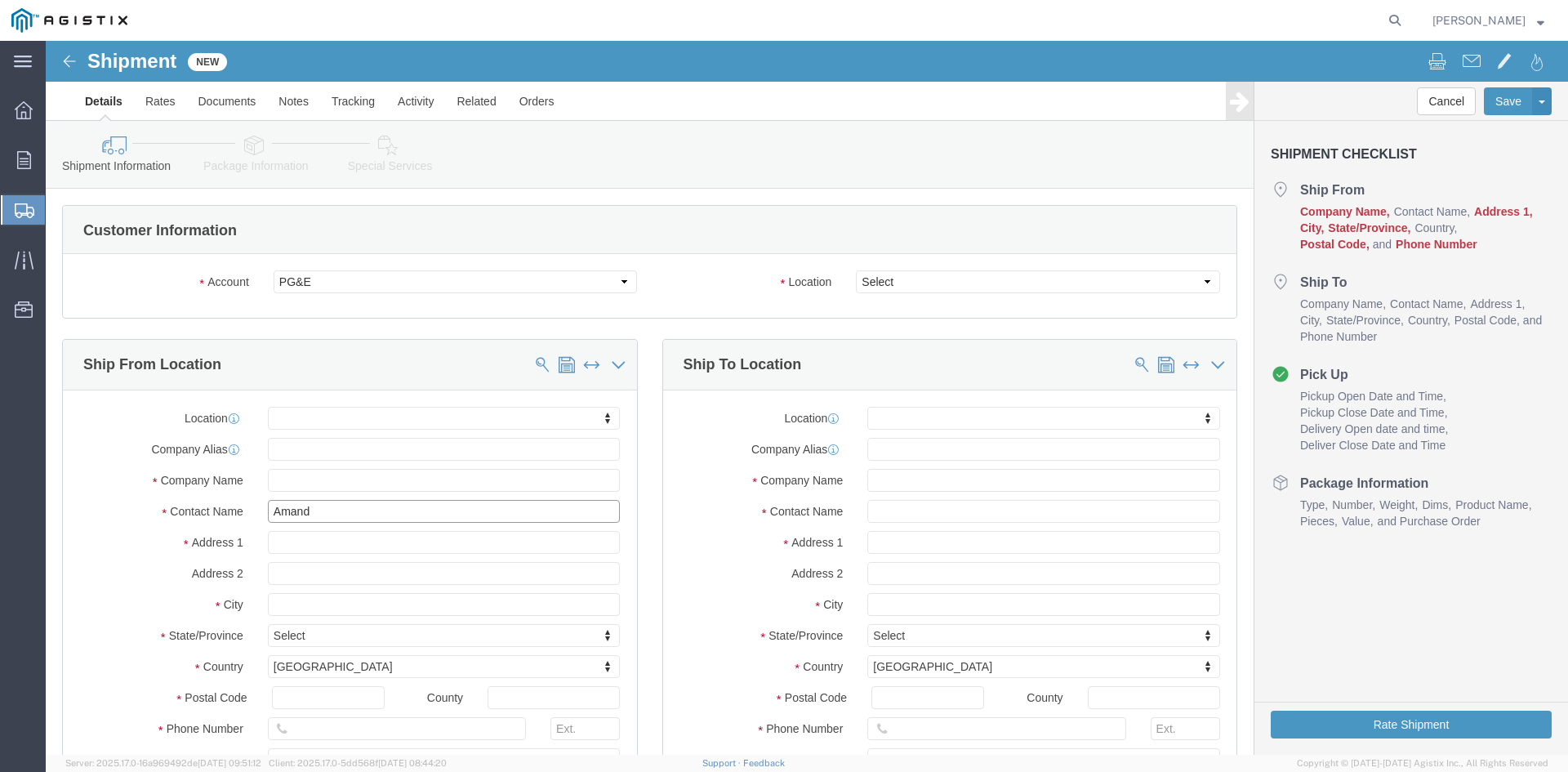
type input "[PERSON_NAME]"
drag, startPoint x: 296, startPoint y: 492, endPoint x: 298, endPoint y: 483, distance: 9.2
click p "- Power Partners LLC - ([PERSON_NAME]) [STREET_ADDRESS][PERSON_NAME]"
select select
type input "[STREET_ADDRESS][PERSON_NAME]"
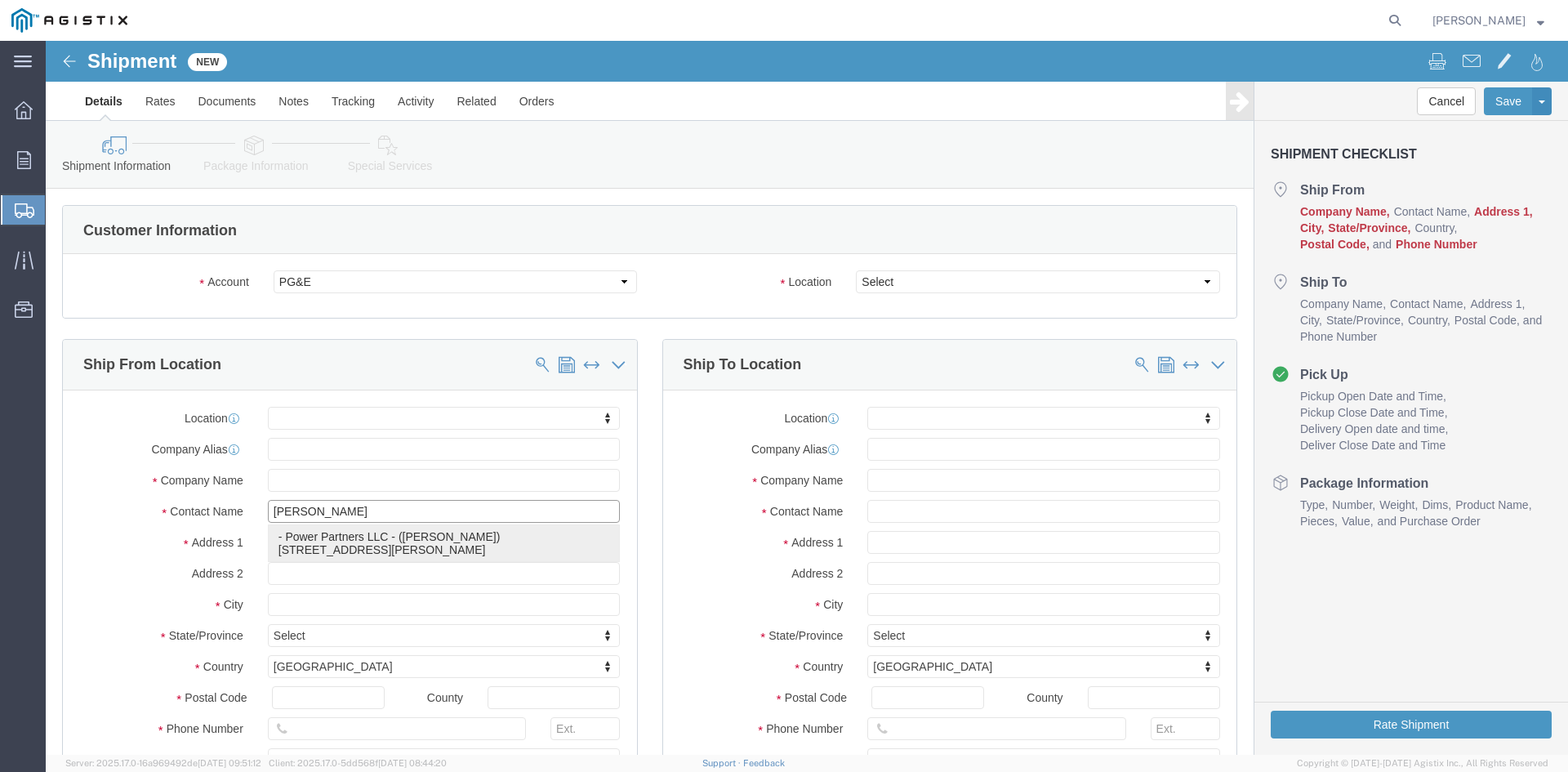
type input "30607"
type input "[PHONE_NUMBER]"
type input "485"
type input "[PERSON_NAME][EMAIL_ADDRESS][PERSON_NAME][DOMAIN_NAME]"
checkbox input "true"
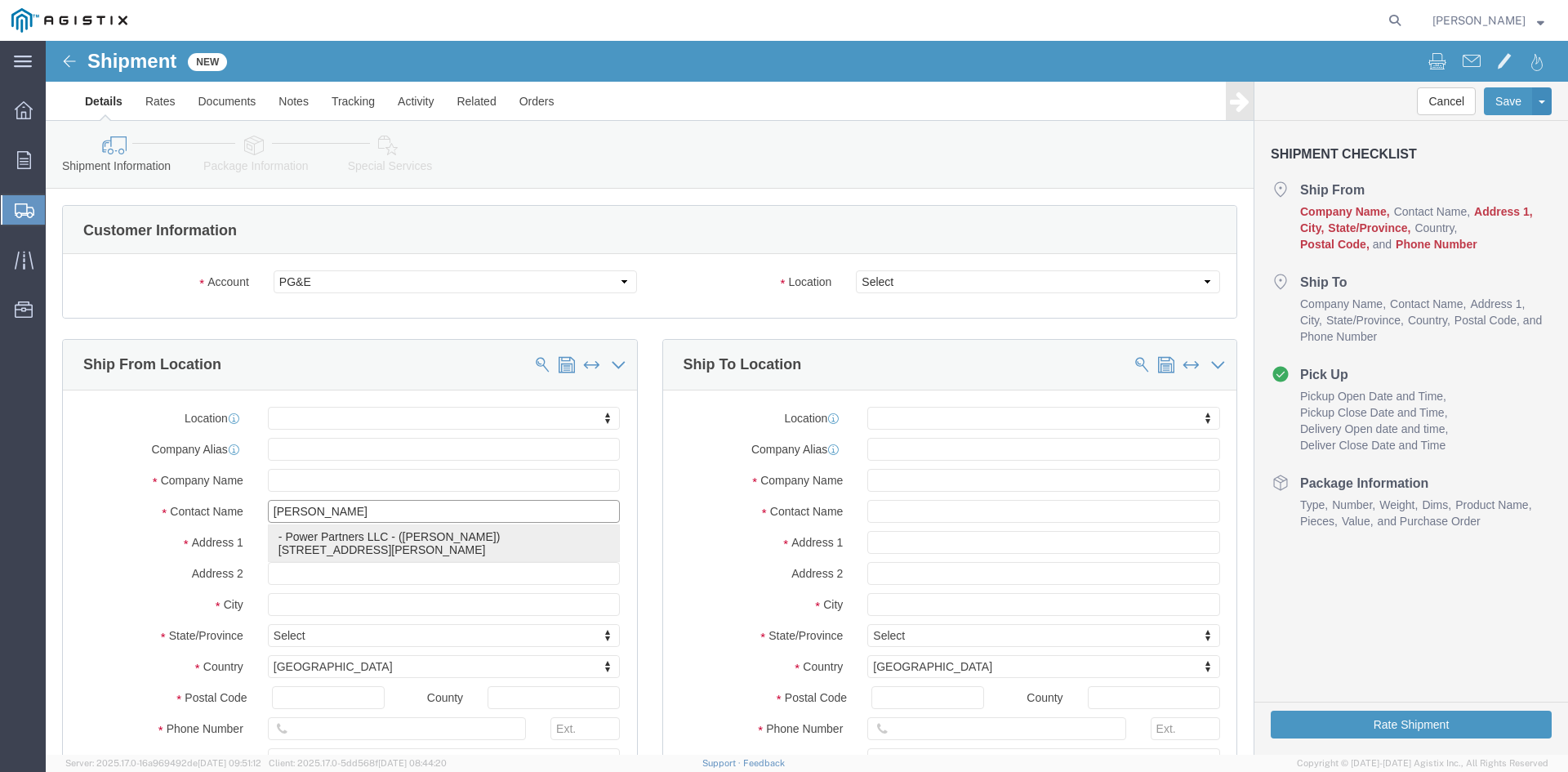
type input "Power Partners LLC"
type input "[PERSON_NAME]"
type input "[GEOGRAPHIC_DATA]"
select select "GA"
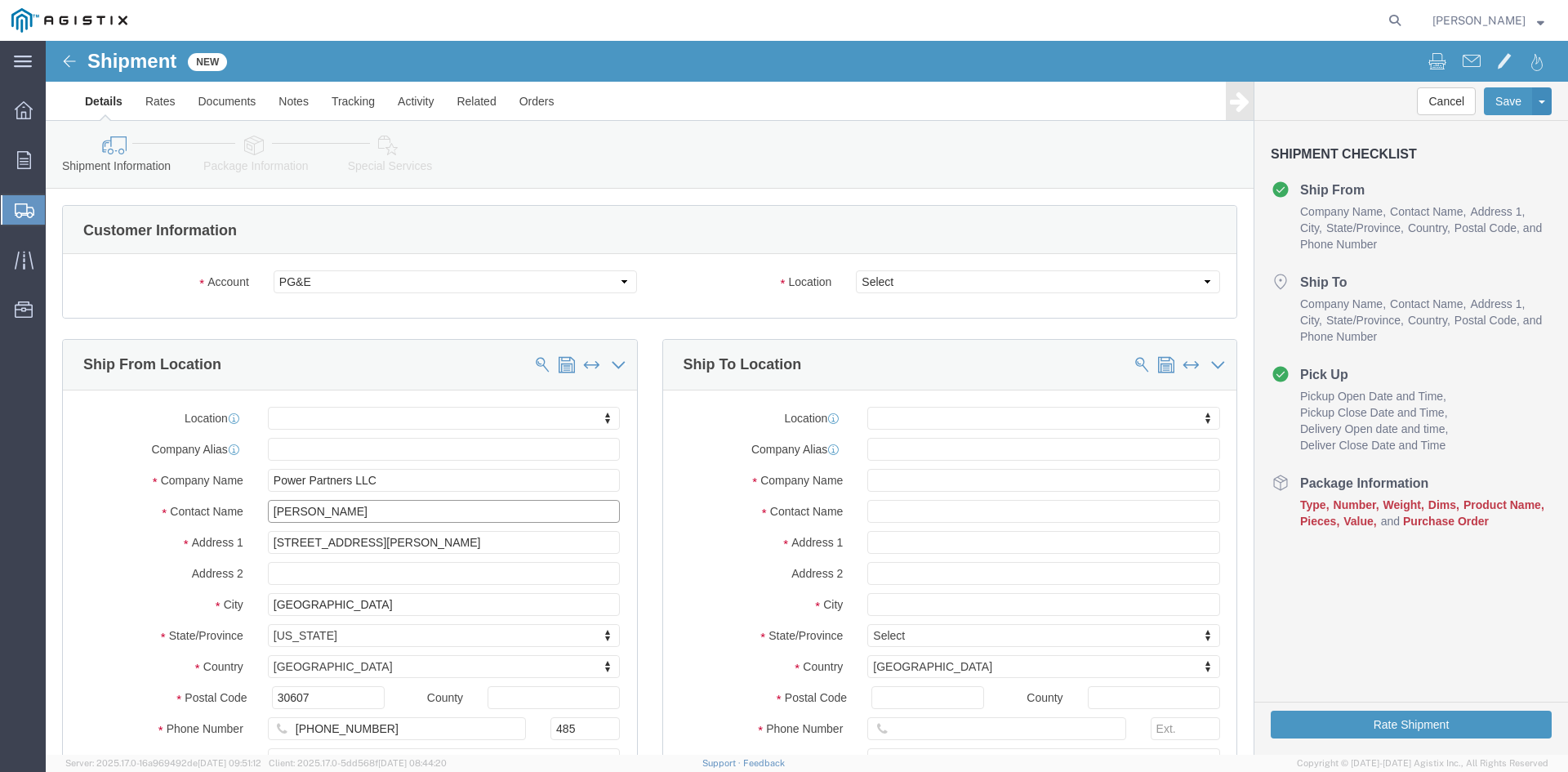
type input "[PERSON_NAME]"
click select "Select All Others [GEOGRAPHIC_DATA] [GEOGRAPHIC_DATA] [GEOGRAPHIC_DATA] [GEOGRA…"
select select "23082"
click select "Select All Others [GEOGRAPHIC_DATA] [GEOGRAPHIC_DATA] [GEOGRAPHIC_DATA] [GEOGRA…"
click input "text"
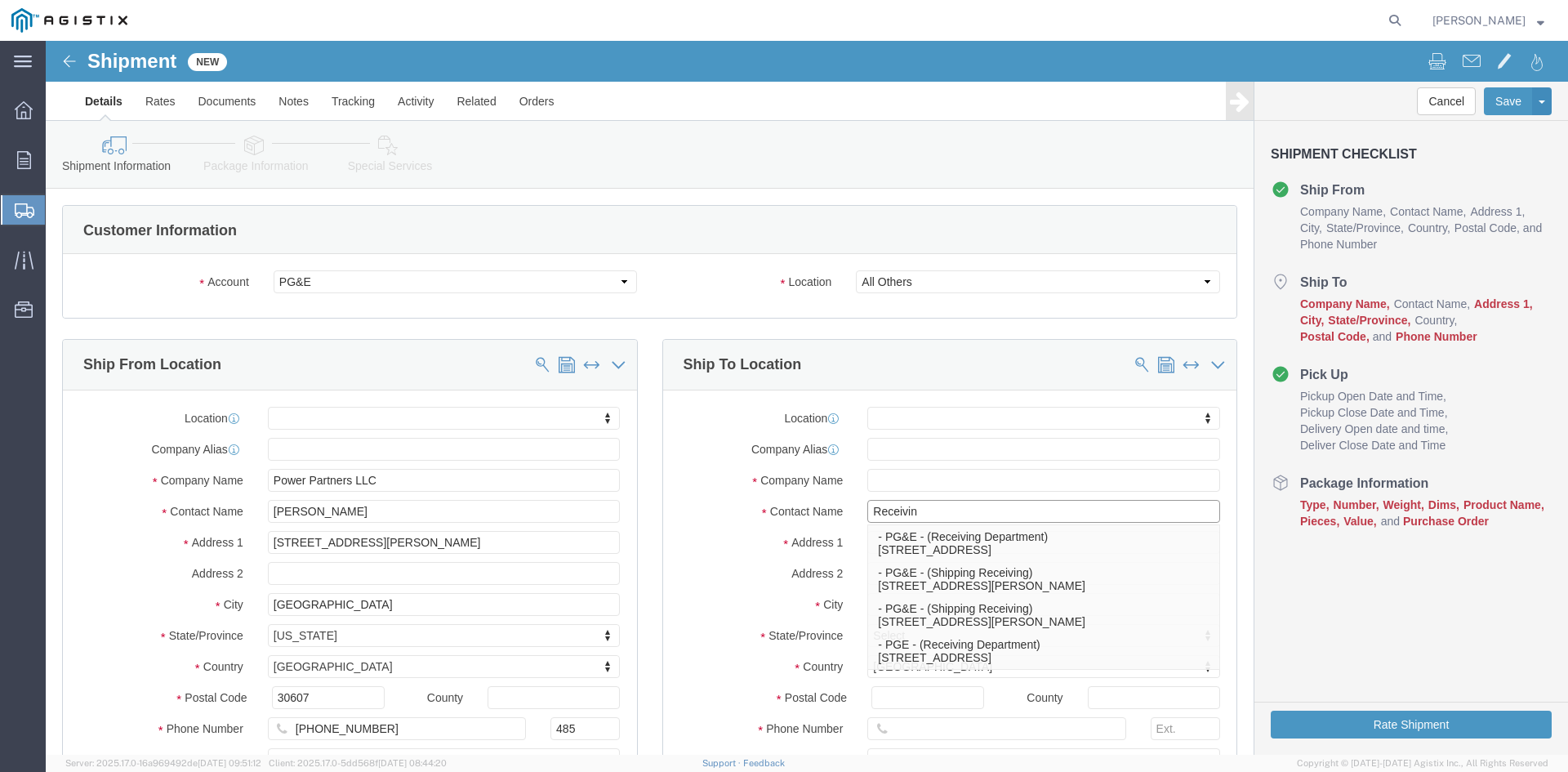
type input "Receiving"
click p "- PGE - (Receiving Department) [STREET_ADDRESS]"
select select
type input "[STREET_ADDRESS]"
type input "95206"
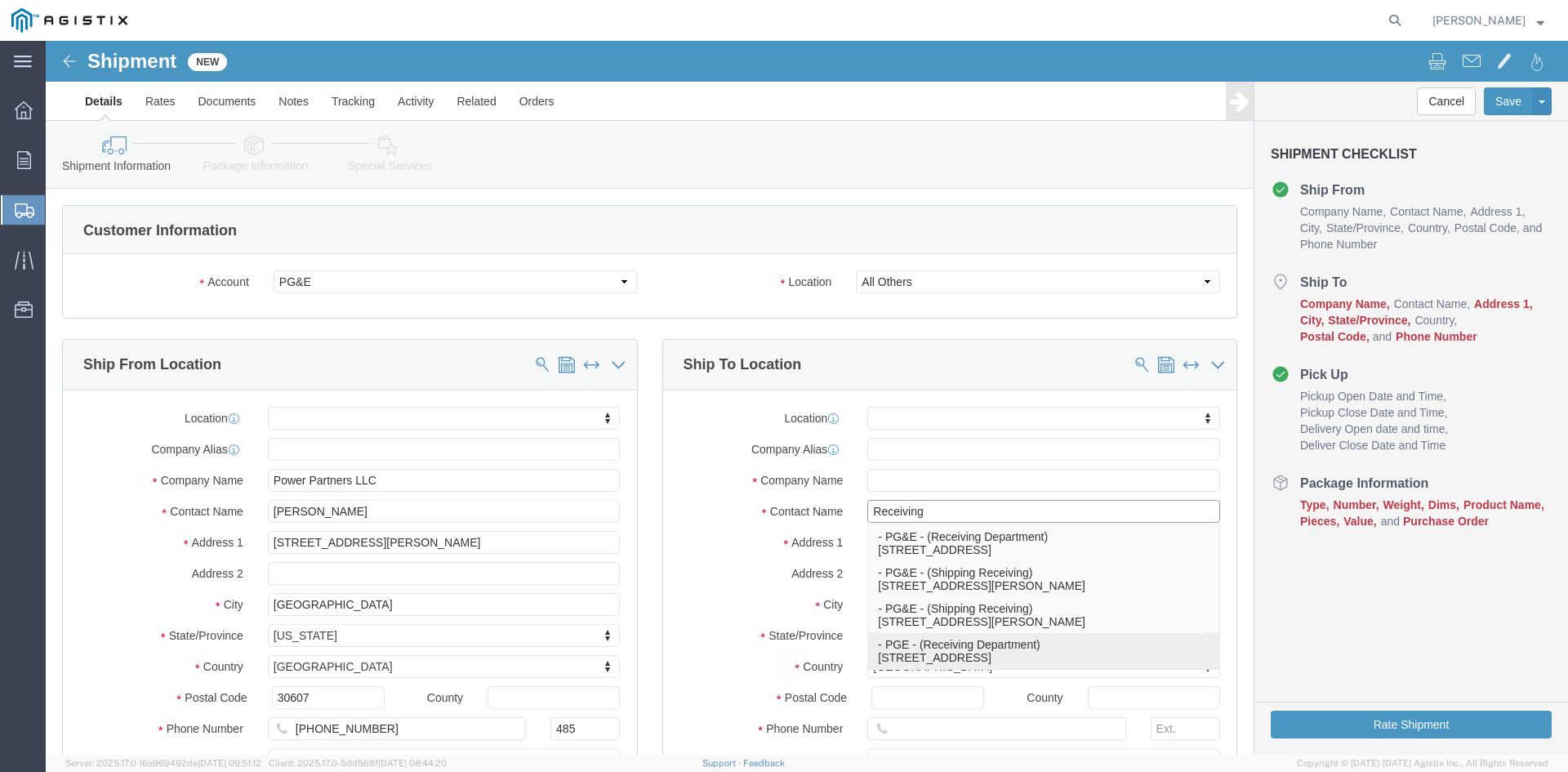
type input "[PHONE_NUMBER]"
type input "PGE"
type input "Receiving Department"
type input "Stockton"
select select "CA"
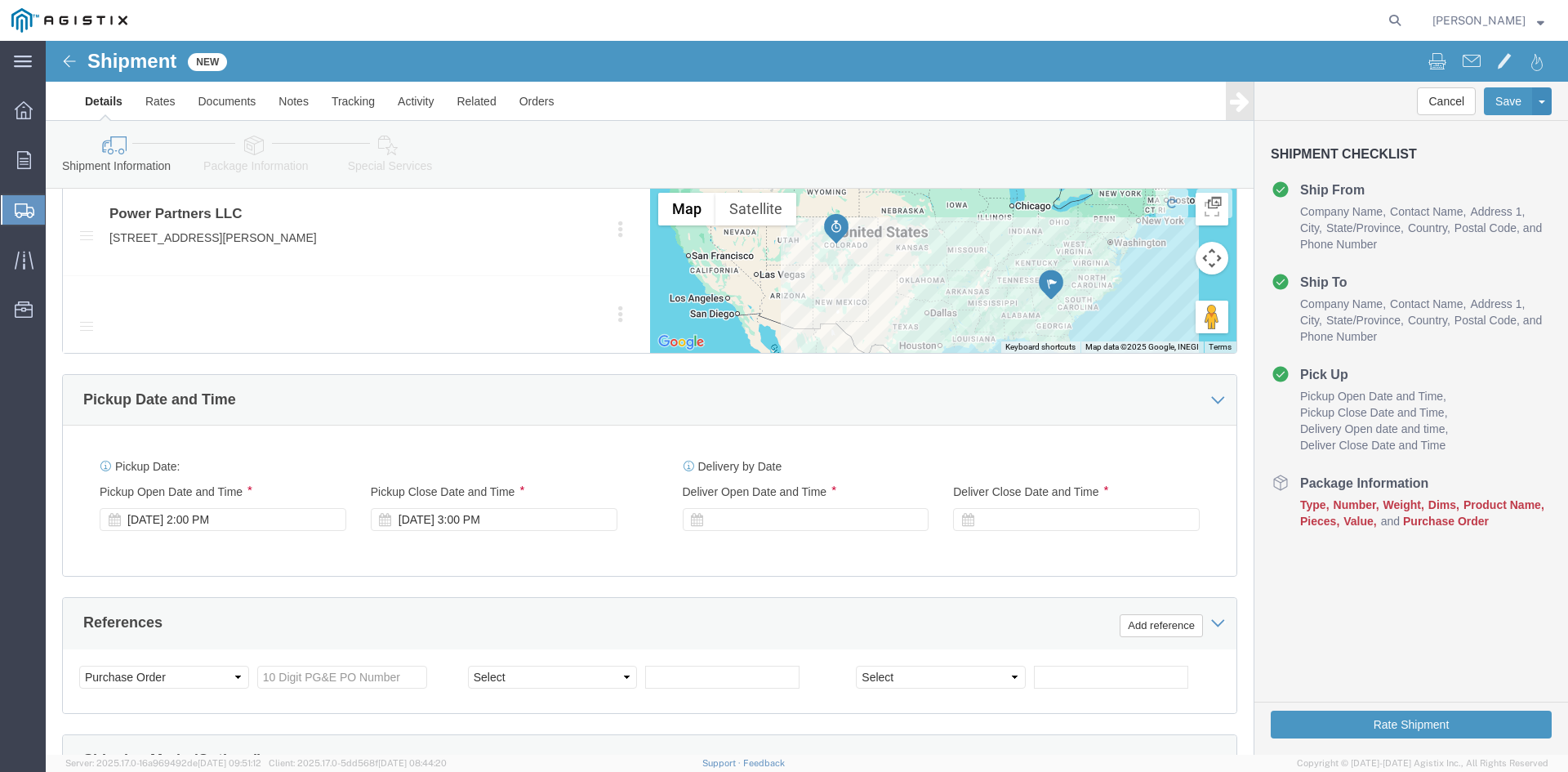
scroll to position [980, 0]
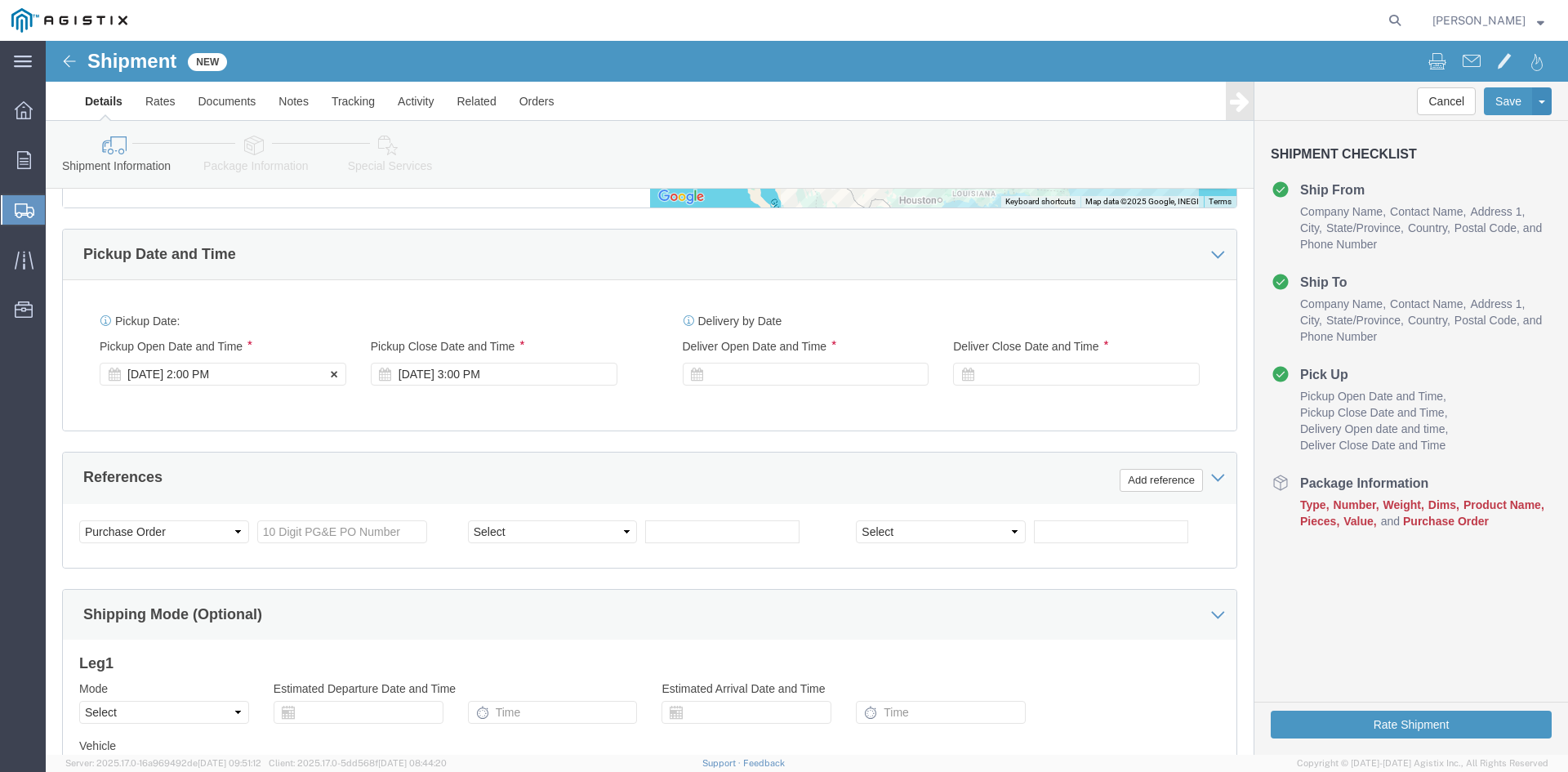
type input "Receiving Department"
click div "Pickup Start Date Pickup Start Time Pickup Open Date and Time [DATE] 2:00 PM"
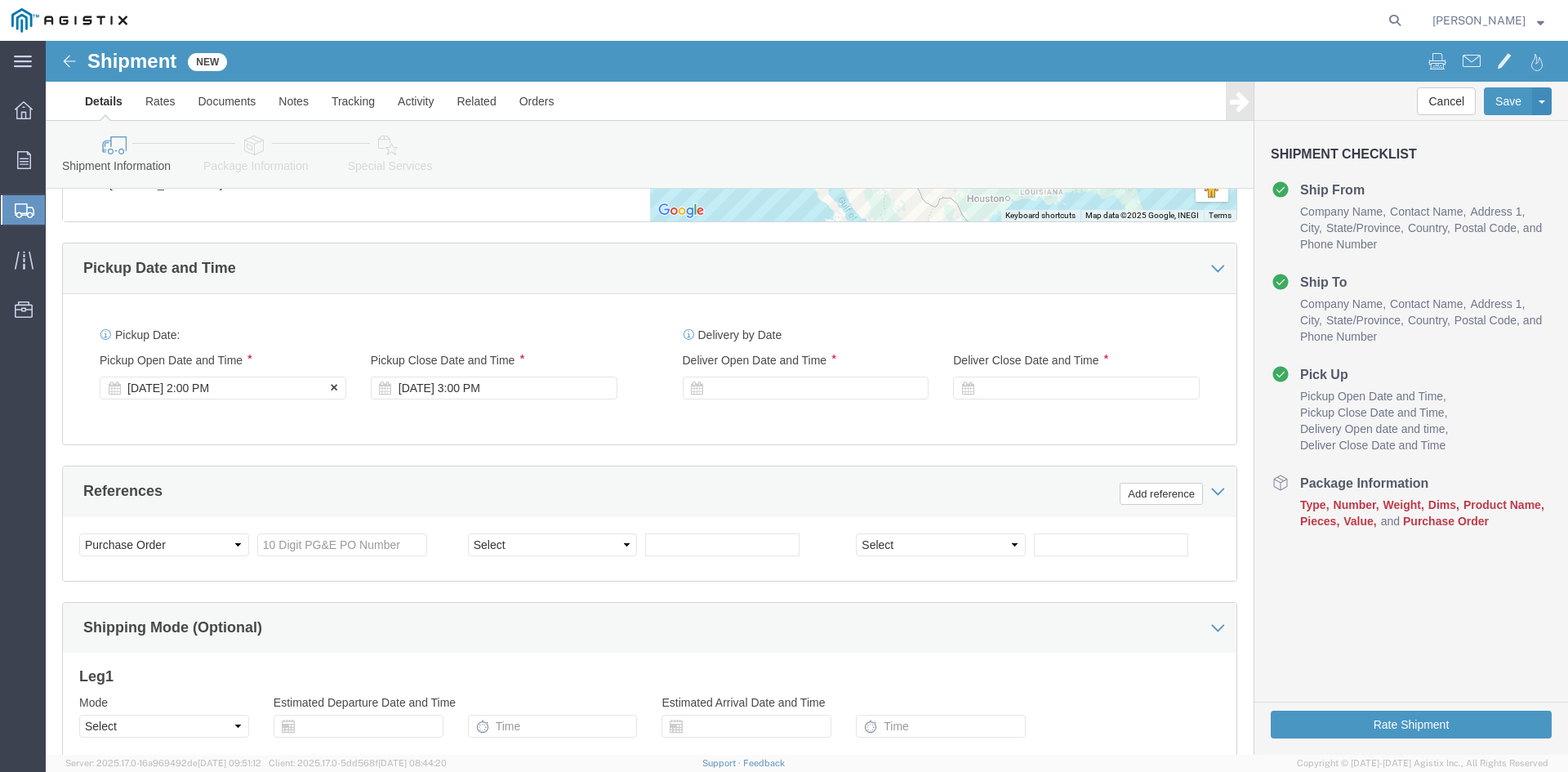
click div "[DATE] 2:00 PM"
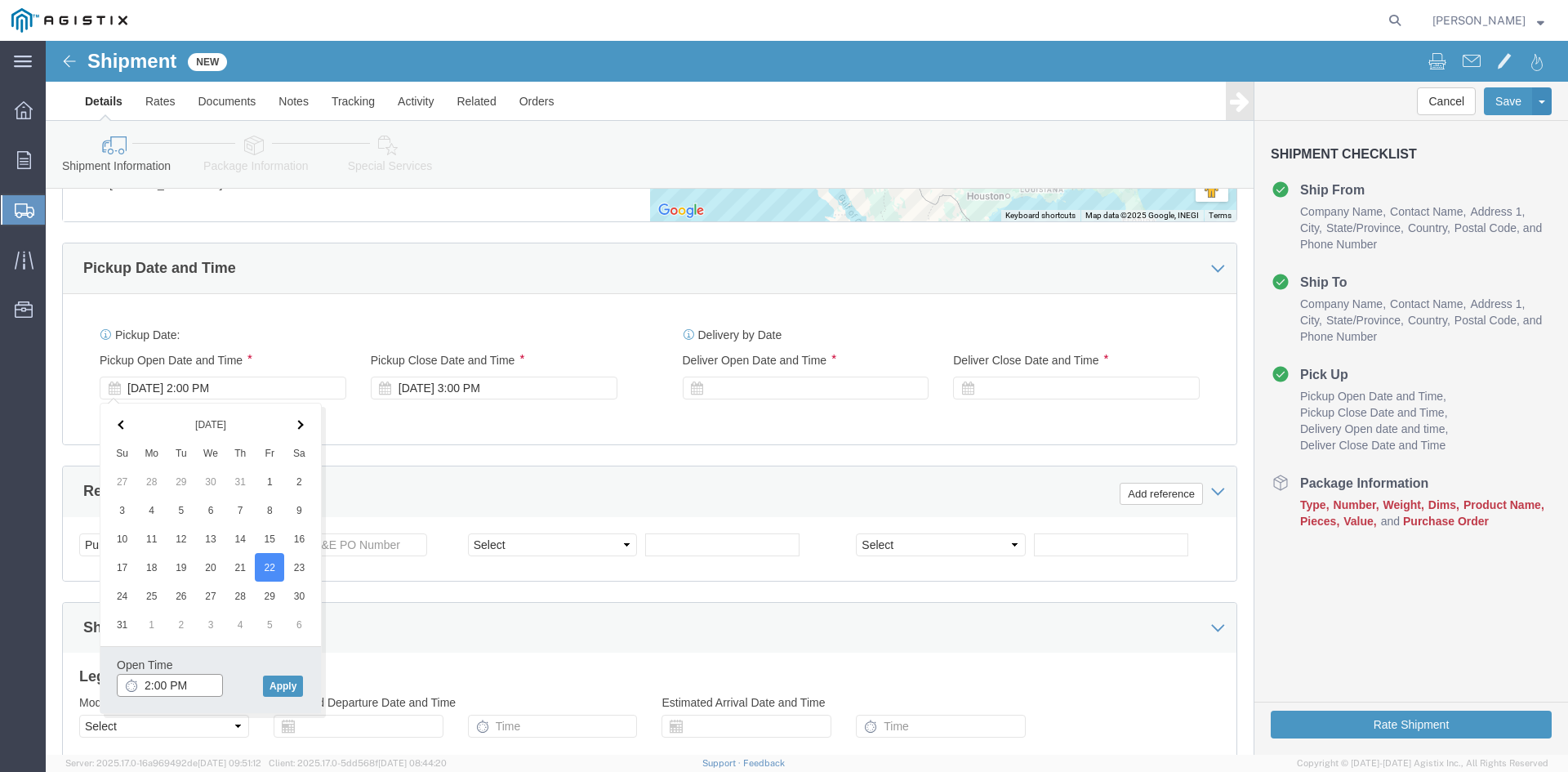
click input "2:00 PM"
click input "11:00 PM"
type input "11:00 AM"
click button "Apply"
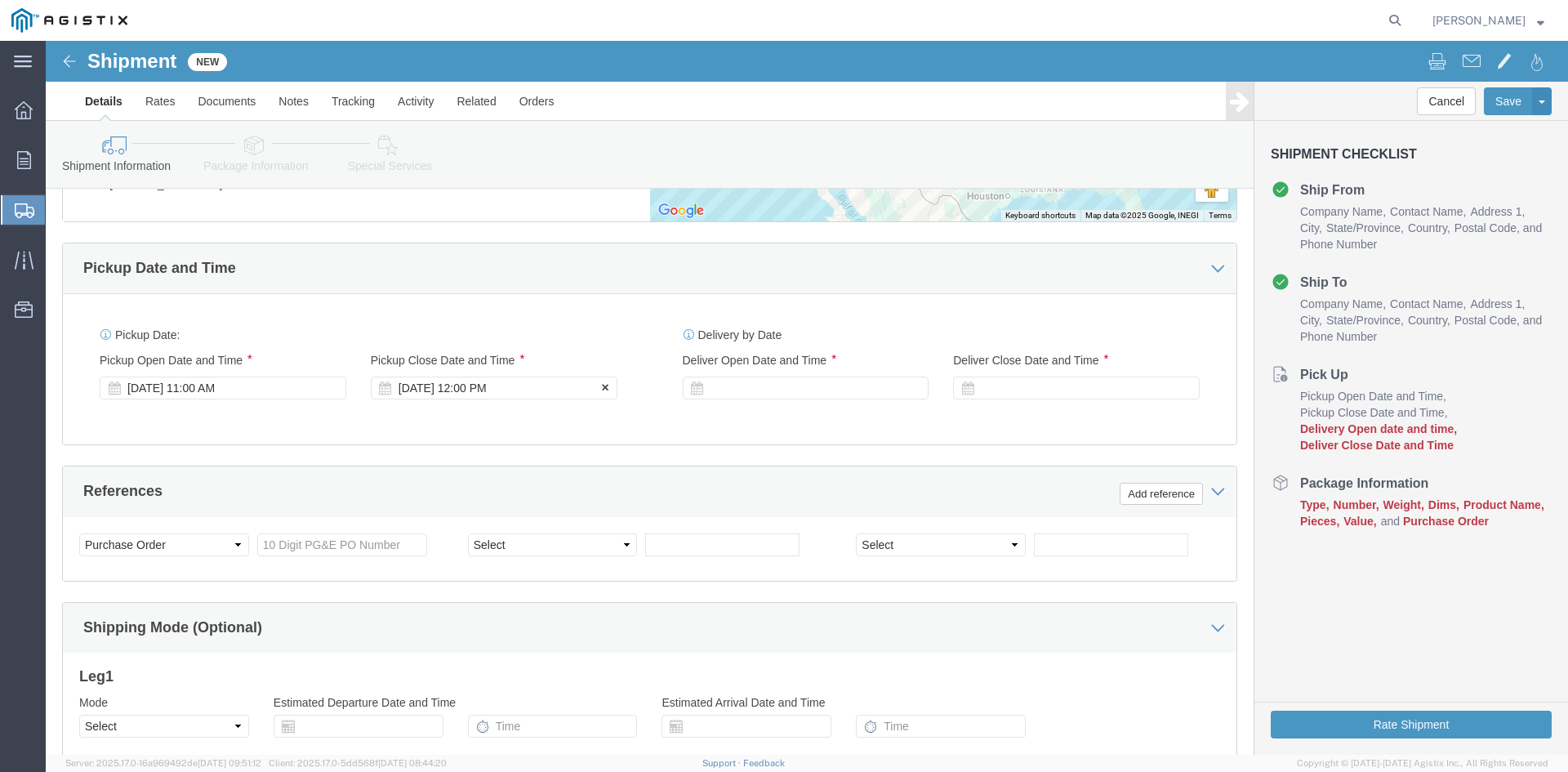
click div "[DATE] 12:00 PM"
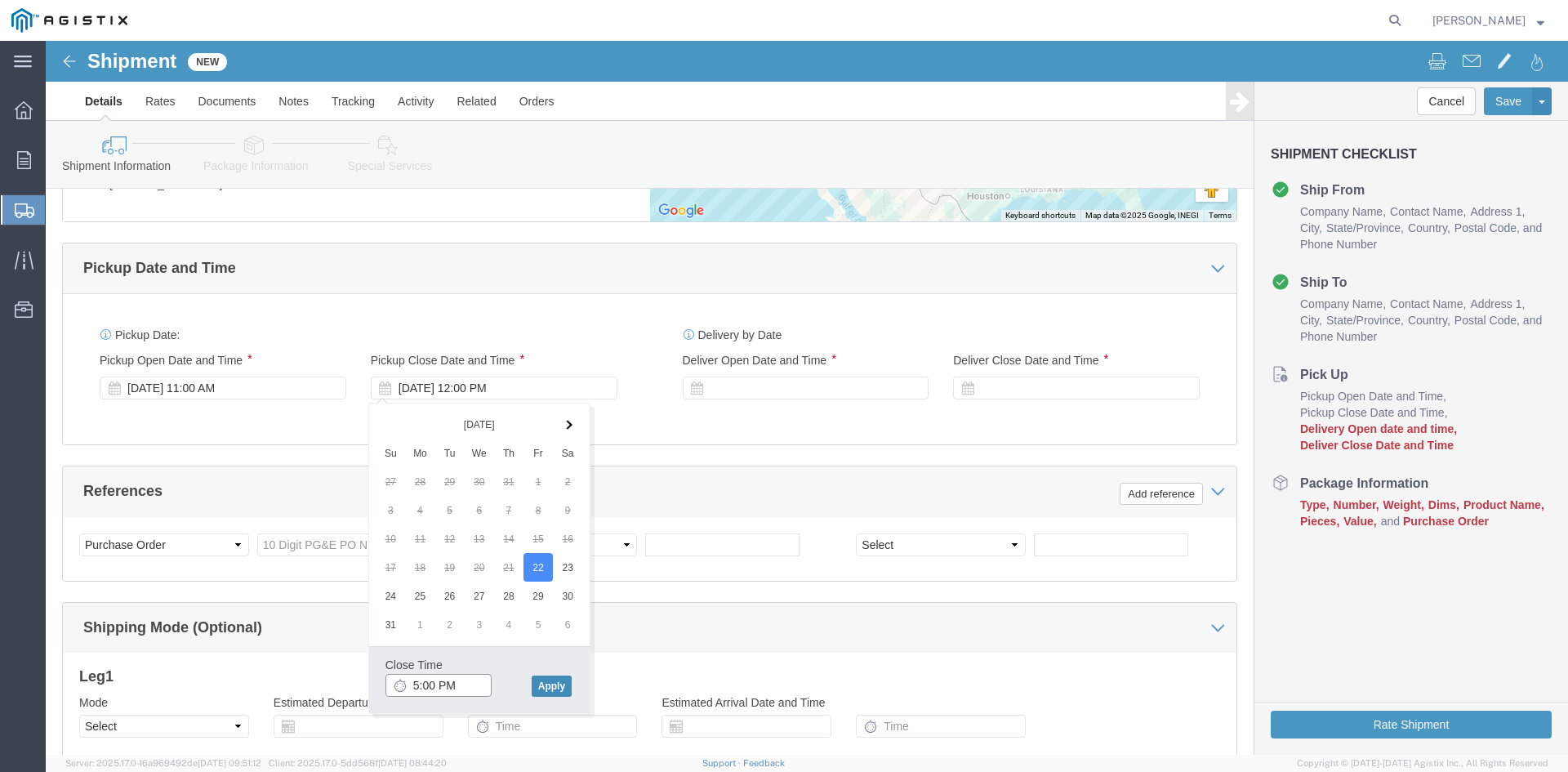
type input "5:00 PM"
click button "Apply"
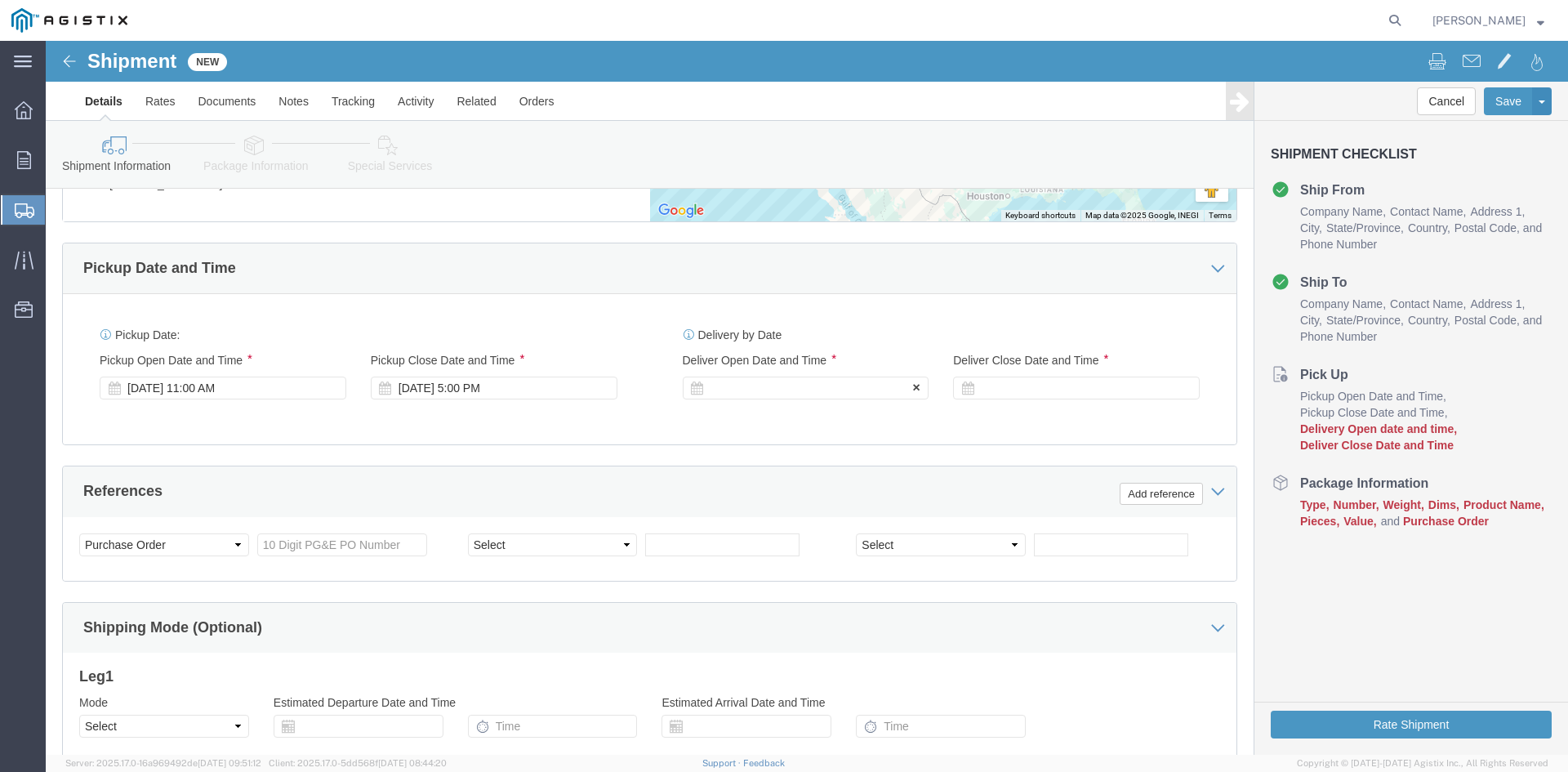
click div
